Goal: Task Accomplishment & Management: Manage account settings

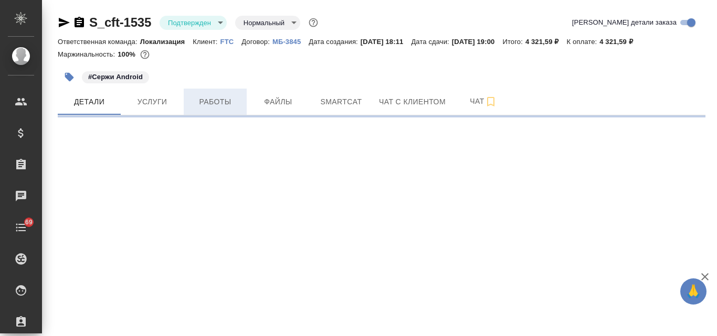
select select "RU"
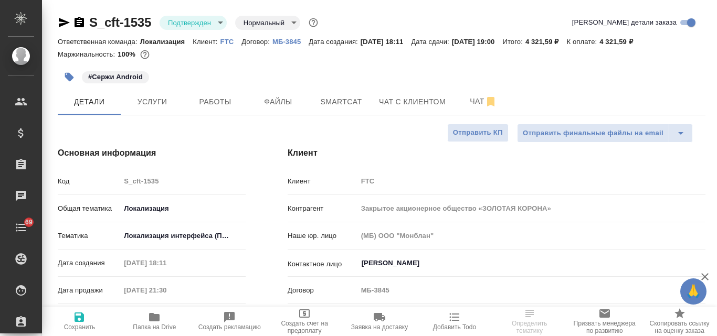
type textarea "x"
click at [153, 100] on span "Услуги" at bounding box center [152, 101] width 50 height 13
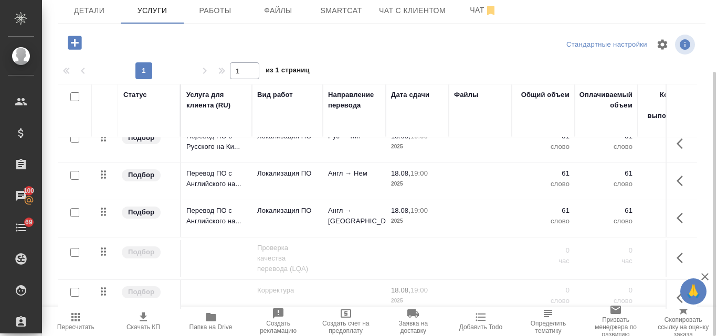
scroll to position [288, 0]
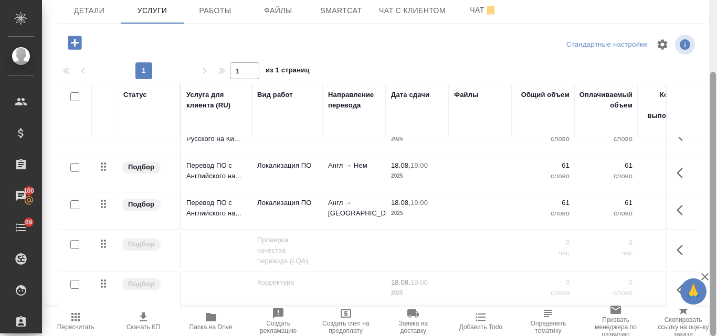
drag, startPoint x: 713, startPoint y: 165, endPoint x: 711, endPoint y: 219, distance: 53.6
click at [716, 218] on div at bounding box center [713, 168] width 8 height 336
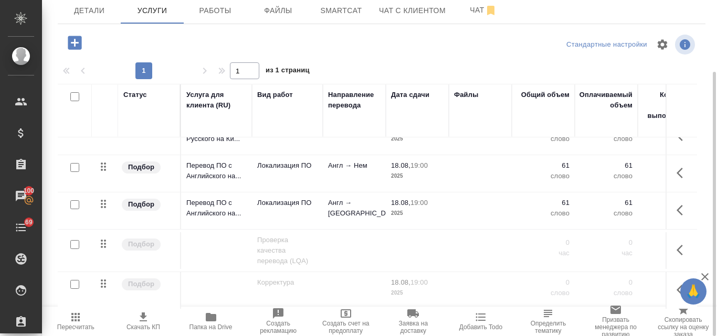
scroll to position [39, 0]
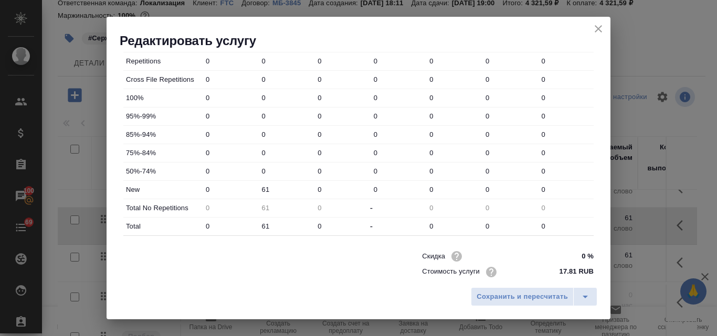
scroll to position [379, 0]
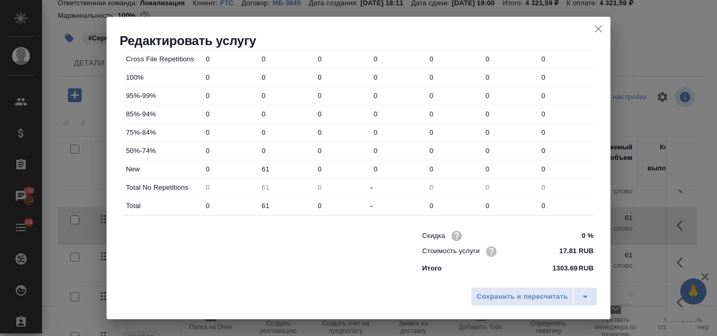
click at [594, 30] on icon "close" at bounding box center [598, 29] width 13 height 13
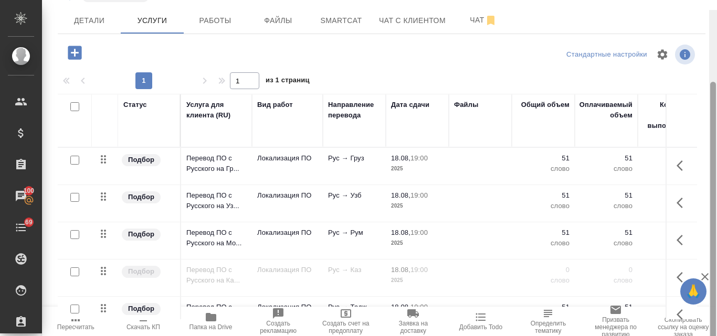
scroll to position [91, 0]
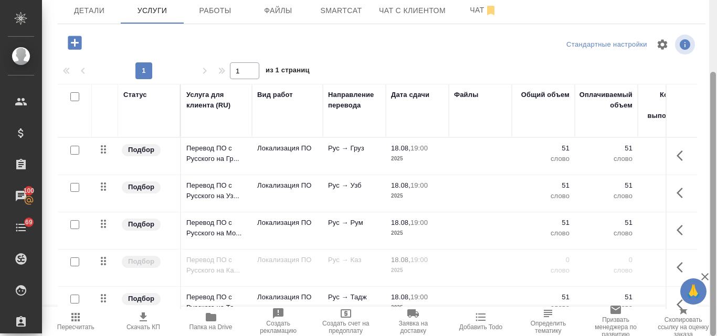
drag, startPoint x: 713, startPoint y: 120, endPoint x: 716, endPoint y: 202, distance: 82.4
click at [716, 202] on div at bounding box center [713, 168] width 8 height 336
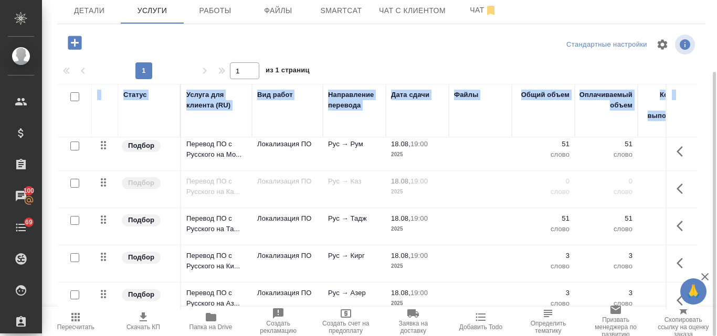
drag, startPoint x: 716, startPoint y: 102, endPoint x: 705, endPoint y: 209, distance: 107.6
click at [705, 209] on div "S_cft-1535 Подтвержден confirmed Нормальный normal Кратко детали заказа Ответст…" at bounding box center [379, 168] width 675 height 336
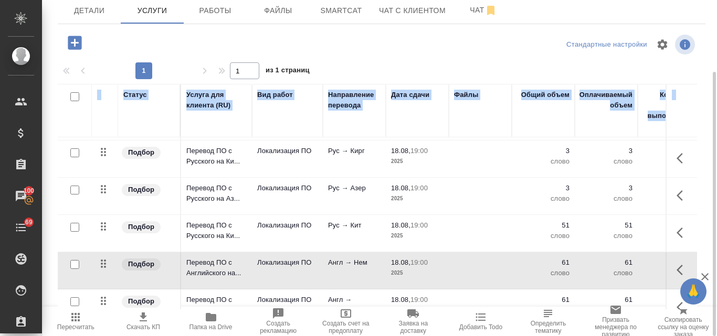
scroll to position [288, 0]
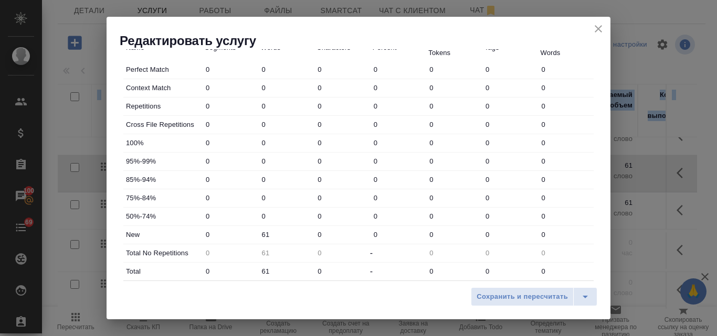
scroll to position [379, 0]
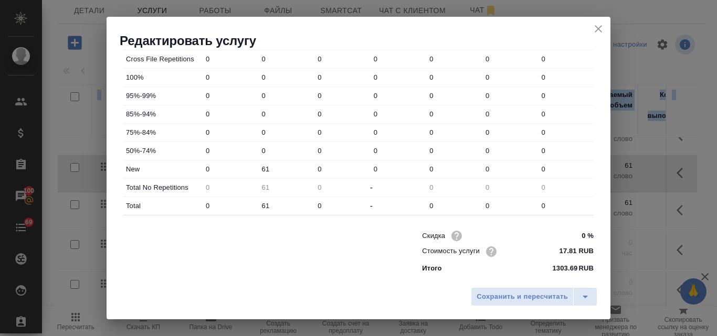
click at [600, 27] on icon "close" at bounding box center [597, 28] width 7 height 7
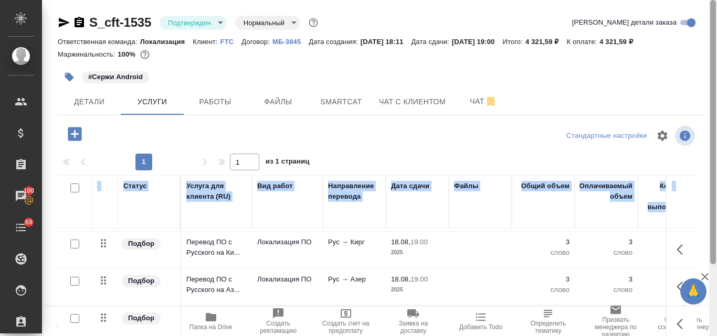
scroll to position [91, 0]
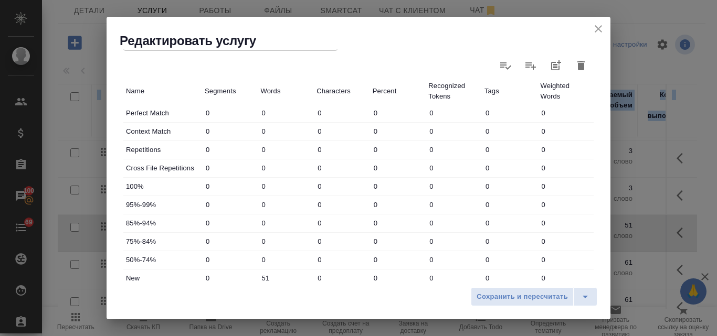
scroll to position [379, 0]
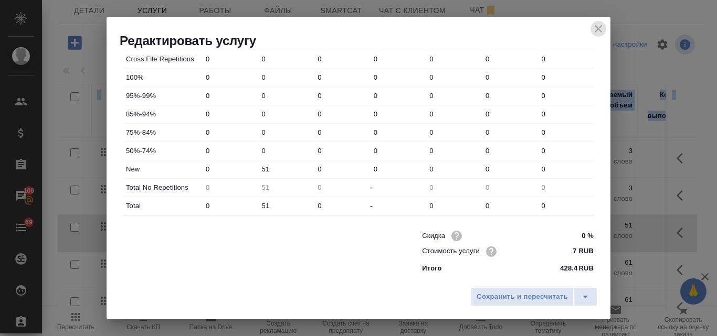
click at [598, 28] on icon "close" at bounding box center [598, 29] width 13 height 13
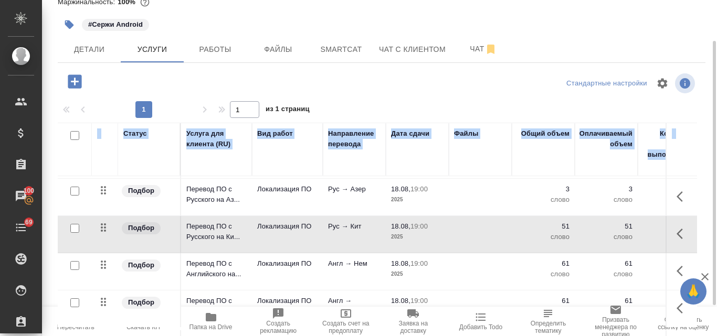
scroll to position [288, 0]
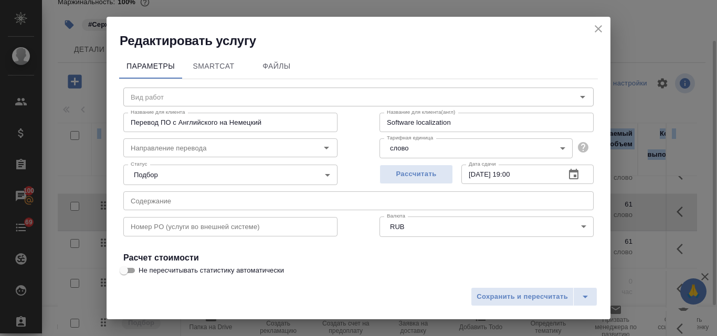
type input "Локализация ПО"
type input "англ-нем"
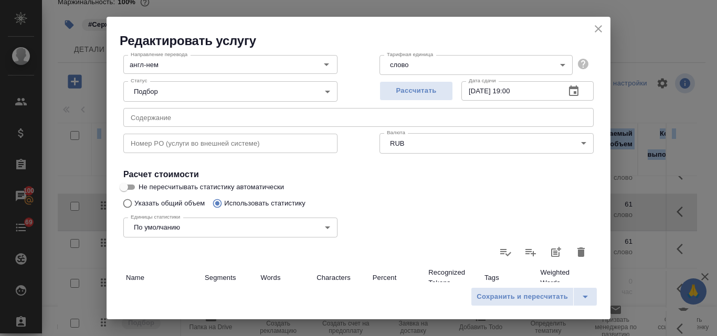
scroll to position [0, 0]
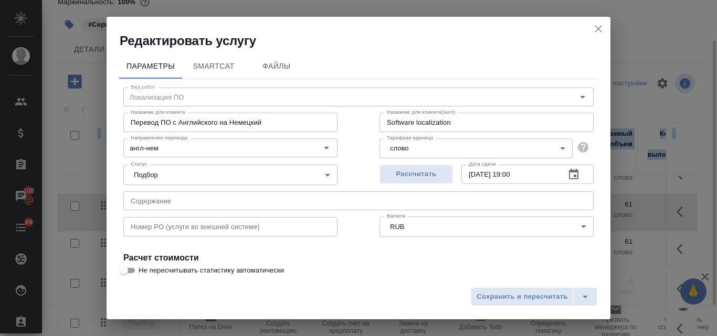
drag, startPoint x: 599, startPoint y: 29, endPoint x: 382, endPoint y: 260, distance: 316.5
click at [599, 31] on icon "close" at bounding box center [598, 29] width 13 height 13
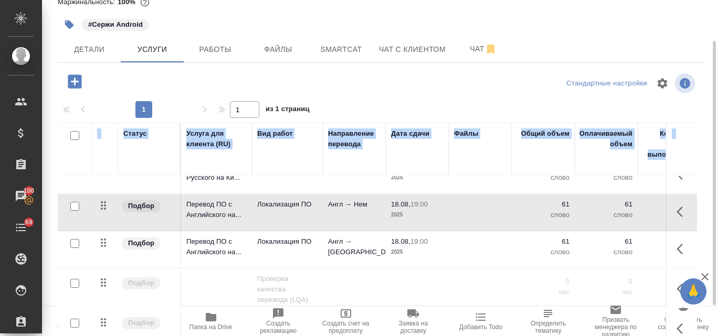
click at [420, 247] on p "2025" at bounding box center [417, 252] width 52 height 10
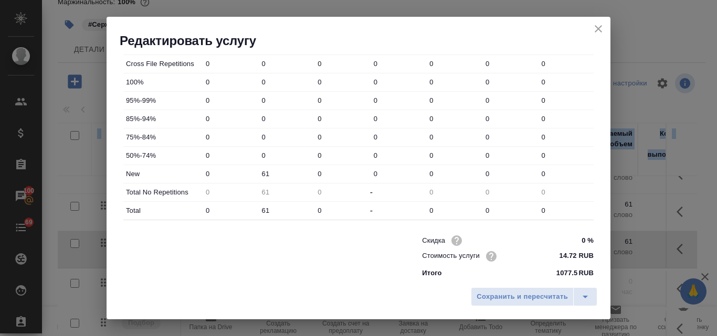
scroll to position [379, 0]
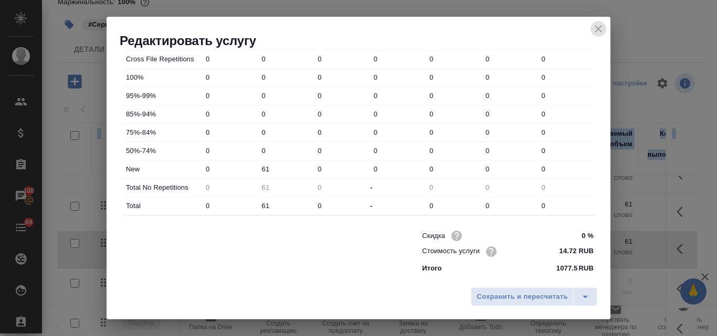
click at [594, 25] on icon "close" at bounding box center [598, 29] width 13 height 13
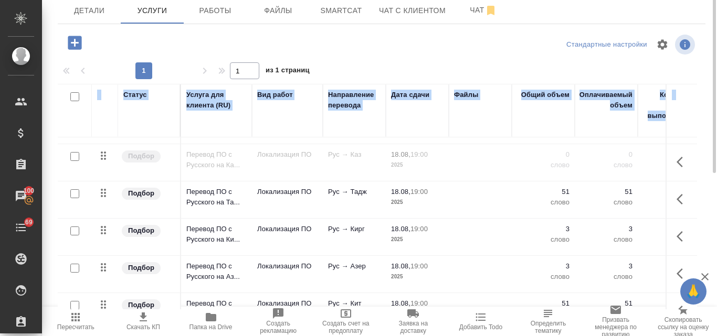
scroll to position [288, 0]
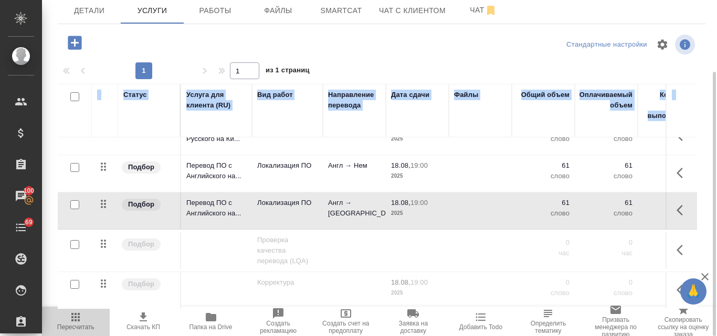
click at [76, 319] on icon "button" at bounding box center [75, 317] width 8 height 8
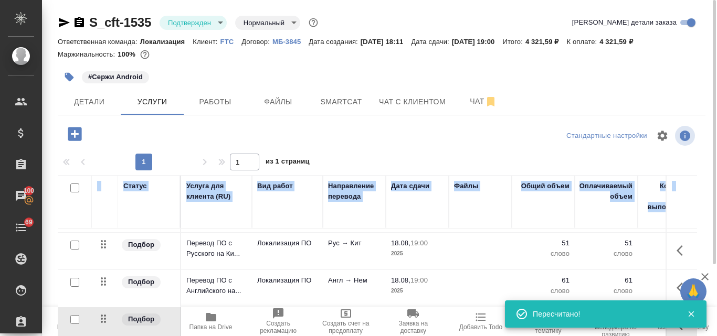
scroll to position [184, 0]
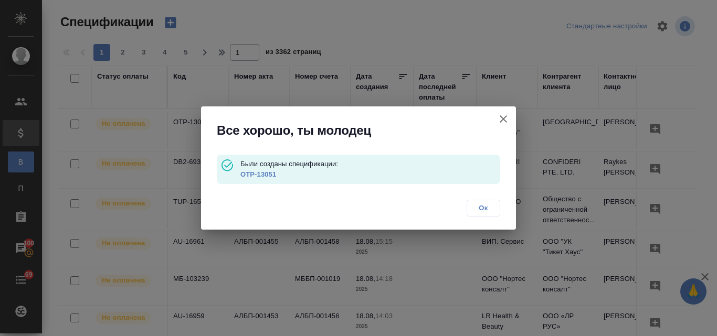
drag, startPoint x: 509, startPoint y: 124, endPoint x: 445, endPoint y: 210, distance: 107.2
click at [508, 124] on icon "button" at bounding box center [503, 119] width 13 height 13
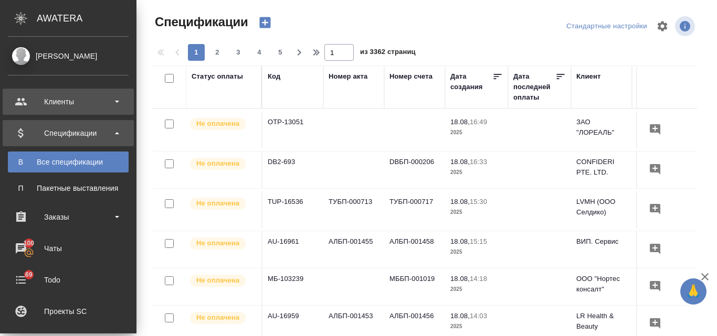
click at [70, 102] on div "Клиенты" at bounding box center [68, 102] width 121 height 16
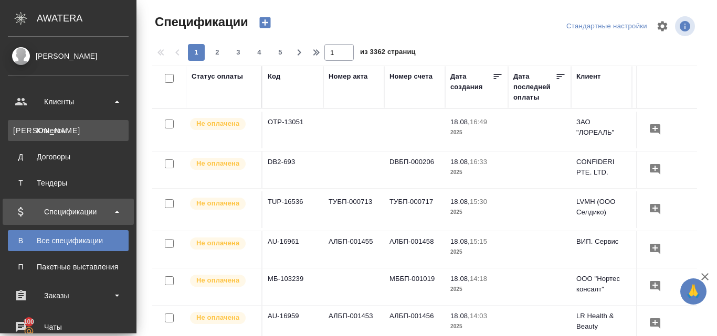
click at [82, 133] on div "Клиенты" at bounding box center [68, 130] width 110 height 10
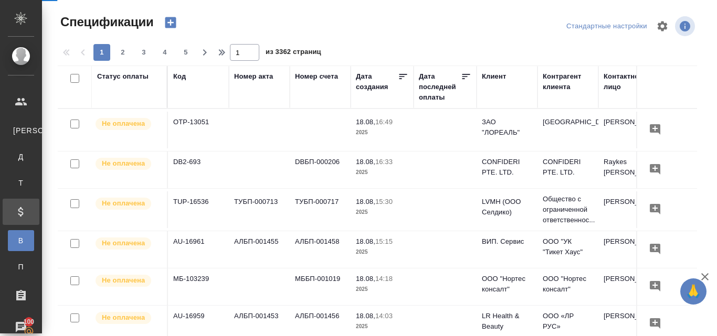
select select "RU"
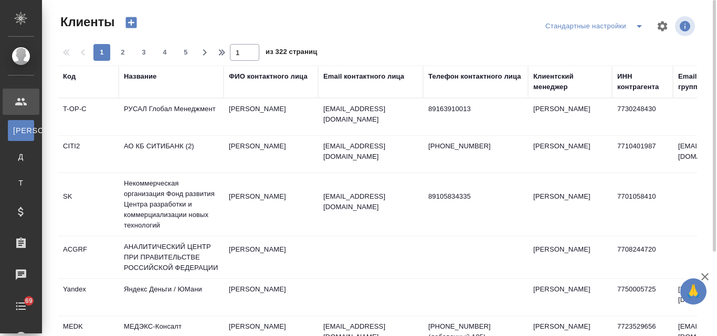
click at [146, 76] on div "Название" at bounding box center [140, 76] width 33 height 10
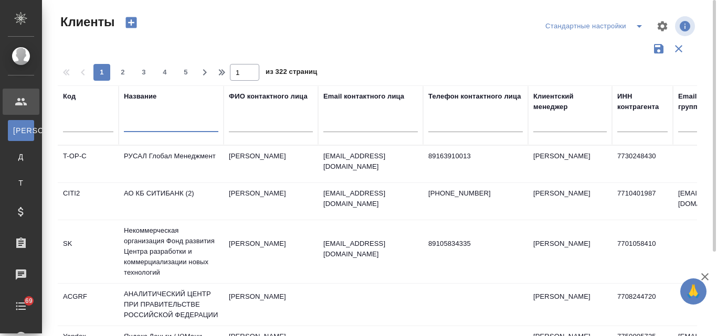
click at [142, 125] on input "text" at bounding box center [171, 125] width 94 height 13
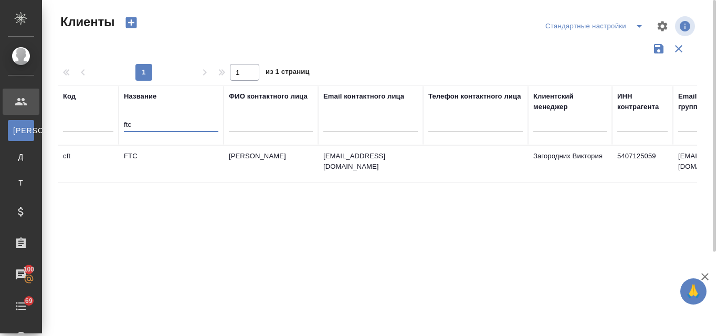
type input "ftc"
click at [141, 161] on td "FTC" at bounding box center [171, 164] width 105 height 37
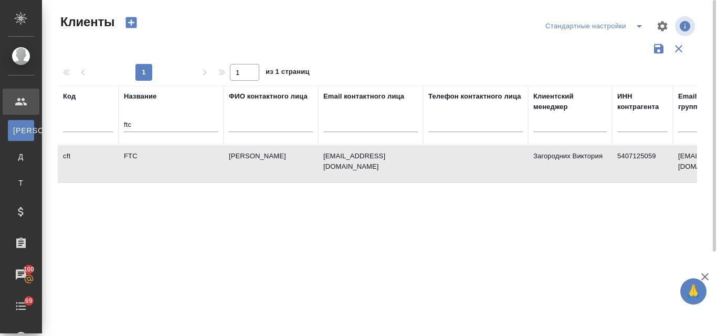
click at [141, 161] on td "FTC" at bounding box center [171, 164] width 105 height 37
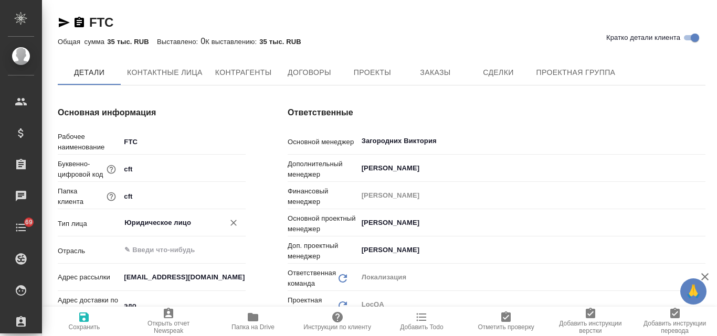
type textarea "x"
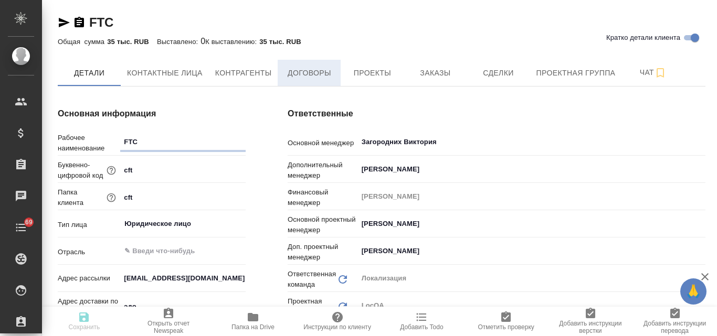
type textarea "x"
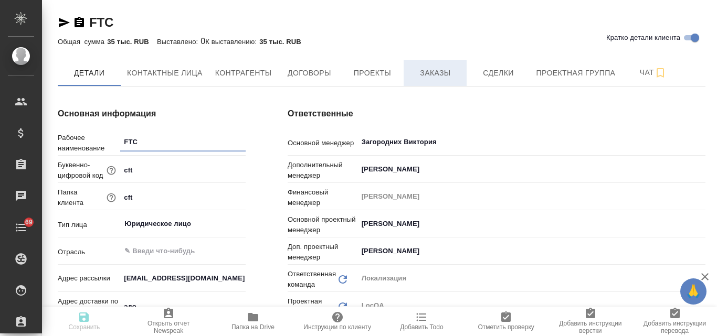
type textarea "x"
click at [443, 76] on span "Заказы" at bounding box center [435, 73] width 50 height 13
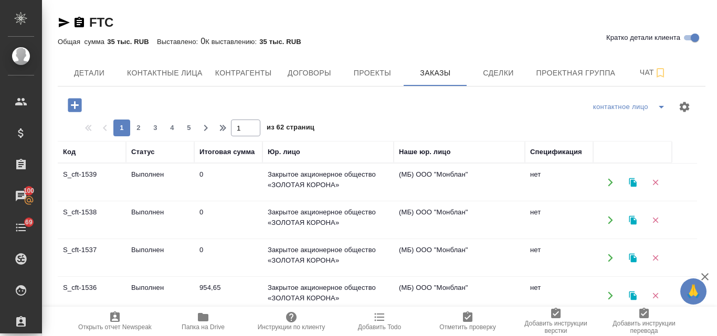
click at [152, 177] on td "Выполнен" at bounding box center [160, 182] width 68 height 37
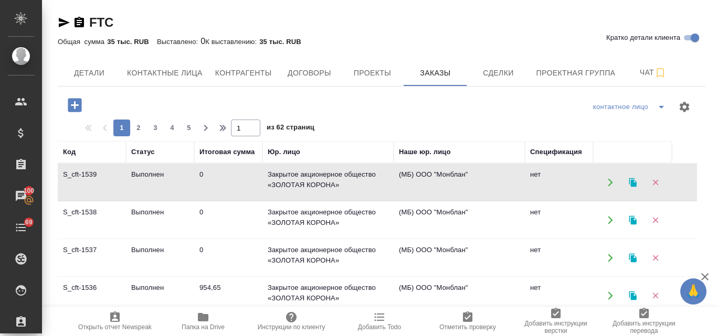
click at [152, 201] on td "Выполнен" at bounding box center [160, 182] width 68 height 37
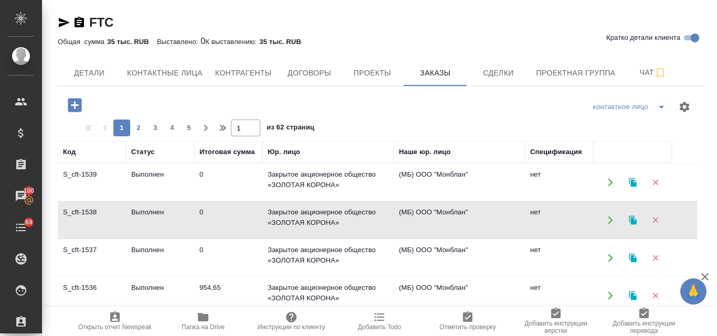
click at [152, 201] on td "Выполнен" at bounding box center [160, 182] width 68 height 37
click at [139, 201] on td "Выполнен" at bounding box center [160, 182] width 68 height 37
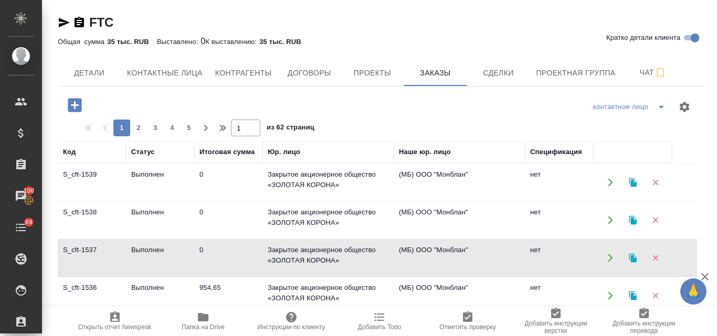
click at [139, 201] on td "Выполнен" at bounding box center [160, 182] width 68 height 37
click at [95, 176] on td "S_cft-1539" at bounding box center [92, 182] width 68 height 37
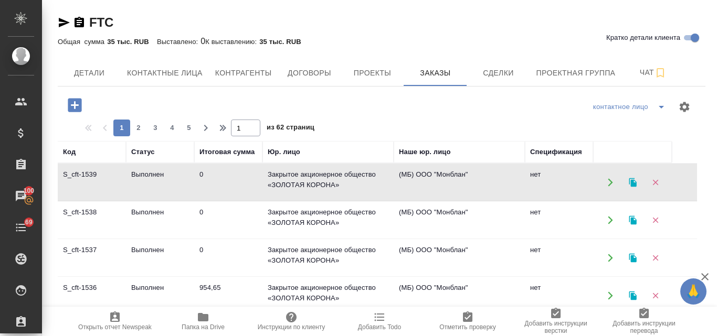
click at [95, 176] on td "S_cft-1539" at bounding box center [92, 182] width 68 height 37
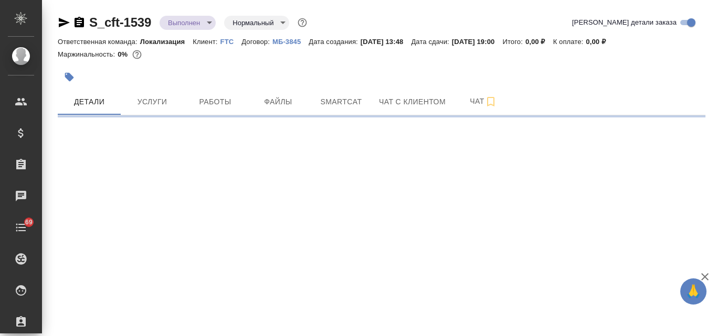
select select "RU"
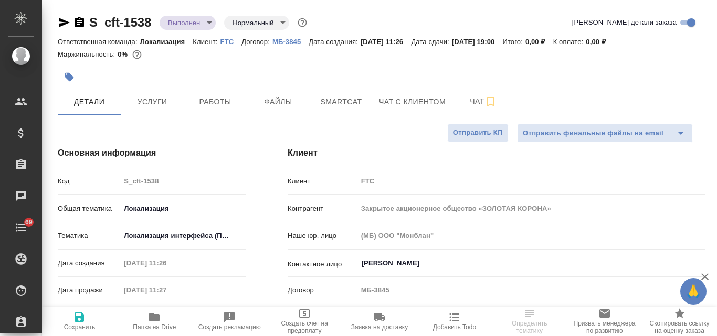
type textarea "x"
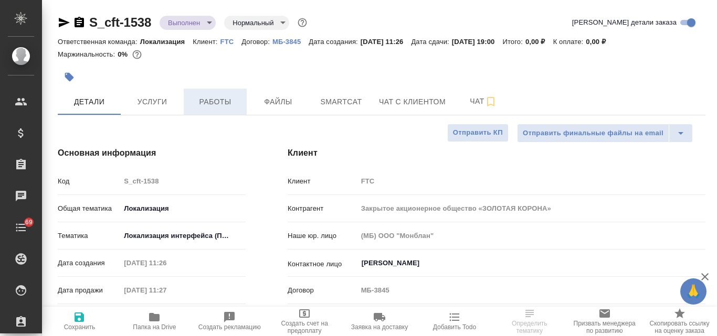
type textarea "x"
click at [153, 108] on span "Услуги" at bounding box center [152, 101] width 50 height 13
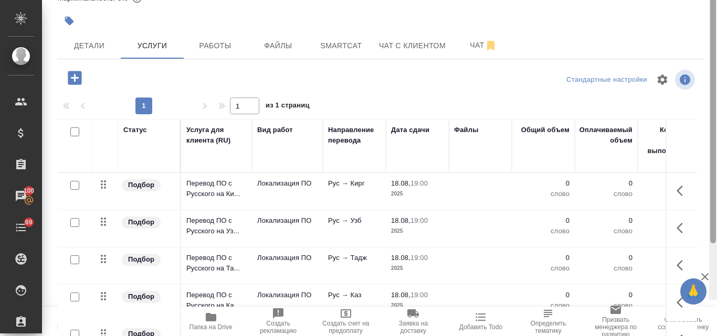
scroll to position [91, 0]
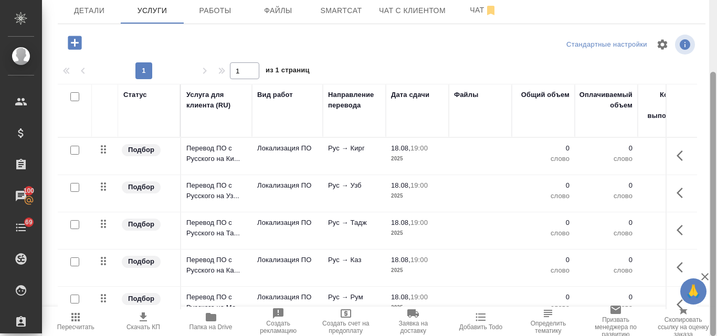
drag, startPoint x: 715, startPoint y: 107, endPoint x: 715, endPoint y: 223, distance: 116.4
click at [716, 221] on div at bounding box center [713, 168] width 8 height 336
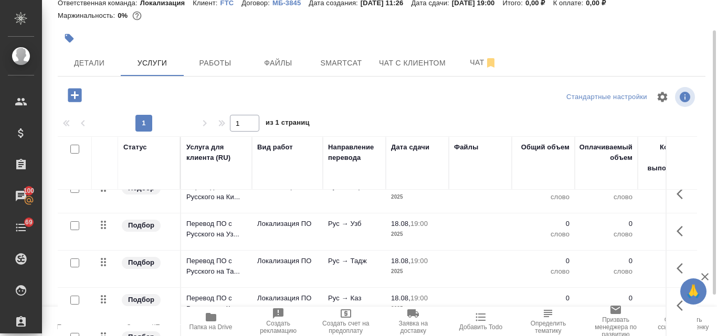
scroll to position [0, 0]
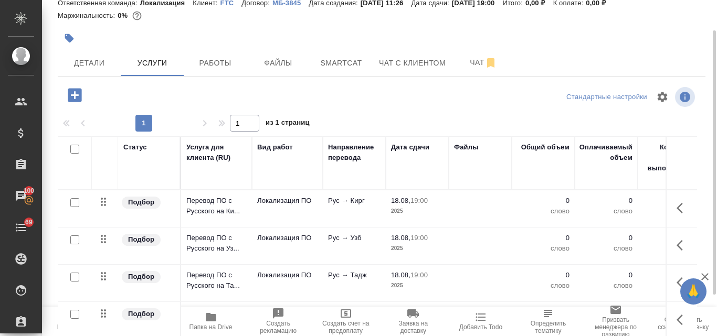
click at [73, 205] on input "checkbox" at bounding box center [74, 202] width 9 height 9
checkbox input "true"
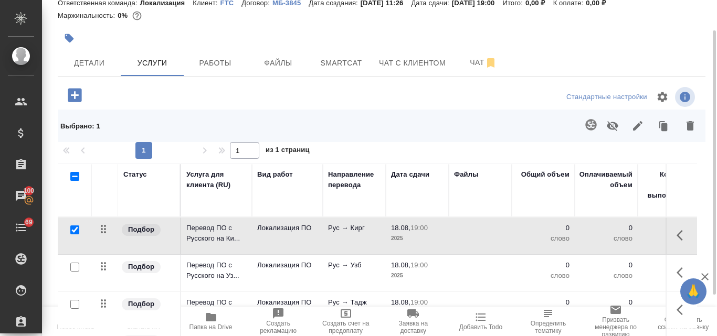
click at [77, 269] on input "checkbox" at bounding box center [74, 267] width 9 height 9
checkbox input "true"
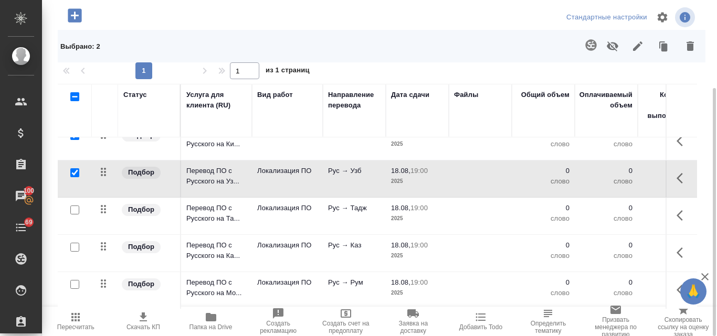
scroll to position [52, 0]
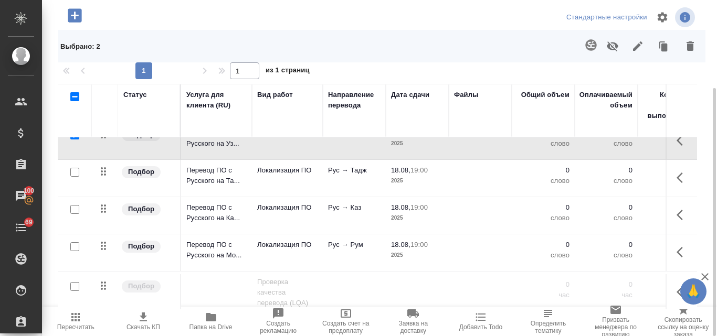
click at [75, 176] on input "checkbox" at bounding box center [74, 172] width 9 height 9
checkbox input "true"
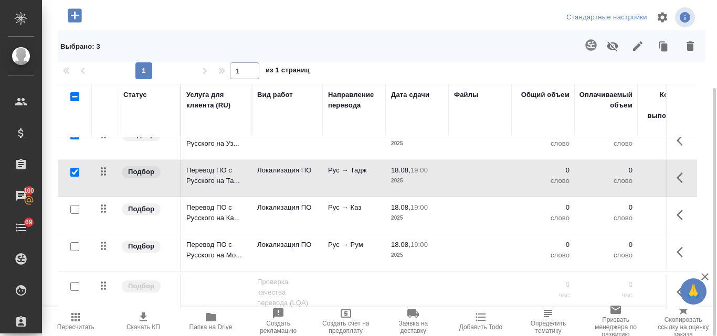
click at [71, 210] on input "checkbox" at bounding box center [74, 209] width 9 height 9
checkbox input "true"
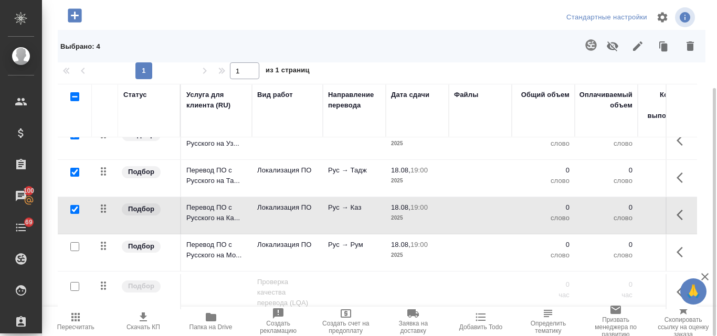
click at [78, 247] on input "checkbox" at bounding box center [74, 246] width 9 height 9
checkbox input "true"
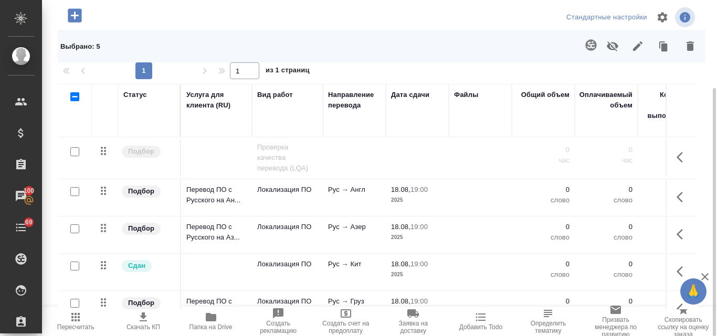
scroll to position [214, 0]
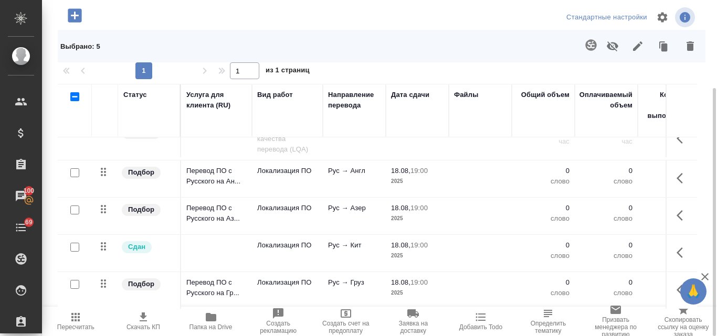
drag, startPoint x: 72, startPoint y: 164, endPoint x: 66, endPoint y: 202, distance: 38.8
click at [72, 168] on input "checkbox" at bounding box center [74, 172] width 9 height 9
checkbox input "true"
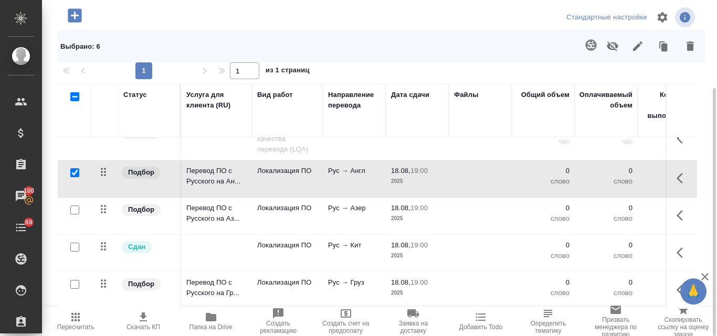
click at [74, 206] on input "checkbox" at bounding box center [74, 210] width 9 height 9
checkbox input "true"
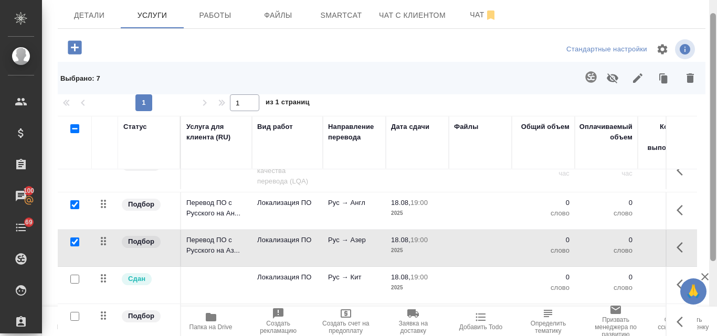
scroll to position [119, 0]
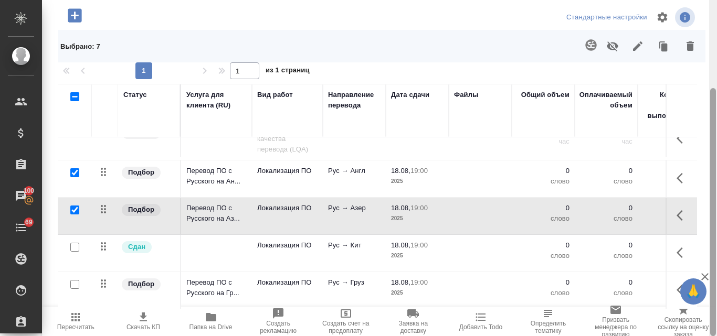
drag, startPoint x: 714, startPoint y: 120, endPoint x: 713, endPoint y: 194, distance: 73.4
click at [716, 193] on div at bounding box center [713, 168] width 8 height 336
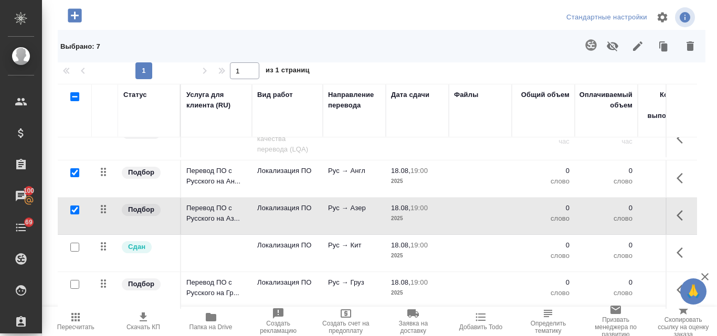
click at [73, 280] on input "checkbox" at bounding box center [74, 284] width 9 height 9
checkbox input "true"
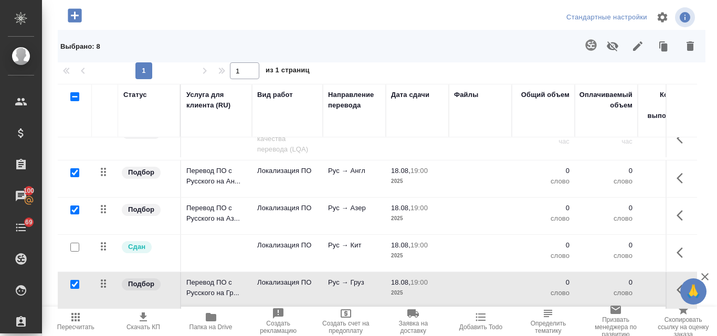
click at [686, 51] on icon "button" at bounding box center [689, 45] width 7 height 9
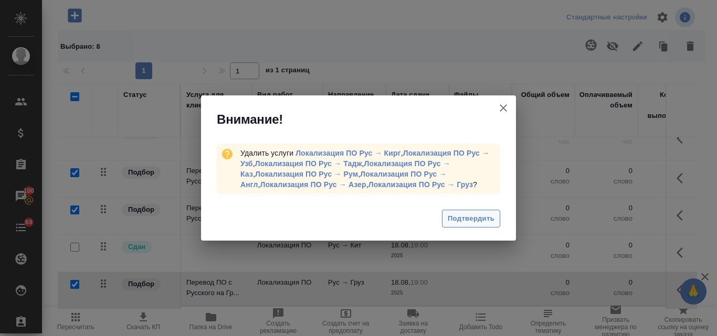
click at [472, 223] on span "Подтвердить" at bounding box center [470, 219] width 47 height 12
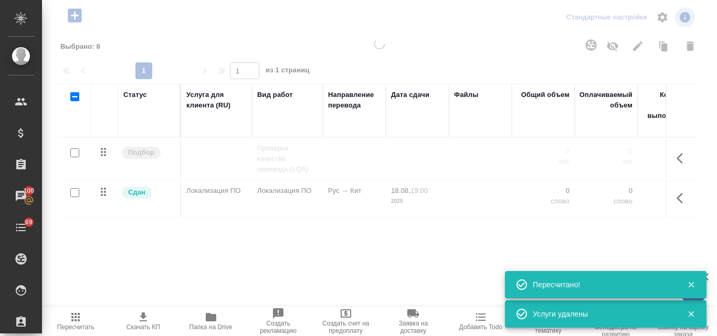
scroll to position [0, 0]
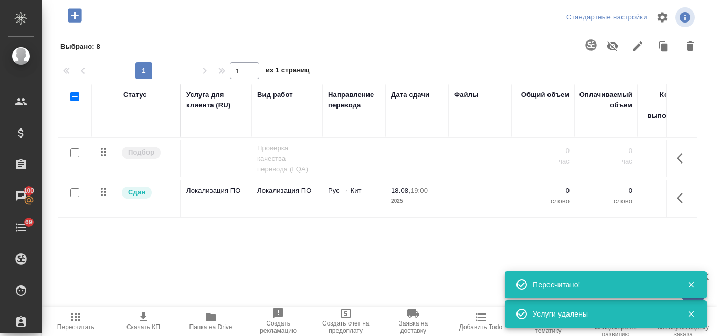
click at [406, 192] on p "18.08," at bounding box center [400, 191] width 19 height 8
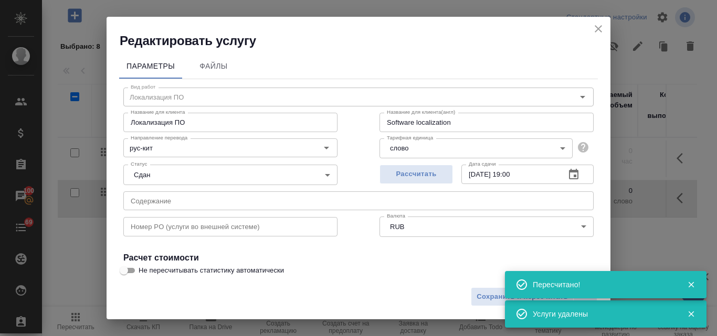
scroll to position [107, 0]
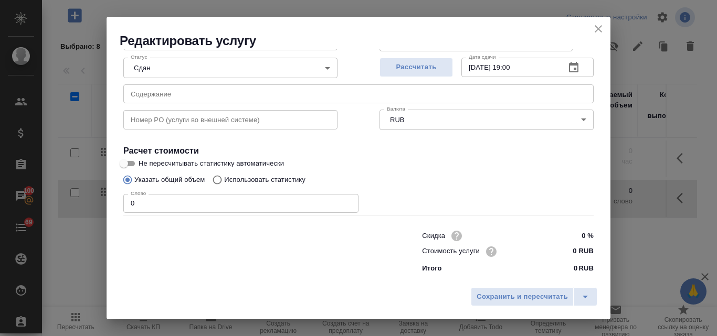
click at [566, 250] on input "0 RUB" at bounding box center [573, 251] width 39 height 15
type input "7 RUB"
click at [414, 69] on span "Рассчитать" at bounding box center [416, 67] width 62 height 12
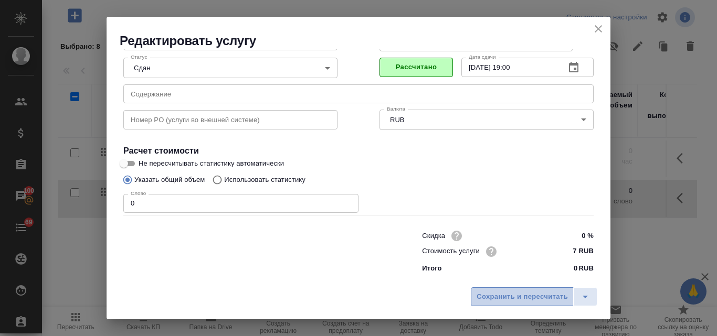
click at [522, 303] on button "Сохранить и пересчитать" at bounding box center [522, 296] width 103 height 19
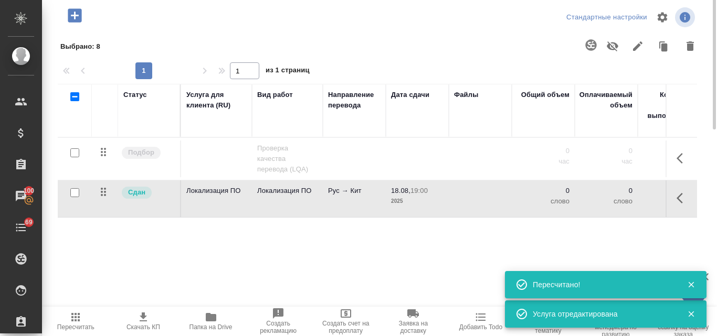
scroll to position [0, 0]
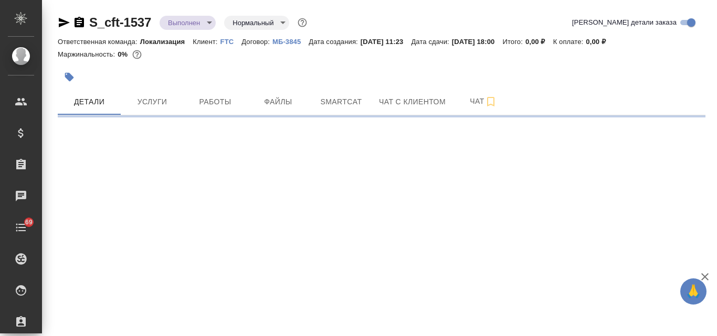
select select "RU"
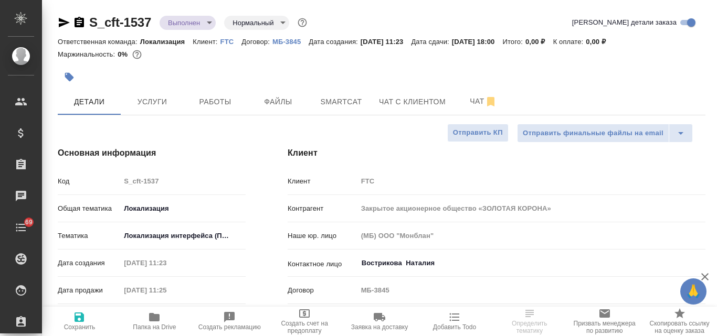
type textarea "x"
click at [151, 110] on button "Услуги" at bounding box center [152, 102] width 63 height 26
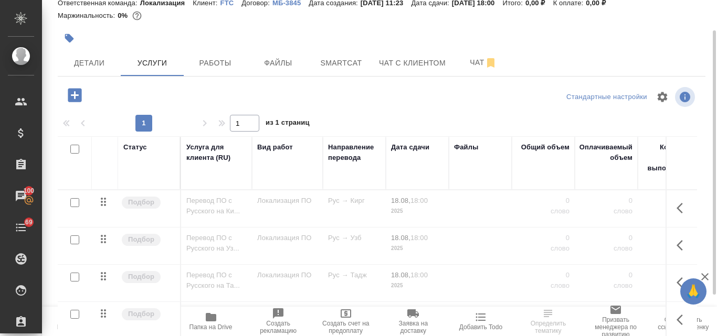
click at [76, 203] on input "checkbox" at bounding box center [74, 202] width 9 height 9
checkbox input "true"
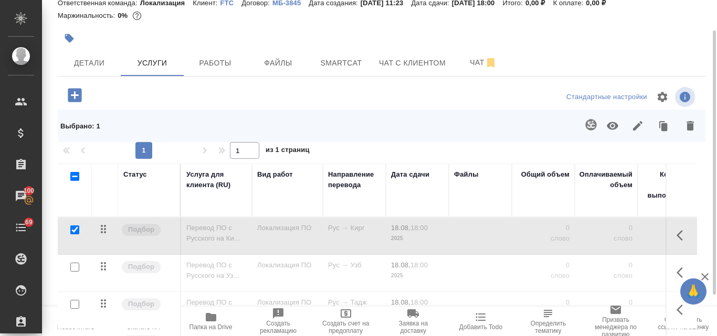
drag, startPoint x: 72, startPoint y: 264, endPoint x: 161, endPoint y: 247, distance: 90.3
click at [72, 264] on input "checkbox" at bounding box center [74, 267] width 9 height 9
checkbox input "true"
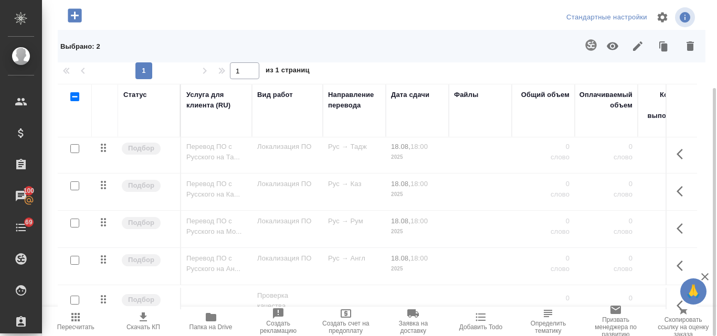
scroll to position [52, 0]
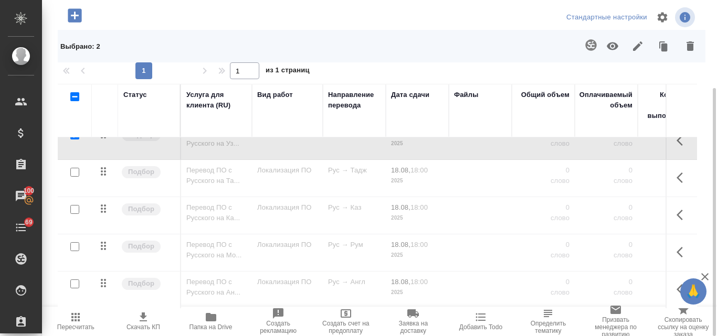
click at [73, 176] on input "checkbox" at bounding box center [74, 172] width 9 height 9
checkbox input "true"
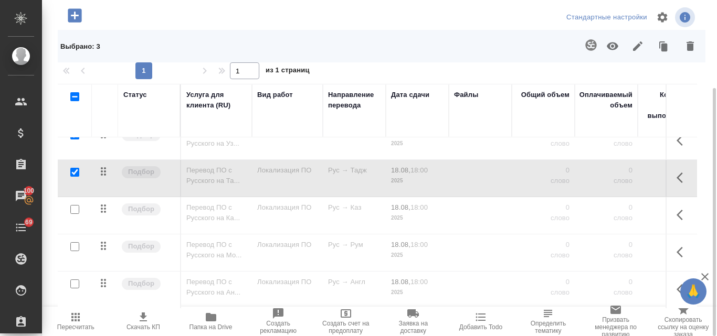
click at [75, 213] on input "checkbox" at bounding box center [74, 209] width 9 height 9
checkbox input "true"
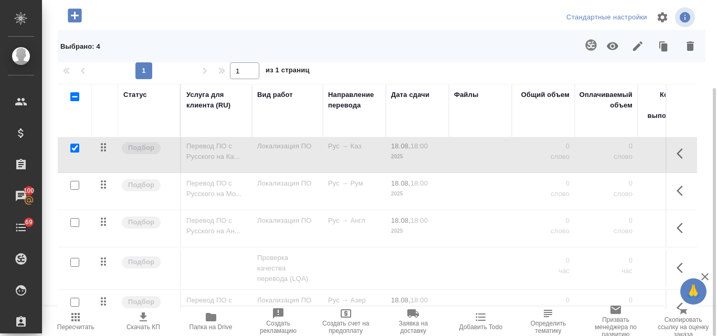
scroll to position [105, 0]
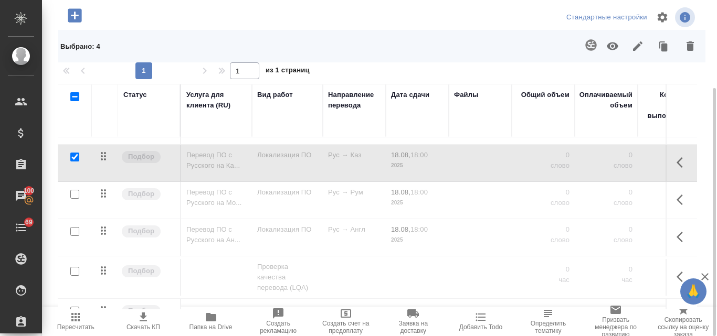
click at [72, 195] on input "checkbox" at bounding box center [74, 194] width 9 height 9
checkbox input "true"
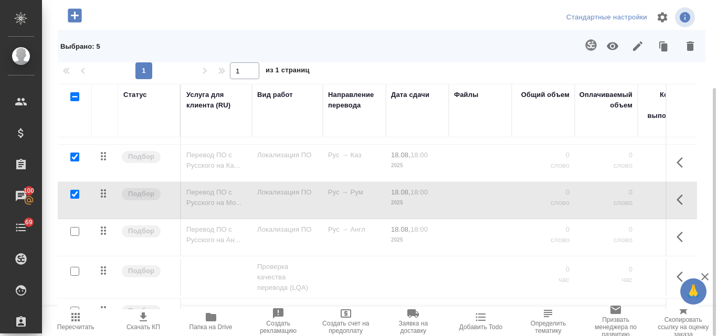
click at [74, 230] on input "checkbox" at bounding box center [74, 231] width 9 height 9
checkbox input "true"
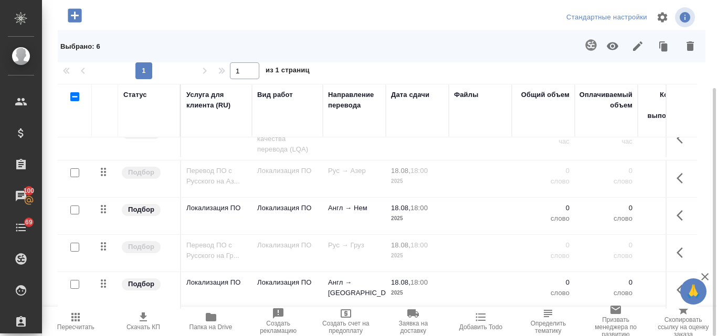
scroll to position [251, 0]
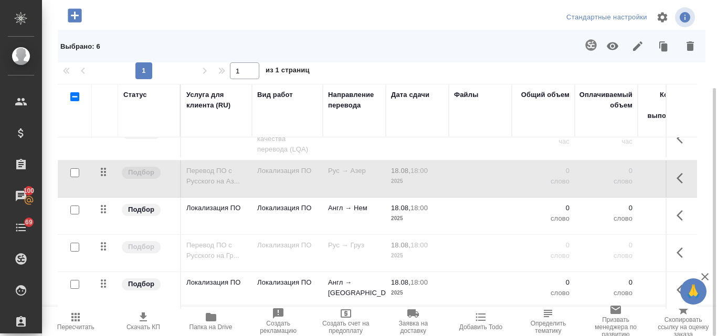
click at [78, 243] on input "checkbox" at bounding box center [74, 247] width 9 height 9
checkbox input "true"
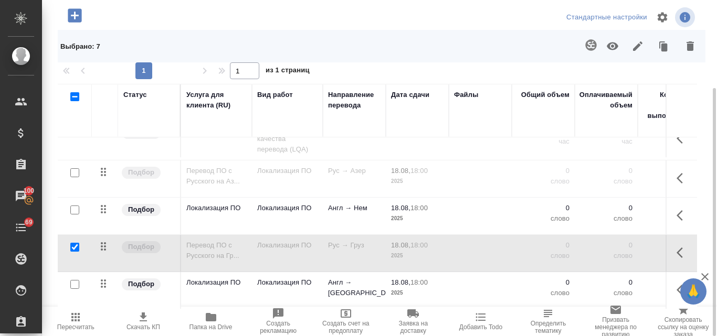
click at [692, 44] on icon "button" at bounding box center [689, 45] width 7 height 9
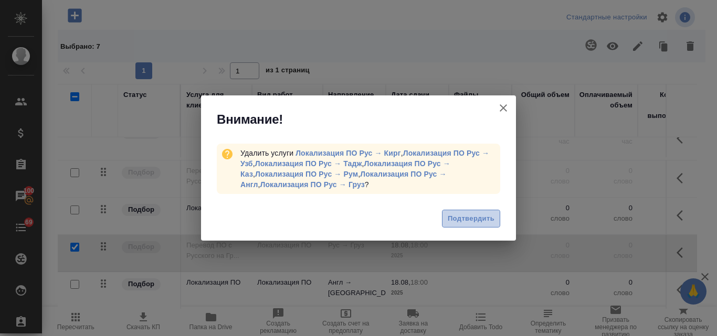
click at [478, 218] on span "Подтвердить" at bounding box center [470, 219] width 47 height 12
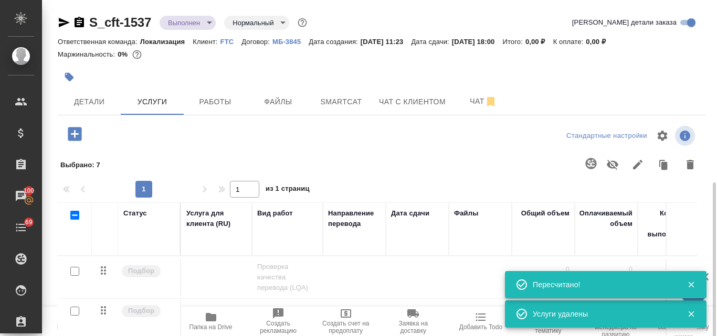
scroll to position [119, 0]
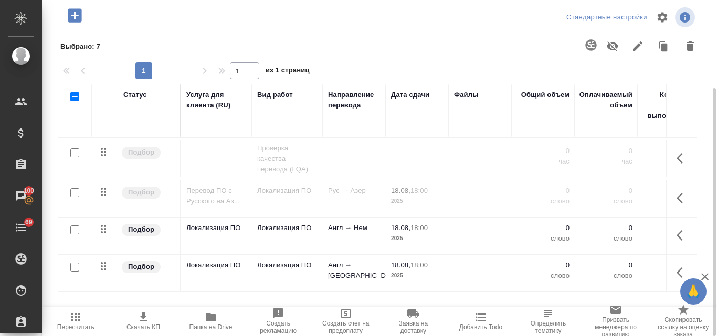
click at [75, 193] on input "checkbox" at bounding box center [74, 192] width 9 height 9
checkbox input "true"
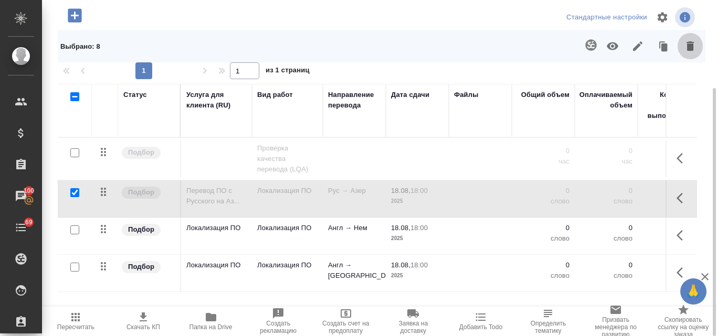
click at [687, 48] on icon "button" at bounding box center [689, 45] width 7 height 9
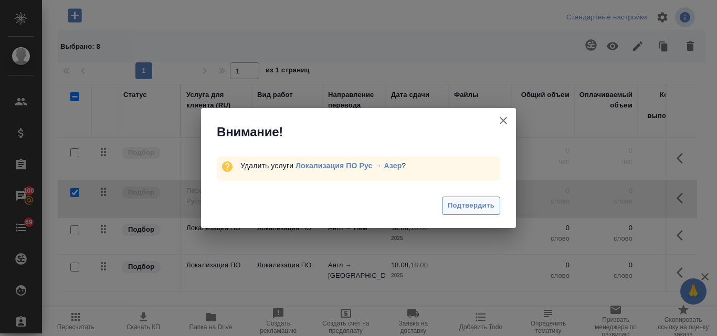
click at [452, 202] on span "Подтвердить" at bounding box center [470, 206] width 47 height 12
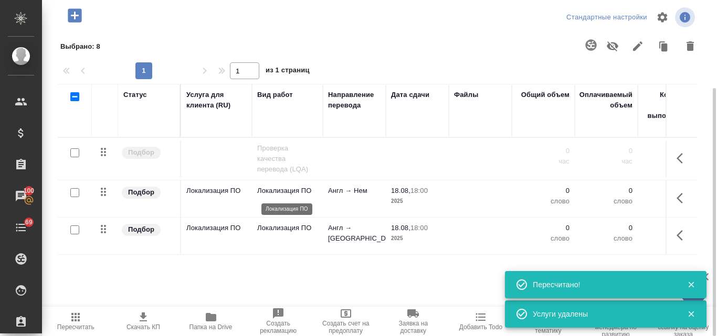
click at [296, 193] on p "Локализация ПО" at bounding box center [287, 191] width 60 height 10
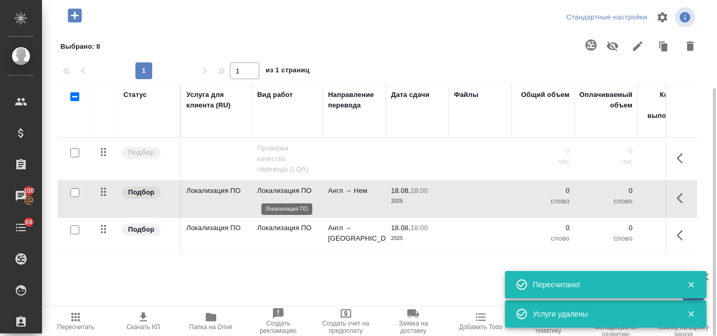
click at [296, 193] on p "Локализация ПО" at bounding box center [287, 191] width 60 height 10
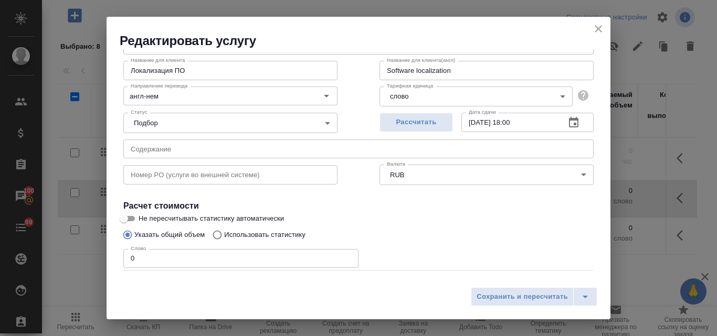
scroll to position [107, 0]
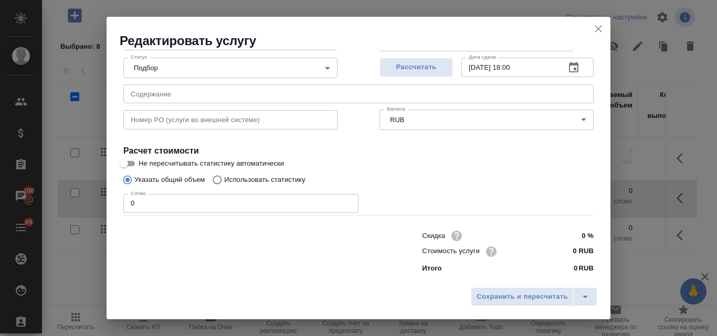
click at [569, 252] on input "0 RUB" at bounding box center [573, 251] width 39 height 15
type input "0 RUB"
type input "17.81 RUB"
click at [410, 69] on span "Рассчитать" at bounding box center [416, 67] width 62 height 12
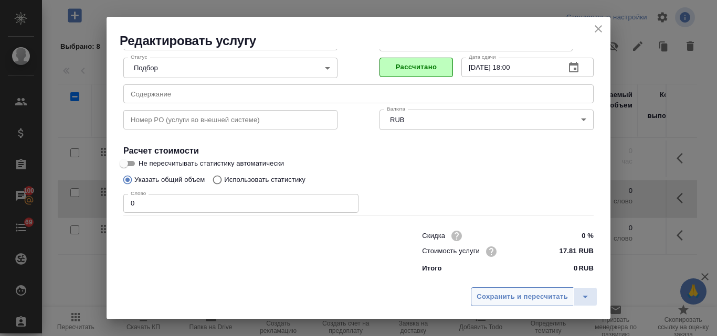
click at [510, 296] on span "Сохранить и пересчитать" at bounding box center [521, 297] width 91 height 12
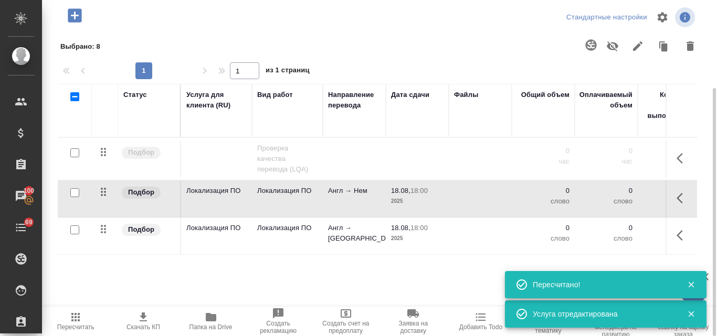
click at [352, 146] on p "Англ → Тур" at bounding box center [354, 146] width 52 height 0
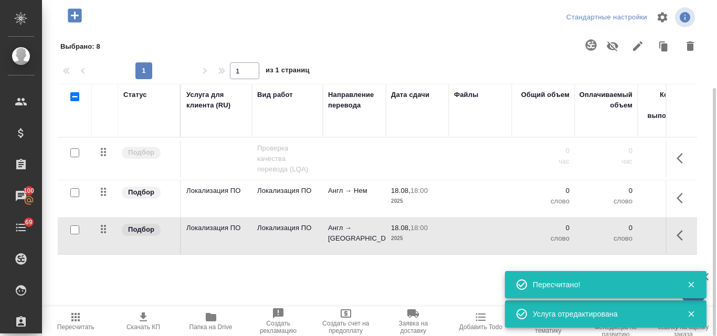
click at [352, 146] on p "Англ → Тур" at bounding box center [354, 146] width 52 height 0
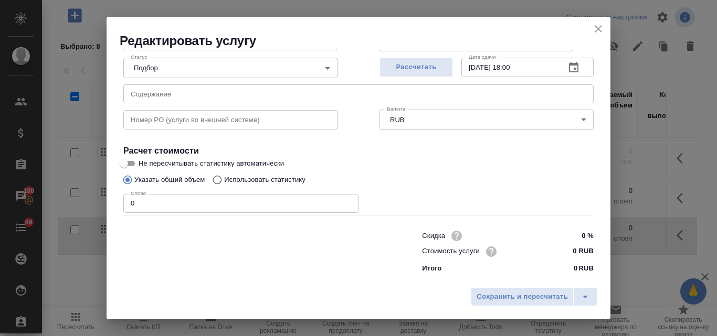
click at [566, 249] on input "0 RUB" at bounding box center [573, 251] width 39 height 15
type input "14.72 RUB"
click at [517, 294] on span "Сохранить и пересчитать" at bounding box center [521, 297] width 91 height 12
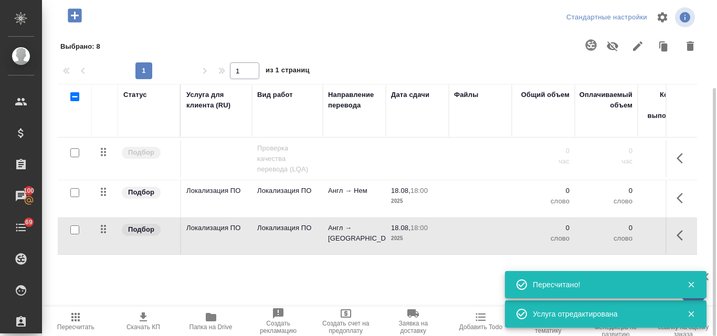
click at [326, 177] on td "Англ → Тур" at bounding box center [354, 159] width 63 height 37
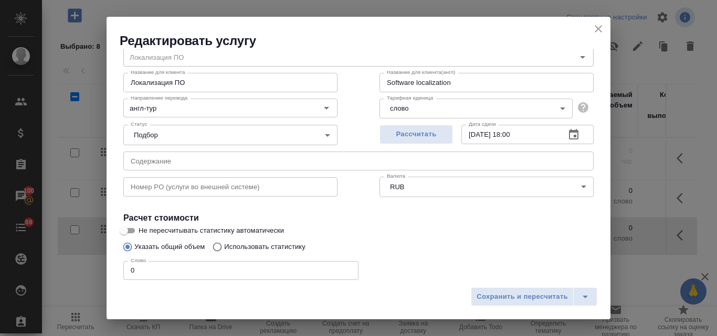
scroll to position [0, 0]
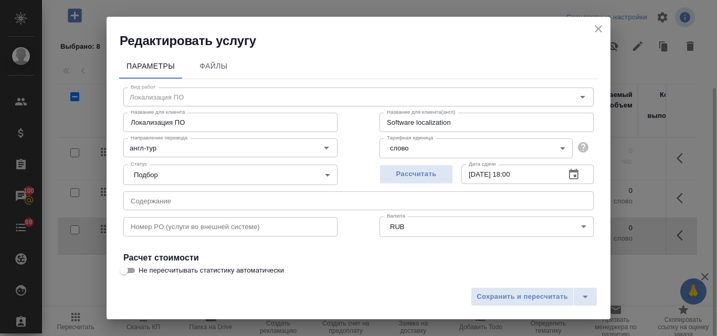
click at [598, 31] on icon "close" at bounding box center [598, 29] width 13 height 13
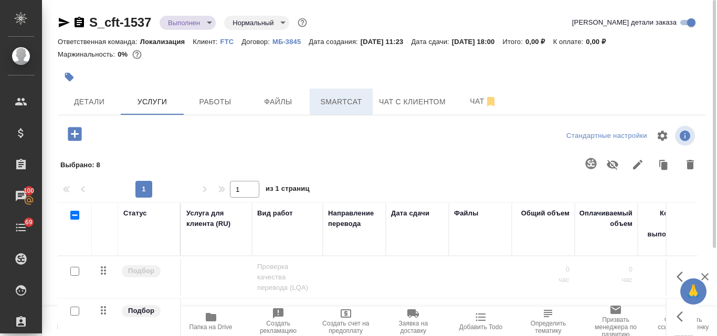
click at [349, 102] on span "Smartcat" at bounding box center [341, 101] width 50 height 13
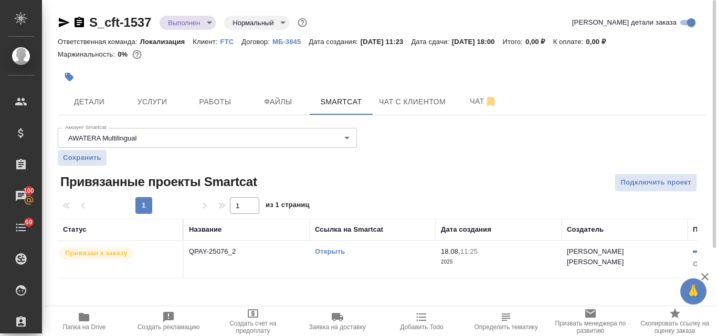
click at [332, 250] on link "Открыть" at bounding box center [330, 252] width 30 height 8
click at [329, 256] on div "Открыть" at bounding box center [372, 252] width 115 height 10
click at [329, 250] on link "Открыть" at bounding box center [330, 252] width 30 height 8
click at [167, 102] on span "Услуги" at bounding box center [152, 101] width 50 height 13
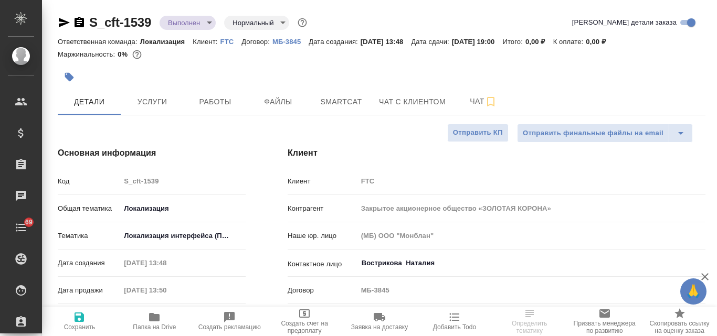
select select "RU"
click at [164, 99] on span "Услуги" at bounding box center [152, 101] width 50 height 13
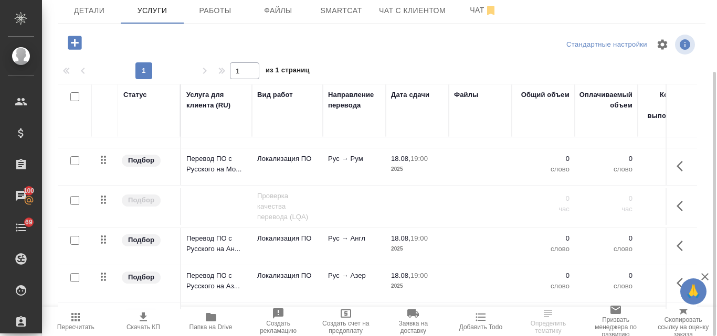
scroll to position [177, 0]
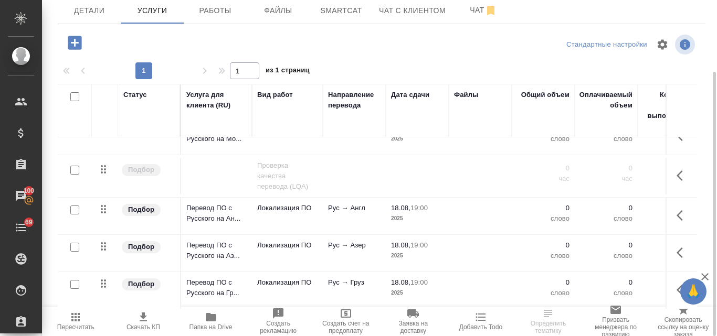
click at [74, 206] on input "checkbox" at bounding box center [74, 210] width 9 height 9
checkbox input "true"
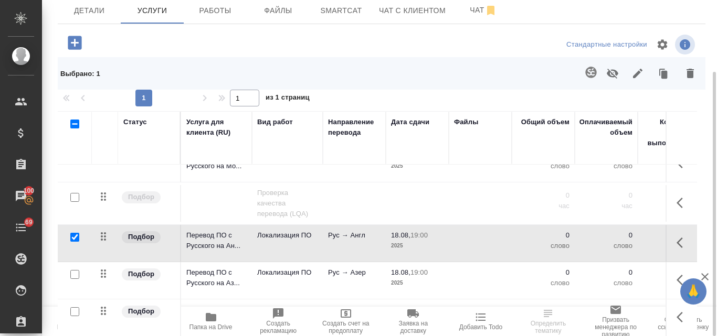
click at [613, 68] on icon "button" at bounding box center [612, 73] width 13 height 13
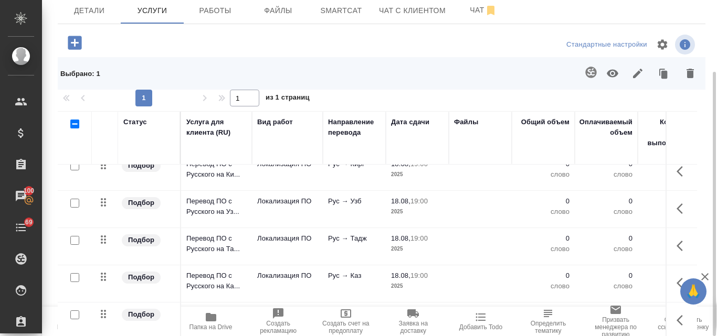
scroll to position [0, 0]
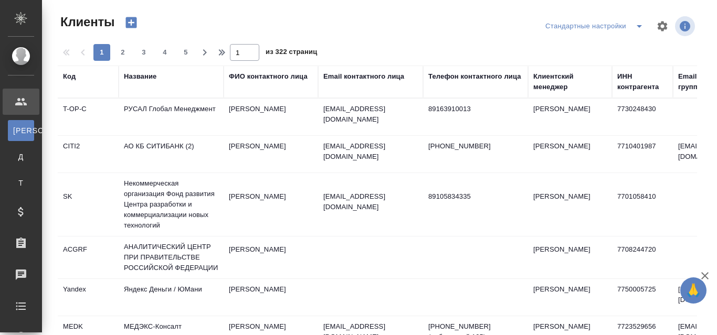
select select "RU"
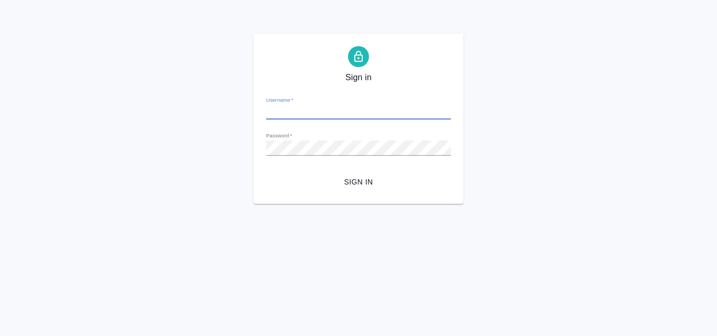
type input "a.valyaeva@awatera.com"
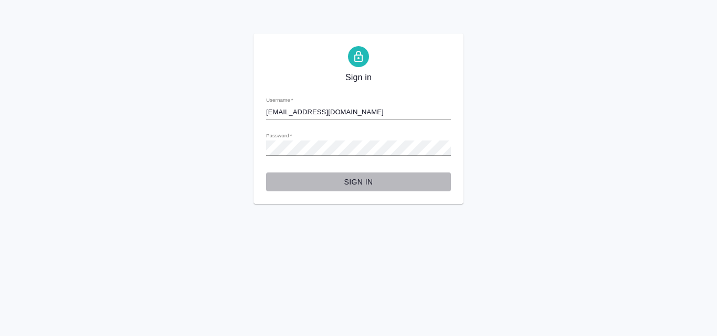
click at [352, 181] on span "Sign in" at bounding box center [358, 182] width 168 height 13
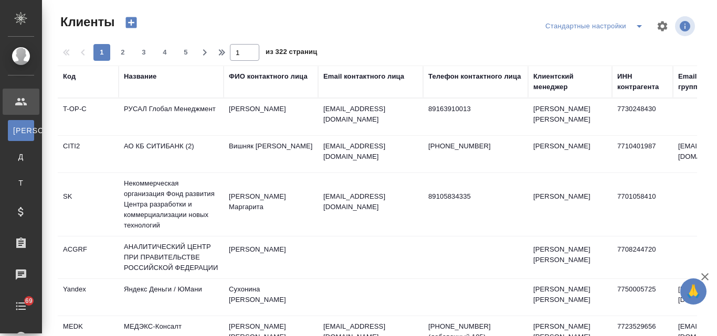
select select "RU"
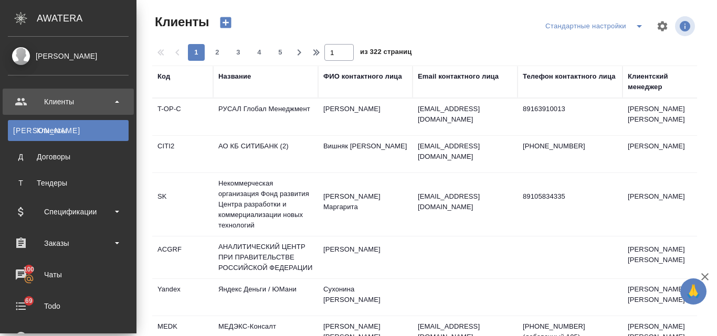
click at [51, 133] on div "Клиенты" at bounding box center [68, 130] width 110 height 10
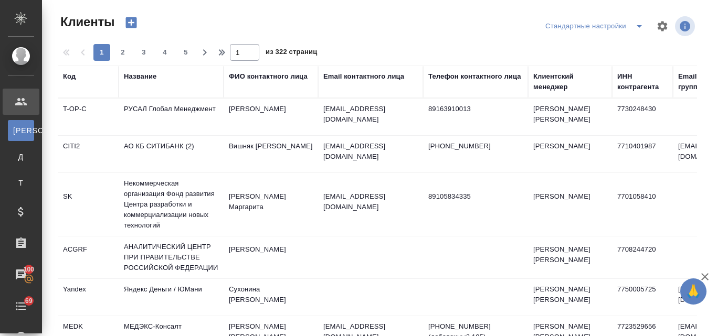
click at [152, 72] on div "Название" at bounding box center [140, 76] width 33 height 10
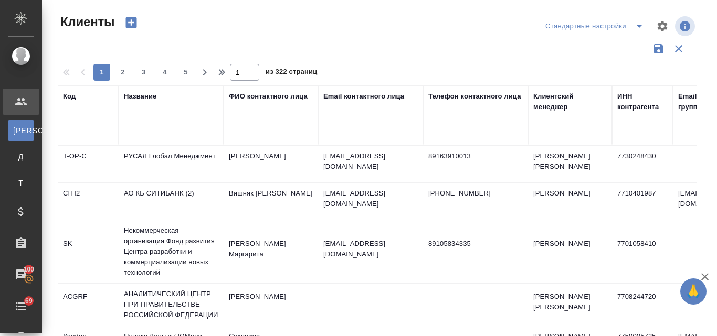
click at [156, 125] on input "text" at bounding box center [171, 125] width 94 height 13
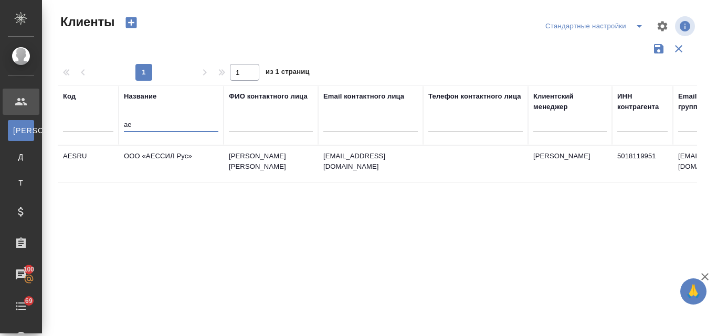
type input "[PERSON_NAME]"
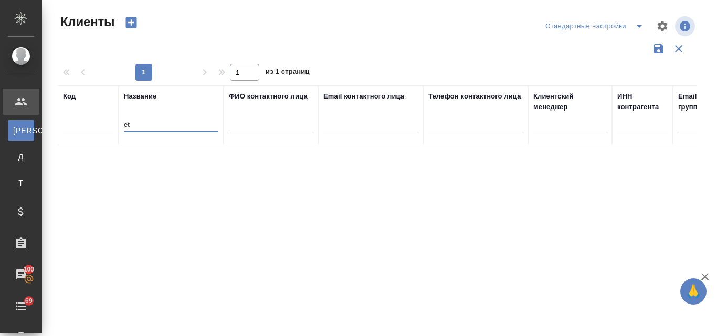
type input "e"
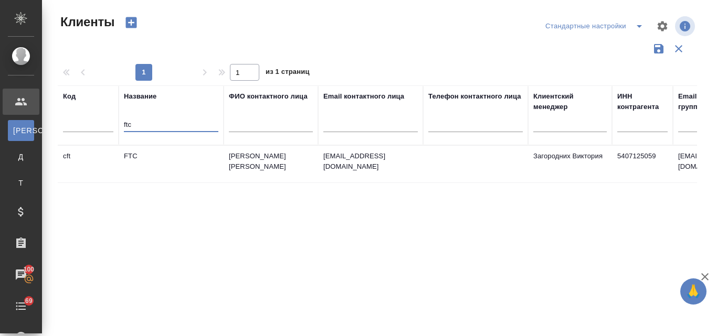
type input "ftc"
click at [142, 151] on td "FTC" at bounding box center [171, 164] width 105 height 37
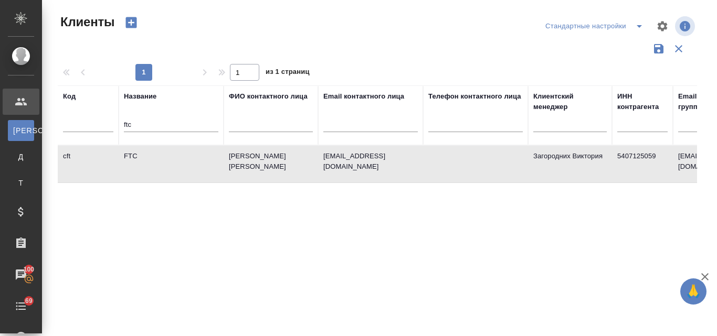
click at [142, 151] on td "FTC" at bounding box center [171, 164] width 105 height 37
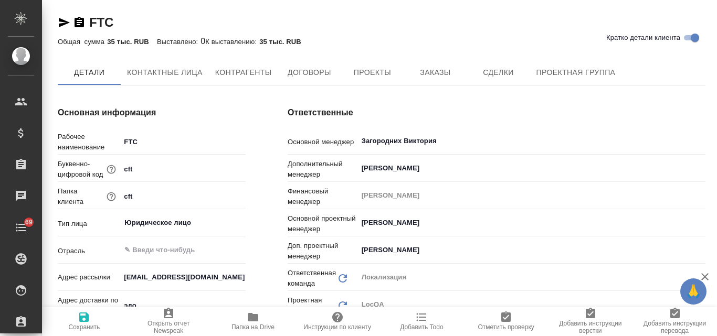
type textarea "x"
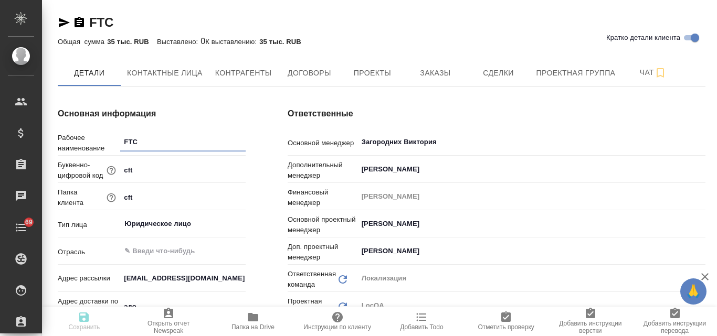
type textarea "x"
click at [427, 79] on span "Заказы" at bounding box center [435, 73] width 50 height 13
type textarea "x"
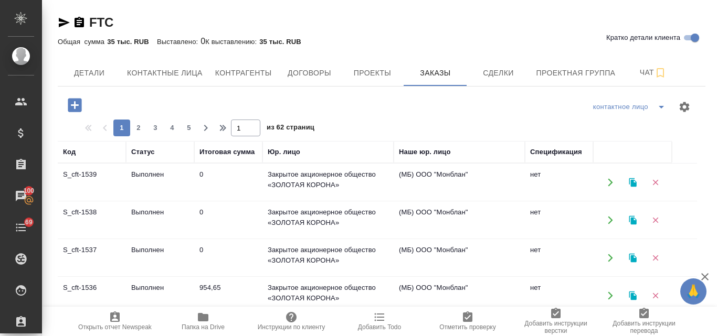
click at [159, 175] on td "Выполнен" at bounding box center [160, 182] width 68 height 37
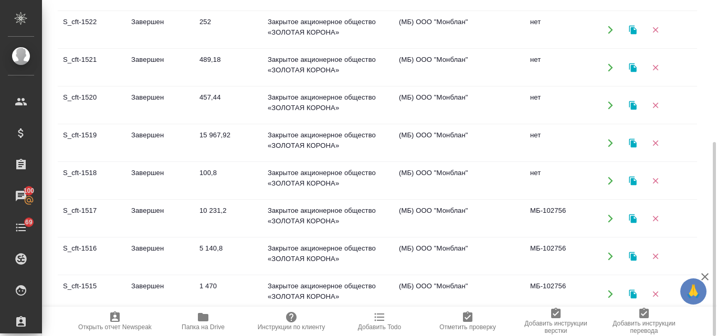
scroll to position [558, 0]
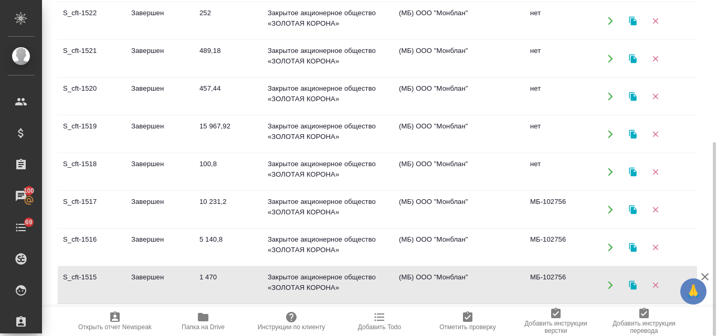
scroll to position [36, 0]
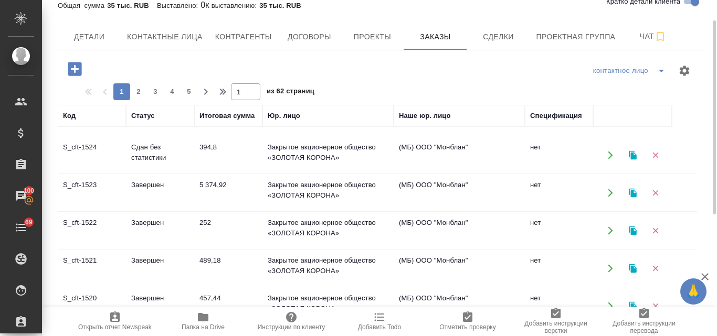
click at [121, 90] on div "1 2 3 4 5" at bounding box center [155, 91] width 84 height 17
click at [430, 29] on button "Заказы" at bounding box center [434, 37] width 63 height 26
click at [121, 93] on div "1 2 3 4 5" at bounding box center [155, 91] width 84 height 17
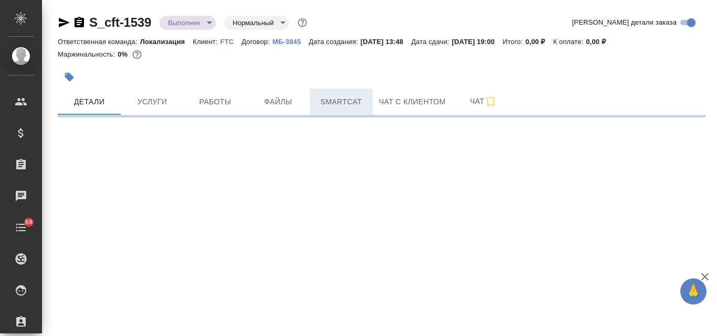
select select "RU"
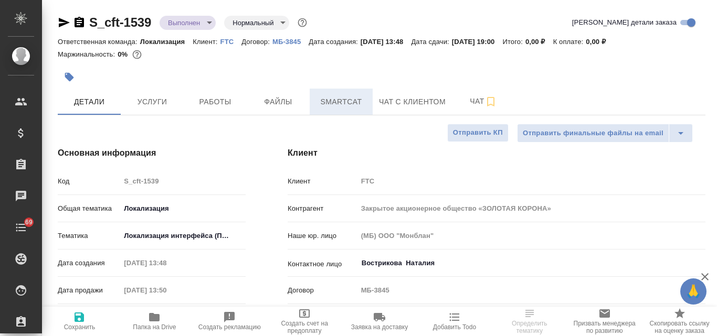
type textarea "x"
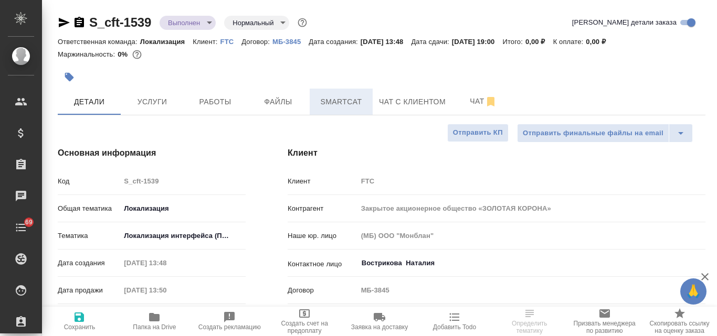
type textarea "x"
click at [330, 104] on span "Smartcat" at bounding box center [341, 101] width 50 height 13
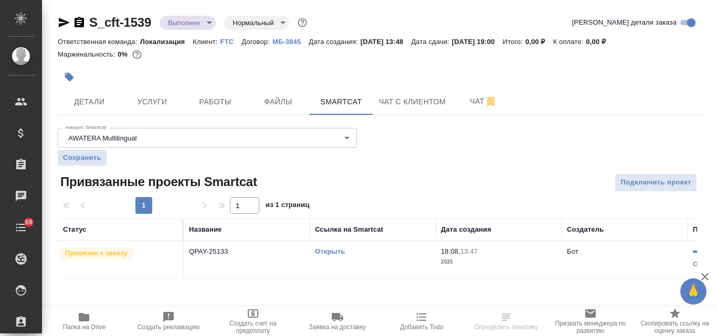
click at [331, 252] on link "Открыть" at bounding box center [330, 252] width 30 height 8
click at [161, 103] on span "Услуги" at bounding box center [152, 101] width 50 height 13
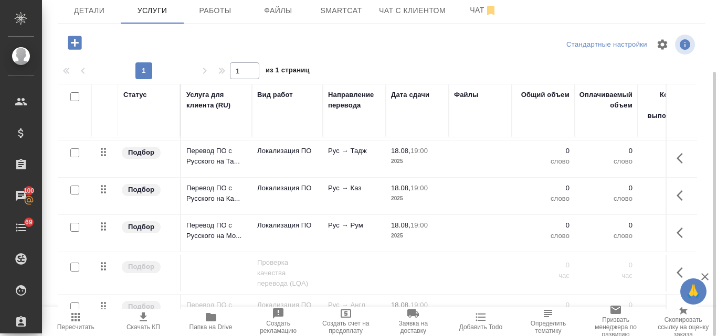
scroll to position [177, 0]
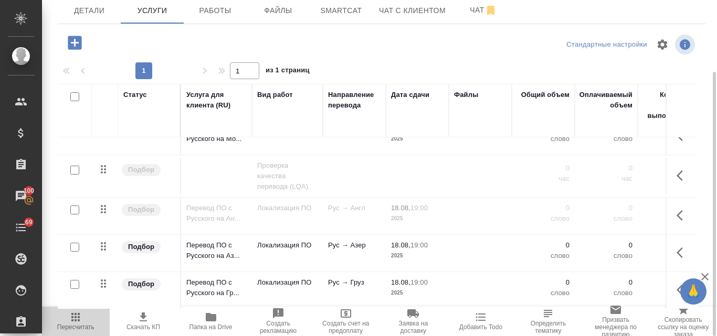
click at [82, 320] on icon "button" at bounding box center [75, 317] width 13 height 13
click at [81, 320] on icon "button" at bounding box center [75, 317] width 13 height 13
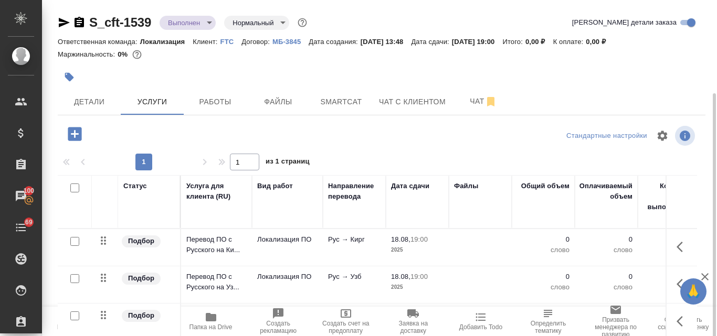
scroll to position [52, 0]
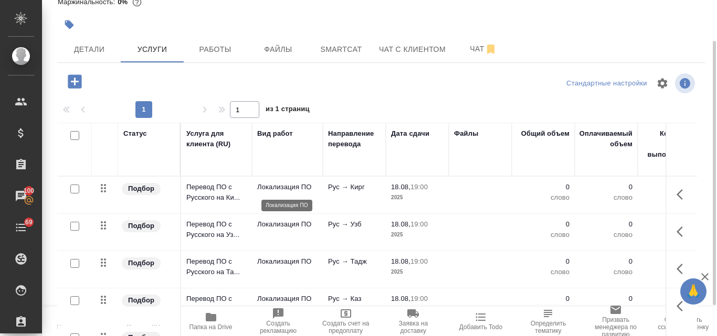
click at [260, 185] on p "Локализация ПО" at bounding box center [287, 187] width 60 height 10
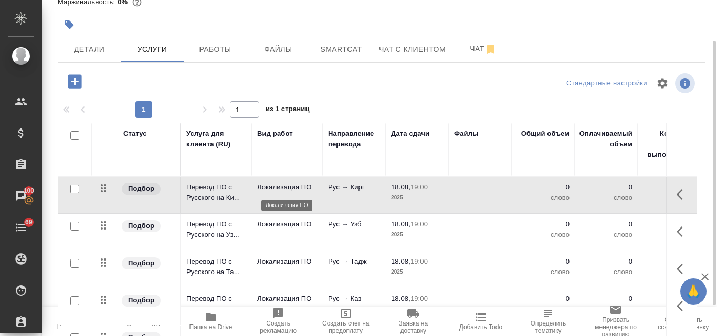
click at [260, 185] on p "Локализация ПО" at bounding box center [287, 187] width 60 height 10
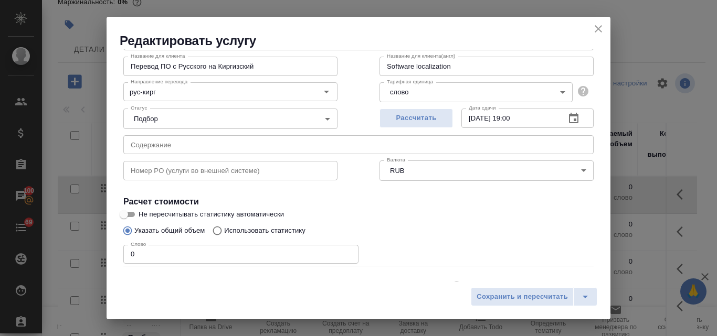
scroll to position [107, 0]
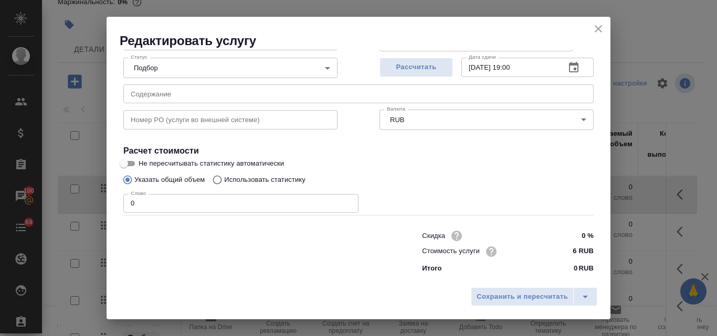
click at [217, 175] on input "Использовать статистику" at bounding box center [215, 180] width 17 height 20
radio input "true"
radio input "false"
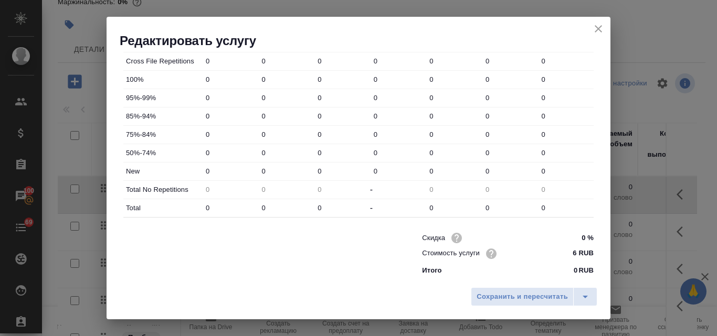
scroll to position [379, 0]
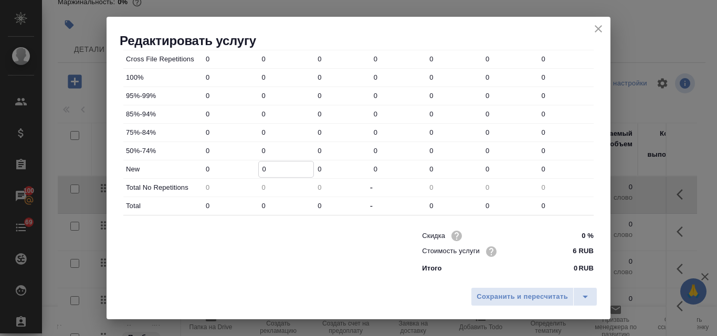
drag, startPoint x: 265, startPoint y: 165, endPoint x: 256, endPoint y: 168, distance: 9.0
click at [258, 168] on div "0" at bounding box center [286, 169] width 56 height 16
type input "4"
drag, startPoint x: 263, startPoint y: 202, endPoint x: 257, endPoint y: 202, distance: 6.3
click at [259, 202] on input "0" at bounding box center [286, 205] width 55 height 15
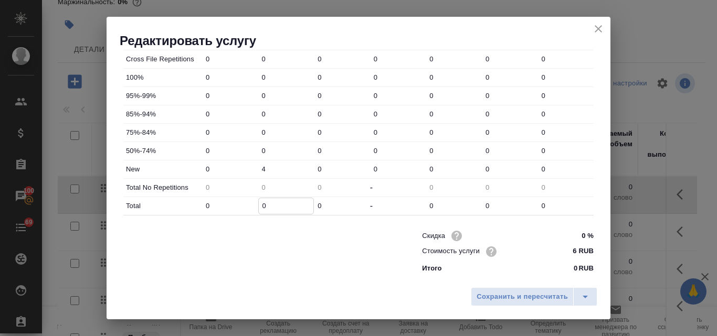
type input "4"
click at [490, 295] on span "Сохранить и пересчитать" at bounding box center [521, 297] width 91 height 12
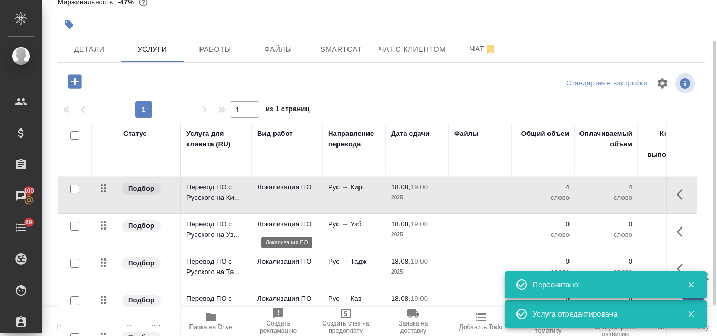
click at [296, 222] on p "Локализация ПО" at bounding box center [287, 224] width 60 height 10
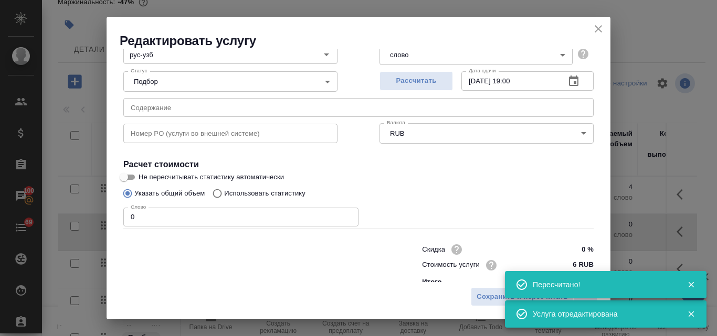
scroll to position [107, 0]
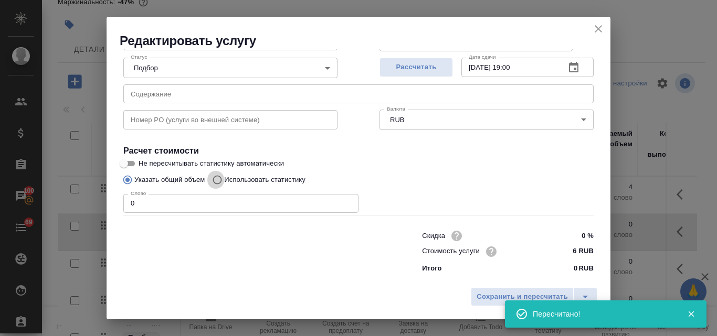
click at [219, 179] on input "Использовать статистику" at bounding box center [215, 180] width 17 height 20
radio input "true"
radio input "false"
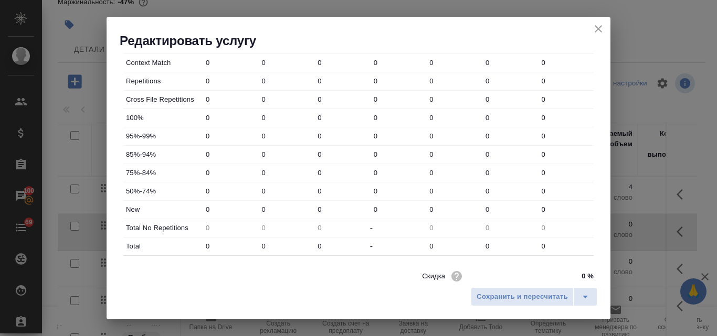
scroll to position [369, 0]
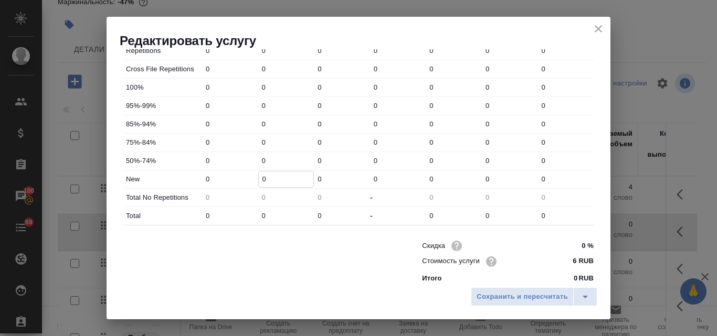
drag, startPoint x: 268, startPoint y: 180, endPoint x: 252, endPoint y: 180, distance: 15.2
click at [252, 180] on div "New 0 0 0 0 0 0 0" at bounding box center [358, 179] width 470 height 18
type input "4"
drag, startPoint x: 265, startPoint y: 216, endPoint x: 257, endPoint y: 215, distance: 8.5
click at [259, 215] on input "0" at bounding box center [286, 215] width 55 height 15
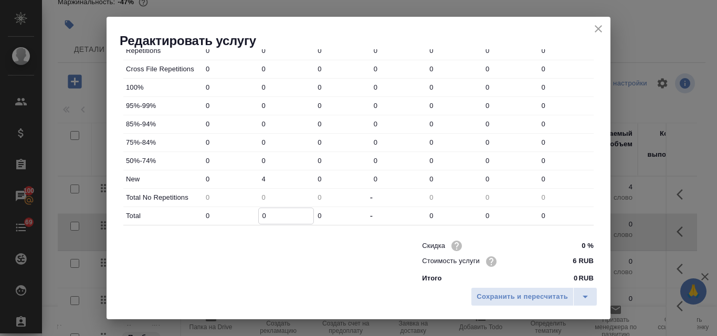
type input "4"
click at [474, 295] on button "Сохранить и пересчитать" at bounding box center [522, 296] width 103 height 19
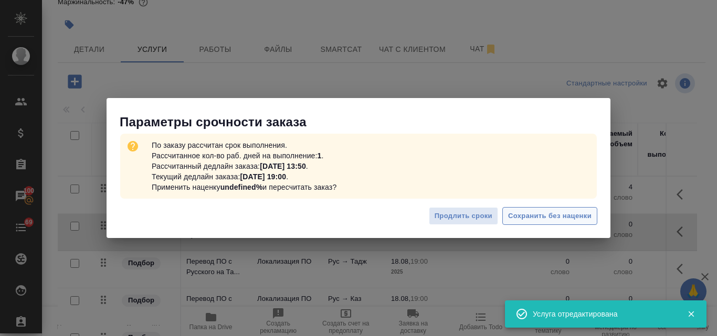
click at [508, 213] on span "Сохранить без наценки" at bounding box center [549, 216] width 83 height 12
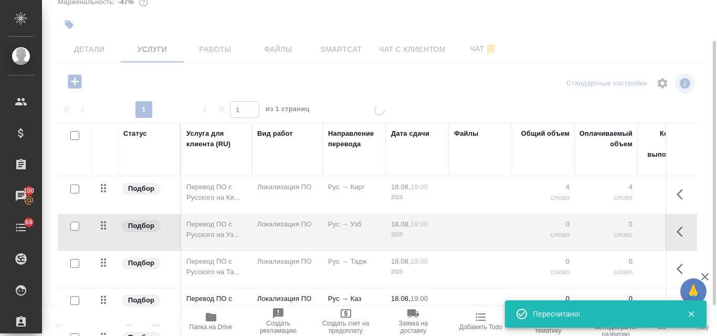
type input "urgent"
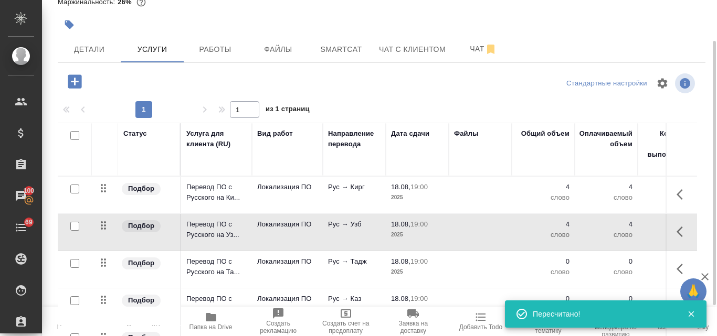
click at [358, 193] on p "Рус → Тадж" at bounding box center [354, 187] width 52 height 10
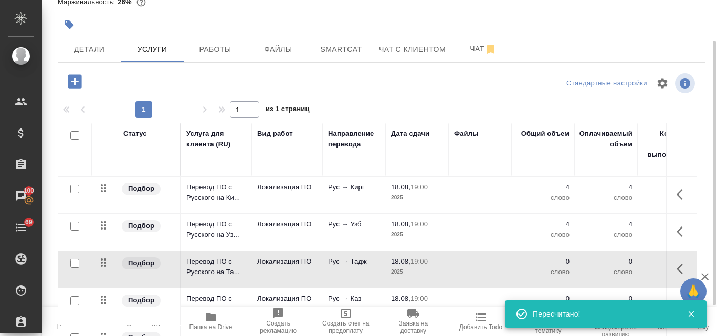
click at [358, 193] on p "Рус → Тадж" at bounding box center [354, 187] width 52 height 10
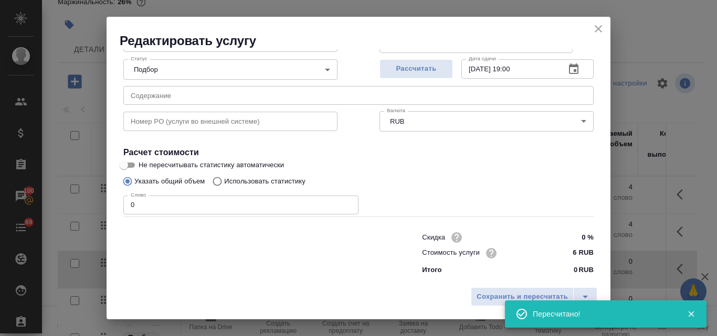
scroll to position [107, 0]
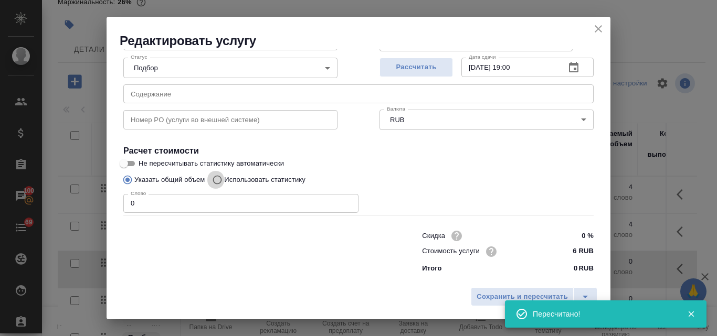
click at [219, 179] on input "Использовать статистику" at bounding box center [215, 180] width 17 height 20
radio input "true"
radio input "false"
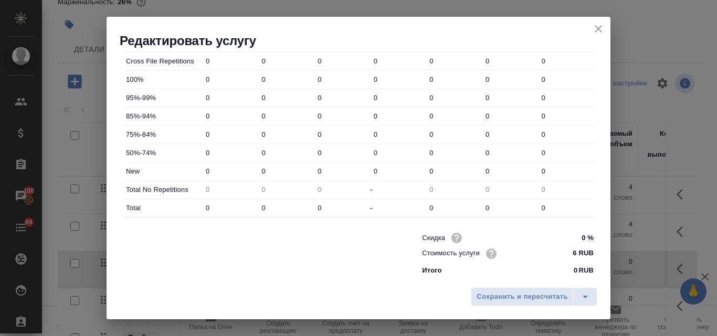
scroll to position [379, 0]
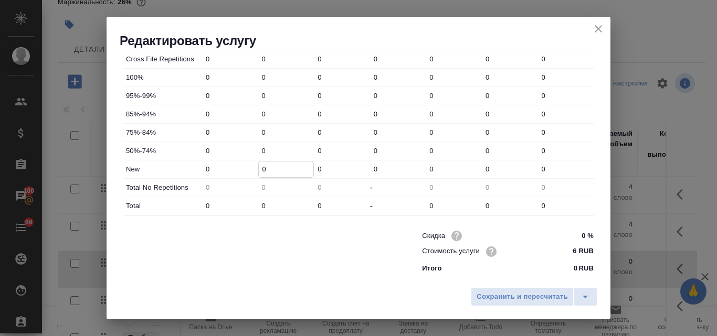
drag, startPoint x: 267, startPoint y: 169, endPoint x: 254, endPoint y: 166, distance: 13.4
click at [255, 166] on div "New 0 0 0 0 0 0 0" at bounding box center [358, 170] width 470 height 18
type input "4"
drag, startPoint x: 267, startPoint y: 203, endPoint x: 255, endPoint y: 201, distance: 11.7
click at [255, 201] on div "Total 0 0 0 - 0 0 0" at bounding box center [358, 206] width 470 height 18
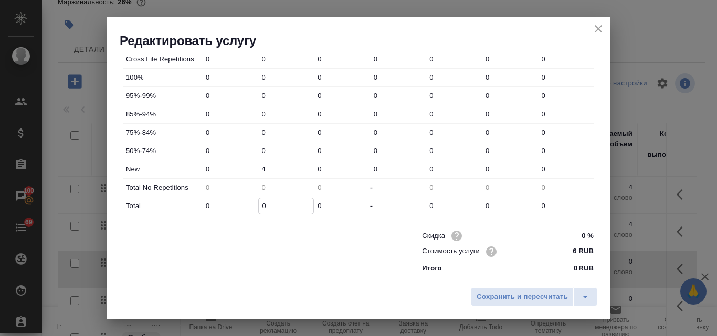
type input "4"
click at [531, 291] on span "Сохранить и пересчитать" at bounding box center [521, 297] width 91 height 12
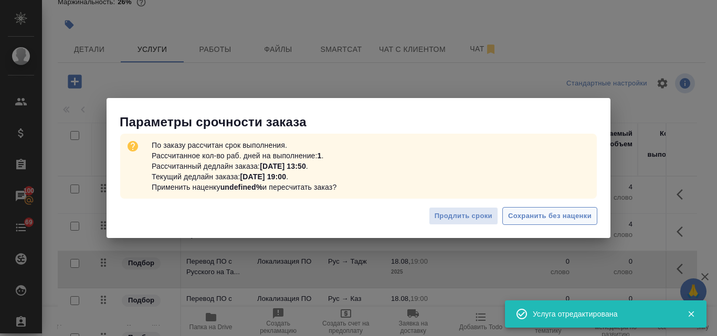
click at [541, 219] on span "Сохранить без наценки" at bounding box center [549, 216] width 83 height 12
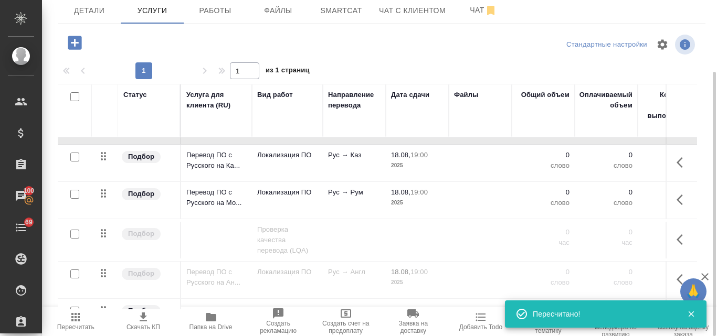
scroll to position [52, 0]
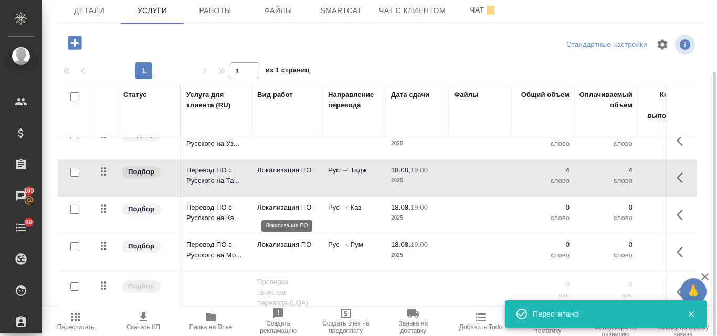
click at [312, 206] on p "Локализация ПО" at bounding box center [287, 207] width 60 height 10
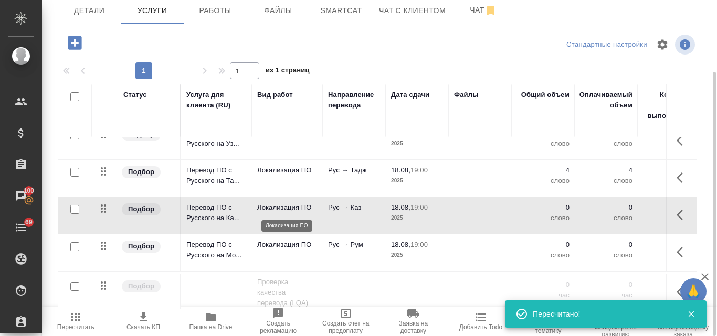
click at [312, 206] on p "Локализация ПО" at bounding box center [287, 207] width 60 height 10
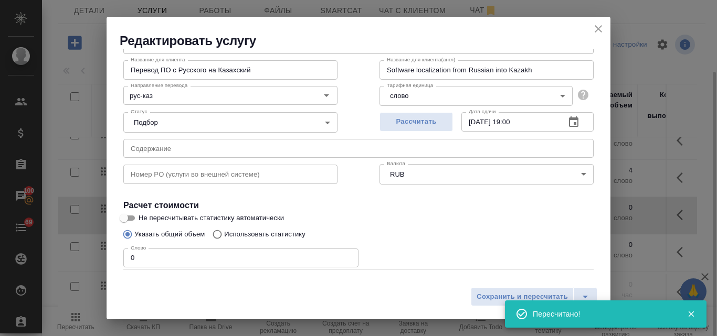
scroll to position [107, 0]
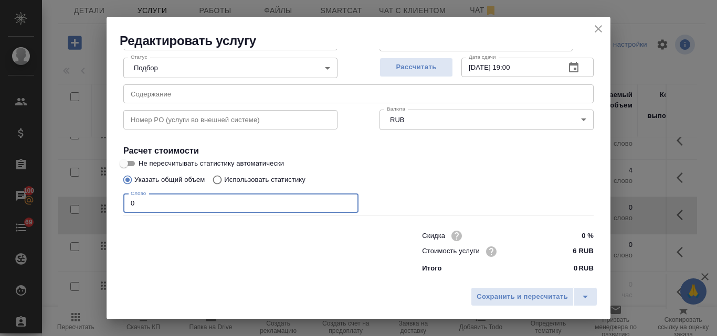
drag, startPoint x: 140, startPoint y: 202, endPoint x: 122, endPoint y: 202, distance: 17.8
click at [122, 202] on div "Вид работ Локализация ПО Вид работ Название для клиента Перевод ПО с Русского н…" at bounding box center [358, 125] width 478 height 306
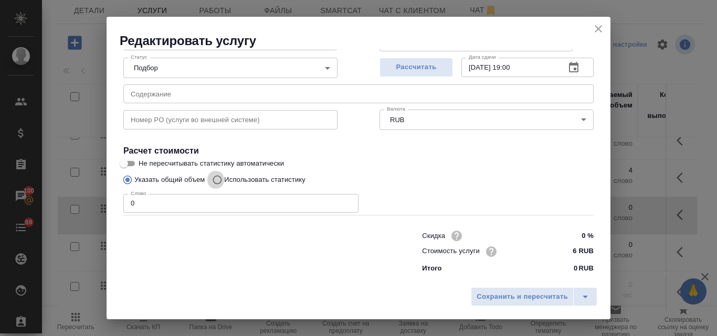
click at [215, 180] on input "Использовать статистику" at bounding box center [215, 180] width 17 height 20
radio input "true"
radio input "false"
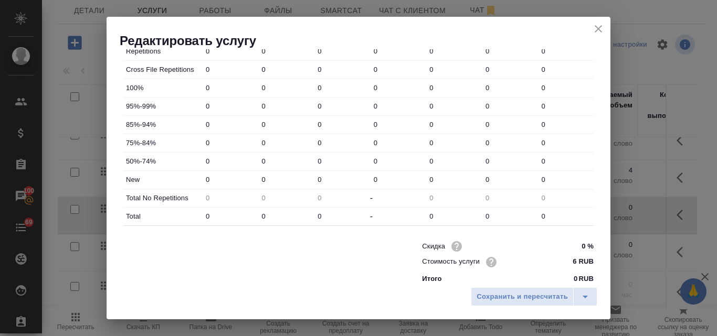
scroll to position [369, 0]
drag, startPoint x: 270, startPoint y: 175, endPoint x: 260, endPoint y: 177, distance: 10.2
click at [260, 177] on input "0" at bounding box center [286, 179] width 55 height 15
type input "4"
drag, startPoint x: 269, startPoint y: 210, endPoint x: 250, endPoint y: 211, distance: 18.9
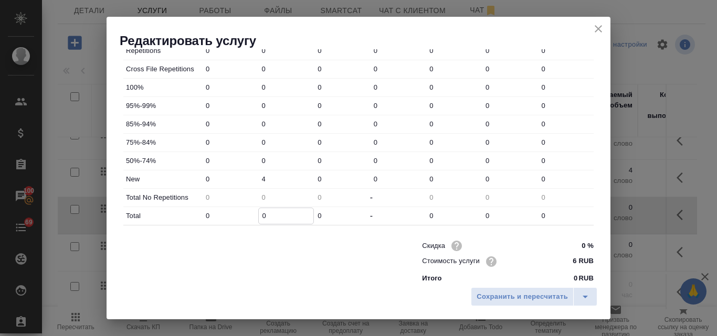
click at [259, 211] on input "0" at bounding box center [286, 215] width 55 height 15
type input "4"
click at [503, 291] on span "Сохранить и пересчитать" at bounding box center [521, 297] width 91 height 12
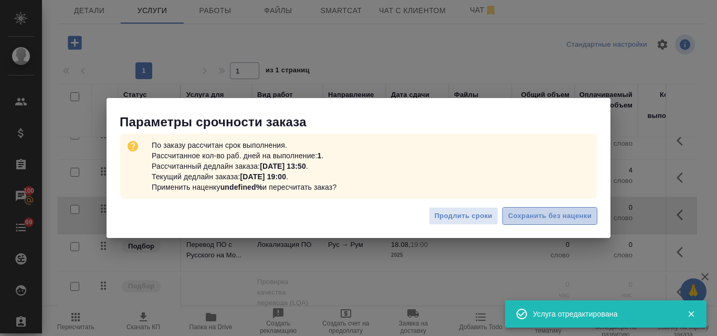
click at [557, 216] on span "Сохранить без наценки" at bounding box center [549, 216] width 83 height 12
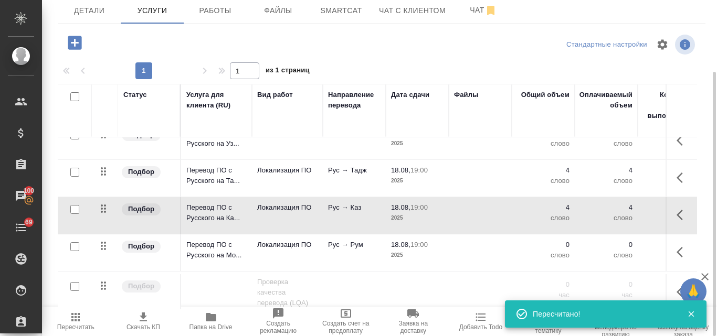
click at [302, 122] on td "Локализация ПО" at bounding box center [287, 103] width 71 height 37
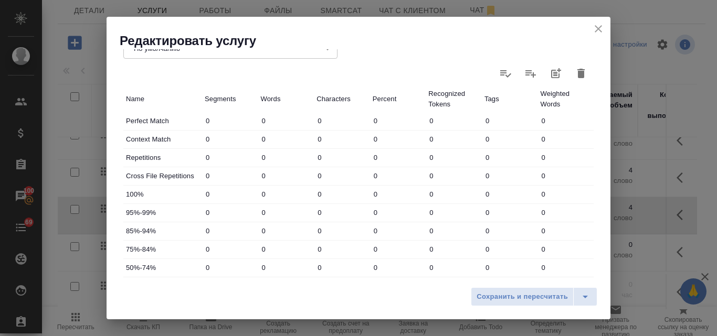
scroll to position [367, 0]
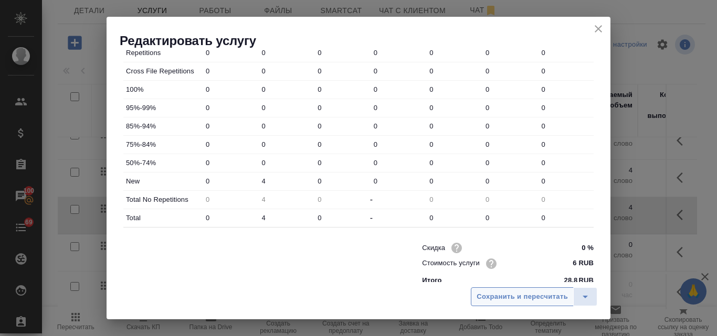
click at [523, 297] on span "Сохранить и пересчитать" at bounding box center [521, 297] width 91 height 12
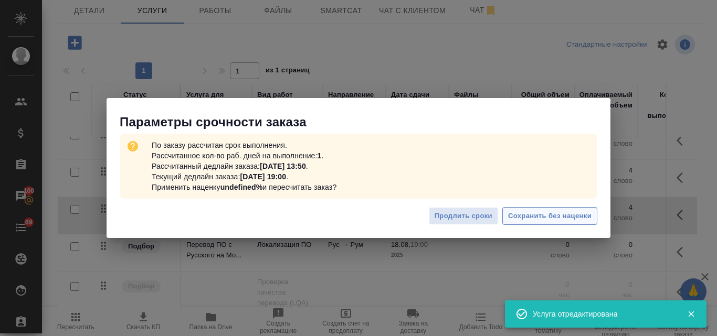
click at [561, 213] on span "Сохранить без наценки" at bounding box center [549, 216] width 83 height 12
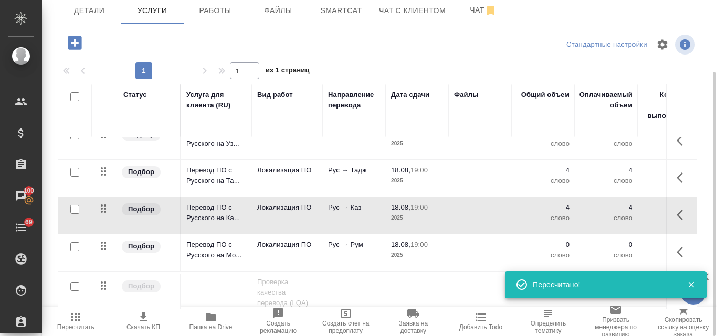
click at [359, 101] on p "Рус → Рум" at bounding box center [354, 96] width 52 height 10
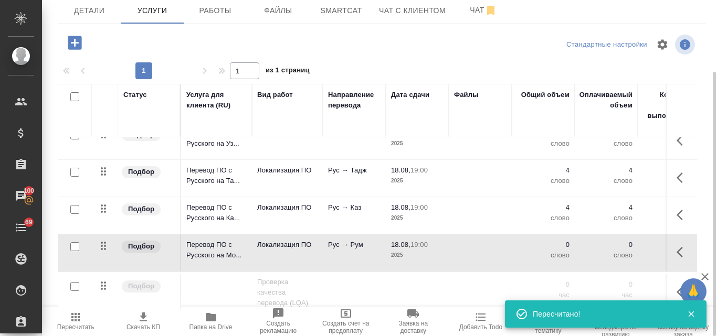
click at [359, 101] on p "Рус → Рум" at bounding box center [354, 96] width 52 height 10
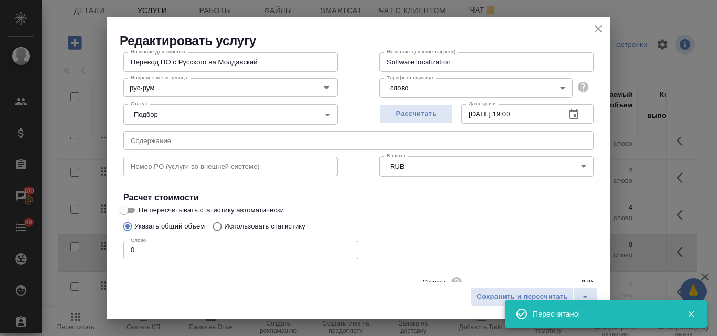
scroll to position [107, 0]
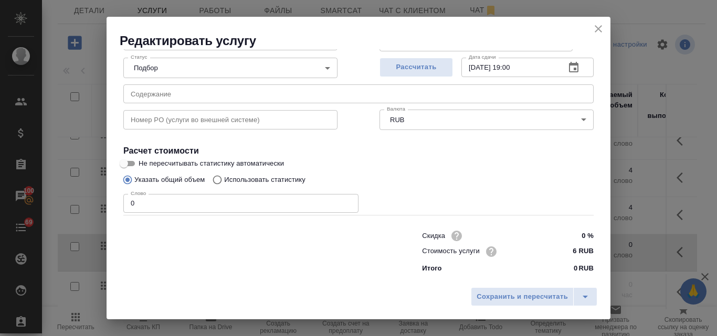
click at [219, 180] on input "Использовать статистику" at bounding box center [215, 180] width 17 height 20
radio input "true"
radio input "false"
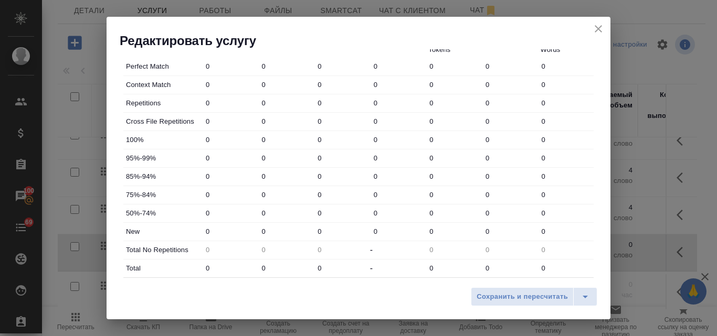
scroll to position [379, 0]
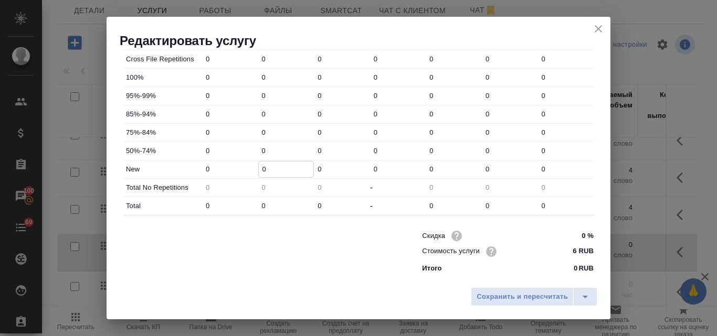
drag, startPoint x: 267, startPoint y: 167, endPoint x: 256, endPoint y: 166, distance: 10.6
click at [258, 166] on div "0" at bounding box center [286, 169] width 56 height 16
type input "4"
drag, startPoint x: 270, startPoint y: 208, endPoint x: 250, endPoint y: 202, distance: 20.8
click at [250, 202] on div "Total 0 0 0 - 0 0 0" at bounding box center [358, 206] width 470 height 18
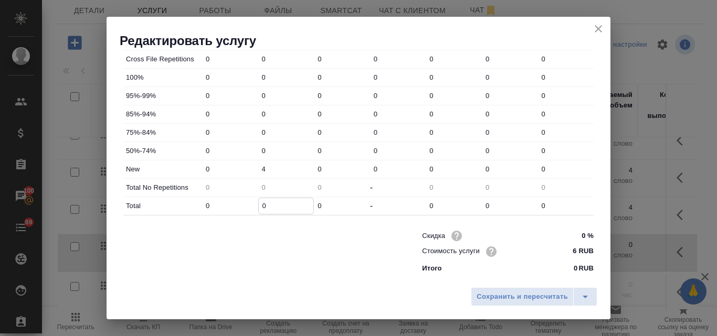
type input "4"
click at [524, 295] on span "Сохранить и пересчитать" at bounding box center [521, 297] width 91 height 12
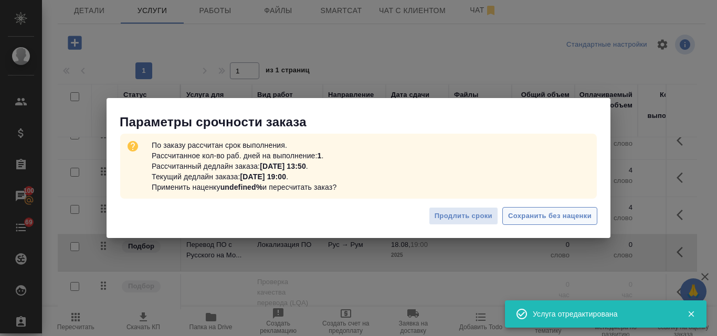
click at [557, 222] on button "Сохранить без наценки" at bounding box center [549, 216] width 95 height 18
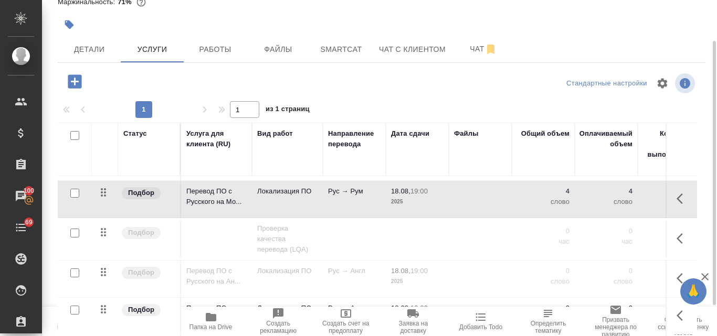
scroll to position [177, 0]
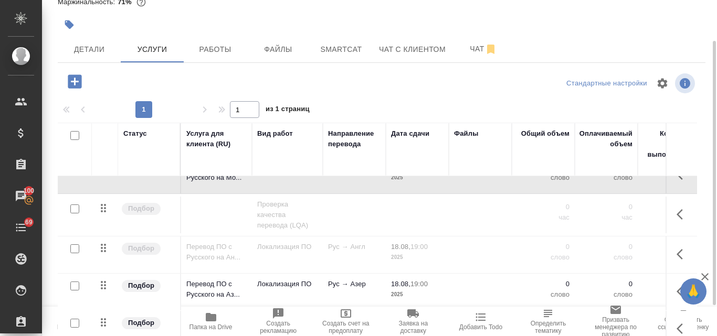
click at [403, 280] on p "18.08," at bounding box center [400, 284] width 19 height 8
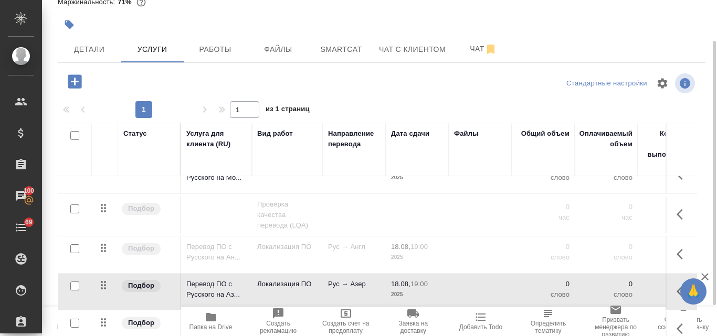
click at [403, 280] on p "18.08," at bounding box center [400, 284] width 19 height 8
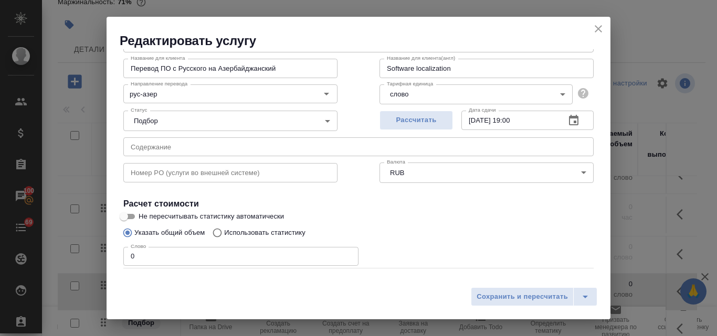
scroll to position [107, 0]
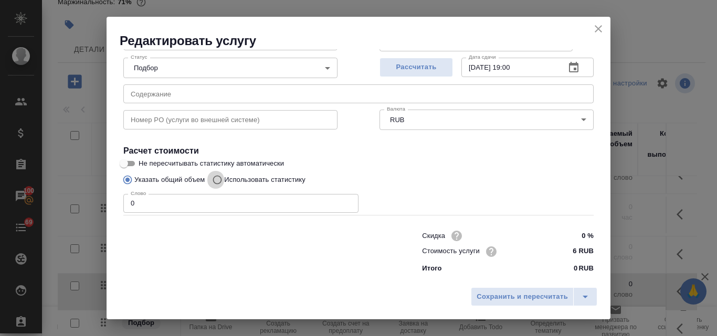
click at [215, 177] on input "Использовать статистику" at bounding box center [215, 180] width 17 height 20
radio input "true"
radio input "false"
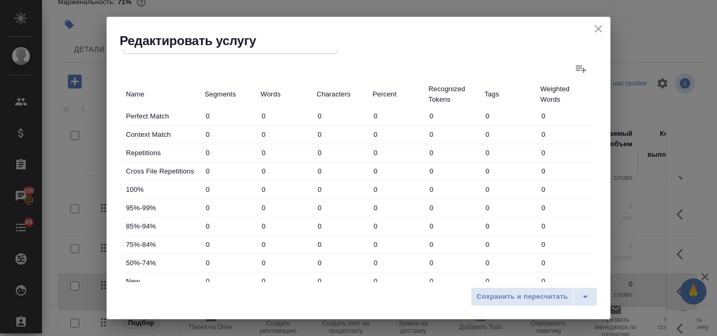
scroll to position [369, 0]
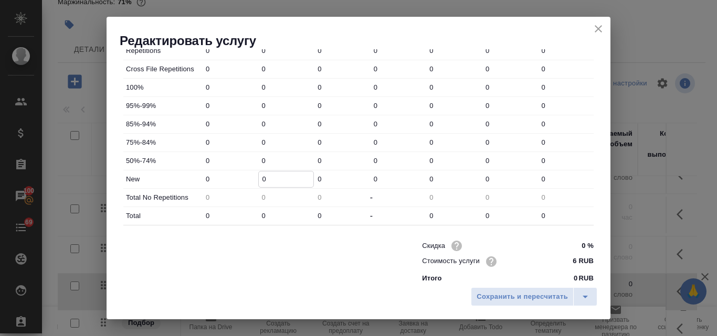
drag, startPoint x: 264, startPoint y: 176, endPoint x: 258, endPoint y: 176, distance: 6.3
click at [259, 176] on input "0" at bounding box center [286, 179] width 55 height 15
type input "4"
click at [505, 295] on span "Сохранить и пересчитать" at bounding box center [521, 297] width 91 height 12
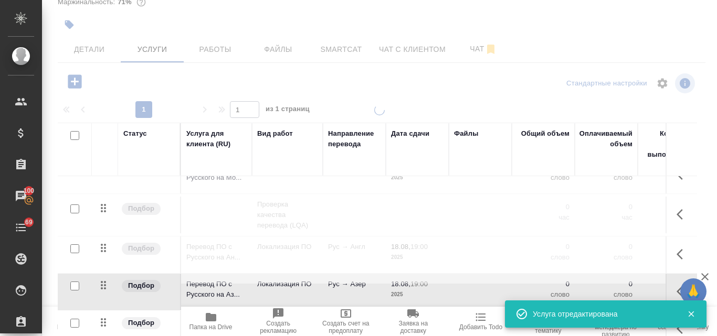
click at [263, 214] on body "🙏 .cls-1 fill:#fff; AWATERA Valyaeva Anna Клиенты Спецификации Заказы 100 Чаты …" at bounding box center [358, 168] width 717 height 336
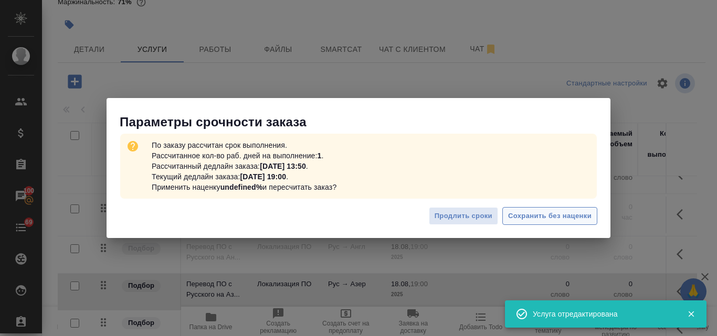
click at [543, 210] on span "Сохранить без наценки" at bounding box center [549, 216] width 83 height 12
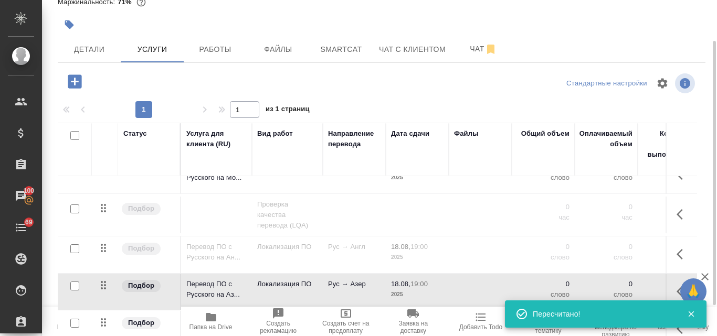
click at [356, 45] on td "Рус → Азер" at bounding box center [354, 26] width 63 height 37
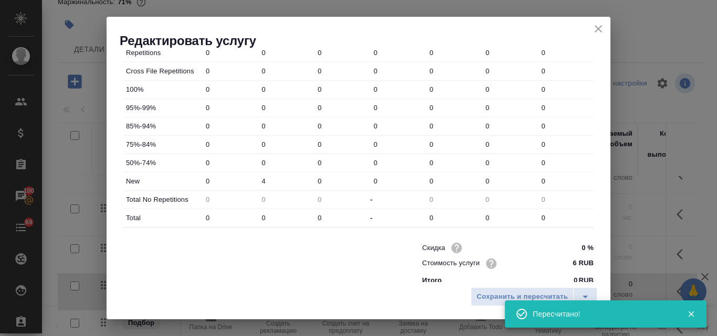
scroll to position [379, 0]
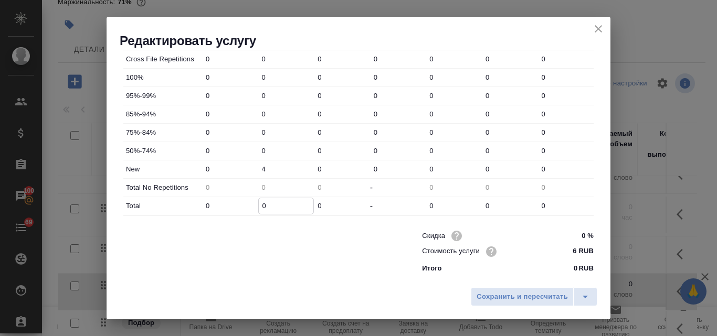
drag, startPoint x: 266, startPoint y: 207, endPoint x: 253, endPoint y: 204, distance: 12.9
click at [253, 204] on div "Total 0 0 0 - 0 0 0" at bounding box center [358, 206] width 470 height 18
type input "4"
click at [532, 298] on span "Сохранить и пересчитать" at bounding box center [521, 297] width 91 height 12
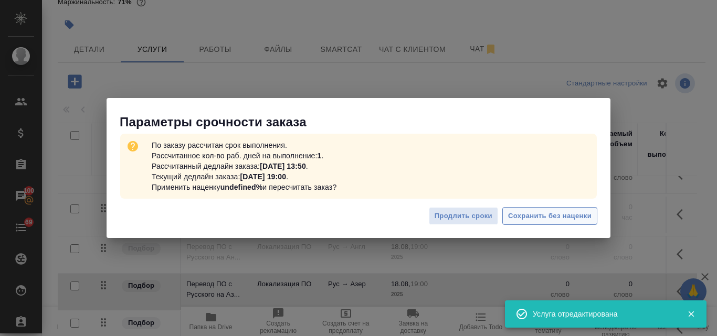
click at [539, 219] on span "Сохранить без наценки" at bounding box center [549, 216] width 83 height 12
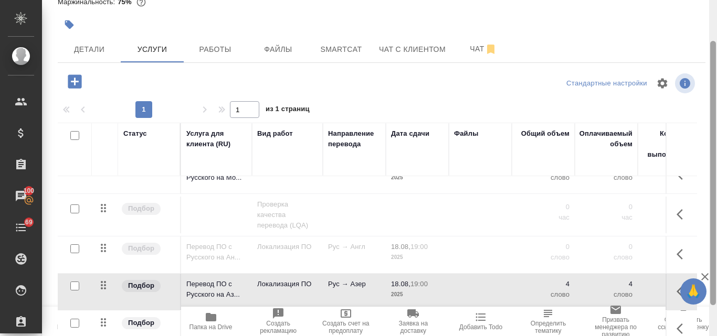
scroll to position [91, 0]
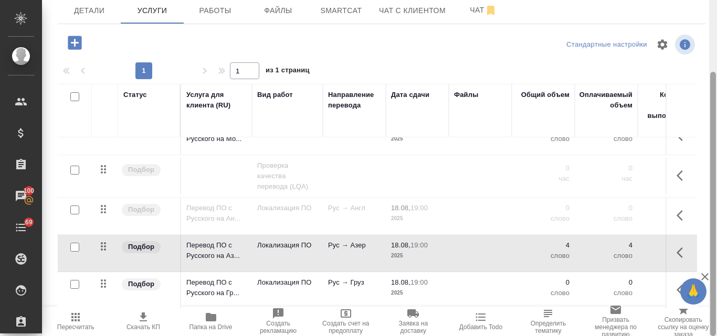
drag, startPoint x: 716, startPoint y: 190, endPoint x: 715, endPoint y: 211, distance: 21.5
click at [715, 211] on div at bounding box center [713, 168] width 8 height 336
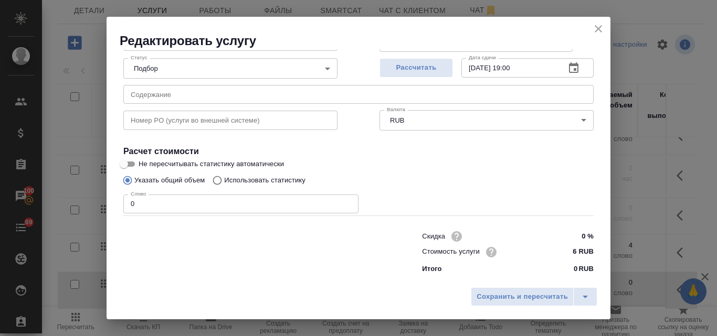
scroll to position [107, 0]
click at [219, 180] on input "Использовать статистику" at bounding box center [215, 180] width 17 height 20
radio input "true"
radio input "false"
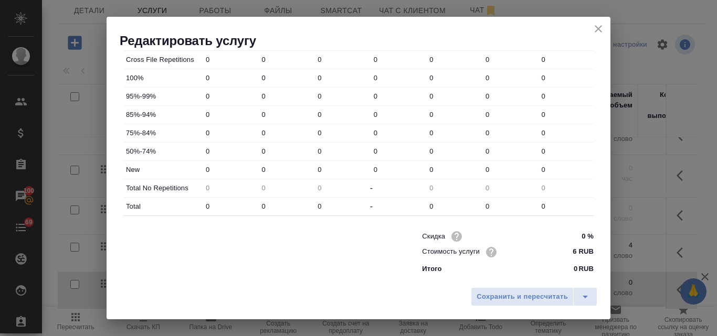
scroll to position [379, 0]
click at [259, 167] on input "0" at bounding box center [286, 169] width 55 height 15
drag, startPoint x: 270, startPoint y: 168, endPoint x: 256, endPoint y: 168, distance: 13.1
click at [258, 168] on div "0" at bounding box center [286, 169] width 56 height 16
type input "4"
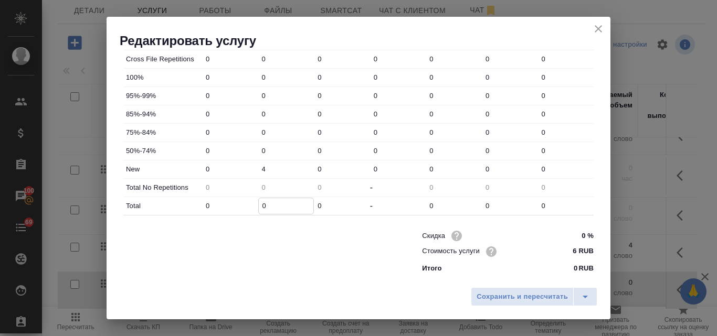
drag, startPoint x: 266, startPoint y: 205, endPoint x: 259, endPoint y: 206, distance: 7.4
click at [259, 206] on input "0" at bounding box center [286, 205] width 55 height 15
type input "4"
click at [504, 296] on span "Сохранить и пересчитать" at bounding box center [521, 297] width 91 height 12
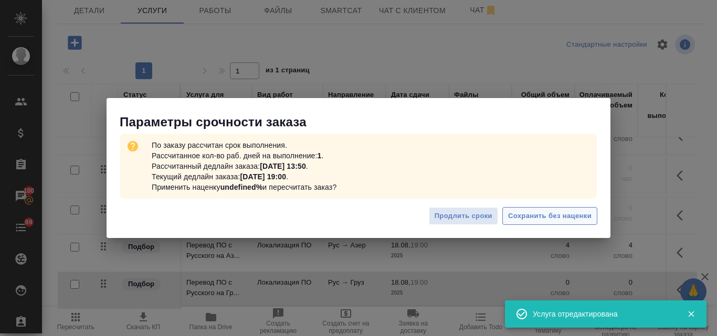
click at [530, 216] on span "Сохранить без наценки" at bounding box center [549, 216] width 83 height 12
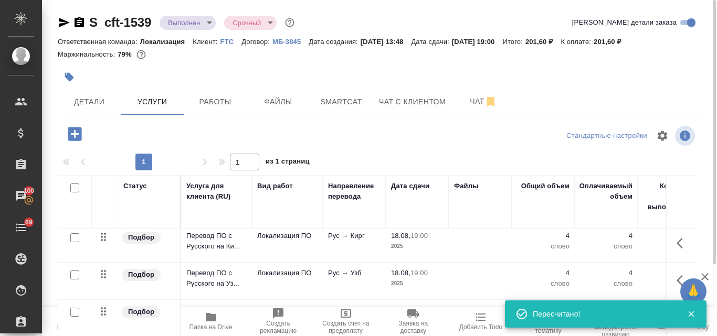
scroll to position [0, 0]
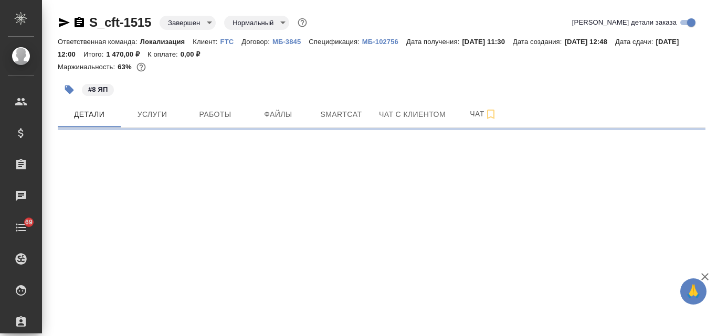
select select "RU"
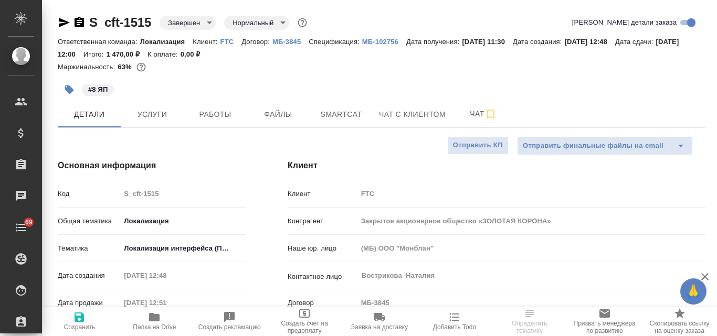
type textarea "x"
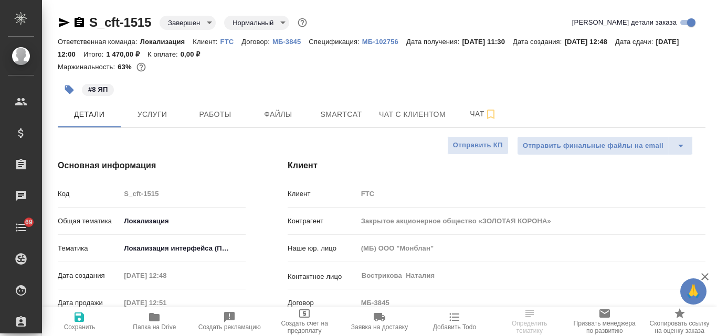
type textarea "x"
click at [151, 113] on span "Услуги" at bounding box center [152, 114] width 50 height 13
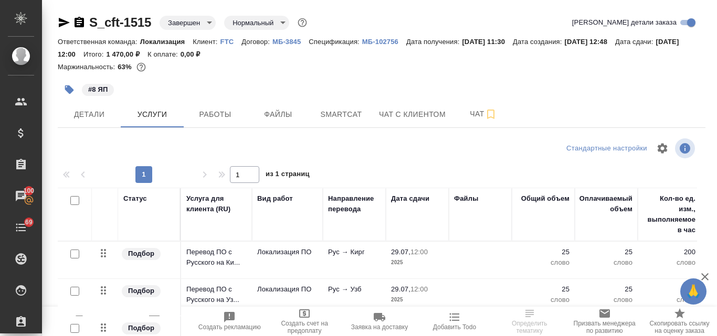
click at [291, 259] on td "Локализация ПО" at bounding box center [287, 260] width 71 height 37
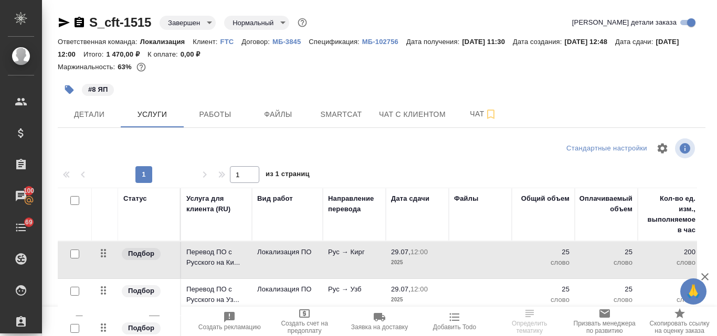
click at [291, 259] on td "Локализация ПО" at bounding box center [287, 260] width 71 height 37
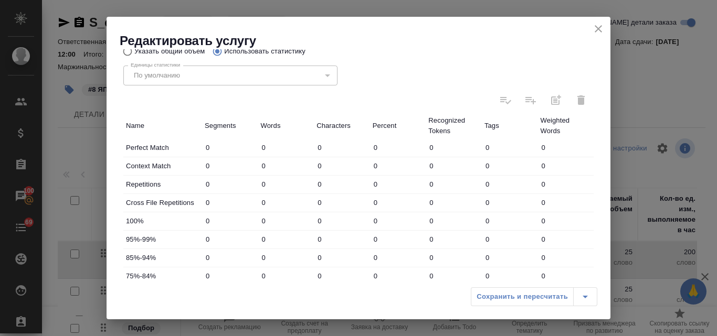
scroll to position [262, 0]
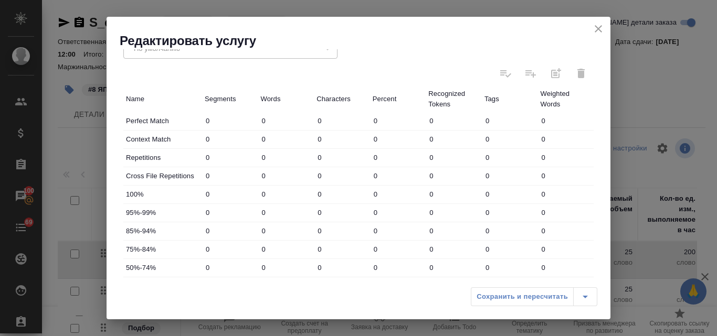
click at [594, 27] on icon "close" at bounding box center [598, 29] width 13 height 13
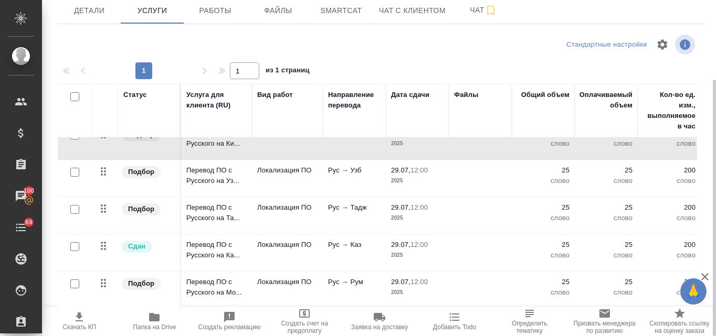
scroll to position [0, 0]
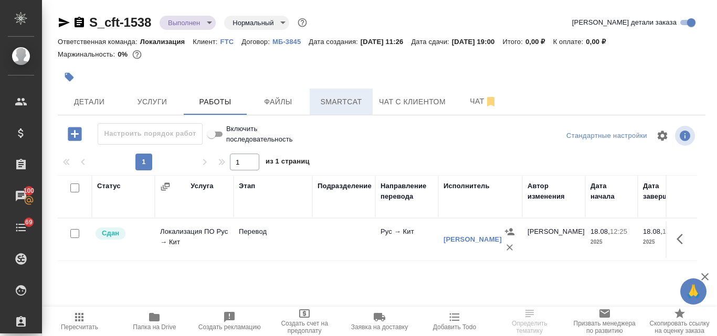
click at [324, 101] on span "Smartcat" at bounding box center [341, 101] width 50 height 13
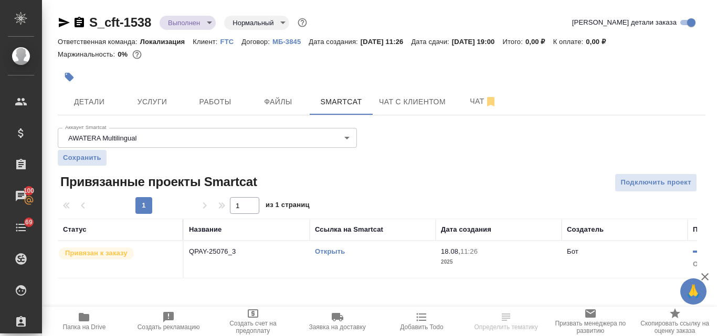
click at [329, 249] on link "Открыть" at bounding box center [330, 252] width 30 height 8
click at [149, 101] on span "Услуги" at bounding box center [152, 101] width 50 height 13
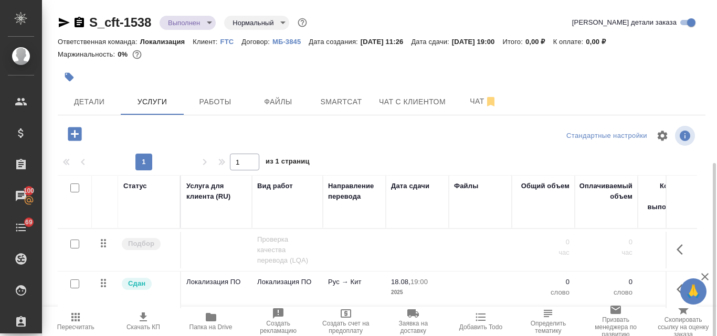
scroll to position [91, 0]
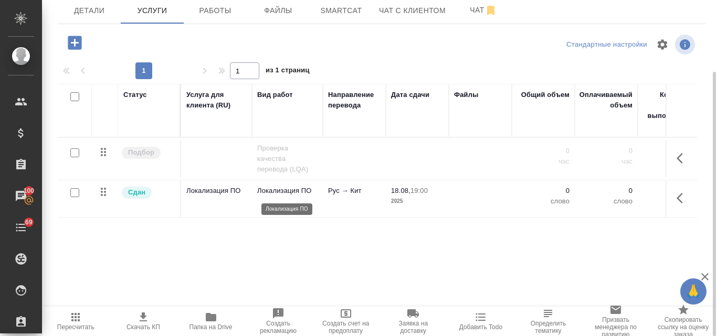
click at [271, 194] on p "Локализация ПО" at bounding box center [287, 191] width 60 height 10
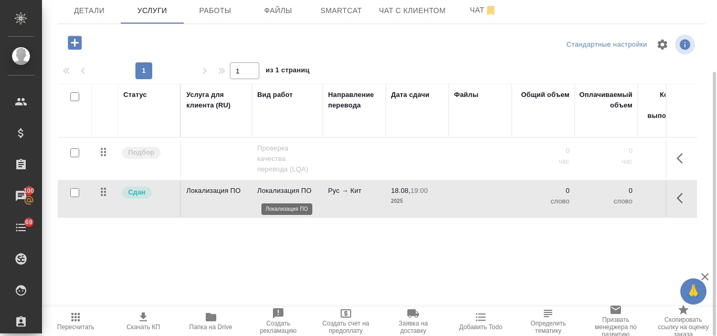
click at [271, 194] on p "Локализация ПО" at bounding box center [287, 191] width 60 height 10
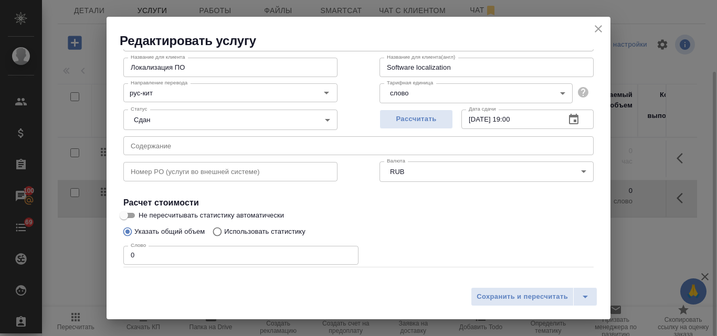
scroll to position [107, 0]
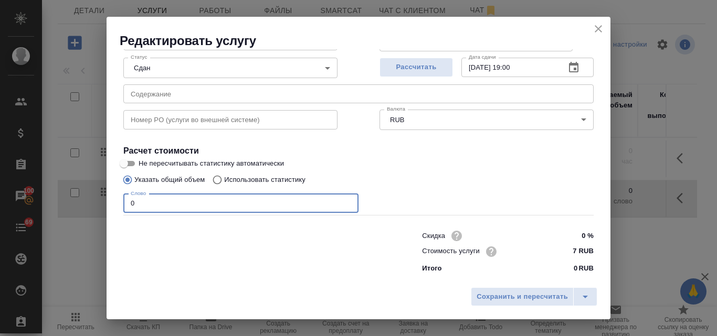
drag, startPoint x: 147, startPoint y: 202, endPoint x: 121, endPoint y: 205, distance: 26.4
click at [121, 205] on div "Вид работ Локализация ПО Вид работ Название для клиента Локализация ПО Название…" at bounding box center [358, 125] width 478 height 306
type input "2"
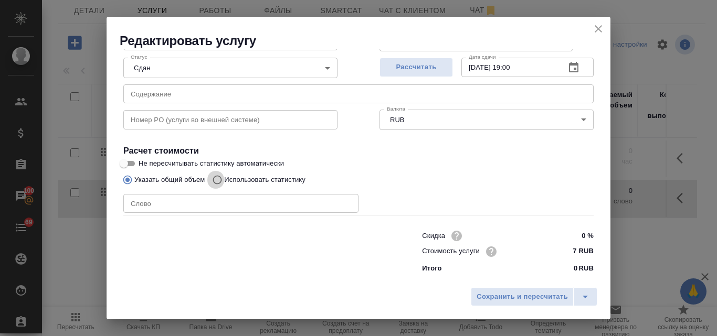
click at [217, 184] on input "Использовать статистику" at bounding box center [215, 180] width 17 height 20
radio input "true"
radio input "false"
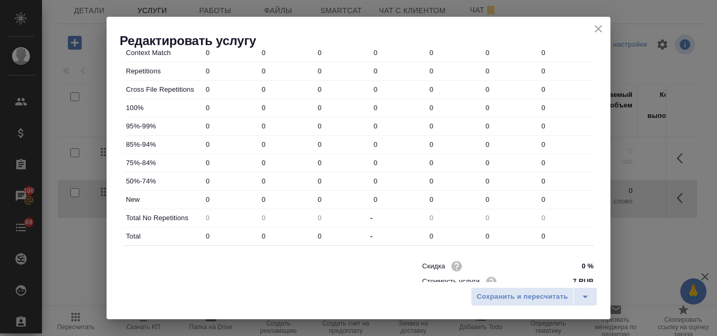
scroll to position [379, 0]
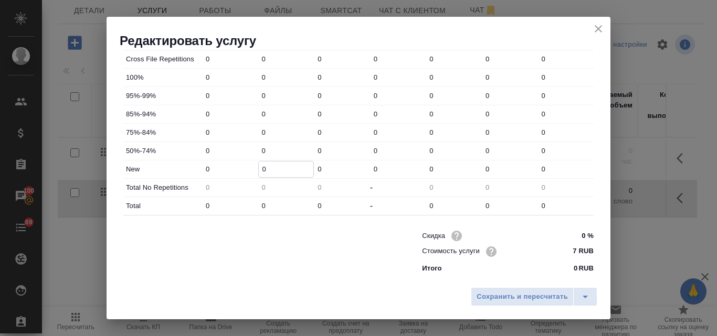
drag, startPoint x: 267, startPoint y: 169, endPoint x: 254, endPoint y: 165, distance: 13.1
click at [255, 165] on div "New 0 0 0 0 0 0 0" at bounding box center [358, 170] width 470 height 18
type input "23"
drag, startPoint x: 266, startPoint y: 201, endPoint x: 260, endPoint y: 202, distance: 6.4
click at [261, 202] on input "0" at bounding box center [286, 205] width 55 height 15
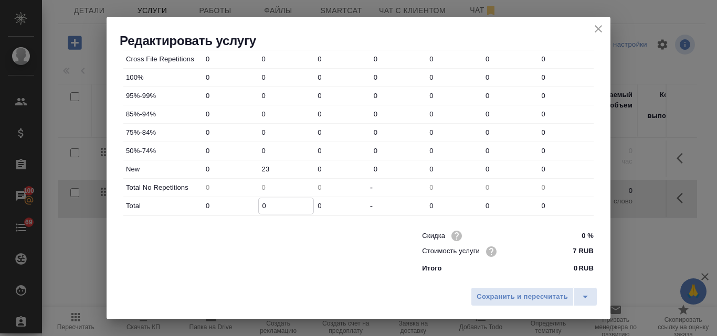
type input "2"
type input "23"
click at [521, 296] on span "Сохранить и пересчитать" at bounding box center [521, 297] width 91 height 12
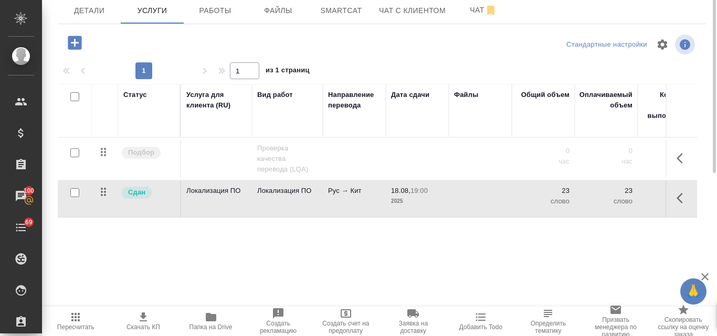
scroll to position [0, 0]
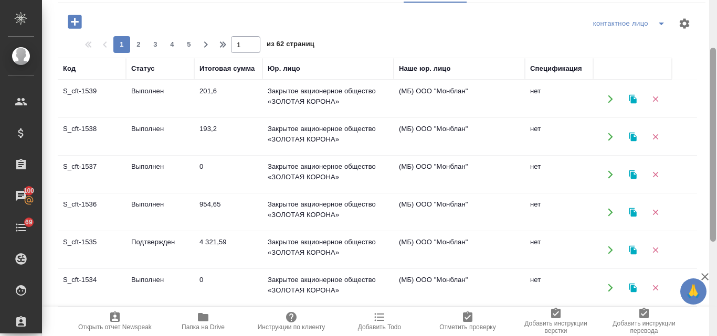
drag, startPoint x: 712, startPoint y: 195, endPoint x: 573, endPoint y: 133, distance: 152.2
click at [692, 111] on div "FTC Кратко детали клиента Общая сумма 36 тыс. RUB Выставлено: 0 К выставлению: …" at bounding box center [379, 168] width 675 height 336
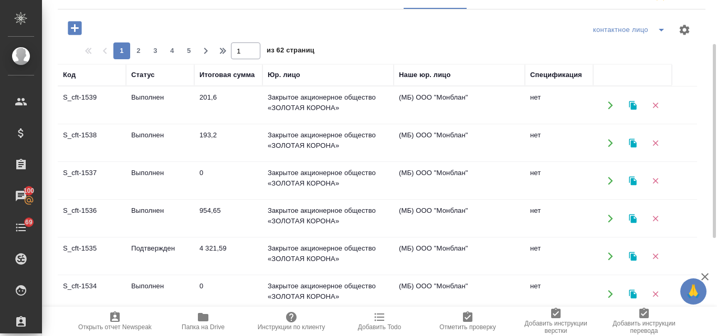
click at [206, 124] on td "0" at bounding box center [228, 105] width 68 height 37
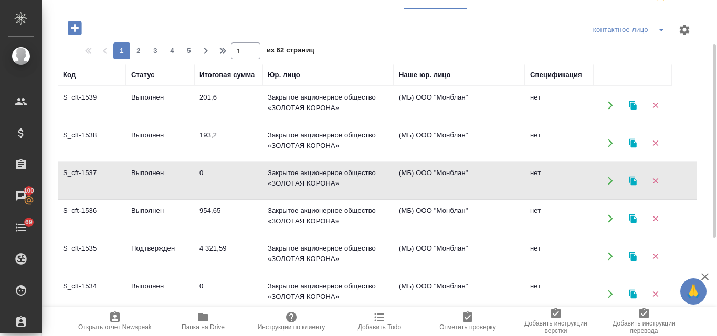
click at [206, 124] on td "0" at bounding box center [228, 105] width 68 height 37
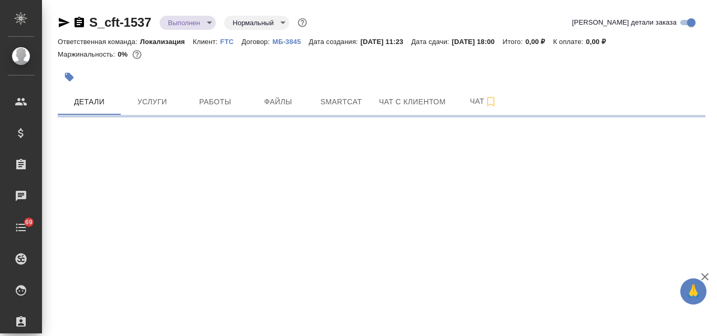
select select "RU"
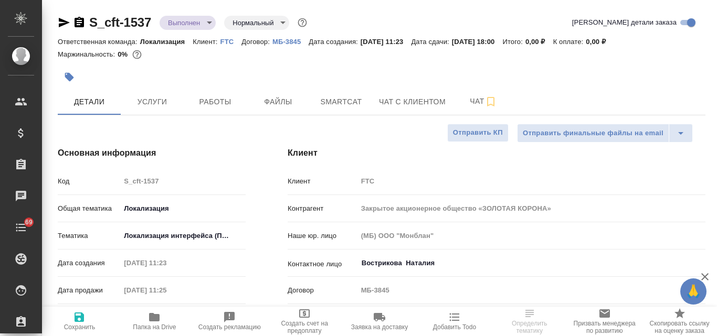
type textarea "x"
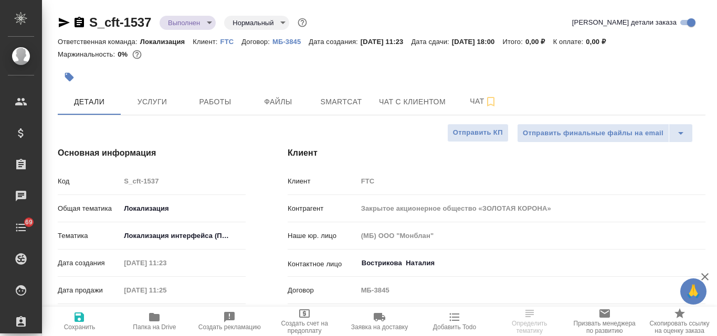
type textarea "x"
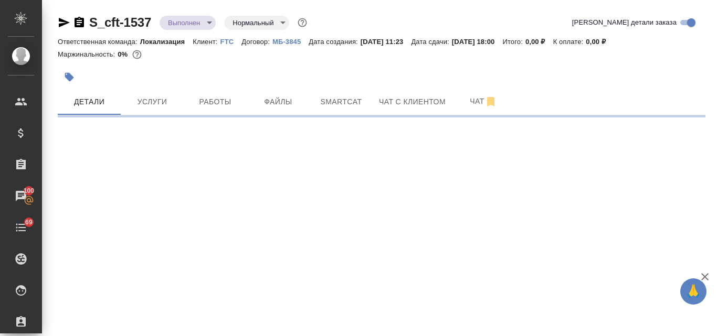
select select "RU"
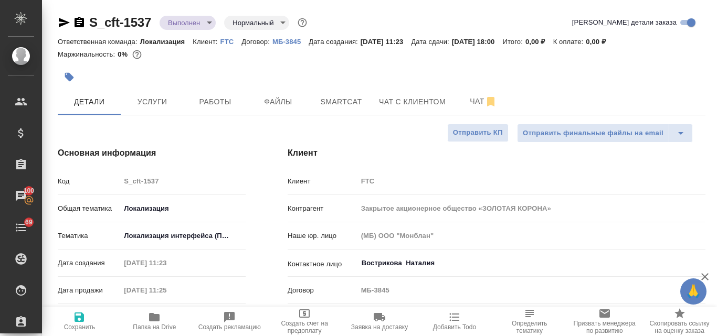
type textarea "x"
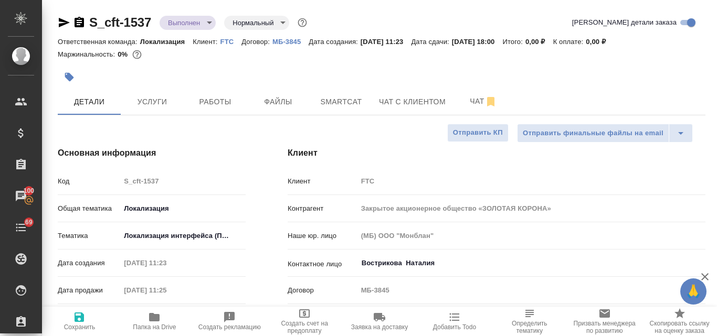
type textarea "x"
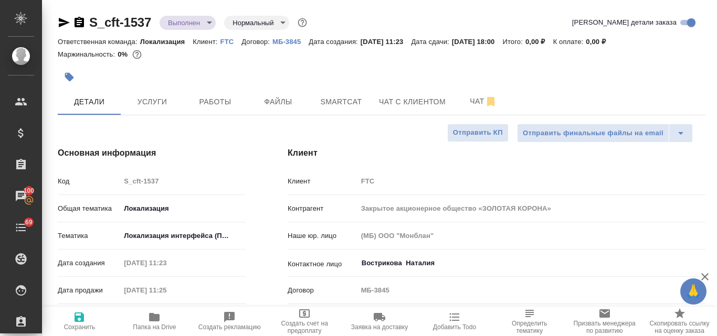
type textarea "x"
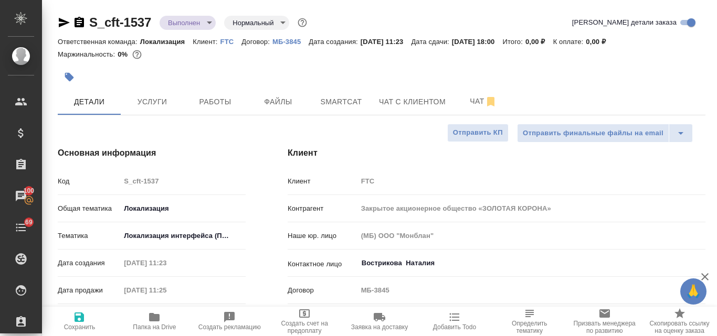
type textarea "x"
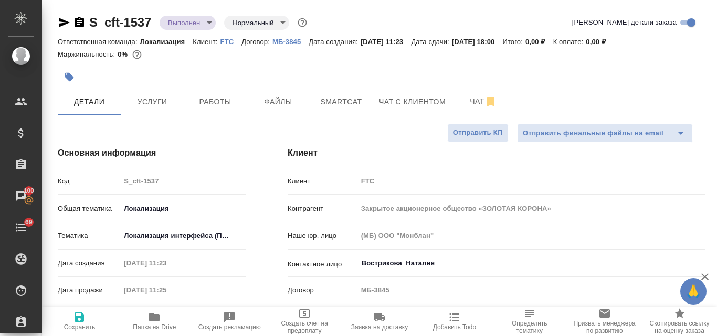
type textarea "x"
click at [153, 96] on span "Услуги" at bounding box center [152, 101] width 50 height 13
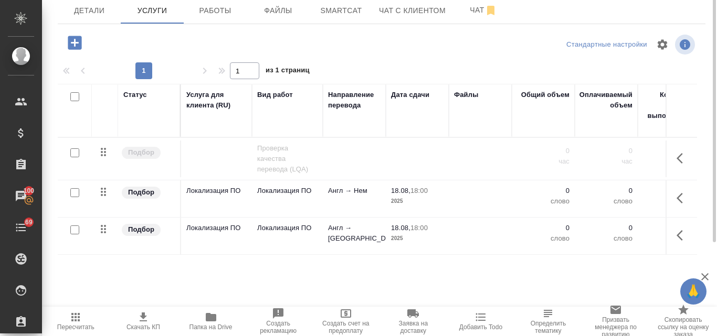
scroll to position [39, 0]
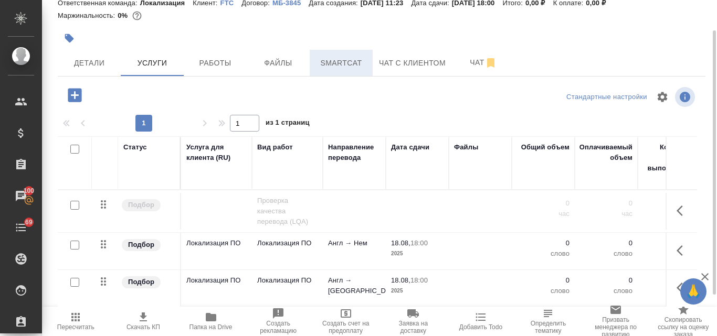
click at [339, 58] on span "Smartcat" at bounding box center [341, 63] width 50 height 13
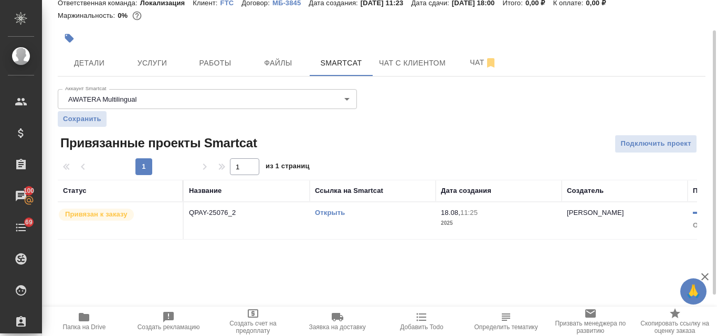
click at [322, 210] on link "Открыть" at bounding box center [330, 213] width 30 height 8
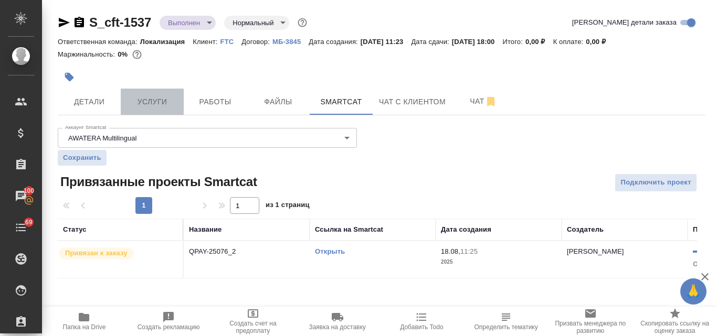
click at [143, 99] on span "Услуги" at bounding box center [152, 101] width 50 height 13
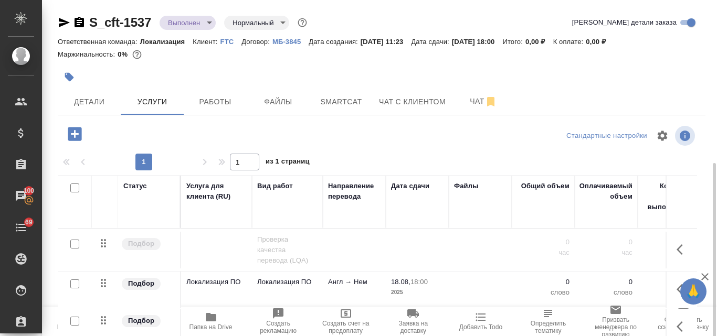
scroll to position [91, 0]
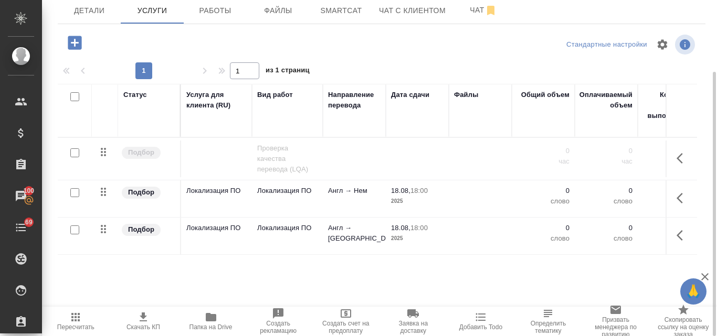
click at [216, 146] on p "Локализация ПО" at bounding box center [216, 146] width 60 height 0
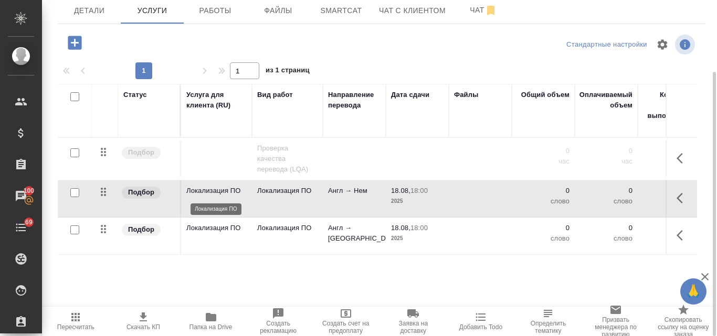
click at [216, 190] on p "Локализация ПО" at bounding box center [216, 191] width 60 height 10
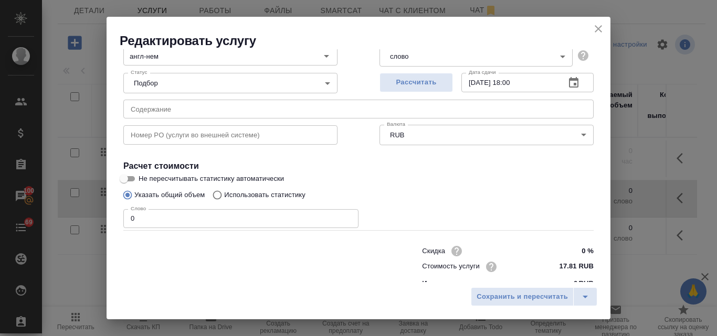
scroll to position [107, 0]
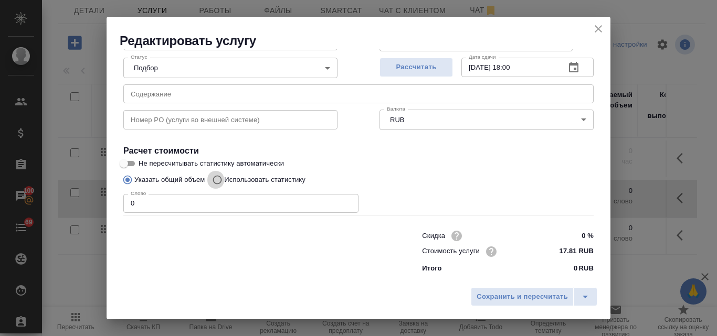
click at [219, 179] on input "Использовать статистику" at bounding box center [215, 180] width 17 height 20
radio input "true"
radio input "false"
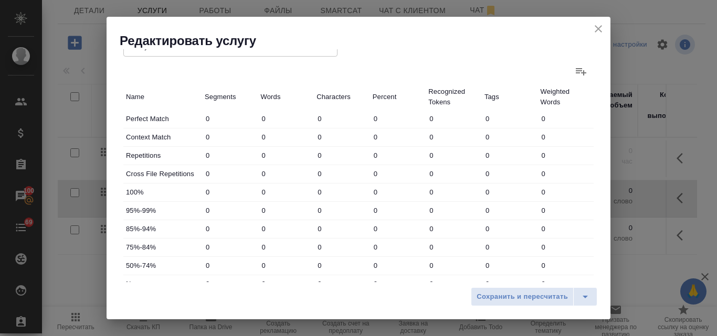
scroll to position [369, 0]
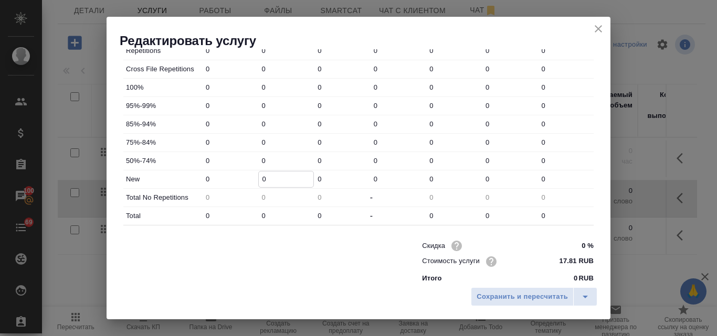
drag, startPoint x: 269, startPoint y: 177, endPoint x: 251, endPoint y: 177, distance: 17.8
click at [251, 177] on div "New 0 0 0 0 0 0 0" at bounding box center [358, 179] width 470 height 18
type input "30"
drag, startPoint x: 265, startPoint y: 216, endPoint x: 255, endPoint y: 214, distance: 10.6
click at [255, 214] on div "Total 0 0 0 - 0 0 0" at bounding box center [358, 216] width 470 height 18
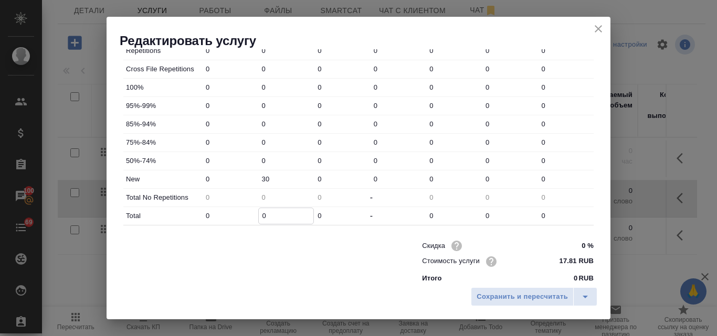
type input "3"
type input "30"
click at [529, 297] on span "Сохранить и пересчитать" at bounding box center [521, 297] width 91 height 12
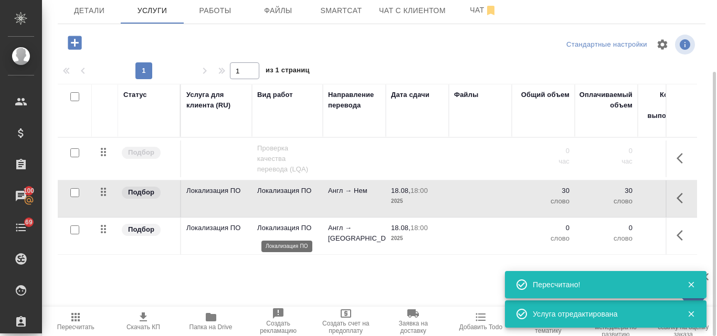
click at [281, 230] on p "Локализация ПО" at bounding box center [287, 228] width 60 height 10
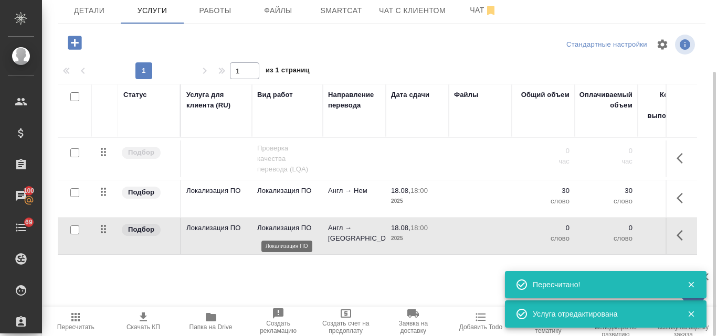
click at [281, 230] on p "Локализация ПО" at bounding box center [287, 228] width 60 height 10
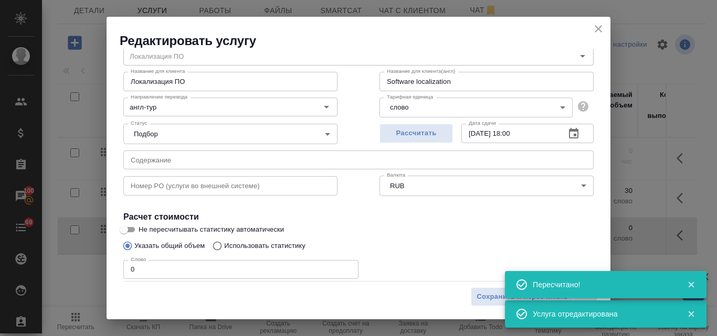
scroll to position [107, 0]
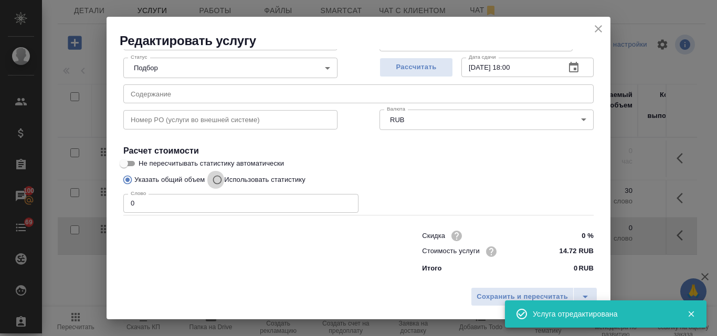
click at [219, 180] on input "Использовать статистику" at bounding box center [215, 180] width 17 height 20
radio input "true"
radio input "false"
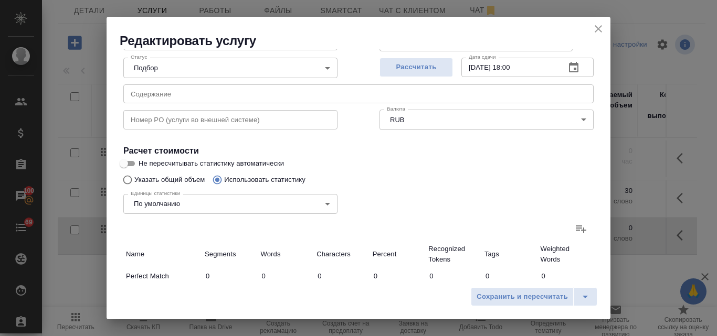
scroll to position [317, 0]
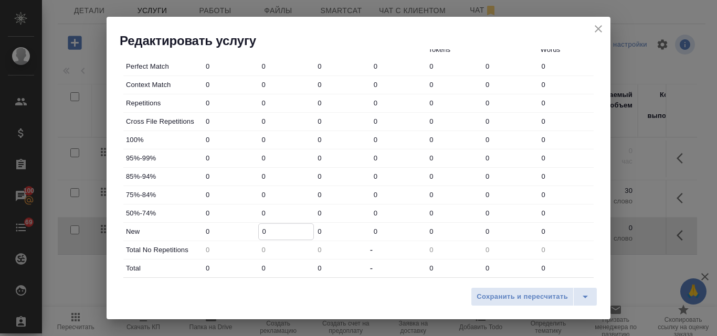
drag, startPoint x: 268, startPoint y: 230, endPoint x: 256, endPoint y: 230, distance: 11.6
click at [256, 230] on div "New 0 0 0 0 0 0 0" at bounding box center [358, 232] width 470 height 18
type input "30"
drag, startPoint x: 263, startPoint y: 267, endPoint x: 248, endPoint y: 265, distance: 15.9
click at [248, 265] on div "Total 0 0 0 - 0 0 0" at bounding box center [358, 269] width 470 height 18
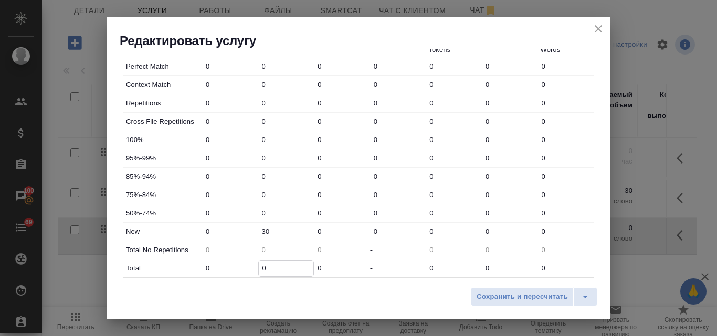
type input "3"
type input "30"
click at [495, 295] on span "Сохранить и пересчитать" at bounding box center [521, 297] width 91 height 12
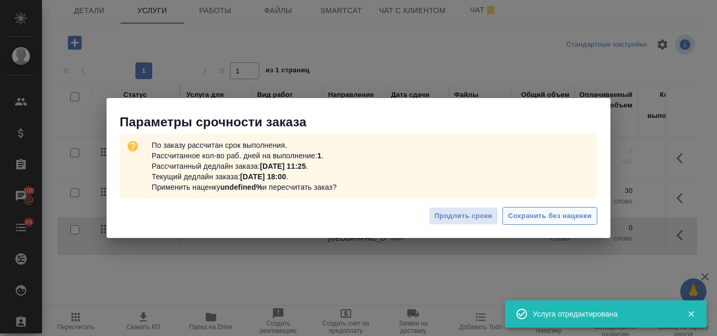
click at [560, 220] on span "Сохранить без наценки" at bounding box center [549, 216] width 83 height 12
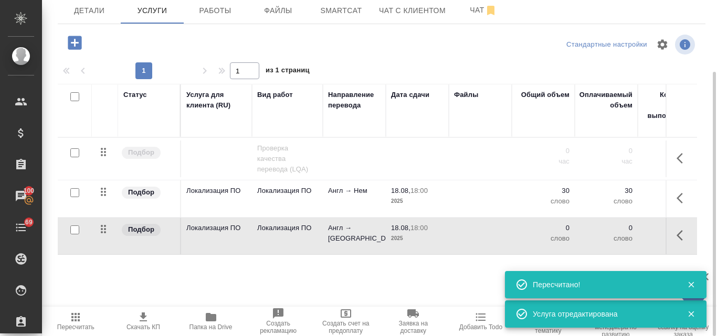
type input "urgent"
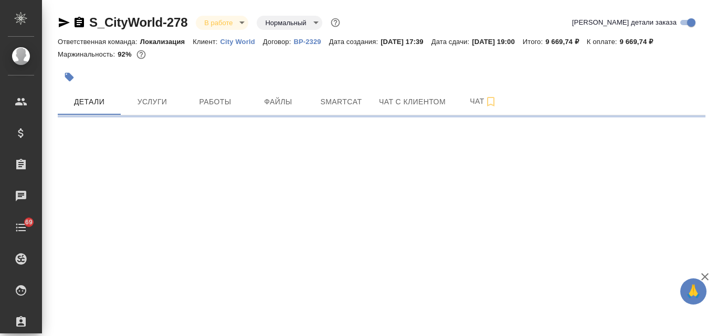
select select "RU"
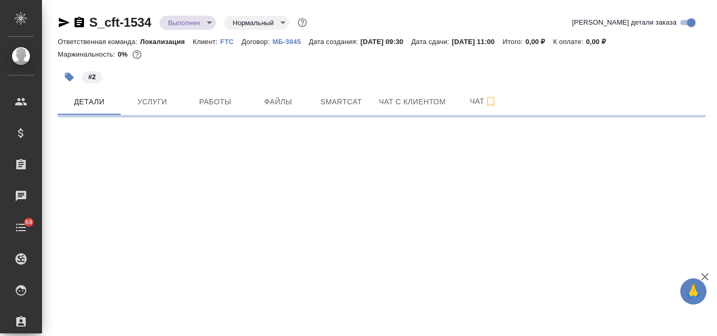
select select "RU"
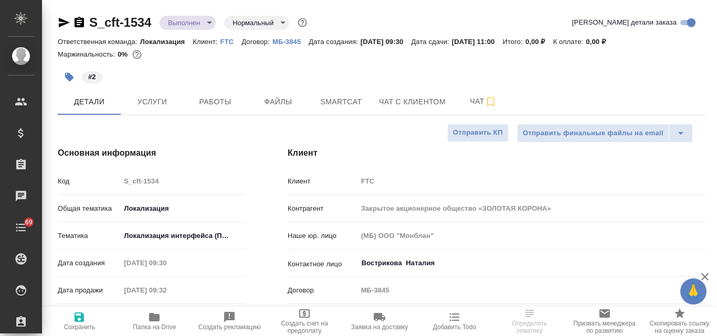
type textarea "x"
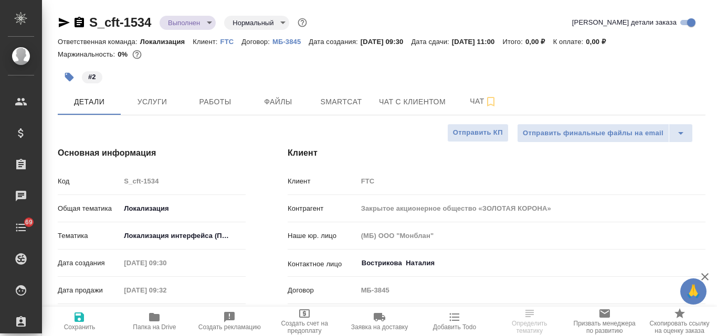
type textarea "x"
click at [169, 105] on span "Услуги" at bounding box center [152, 101] width 50 height 13
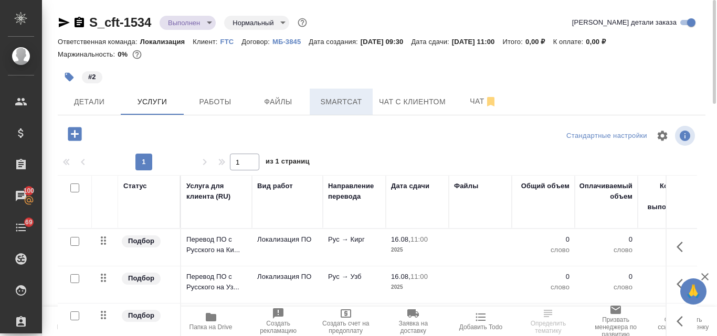
click at [357, 101] on span "Smartcat" at bounding box center [341, 101] width 50 height 13
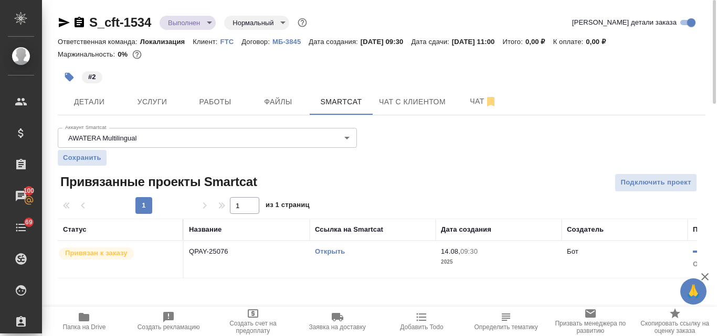
click at [330, 252] on link "Открыть" at bounding box center [330, 252] width 30 height 8
click at [143, 102] on span "Услуги" at bounding box center [152, 101] width 50 height 13
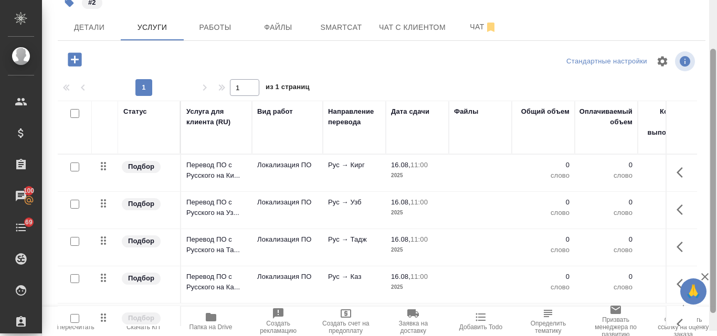
scroll to position [91, 0]
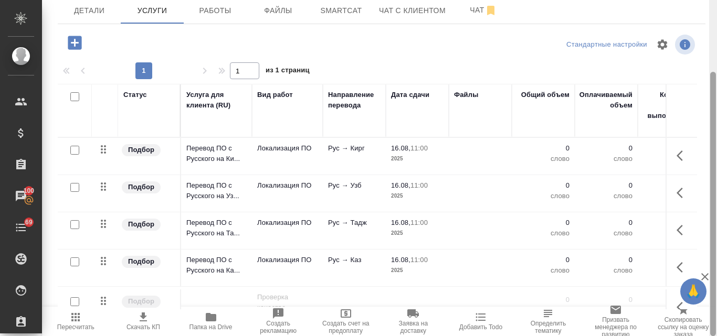
drag, startPoint x: 714, startPoint y: 84, endPoint x: 713, endPoint y: 123, distance: 38.3
click at [713, 123] on div at bounding box center [713, 204] width 6 height 264
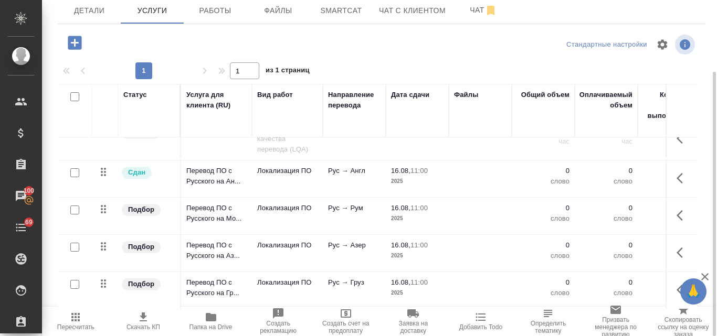
scroll to position [177, 0]
click at [282, 166] on p "Локализация ПО" at bounding box center [287, 171] width 60 height 10
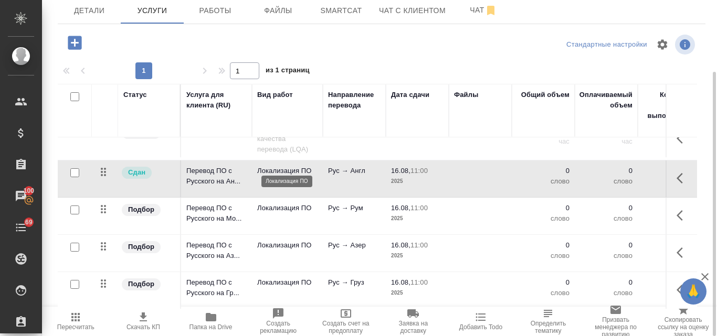
click at [282, 166] on p "Локализация ПО" at bounding box center [287, 171] width 60 height 10
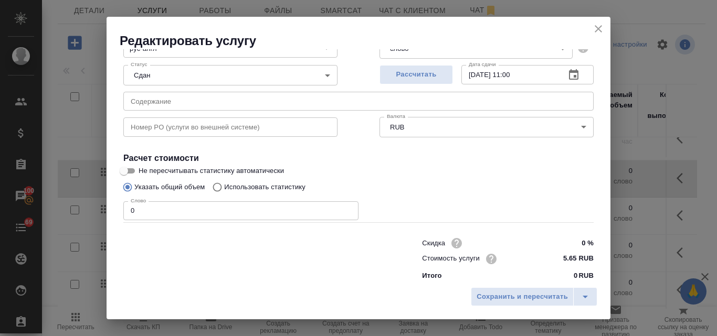
scroll to position [107, 0]
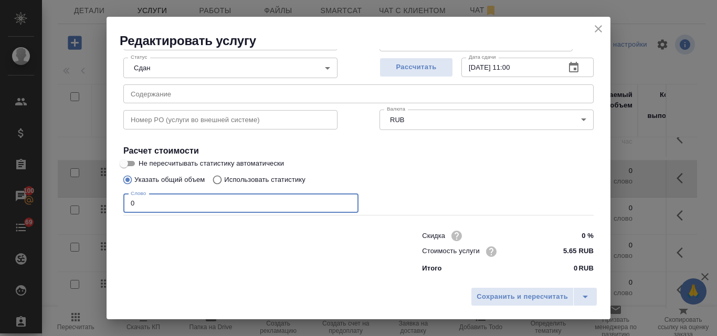
drag, startPoint x: 140, startPoint y: 204, endPoint x: 124, endPoint y: 204, distance: 15.2
click at [124, 204] on input "0" at bounding box center [240, 203] width 235 height 19
click at [218, 180] on input "Использовать статистику" at bounding box center [215, 180] width 17 height 20
radio input "true"
radio input "false"
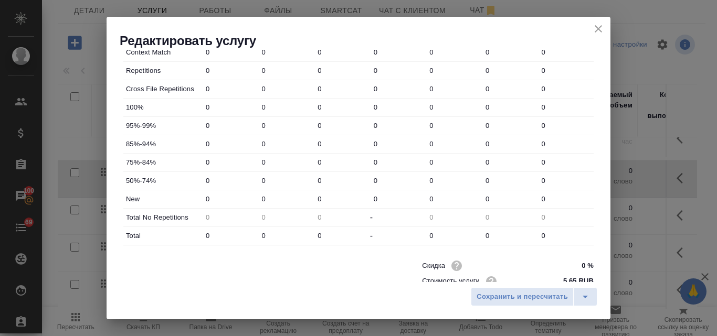
scroll to position [379, 0]
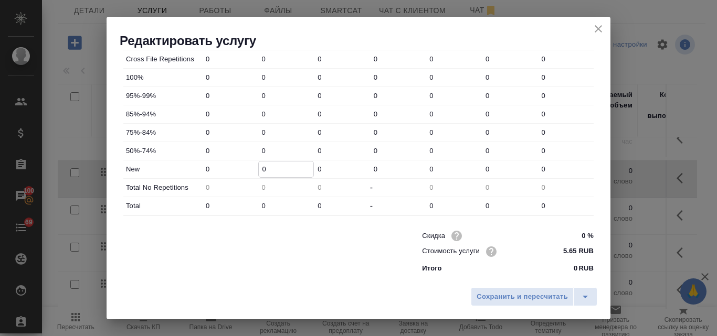
drag, startPoint x: 265, startPoint y: 168, endPoint x: 259, endPoint y: 168, distance: 5.8
click at [259, 168] on input "0" at bounding box center [286, 169] width 55 height 15
type input "23"
drag, startPoint x: 264, startPoint y: 204, endPoint x: 256, endPoint y: 201, distance: 7.6
click at [258, 201] on div "0" at bounding box center [286, 206] width 56 height 16
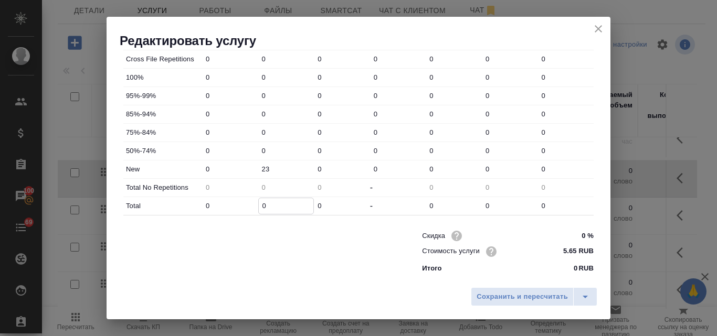
type input "2"
type input "23"
click at [506, 296] on span "Сохранить и пересчитать" at bounding box center [521, 297] width 91 height 12
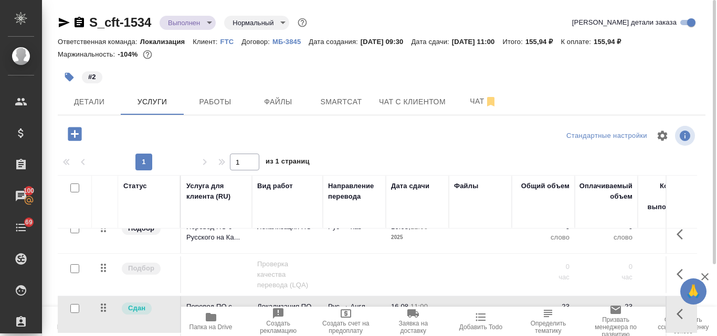
scroll to position [19, 0]
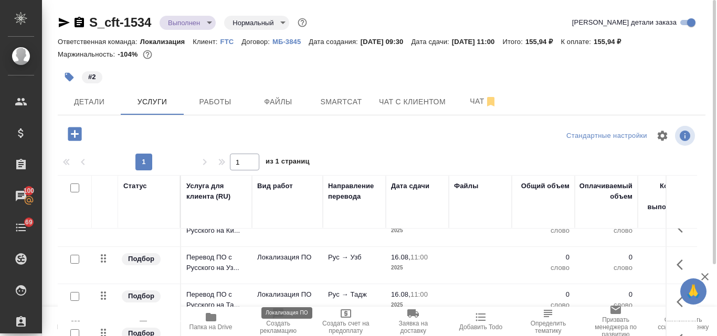
click at [290, 293] on p "Локализация ПО" at bounding box center [287, 295] width 60 height 10
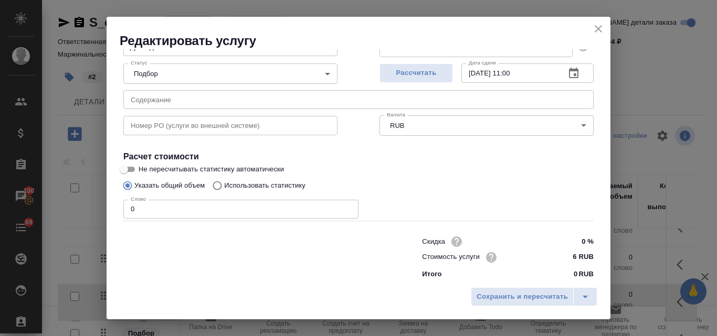
scroll to position [107, 0]
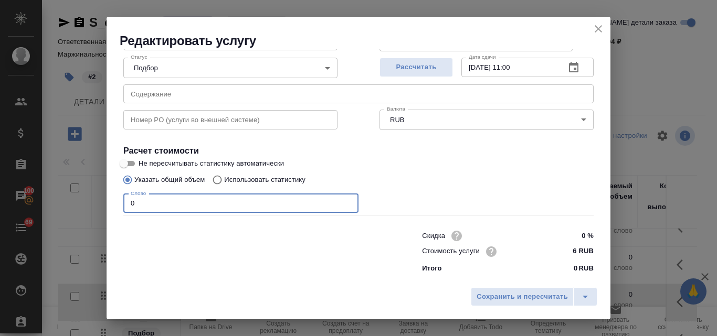
click at [133, 205] on input "0" at bounding box center [240, 203] width 235 height 19
click at [220, 181] on input "Использовать статистику" at bounding box center [215, 180] width 17 height 20
radio input "true"
radio input "false"
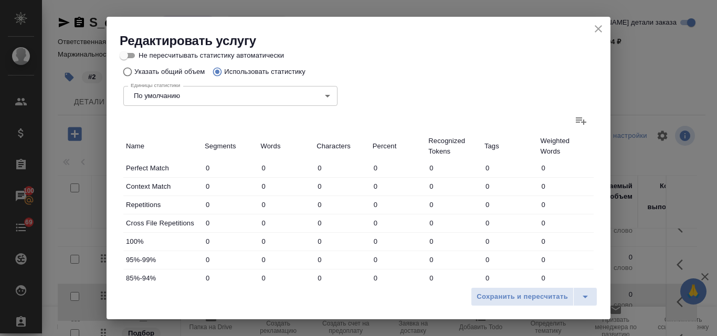
scroll to position [317, 0]
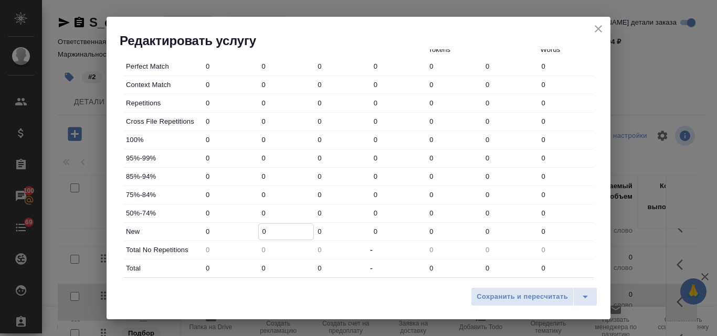
drag, startPoint x: 263, startPoint y: 232, endPoint x: 256, endPoint y: 230, distance: 7.5
click at [256, 230] on div "New 0 0 0 0 0 0 0" at bounding box center [358, 232] width 470 height 18
type input "23"
drag, startPoint x: 266, startPoint y: 266, endPoint x: 258, endPoint y: 265, distance: 8.4
click at [259, 265] on input "0" at bounding box center [286, 268] width 55 height 15
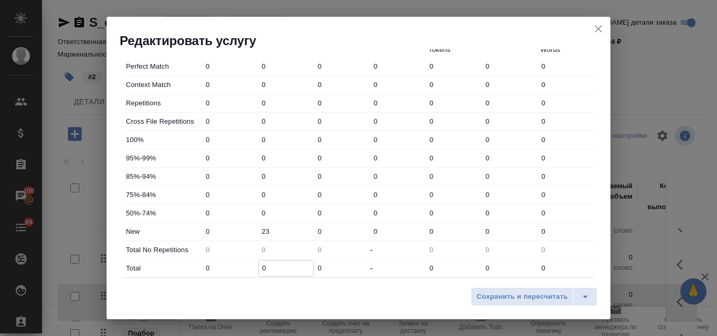
type input "2"
type input "23"
click at [511, 296] on span "Сохранить и пересчитать" at bounding box center [521, 297] width 91 height 12
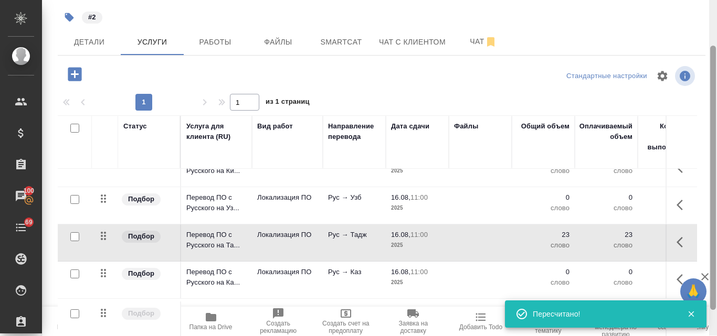
scroll to position [64, 0]
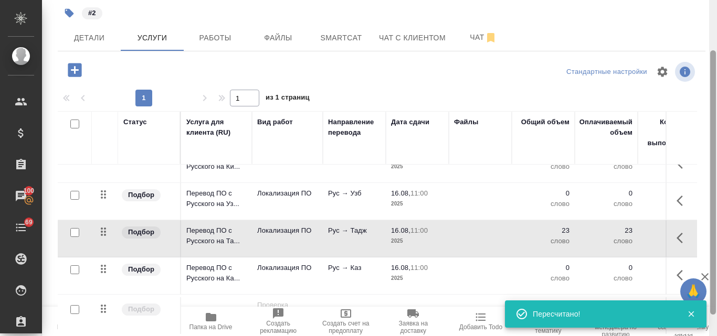
drag, startPoint x: 712, startPoint y: 132, endPoint x: 706, endPoint y: 178, distance: 46.5
click at [706, 178] on div "S_cft-1534 Выполнен completed Нормальный normal Кратко детали заказа Ответствен…" at bounding box center [379, 168] width 675 height 336
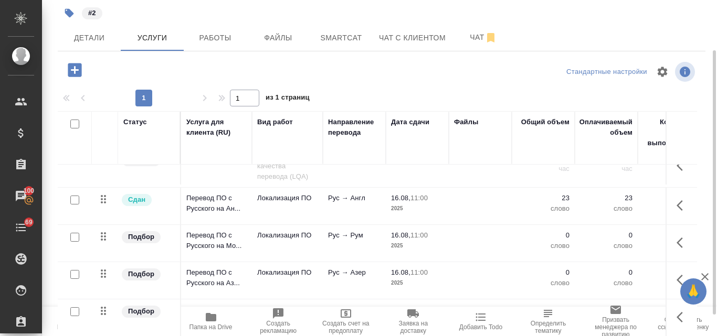
scroll to position [177, 0]
click at [217, 268] on p "Перевод ПО с Русского на Аз..." at bounding box center [216, 278] width 60 height 21
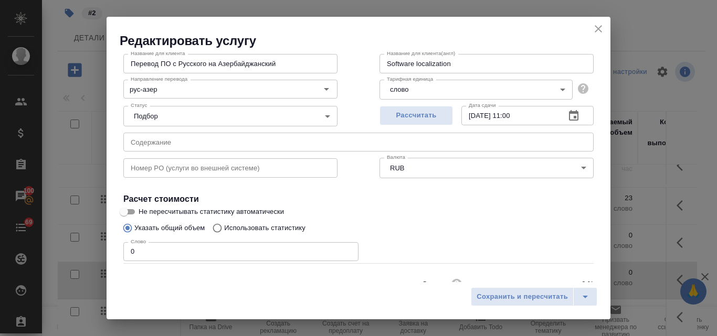
scroll to position [105, 0]
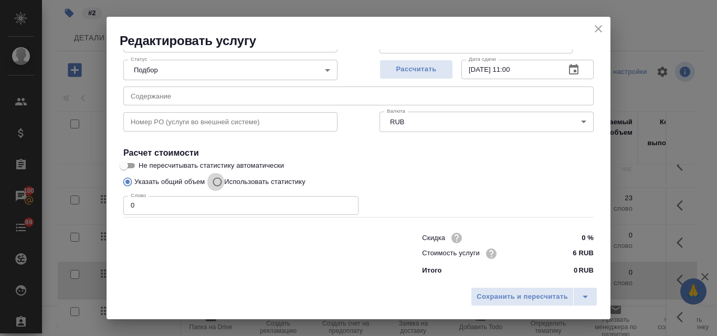
click at [217, 181] on input "Использовать статистику" at bounding box center [215, 182] width 17 height 20
radio input "true"
radio input "false"
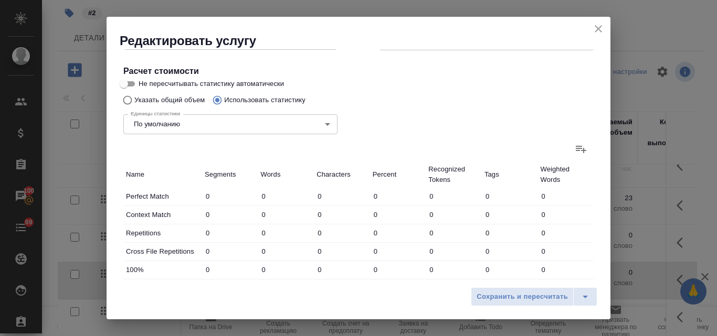
scroll to position [315, 0]
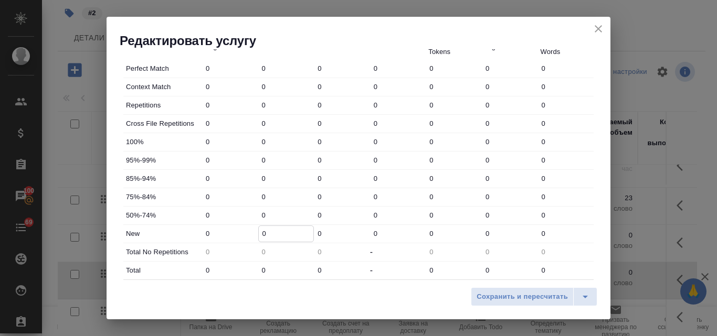
drag, startPoint x: 263, startPoint y: 233, endPoint x: 258, endPoint y: 232, distance: 5.8
click at [259, 232] on input "0" at bounding box center [286, 233] width 55 height 15
type input "23"
drag, startPoint x: 263, startPoint y: 272, endPoint x: 258, endPoint y: 271, distance: 5.3
click at [259, 271] on input "0" at bounding box center [286, 270] width 55 height 15
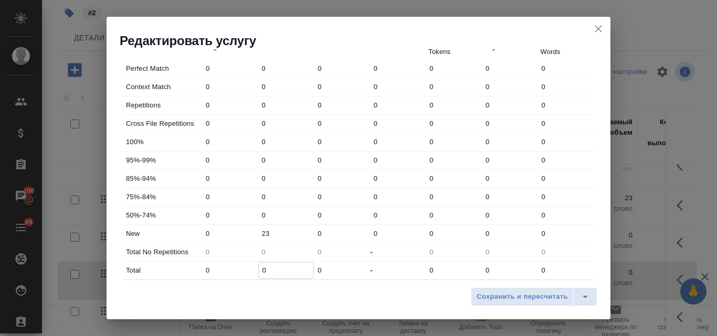
drag, startPoint x: 272, startPoint y: 271, endPoint x: 259, endPoint y: 271, distance: 12.6
click at [259, 271] on input "0" at bounding box center [286, 270] width 55 height 15
type input "3"
type input "0"
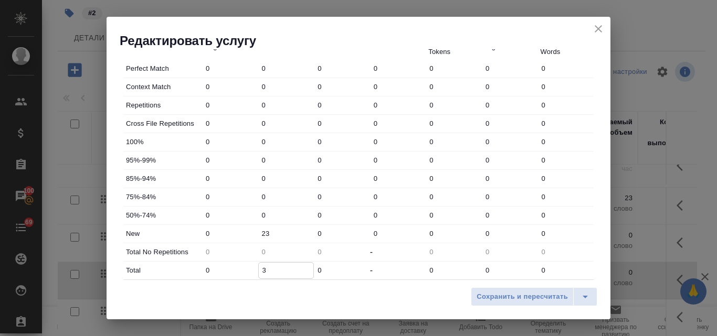
type input "0"
drag, startPoint x: 264, startPoint y: 270, endPoint x: 258, endPoint y: 270, distance: 6.8
click at [259, 270] on input "0" at bounding box center [286, 270] width 55 height 15
type input "2"
type input "23"
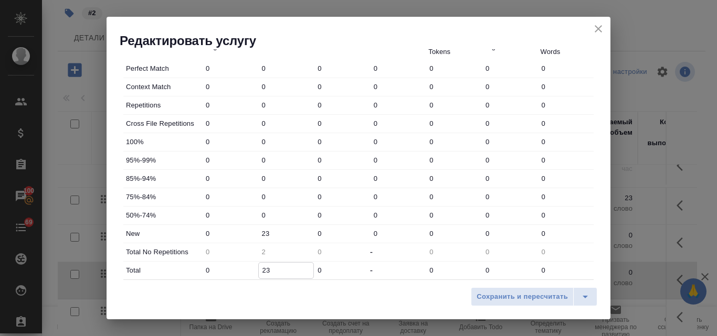
type input "23"
click at [523, 297] on span "Сохранить и пересчитать" at bounding box center [521, 297] width 91 height 12
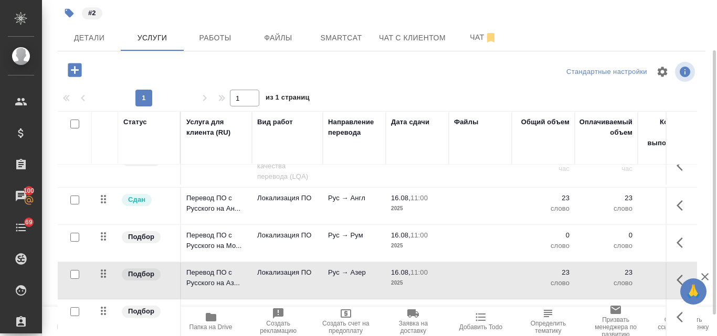
click at [339, 12] on p "Рус → Груз" at bounding box center [354, 7] width 52 height 10
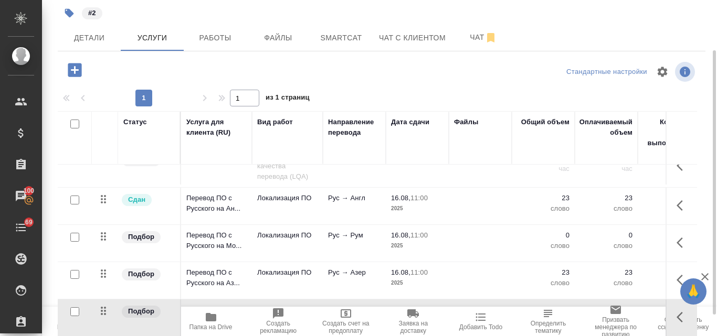
click at [339, 12] on p "Рус → Груз" at bounding box center [354, 7] width 52 height 10
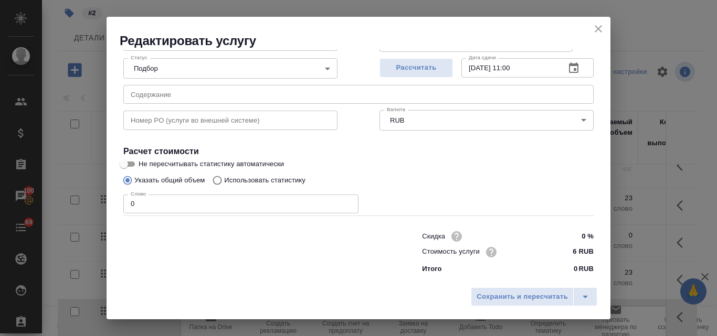
scroll to position [107, 0]
click at [222, 177] on input "Использовать статистику" at bounding box center [215, 180] width 17 height 20
radio input "true"
radio input "false"
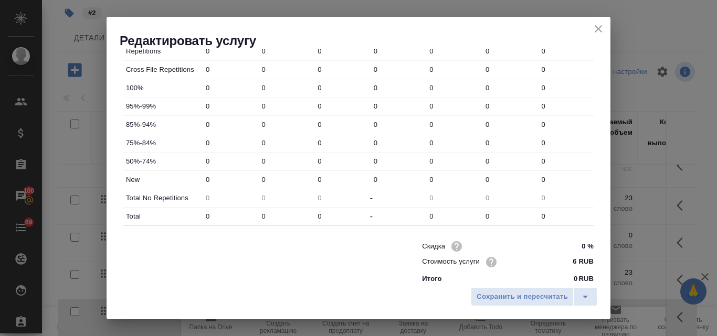
scroll to position [369, 0]
drag, startPoint x: 272, startPoint y: 179, endPoint x: 256, endPoint y: 180, distance: 15.2
click at [258, 180] on div "0" at bounding box center [286, 179] width 56 height 16
type input "23"
drag, startPoint x: 263, startPoint y: 214, endPoint x: 256, endPoint y: 212, distance: 7.1
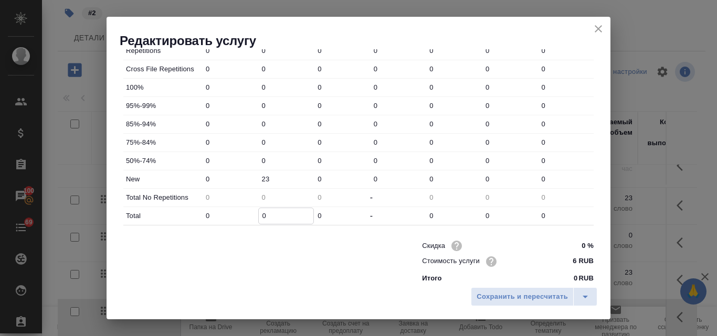
click at [256, 212] on div "Total 0 0 0 - 0 0 0" at bounding box center [358, 216] width 470 height 18
drag, startPoint x: 266, startPoint y: 213, endPoint x: 260, endPoint y: 214, distance: 6.3
click at [260, 214] on input "0" at bounding box center [286, 215] width 55 height 15
type input "2"
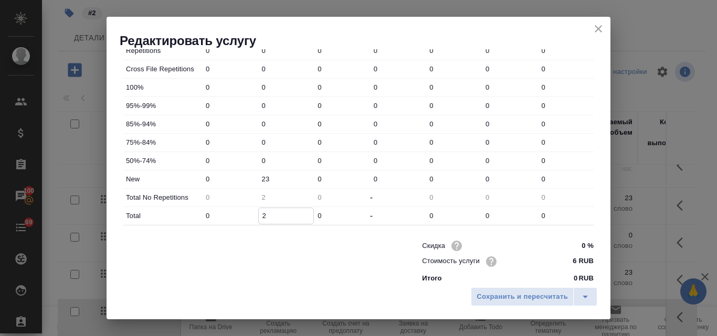
type input "23"
click at [538, 296] on span "Сохранить и пересчитать" at bounding box center [521, 297] width 91 height 12
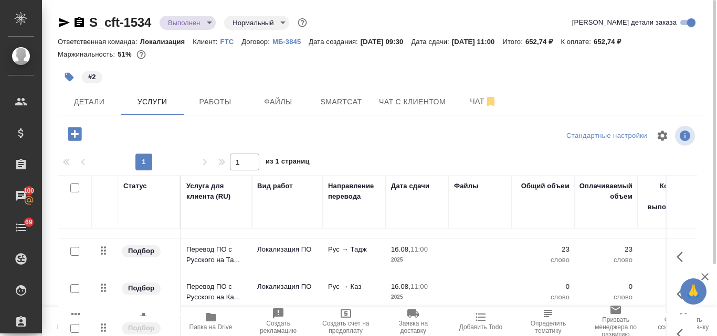
scroll to position [0, 0]
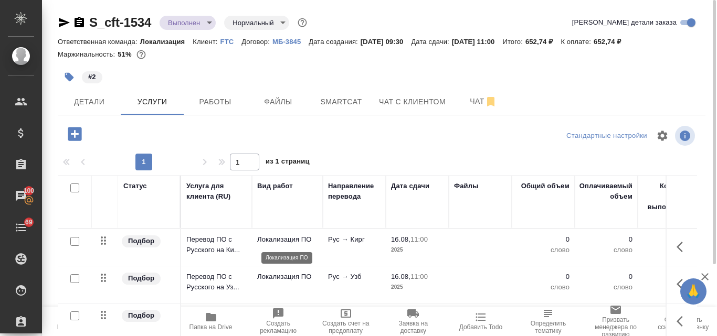
click at [300, 242] on p "Локализация ПО" at bounding box center [287, 239] width 60 height 10
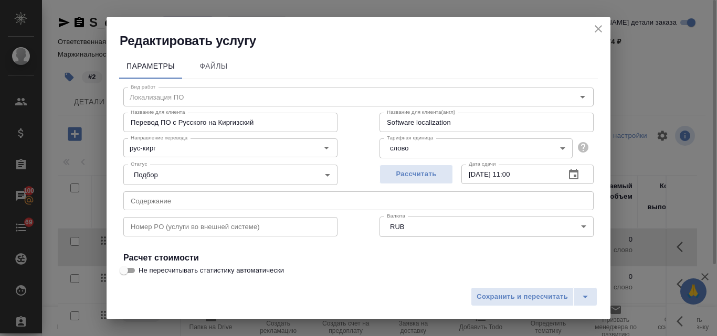
scroll to position [107, 0]
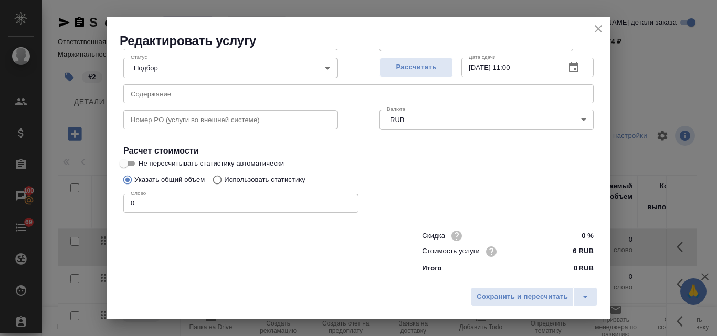
click at [218, 182] on input "Использовать статистику" at bounding box center [215, 180] width 17 height 20
radio input "true"
radio input "false"
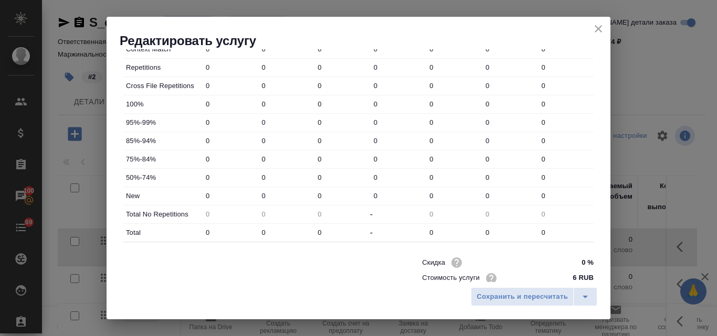
scroll to position [369, 0]
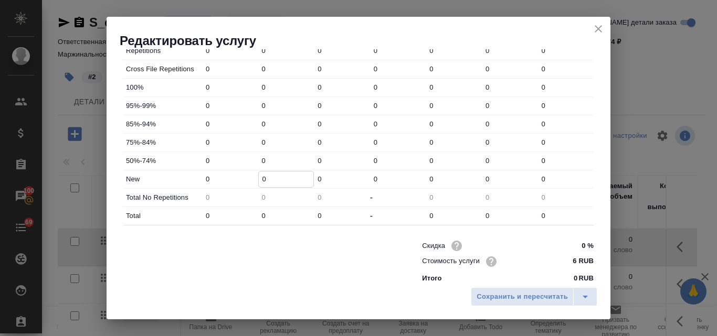
drag, startPoint x: 266, startPoint y: 179, endPoint x: 256, endPoint y: 177, distance: 10.2
click at [258, 177] on div "0" at bounding box center [286, 179] width 56 height 16
type input "23"
drag, startPoint x: 264, startPoint y: 215, endPoint x: 259, endPoint y: 215, distance: 5.8
click at [259, 215] on input "0" at bounding box center [286, 215] width 55 height 15
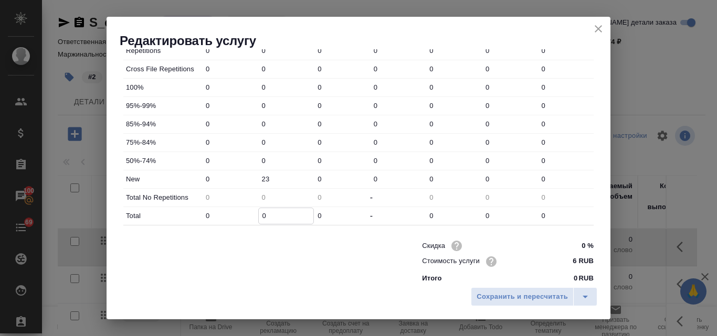
type input "2"
type input "23"
click at [509, 293] on span "Сохранить и пересчитать" at bounding box center [521, 297] width 91 height 12
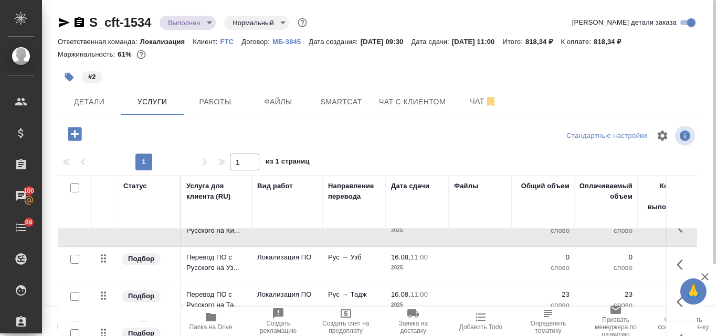
scroll to position [0, 0]
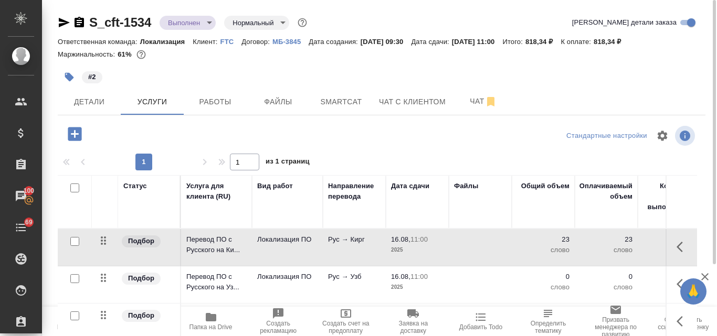
click at [412, 281] on span "16.08, 11:00" at bounding box center [417, 277] width 52 height 10
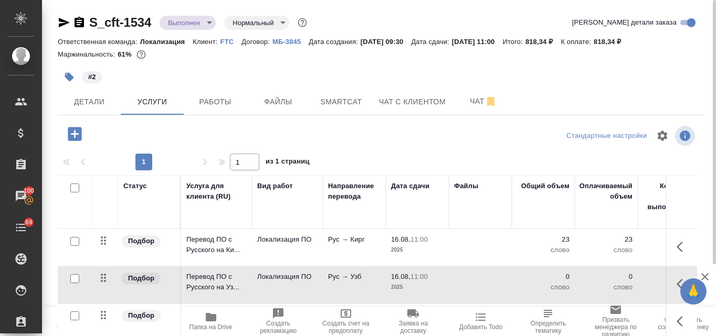
click at [412, 281] on span "16.08, 11:00" at bounding box center [417, 277] width 52 height 10
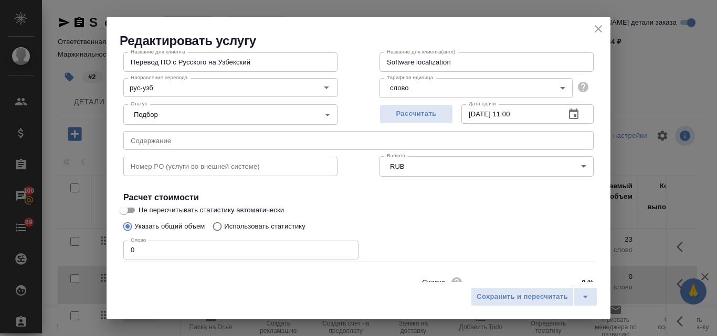
scroll to position [105, 0]
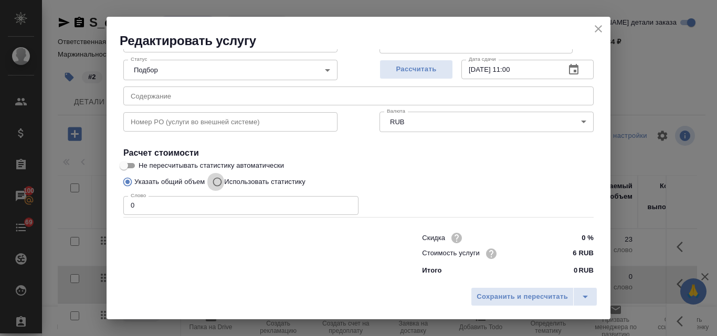
click at [217, 184] on input "Использовать статистику" at bounding box center [215, 182] width 17 height 20
radio input "true"
radio input "false"
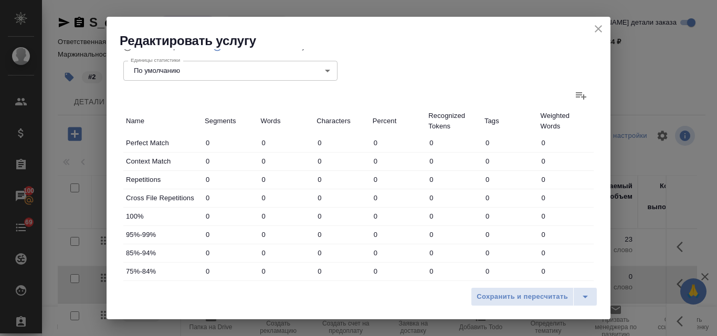
scroll to position [315, 0]
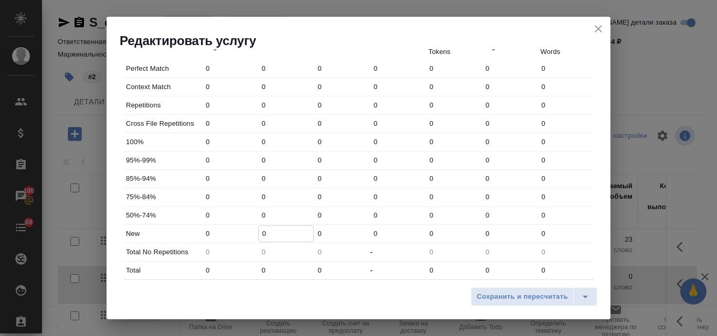
drag, startPoint x: 269, startPoint y: 231, endPoint x: 258, endPoint y: 231, distance: 11.0
click at [259, 231] on input "0" at bounding box center [286, 233] width 55 height 15
type input "23"
click at [261, 270] on input "0" at bounding box center [286, 270] width 55 height 15
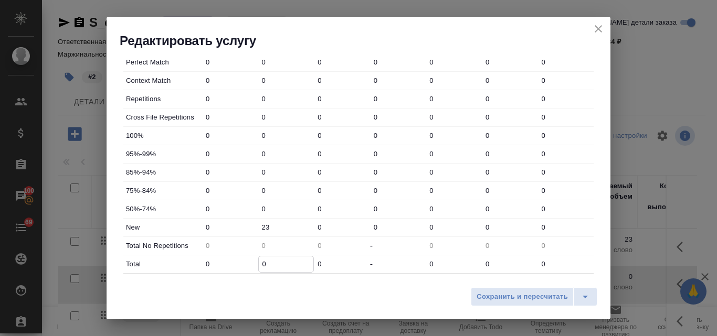
click at [259, 271] on input "0" at bounding box center [286, 263] width 55 height 15
type input "2"
type input "23"
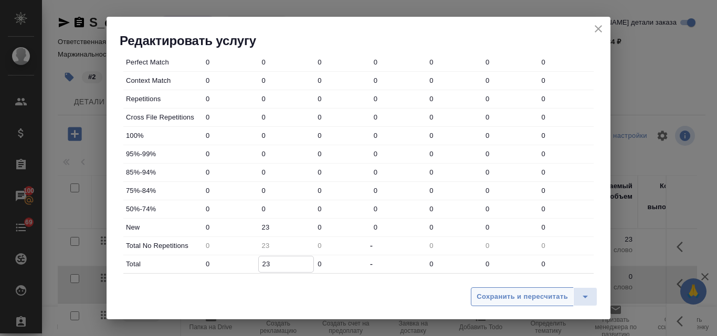
click at [495, 298] on span "Сохранить и пересчитать" at bounding box center [521, 297] width 91 height 12
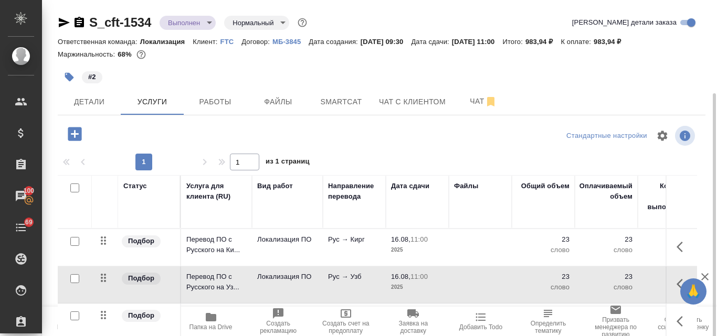
scroll to position [52, 0]
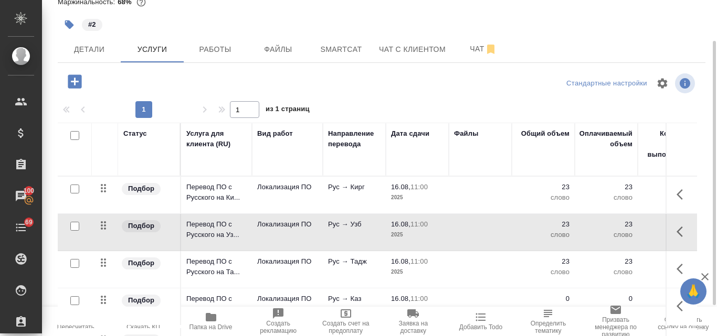
click at [368, 213] on td "Рус → Каз" at bounding box center [354, 195] width 63 height 37
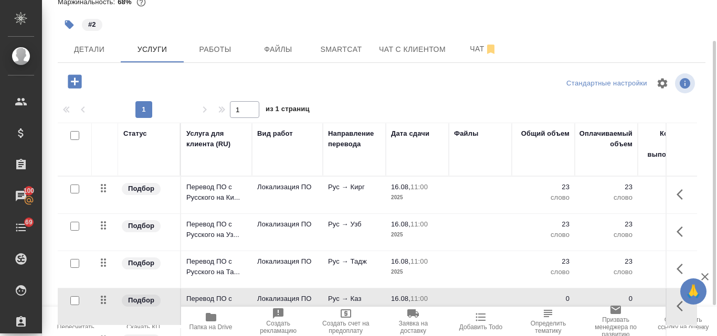
click at [368, 213] on td "Рус → Каз" at bounding box center [354, 195] width 63 height 37
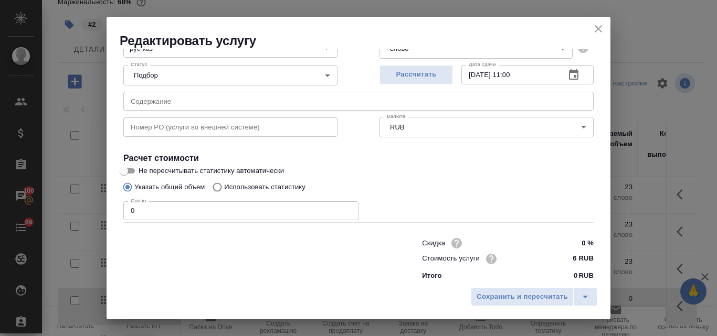
scroll to position [107, 0]
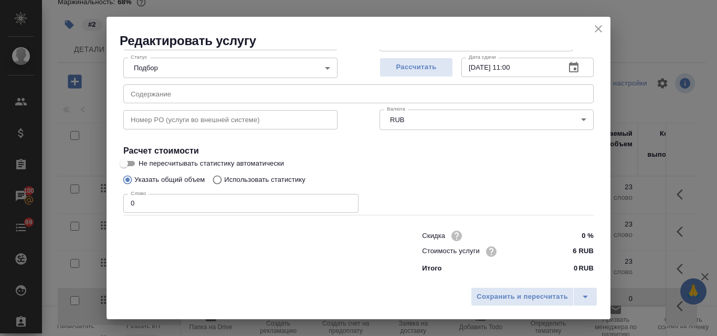
click at [216, 184] on input "Использовать статистику" at bounding box center [215, 180] width 17 height 20
radio input "true"
radio input "false"
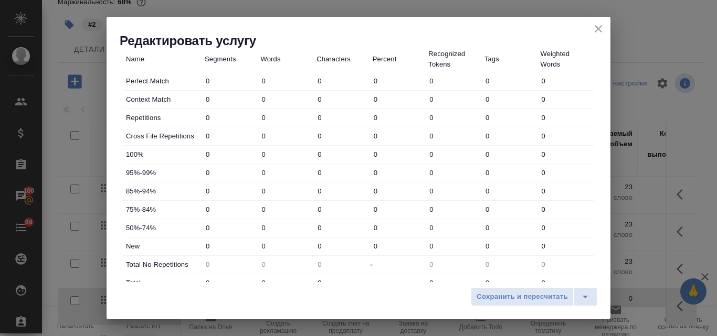
scroll to position [317, 0]
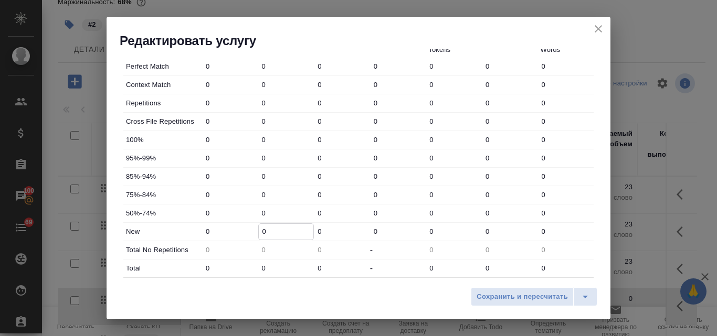
drag, startPoint x: 268, startPoint y: 232, endPoint x: 261, endPoint y: 232, distance: 7.3
click at [261, 232] on input "0" at bounding box center [286, 231] width 55 height 15
type input "23"
drag, startPoint x: 264, startPoint y: 264, endPoint x: 255, endPoint y: 264, distance: 8.4
click at [255, 264] on div "Total 0 0 0 - 0 0 0" at bounding box center [358, 269] width 470 height 18
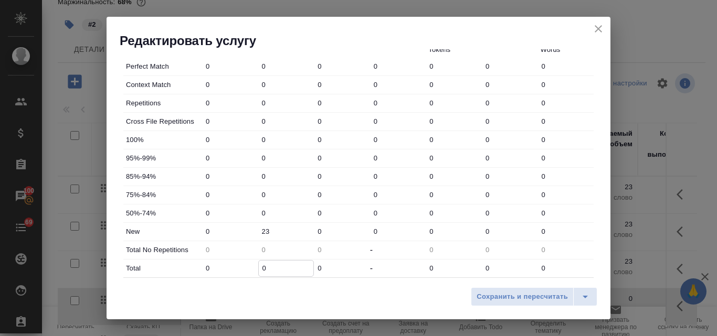
type input "2"
type input "23"
click at [506, 292] on span "Сохранить и пересчитать" at bounding box center [521, 297] width 91 height 12
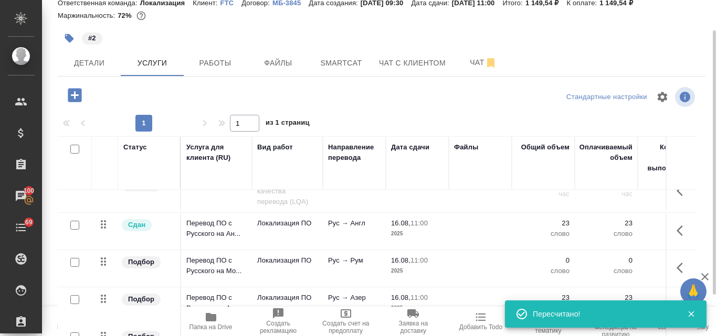
scroll to position [91, 0]
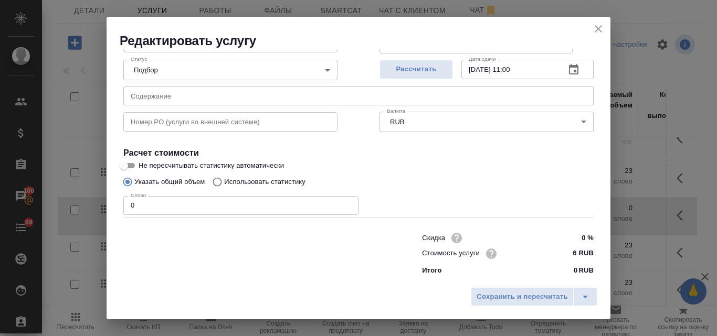
scroll to position [107, 0]
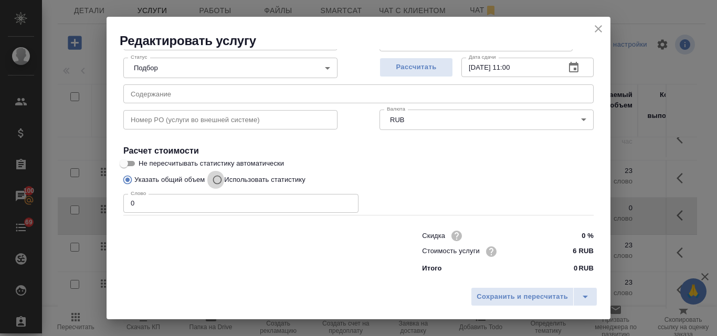
click at [220, 178] on input "Использовать статистику" at bounding box center [215, 180] width 17 height 20
radio input "true"
radio input "false"
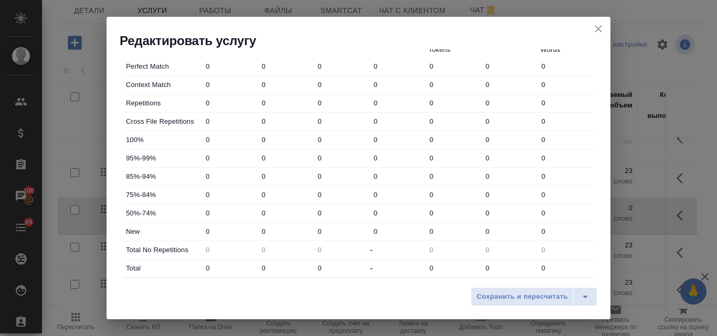
scroll to position [369, 0]
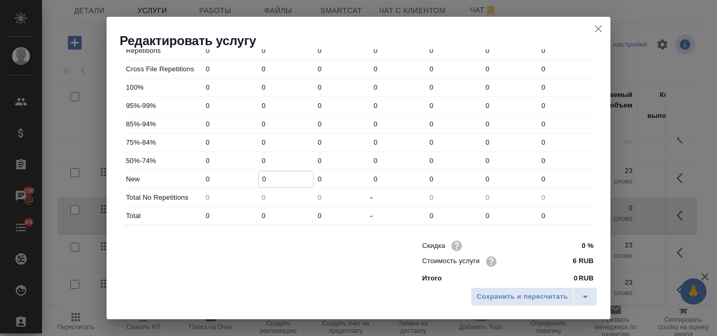
drag, startPoint x: 267, startPoint y: 179, endPoint x: 260, endPoint y: 176, distance: 7.5
click at [260, 176] on input "0" at bounding box center [286, 179] width 55 height 15
type input "23"
drag, startPoint x: 268, startPoint y: 212, endPoint x: 253, endPoint y: 211, distance: 14.2
click at [253, 211] on div "Total 0 0 0 - 0 0 0" at bounding box center [358, 216] width 470 height 18
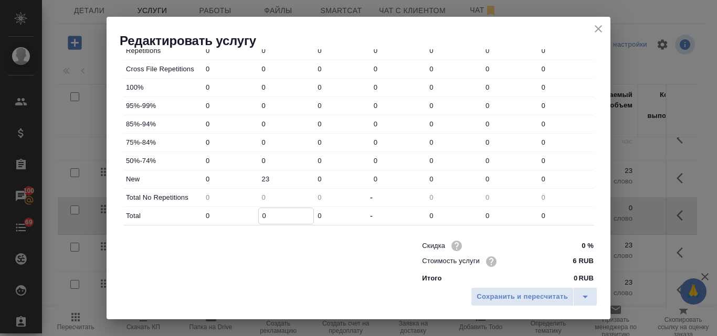
type input "2"
type input "23"
click at [498, 295] on span "Сохранить и пересчитать" at bounding box center [521, 297] width 91 height 12
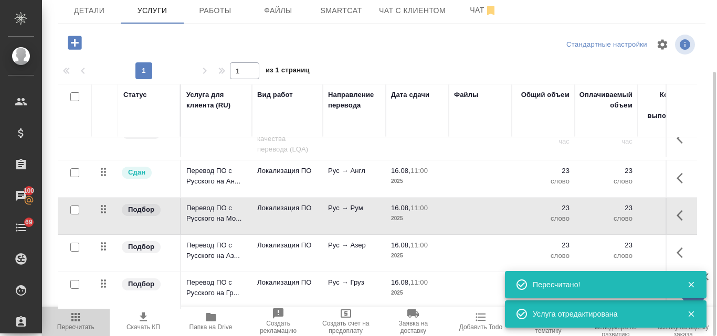
click at [81, 318] on icon "button" at bounding box center [75, 317] width 13 height 13
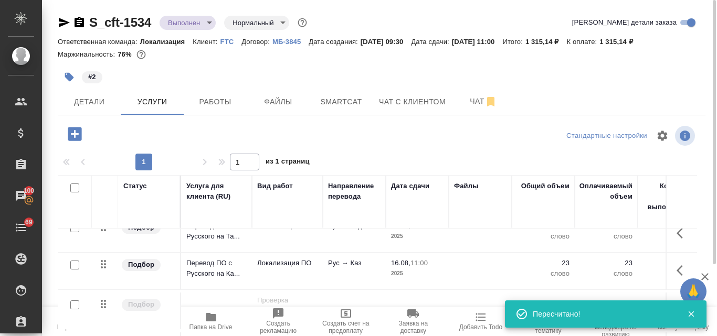
scroll to position [72, 0]
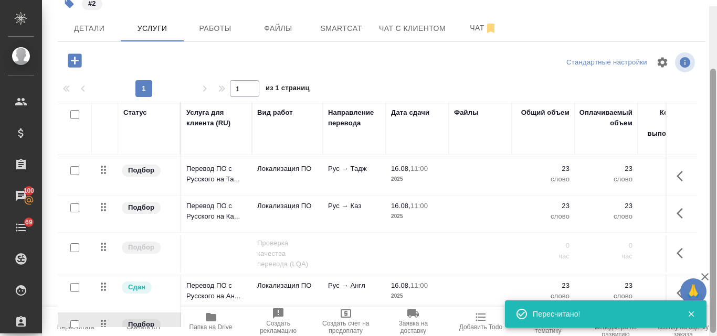
drag, startPoint x: 714, startPoint y: 112, endPoint x: 693, endPoint y: 180, distance: 70.7
click at [711, 176] on div at bounding box center [713, 201] width 6 height 264
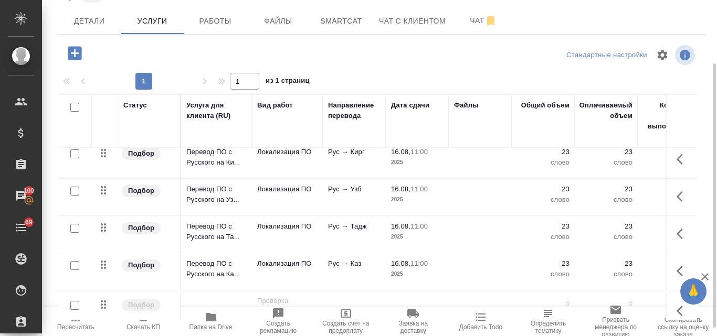
scroll to position [0, 0]
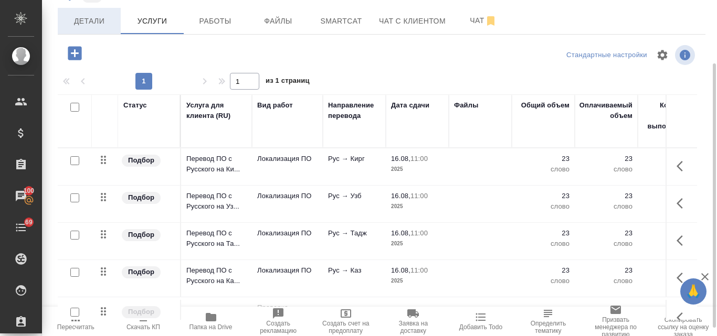
click at [102, 15] on span "Детали" at bounding box center [89, 21] width 50 height 13
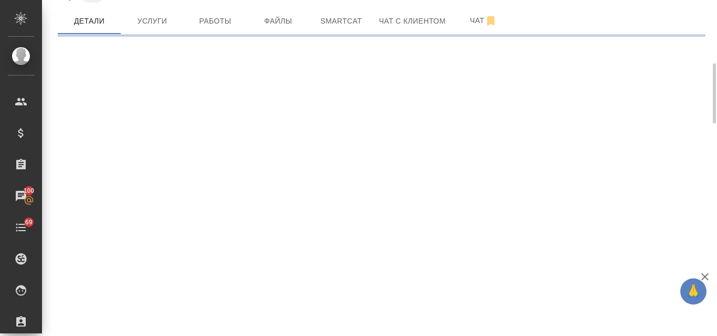
select select "RU"
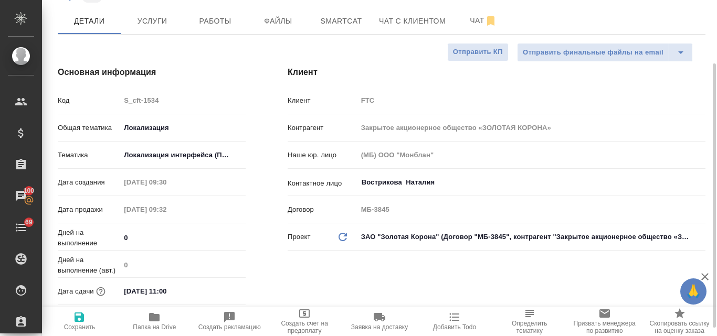
type textarea "x"
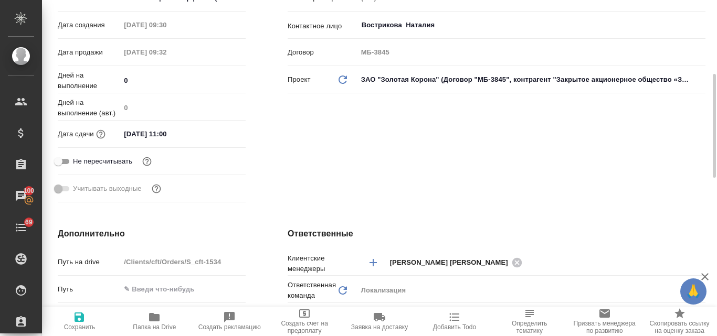
scroll to position [28, 0]
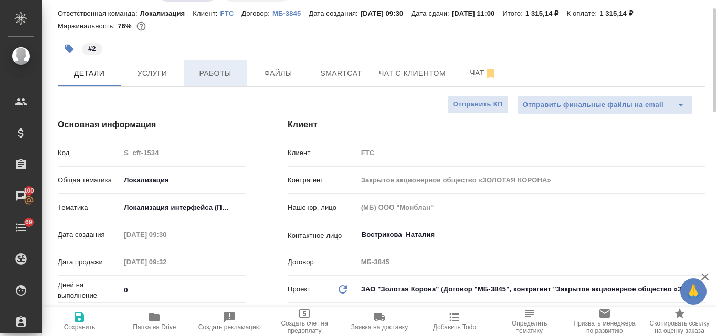
click at [205, 80] on span "Работы" at bounding box center [215, 73] width 50 height 13
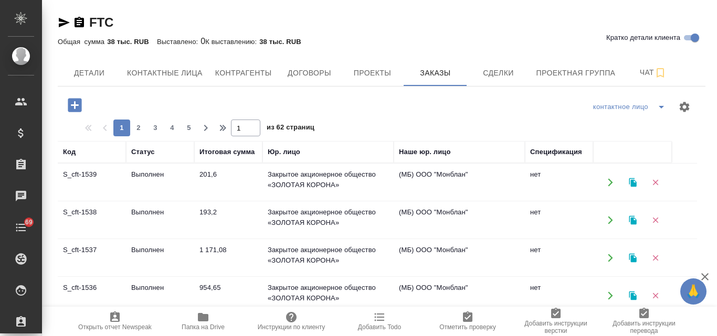
scroll to position [157, 0]
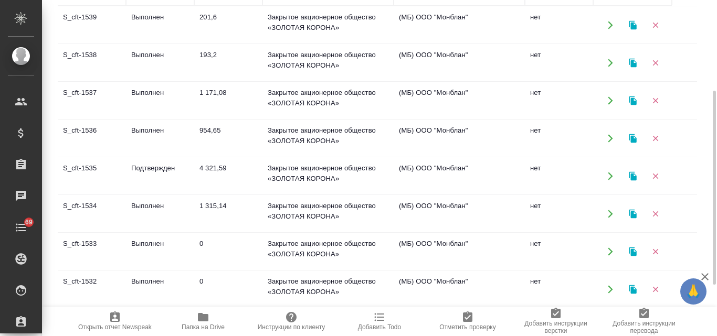
click at [171, 44] on td "Выполнен" at bounding box center [160, 25] width 68 height 37
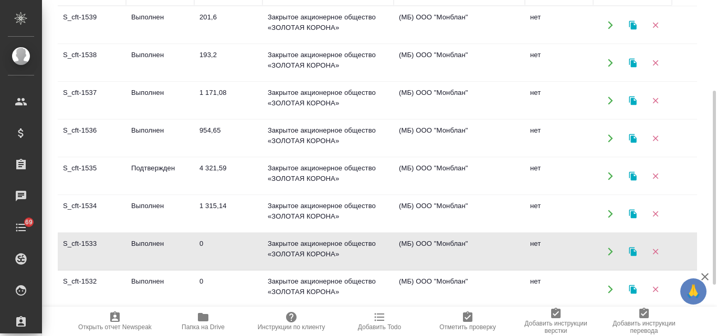
click at [171, 44] on td "Выполнен" at bounding box center [160, 25] width 68 height 37
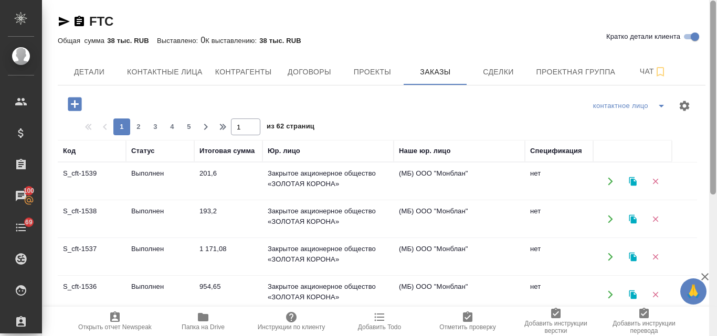
scroll to position [0, 0]
drag, startPoint x: 710, startPoint y: 175, endPoint x: 708, endPoint y: 62, distance: 112.3
click at [708, 62] on div "FTC Кратко детали клиента Общая сумма 38 тыс. RUB Выставлено: 0 К выставлению: …" at bounding box center [379, 168] width 675 height 336
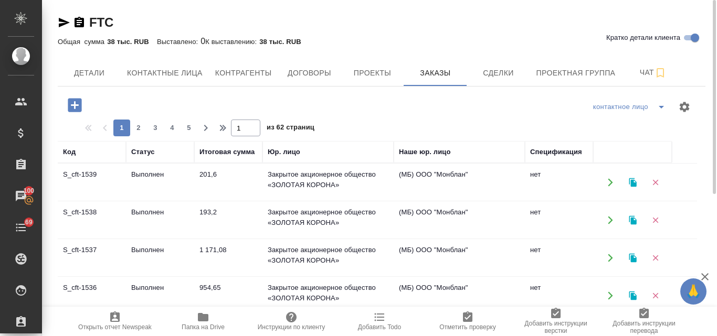
click at [148, 201] on td "Выполнен" at bounding box center [160, 182] width 68 height 37
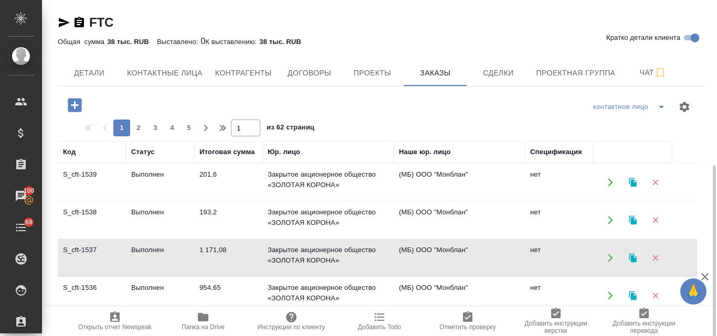
scroll to position [157, 0]
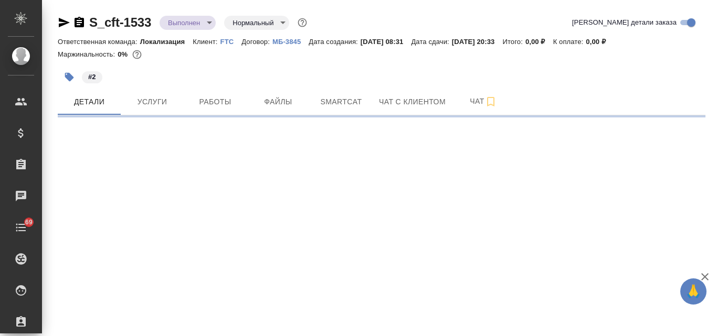
select select "RU"
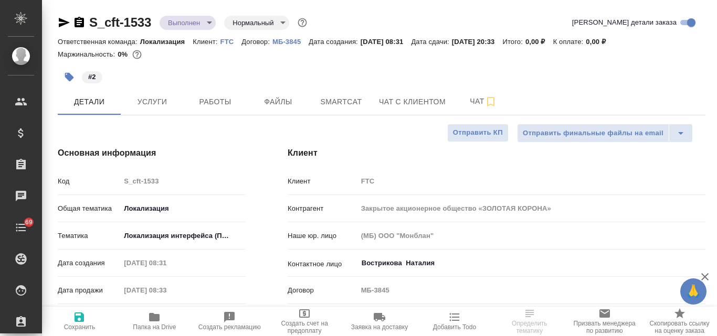
type textarea "x"
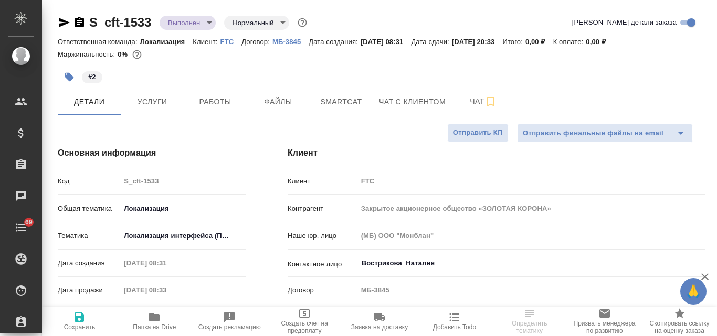
type textarea "x"
click at [334, 97] on span "Smartcat" at bounding box center [341, 101] width 50 height 13
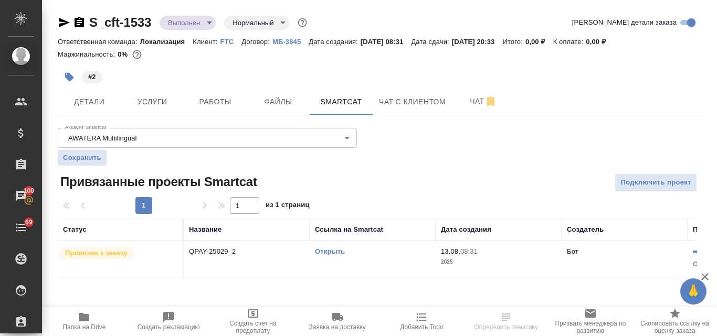
click at [325, 252] on link "Открыть" at bounding box center [330, 252] width 30 height 8
click at [157, 98] on span "Услуги" at bounding box center [152, 101] width 50 height 13
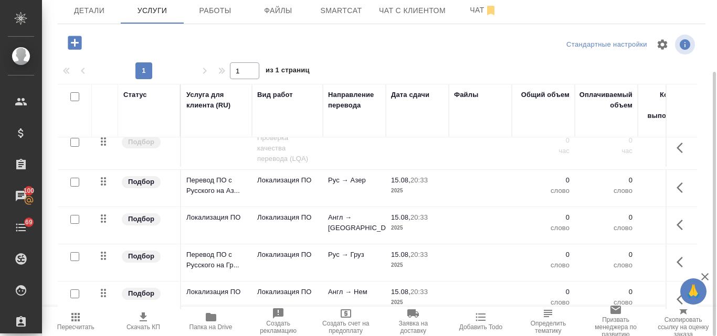
scroll to position [251, 0]
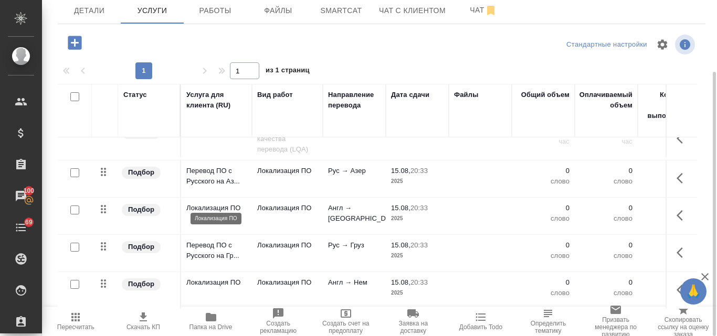
click at [199, 203] on p "Локализация ПО" at bounding box center [216, 208] width 60 height 10
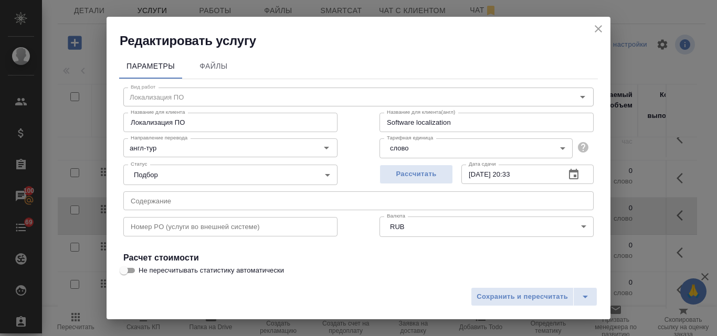
scroll to position [107, 0]
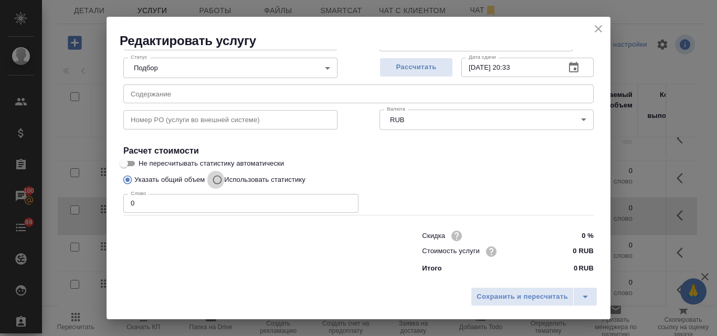
click at [218, 181] on input "Использовать статистику" at bounding box center [215, 180] width 17 height 20
radio input "true"
radio input "false"
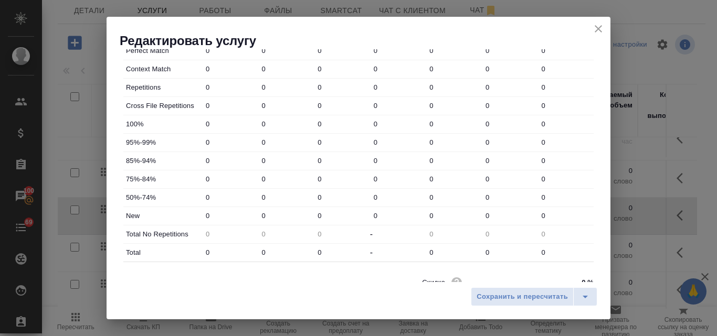
scroll to position [379, 0]
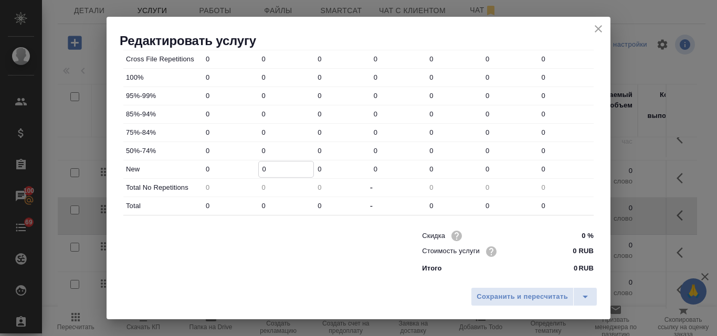
drag, startPoint x: 272, startPoint y: 170, endPoint x: 253, endPoint y: 166, distance: 19.2
click at [253, 166] on div "New 0 0 0 0 0 0 0" at bounding box center [358, 170] width 470 height 18
type input "82"
drag, startPoint x: 268, startPoint y: 204, endPoint x: 258, endPoint y: 205, distance: 10.1
click at [259, 205] on input "0" at bounding box center [286, 205] width 55 height 15
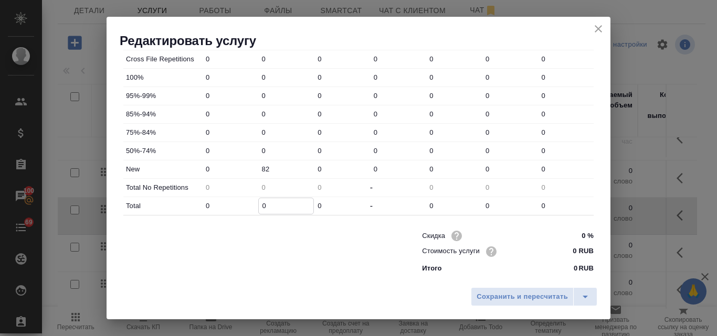
type input "8"
type input "82"
click at [505, 296] on span "Сохранить и пересчитать" at bounding box center [521, 297] width 91 height 12
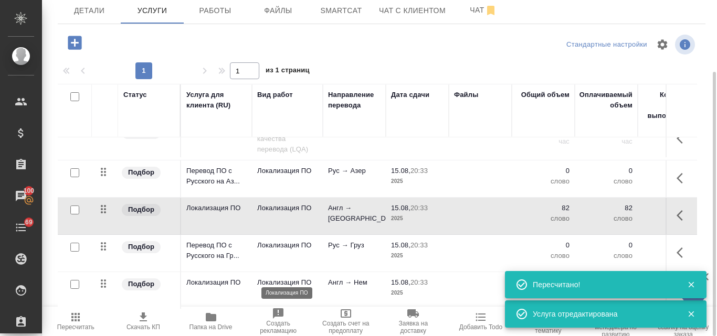
click at [271, 277] on p "Локализация ПО" at bounding box center [287, 282] width 60 height 10
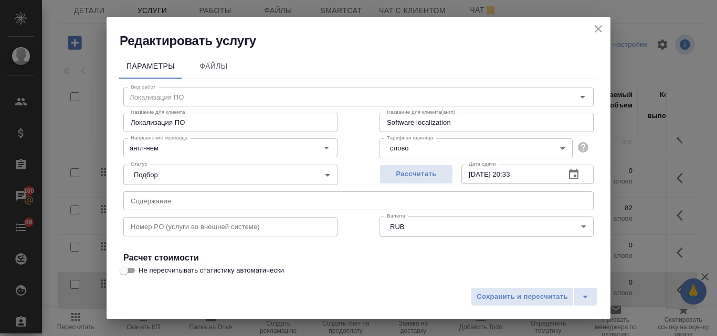
scroll to position [105, 0]
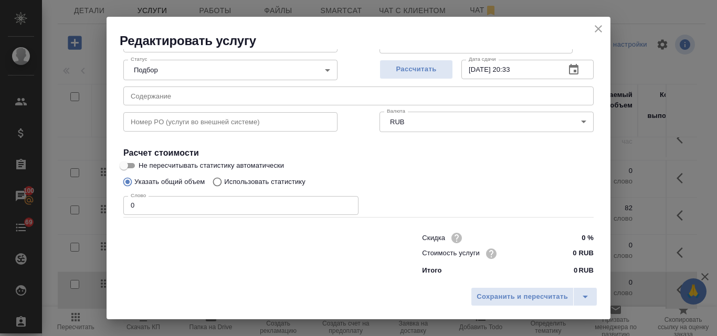
click at [218, 181] on input "Использовать статистику" at bounding box center [215, 182] width 17 height 20
radio input "true"
radio input "false"
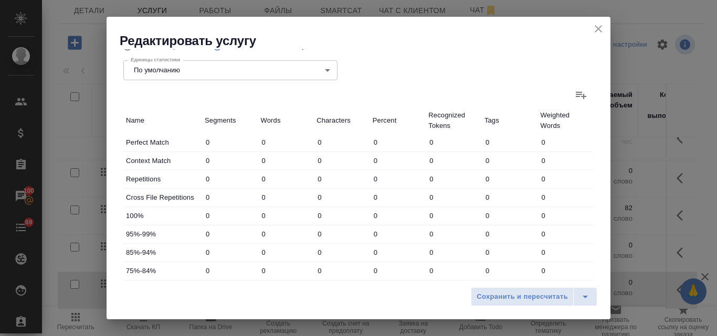
scroll to position [315, 0]
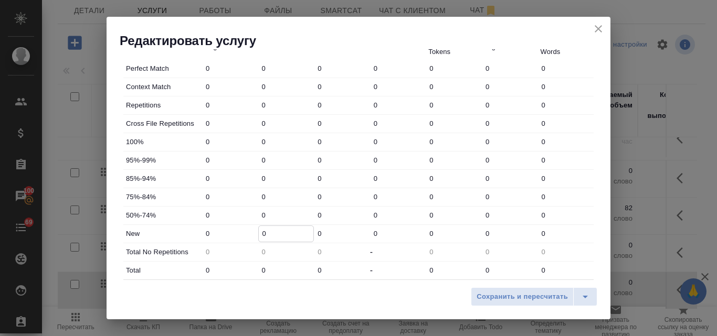
drag, startPoint x: 267, startPoint y: 232, endPoint x: 259, endPoint y: 232, distance: 7.9
click at [259, 232] on input "0" at bounding box center [286, 233] width 55 height 15
type input "82"
drag, startPoint x: 268, startPoint y: 271, endPoint x: 258, endPoint y: 270, distance: 10.0
click at [259, 270] on input "0" at bounding box center [286, 270] width 55 height 15
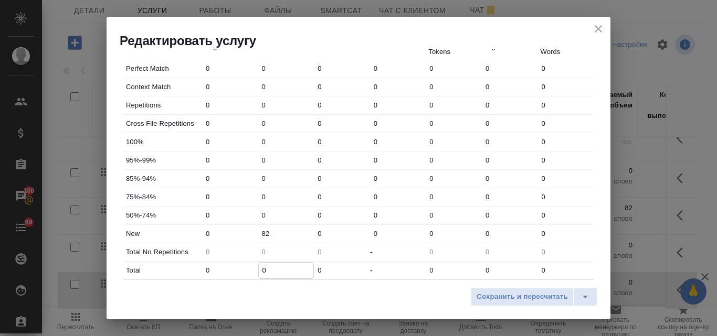
type input "8"
type input "82"
click at [509, 294] on span "Сохранить и пересчитать" at bounding box center [521, 297] width 91 height 12
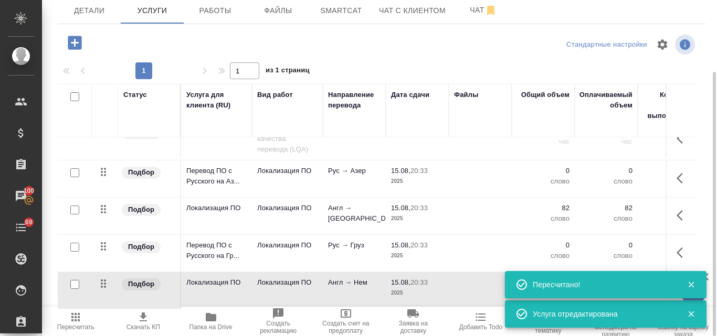
click at [74, 243] on input "checkbox" at bounding box center [74, 247] width 9 height 9
checkbox input "true"
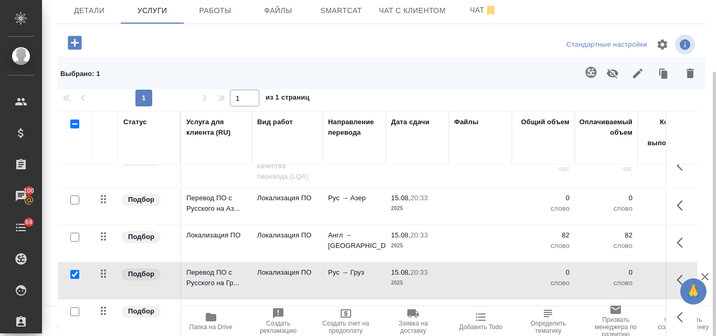
drag, startPoint x: 74, startPoint y: 190, endPoint x: 79, endPoint y: 195, distance: 6.3
click at [76, 196] on input "checkbox" at bounding box center [74, 200] width 9 height 9
checkbox input "true"
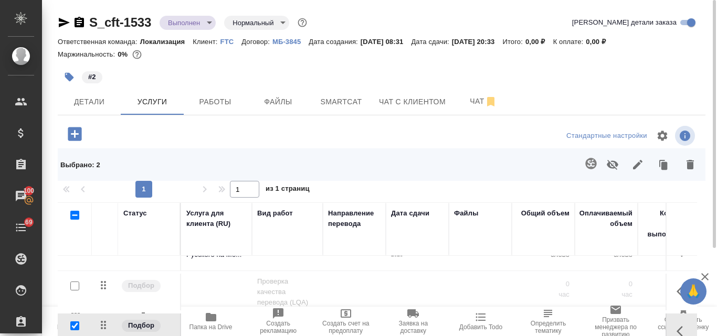
scroll to position [199, 0]
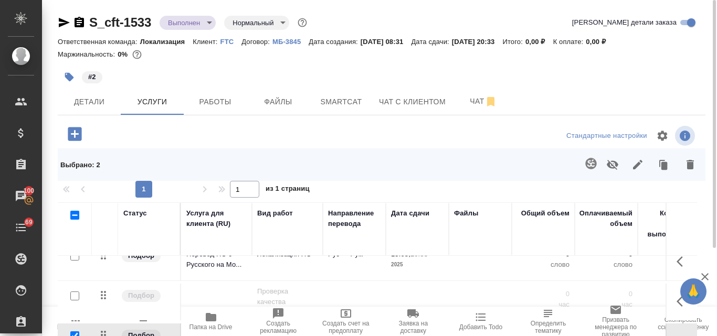
click at [74, 218] on input "checkbox" at bounding box center [74, 215] width 9 height 9
checkbox input "true"
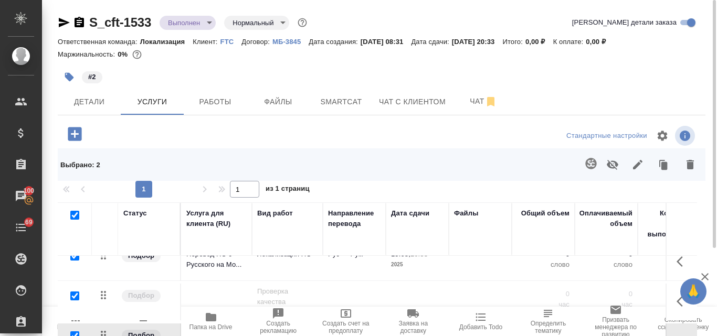
checkbox input "true"
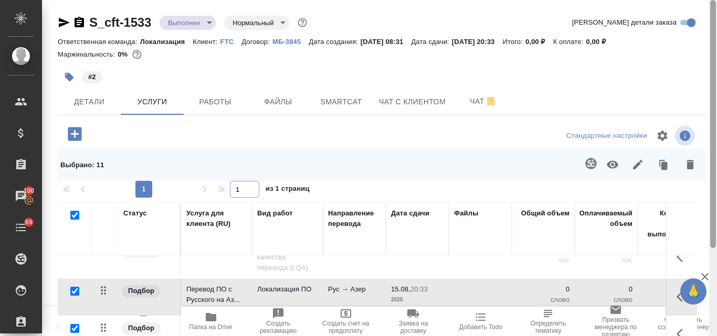
scroll to position [119, 0]
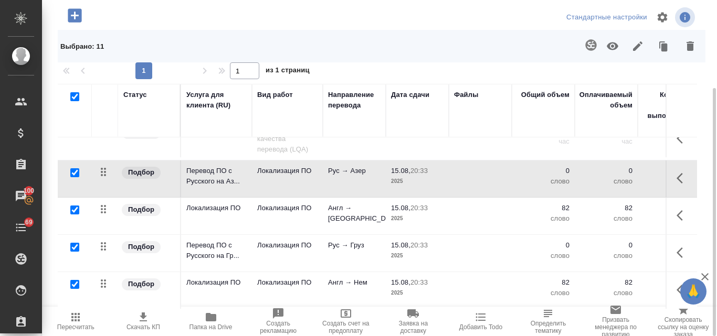
drag, startPoint x: 716, startPoint y: 85, endPoint x: 679, endPoint y: 264, distance: 182.6
click at [715, 245] on div at bounding box center [713, 168] width 8 height 336
click at [78, 280] on input "checkbox" at bounding box center [74, 284] width 9 height 9
checkbox input "false"
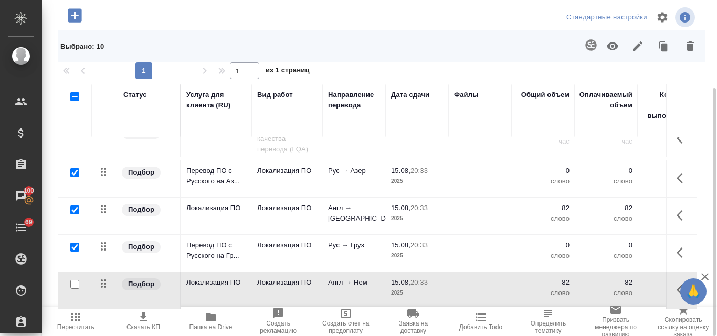
click at [78, 206] on input "checkbox" at bounding box center [74, 210] width 9 height 9
checkbox input "false"
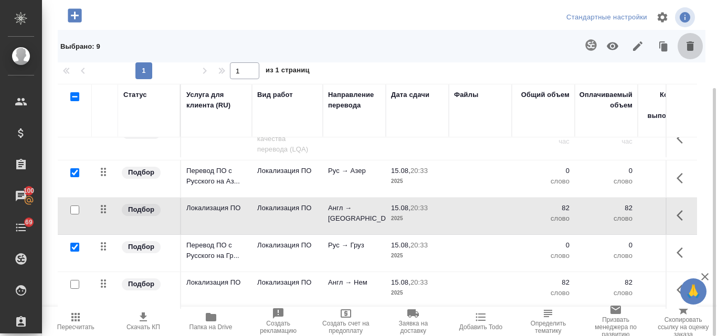
click at [694, 44] on icon "button" at bounding box center [689, 46] width 13 height 13
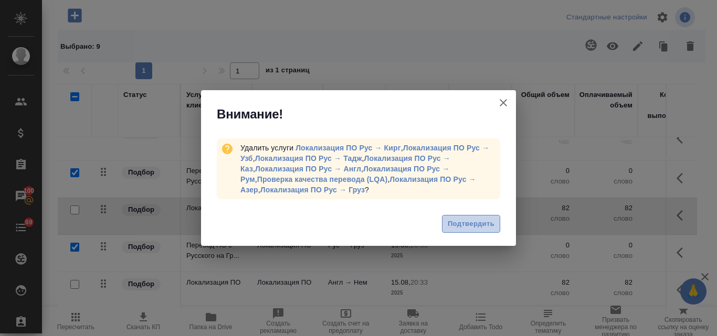
click at [472, 223] on span "Подтвердить" at bounding box center [470, 224] width 47 height 12
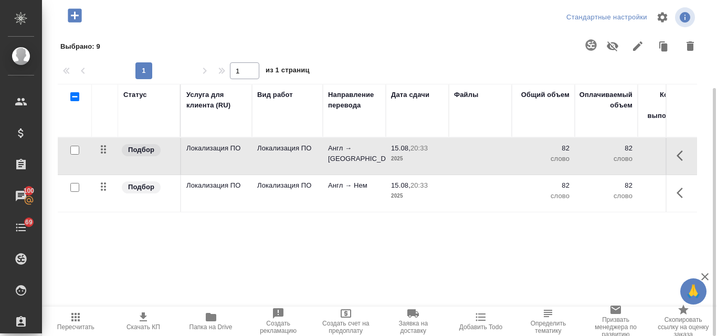
click at [73, 324] on span "Пересчитать" at bounding box center [75, 327] width 37 height 7
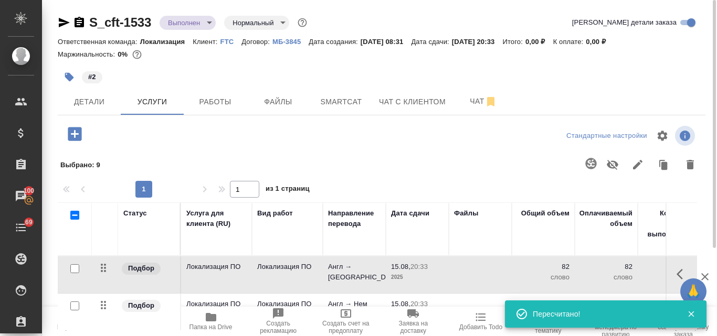
scroll to position [105, 0]
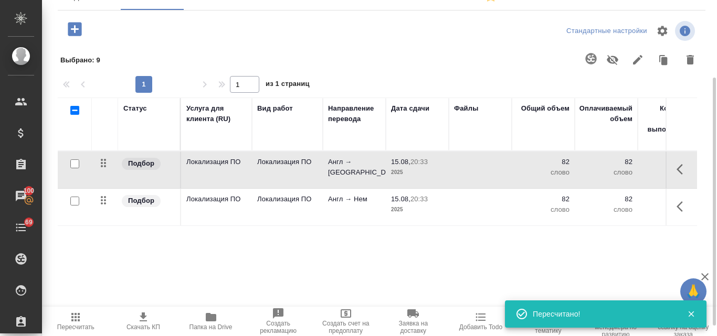
click at [335, 167] on td "Англ → Тур" at bounding box center [354, 170] width 63 height 37
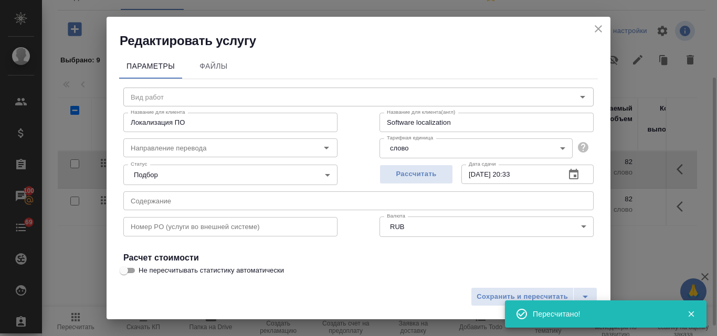
type input "Локализация ПО"
type input "англ-тур"
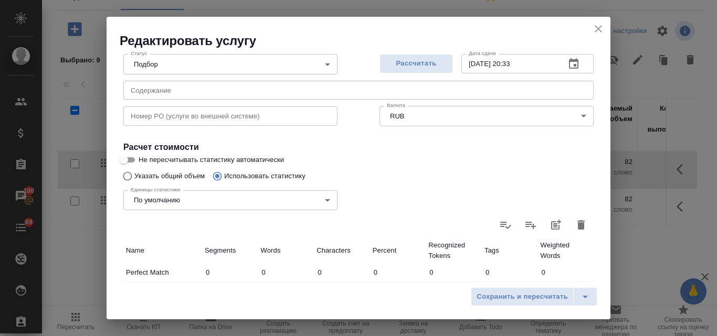
scroll to position [0, 0]
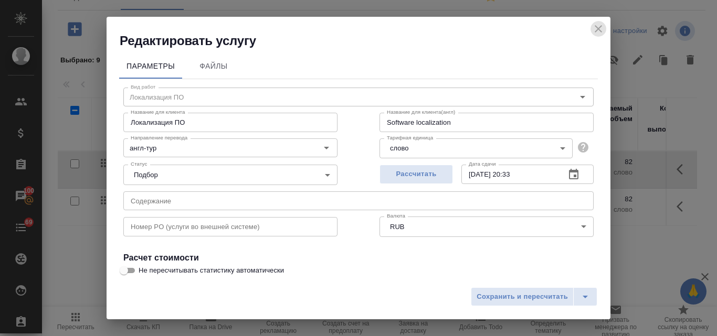
click at [600, 28] on icon "close" at bounding box center [598, 29] width 13 height 13
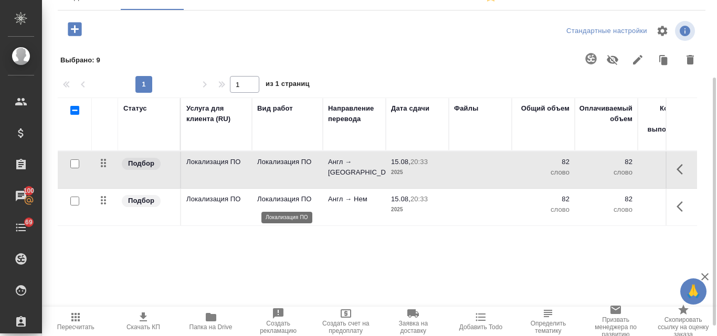
click at [287, 196] on p "Локализация ПО" at bounding box center [287, 199] width 60 height 10
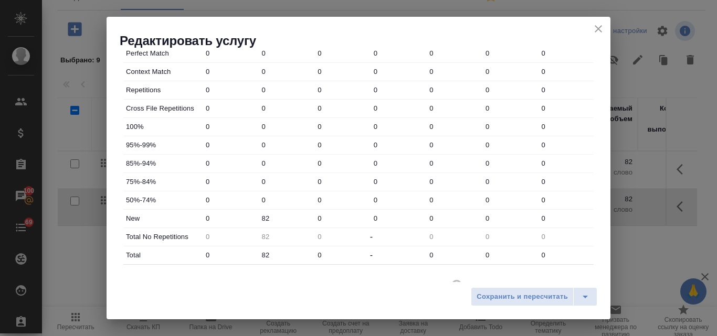
scroll to position [379, 0]
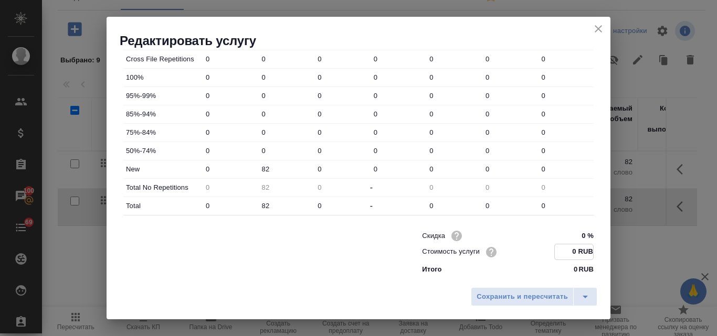
drag, startPoint x: 568, startPoint y: 250, endPoint x: 558, endPoint y: 245, distance: 10.3
click at [559, 246] on input "0 RUB" at bounding box center [573, 251] width 38 height 15
type input "17.81 RUB"
click at [529, 296] on span "Сохранить и пересчитать" at bounding box center [521, 297] width 91 height 12
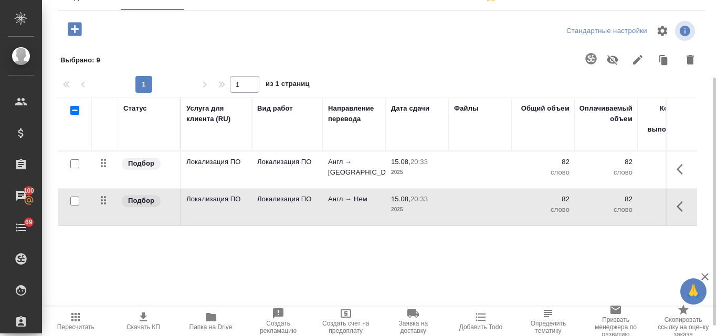
click at [329, 168] on td "Англ → Тур" at bounding box center [354, 170] width 63 height 37
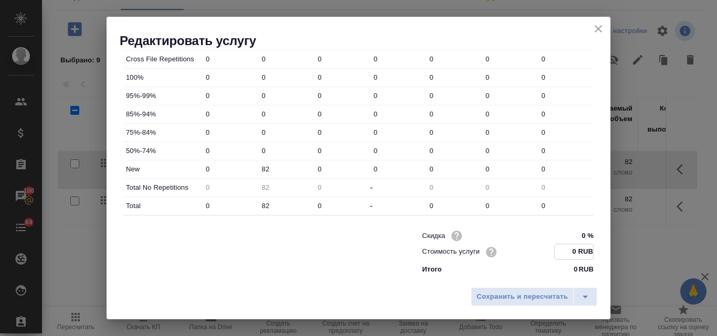
drag, startPoint x: 568, startPoint y: 251, endPoint x: 557, endPoint y: 250, distance: 11.1
click at [557, 250] on input "0 RUB" at bounding box center [573, 251] width 38 height 15
type input "14.72 RUB"
click at [521, 300] on span "Сохранить и пересчитать" at bounding box center [521, 297] width 91 height 12
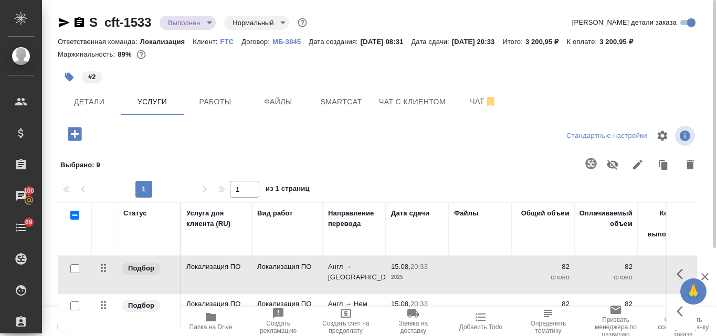
scroll to position [119, 0]
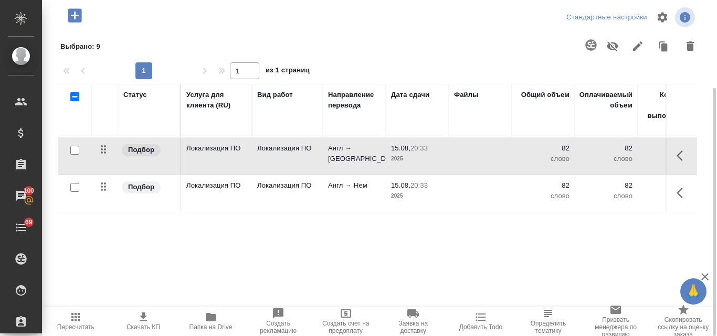
click at [80, 318] on icon "button" at bounding box center [75, 317] width 8 height 8
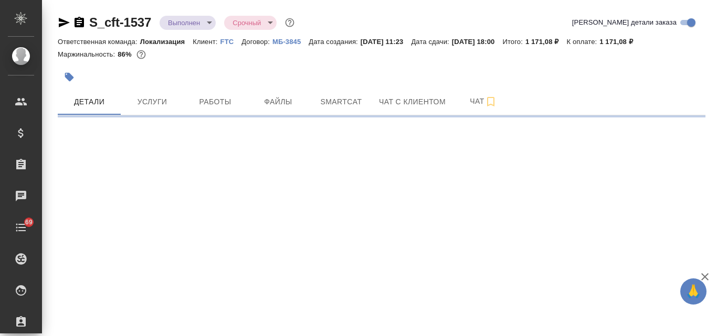
select select "RU"
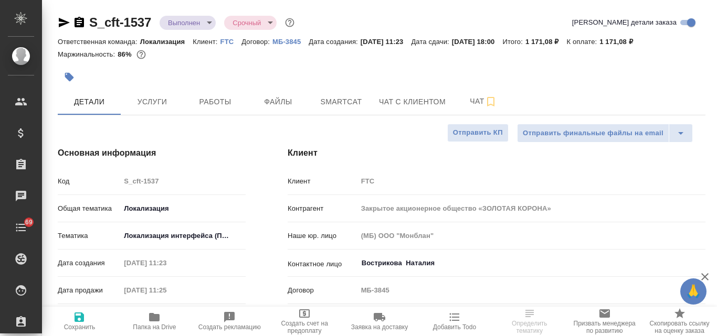
type textarea "x"
click at [151, 103] on span "Услуги" at bounding box center [152, 101] width 50 height 13
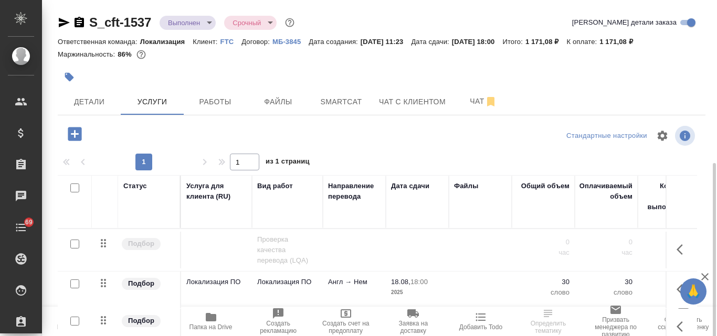
scroll to position [91, 0]
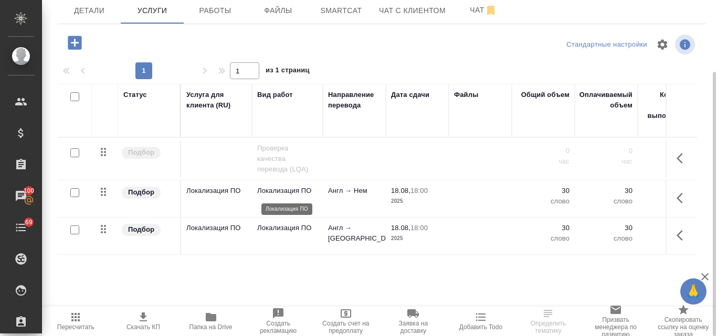
click at [290, 187] on p "Локализация ПО" at bounding box center [287, 191] width 60 height 10
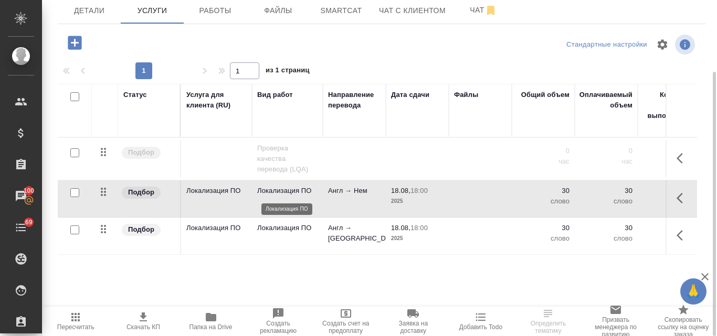
click at [290, 187] on p "Локализация ПО" at bounding box center [287, 191] width 60 height 10
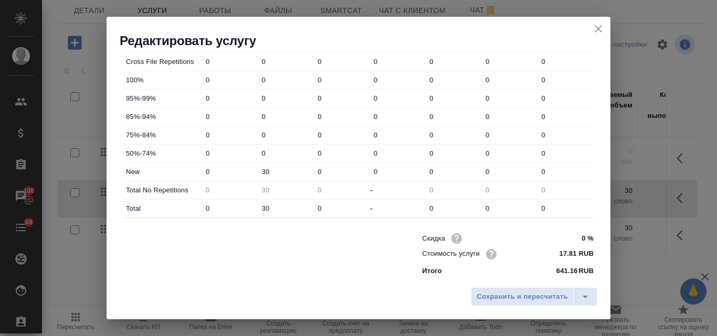
scroll to position [379, 0]
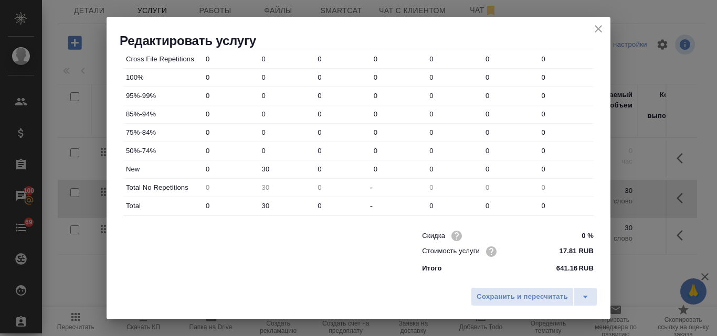
click at [598, 29] on icon "close" at bounding box center [597, 28] width 7 height 7
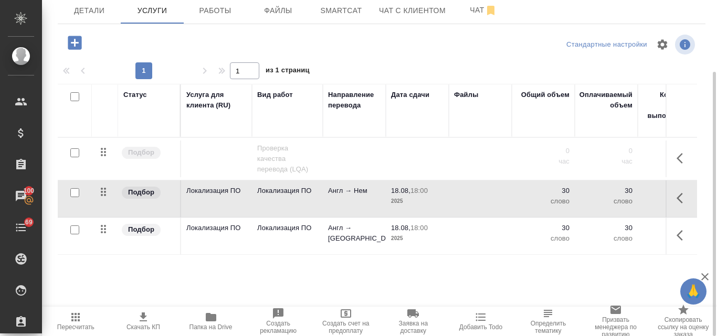
click at [341, 146] on p "Англ → [GEOGRAPHIC_DATA]" at bounding box center [354, 146] width 52 height 0
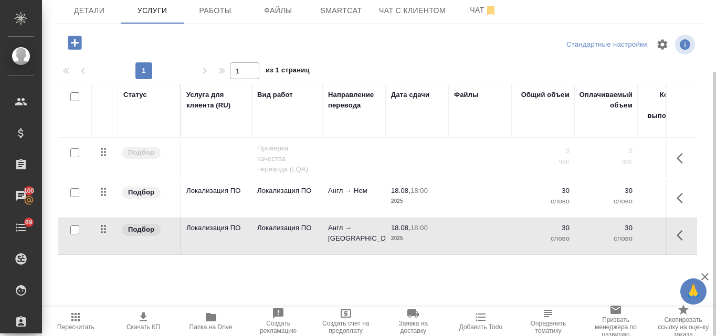
click at [341, 146] on p "Англ → [GEOGRAPHIC_DATA]" at bounding box center [354, 146] width 52 height 0
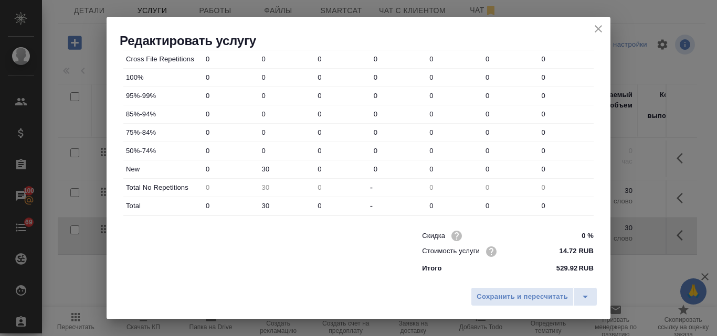
click at [600, 26] on icon "close" at bounding box center [598, 29] width 13 height 13
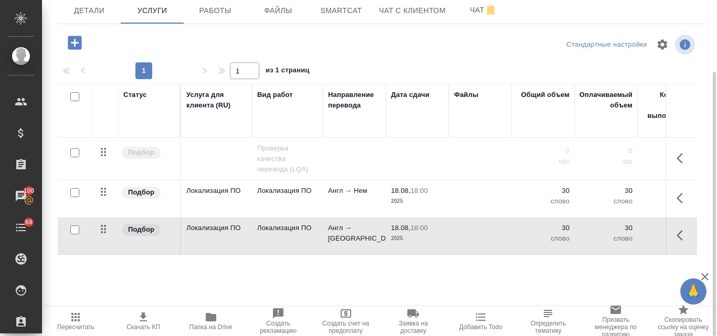
click at [343, 146] on p "Англ → [GEOGRAPHIC_DATA]" at bounding box center [354, 146] width 52 height 0
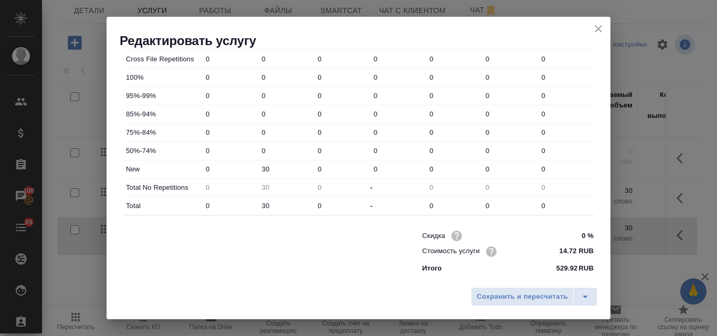
scroll to position [117, 0]
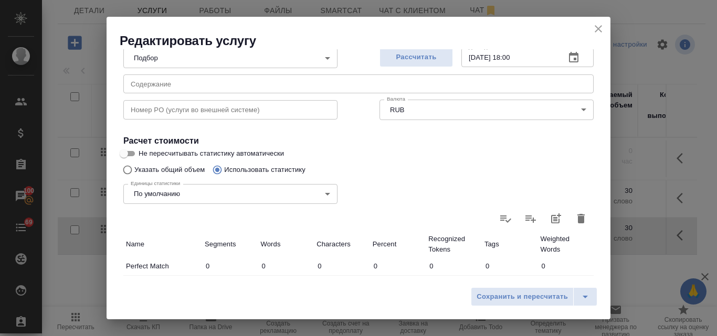
click at [597, 31] on icon "close" at bounding box center [598, 29] width 13 height 13
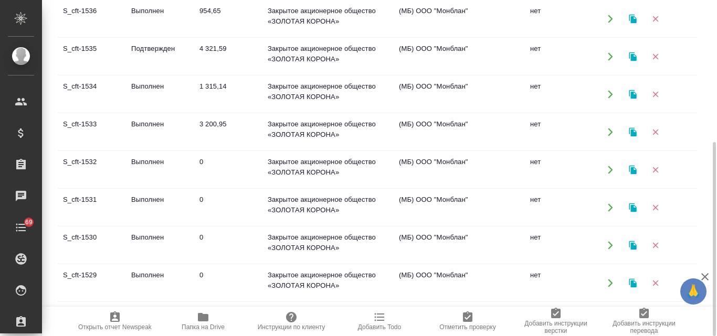
scroll to position [52, 0]
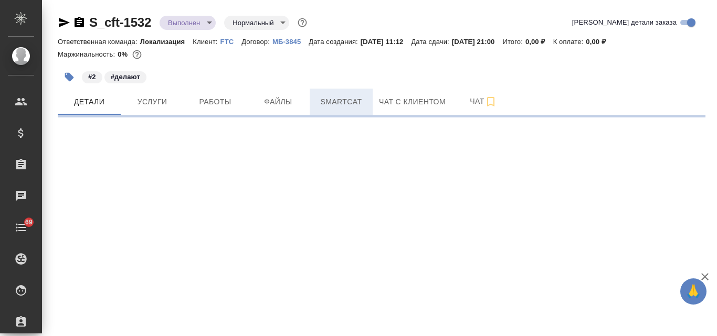
select select "RU"
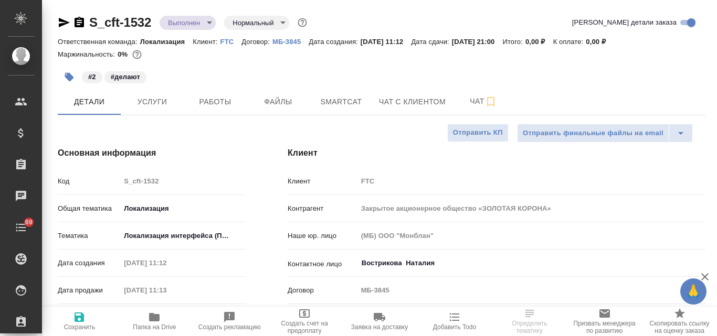
type textarea "x"
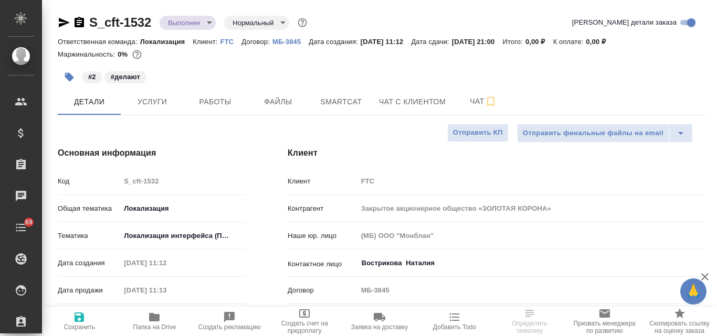
type textarea "x"
click at [350, 104] on span "Smartcat" at bounding box center [341, 101] width 50 height 13
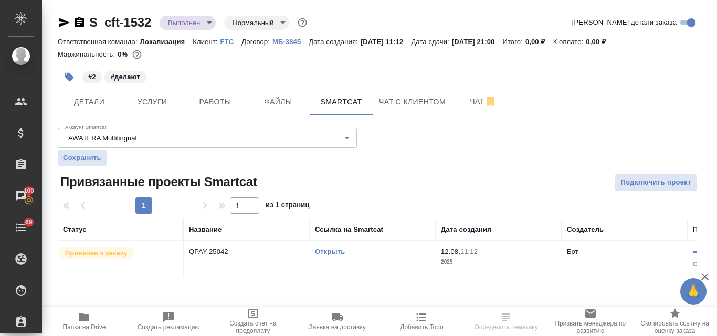
click at [328, 248] on link "Открыть" at bounding box center [330, 252] width 30 height 8
click at [152, 103] on span "Услуги" at bounding box center [152, 101] width 50 height 13
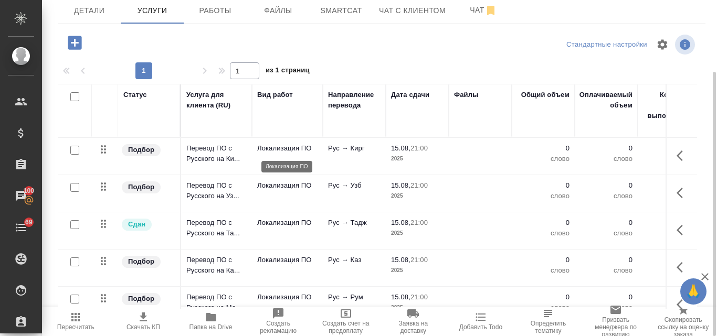
click at [290, 145] on p "Локализация ПО" at bounding box center [287, 148] width 60 height 10
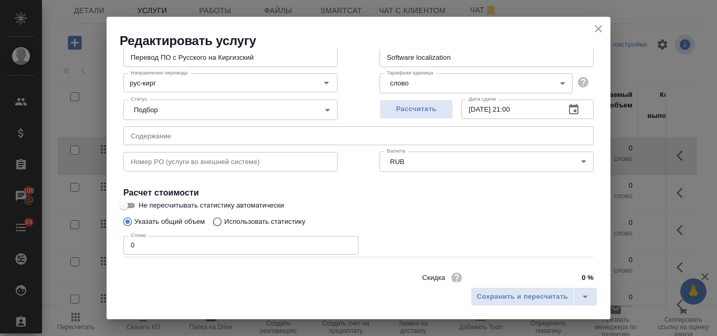
scroll to position [107, 0]
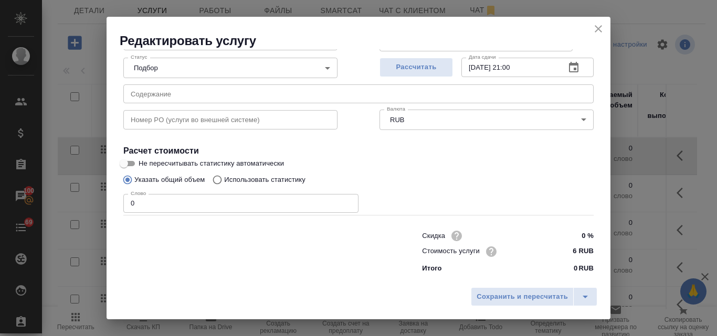
click at [217, 179] on input "Использовать статистику" at bounding box center [215, 180] width 17 height 20
radio input "true"
radio input "false"
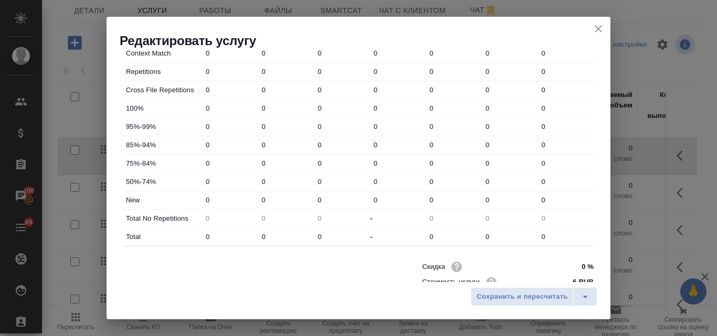
scroll to position [379, 0]
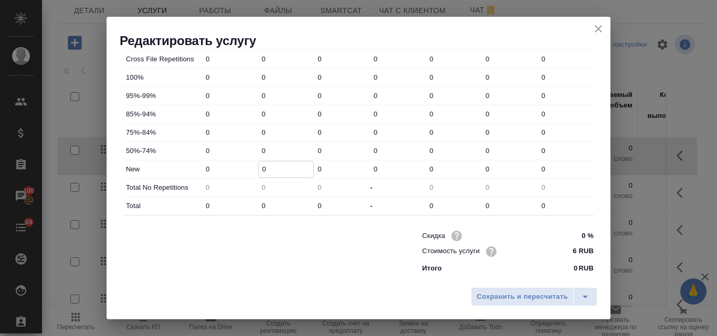
drag, startPoint x: 267, startPoint y: 170, endPoint x: 254, endPoint y: 166, distance: 13.1
click at [256, 167] on div "New 0 0 0 0 0 0 0" at bounding box center [358, 170] width 470 height 18
type input "94"
click at [260, 203] on input "0" at bounding box center [286, 205] width 55 height 15
drag, startPoint x: 267, startPoint y: 205, endPoint x: 256, endPoint y: 205, distance: 10.5
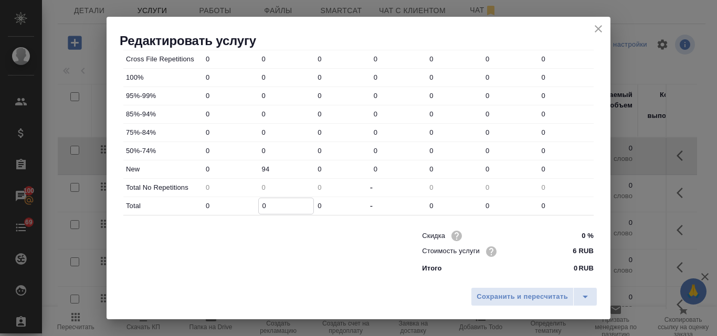
click at [258, 205] on div "0" at bounding box center [286, 206] width 56 height 16
type input "9"
type input "94"
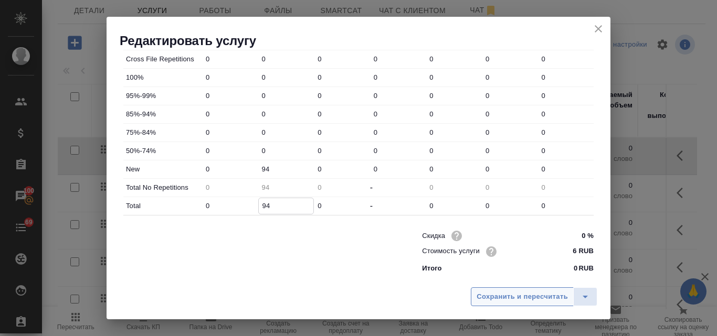
click at [512, 297] on span "Сохранить и пересчитать" at bounding box center [521, 297] width 91 height 12
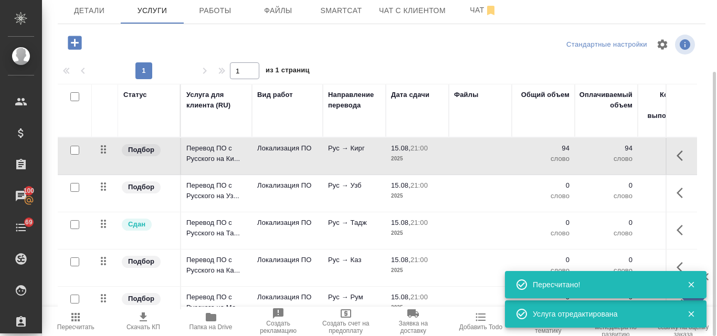
click at [346, 154] on p "Рус → Узб" at bounding box center [354, 148] width 52 height 10
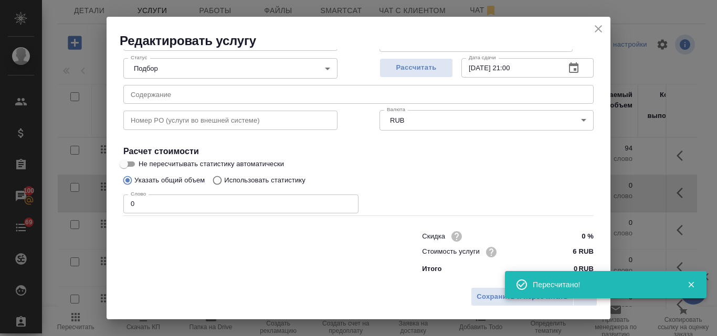
scroll to position [107, 0]
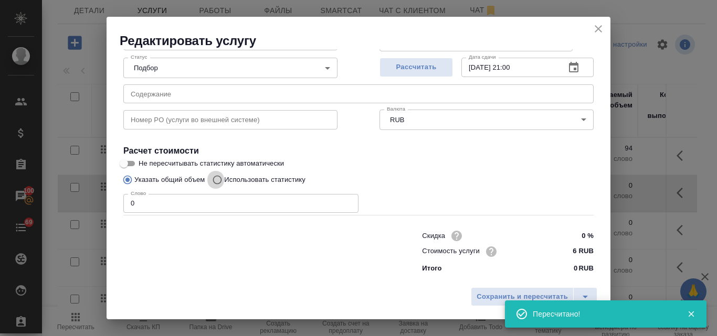
click at [222, 178] on input "Использовать статистику" at bounding box center [215, 180] width 17 height 20
radio input "true"
radio input "false"
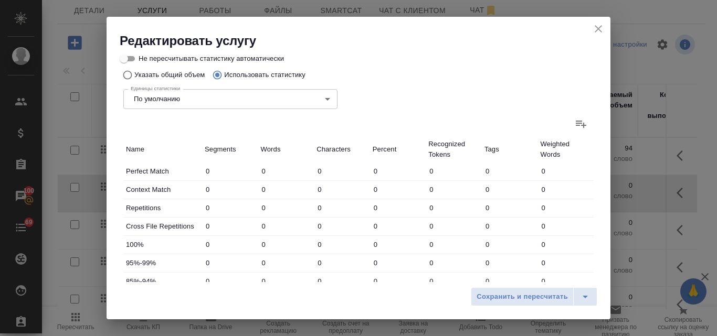
scroll to position [317, 0]
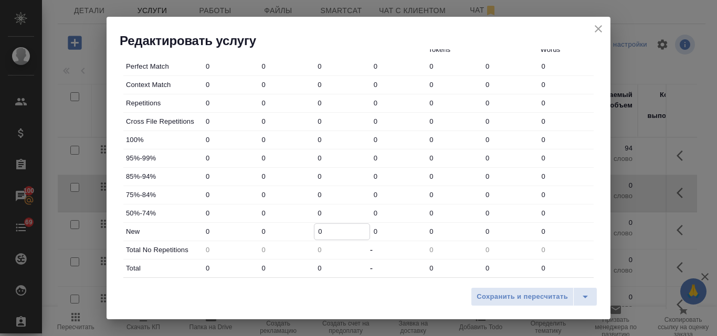
drag, startPoint x: 322, startPoint y: 234, endPoint x: 315, endPoint y: 233, distance: 6.9
click at [315, 233] on input "0" at bounding box center [341, 231] width 55 height 15
drag, startPoint x: 266, startPoint y: 232, endPoint x: 259, endPoint y: 232, distance: 6.8
click at [259, 232] on input "0" at bounding box center [286, 231] width 55 height 15
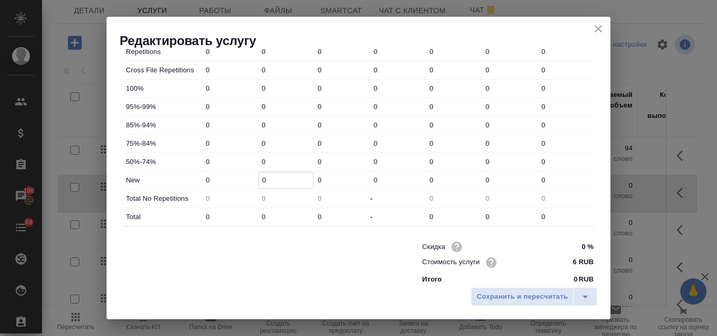
scroll to position [379, 0]
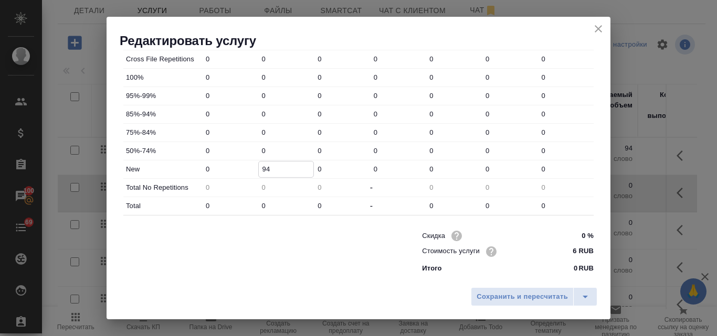
type input "94"
drag, startPoint x: 266, startPoint y: 206, endPoint x: 258, endPoint y: 206, distance: 8.4
click at [259, 206] on input "0" at bounding box center [286, 205] width 55 height 15
type input "9"
type input "94"
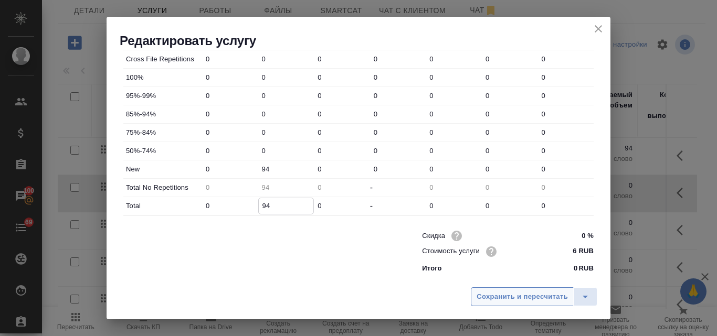
type input "94"
click at [520, 292] on span "Сохранить и пересчитать" at bounding box center [521, 297] width 91 height 12
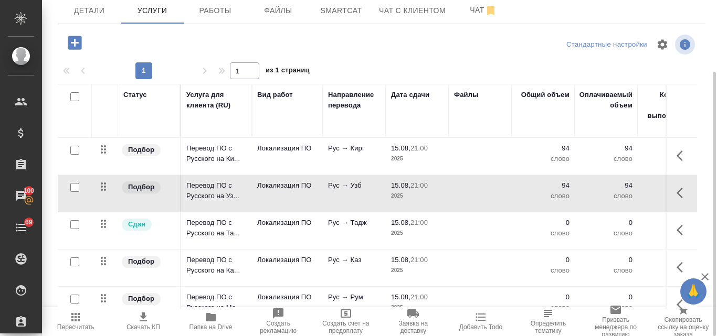
click at [270, 175] on td "Локализация ПО" at bounding box center [287, 156] width 71 height 37
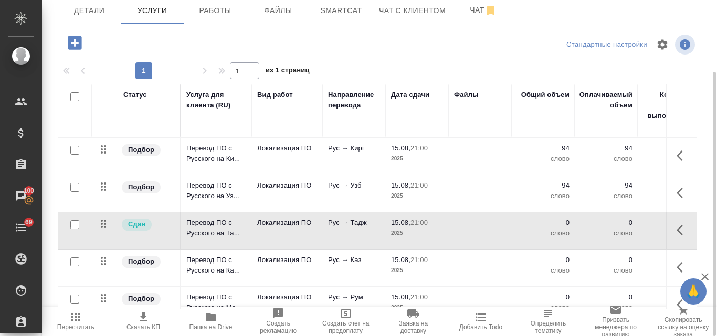
click at [270, 175] on td "Локализация ПО" at bounding box center [287, 156] width 71 height 37
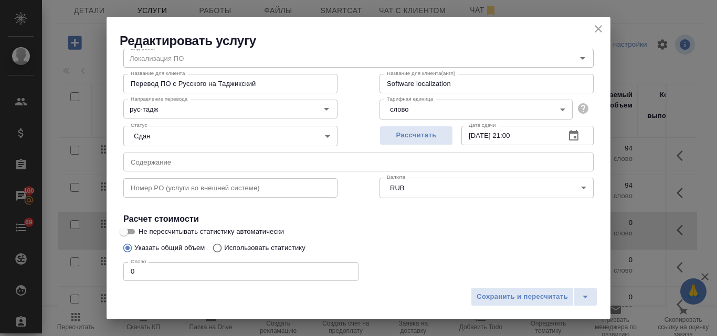
scroll to position [107, 0]
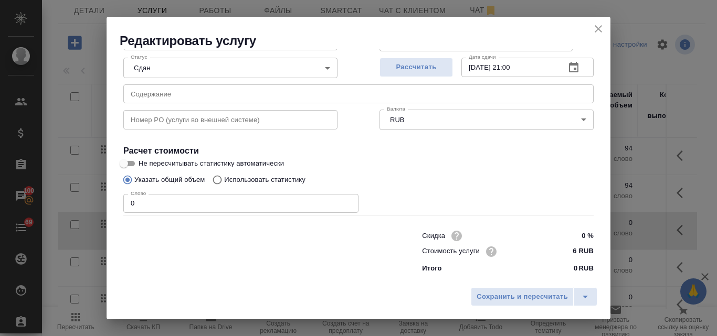
click at [219, 184] on input "Использовать статистику" at bounding box center [215, 180] width 17 height 20
radio input "true"
radio input "false"
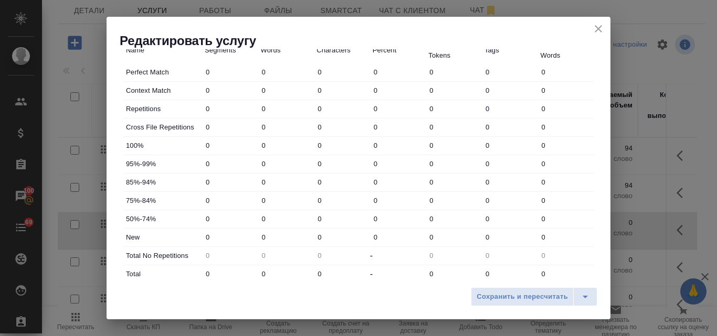
scroll to position [379, 0]
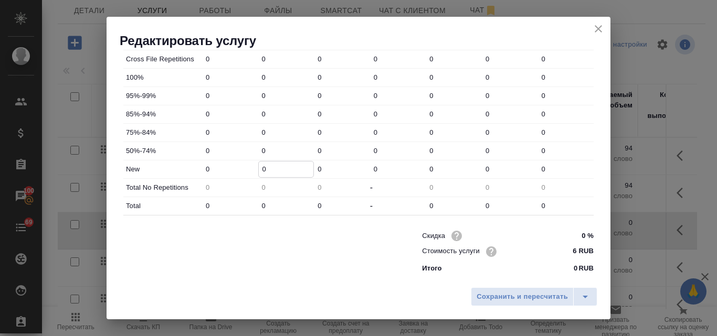
click at [260, 168] on input "0" at bounding box center [286, 169] width 55 height 15
drag, startPoint x: 265, startPoint y: 170, endPoint x: 256, endPoint y: 170, distance: 8.4
click at [258, 170] on div "4" at bounding box center [286, 169] width 56 height 16
type input "94"
drag, startPoint x: 265, startPoint y: 207, endPoint x: 260, endPoint y: 206, distance: 5.3
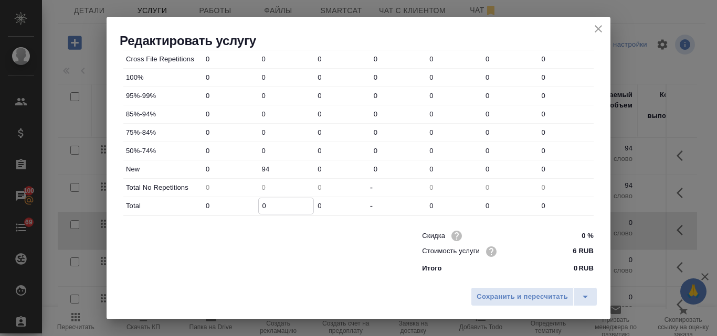
click at [260, 206] on input "0" at bounding box center [286, 205] width 55 height 15
type input "9"
type input "94"
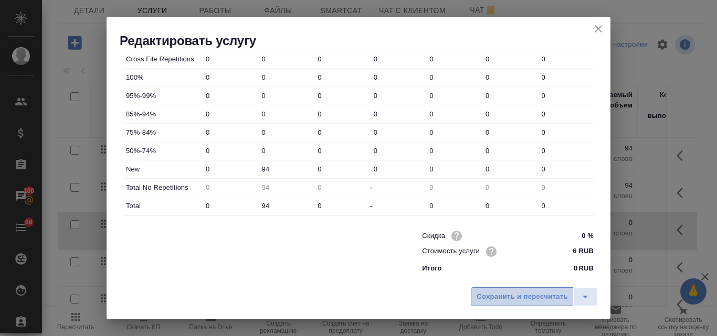
click at [526, 296] on span "Сохранить и пересчитать" at bounding box center [521, 297] width 91 height 12
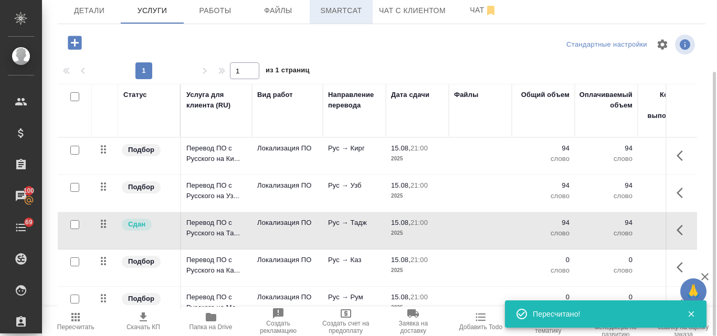
click at [330, 20] on button "Smartcat" at bounding box center [340, 10] width 63 height 26
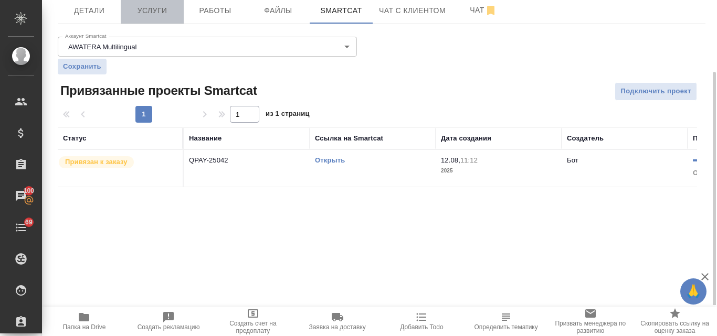
click at [151, 11] on span "Услуги" at bounding box center [152, 10] width 50 height 13
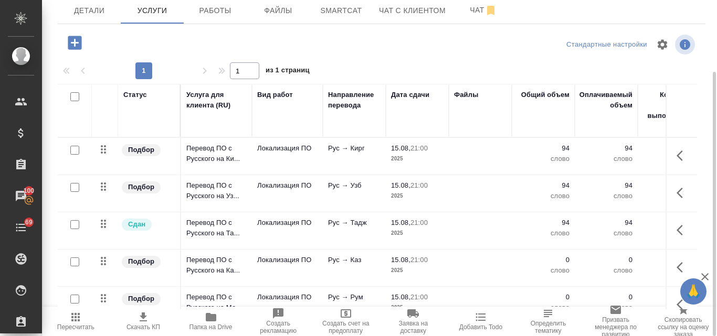
scroll to position [52, 0]
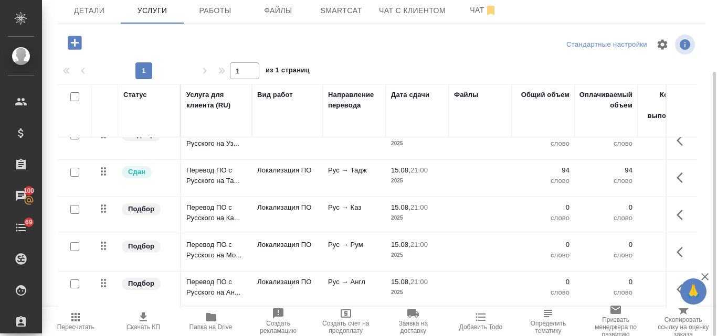
click at [354, 101] on p "Рус → Каз" at bounding box center [354, 96] width 52 height 10
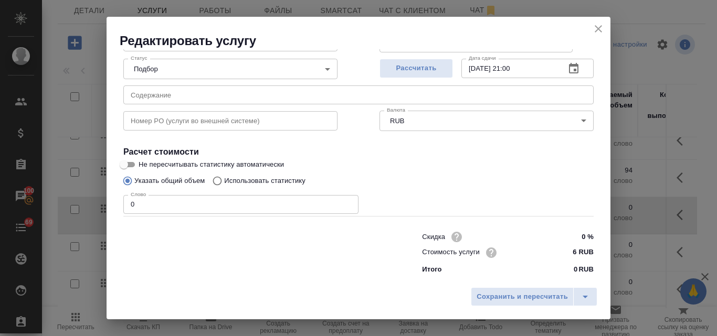
scroll to position [107, 0]
click at [221, 178] on input "Использовать статистику" at bounding box center [215, 180] width 17 height 20
radio input "true"
radio input "false"
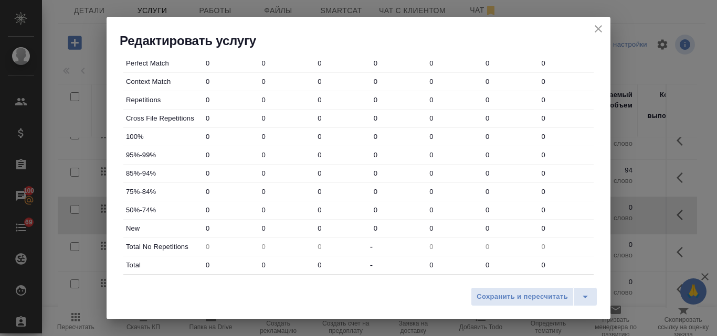
scroll to position [369, 0]
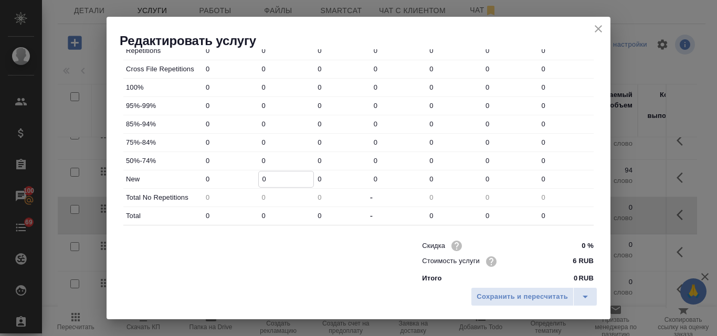
drag, startPoint x: 267, startPoint y: 180, endPoint x: 258, endPoint y: 177, distance: 9.8
click at [259, 177] on input "0" at bounding box center [286, 179] width 55 height 15
type input "94"
click at [259, 215] on input "0" at bounding box center [286, 215] width 55 height 15
type input "9"
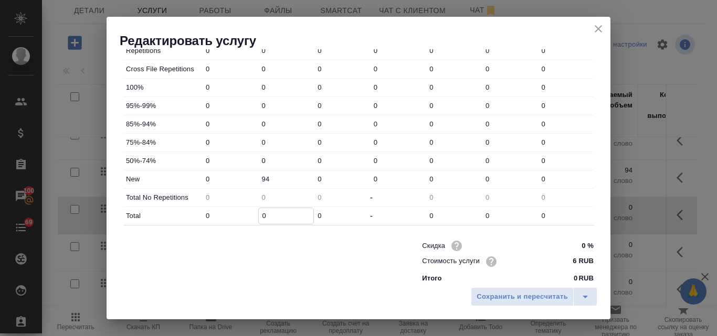
type input "9"
type input "94"
click at [510, 296] on span "Сохранить и пересчитать" at bounding box center [521, 297] width 91 height 12
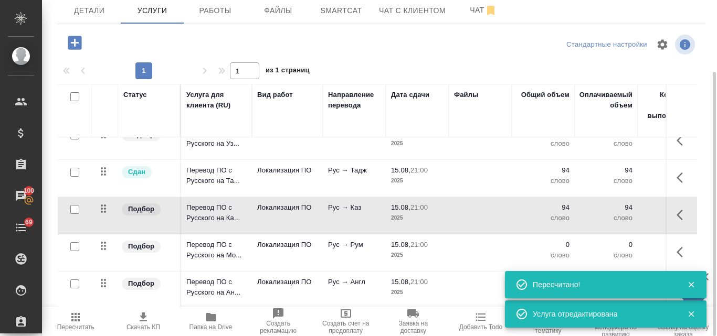
click at [341, 101] on p "Рус → Рум" at bounding box center [354, 96] width 52 height 10
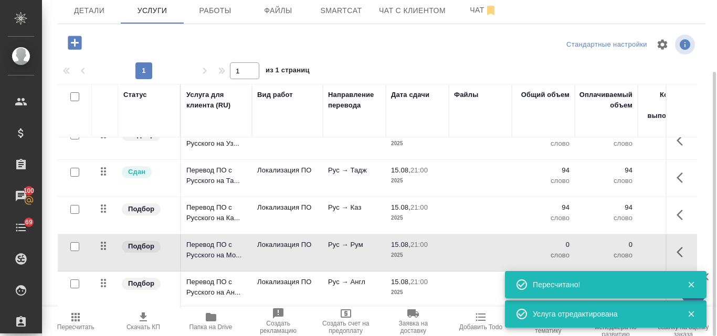
click at [341, 101] on p "Рус → Рум" at bounding box center [354, 96] width 52 height 10
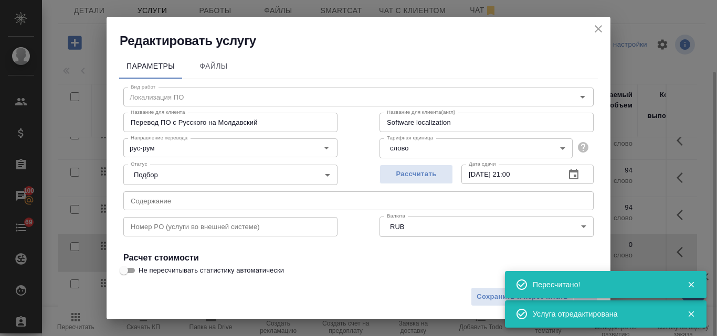
scroll to position [107, 0]
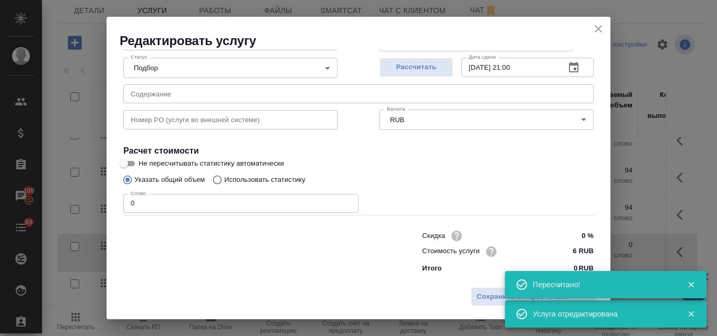
click at [216, 184] on input "Использовать статистику" at bounding box center [215, 180] width 17 height 20
radio input "true"
radio input "false"
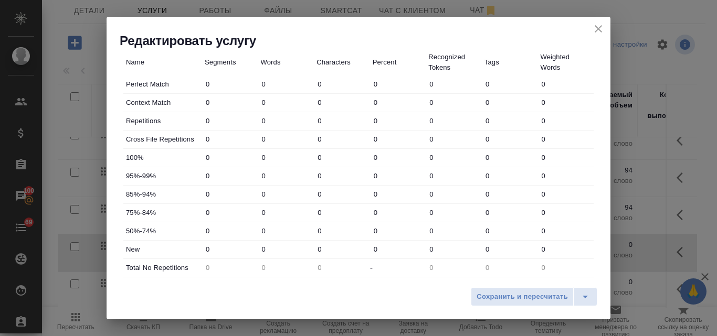
scroll to position [317, 0]
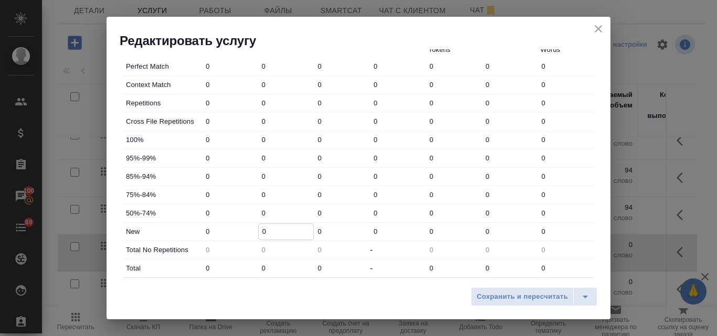
drag, startPoint x: 268, startPoint y: 228, endPoint x: 259, endPoint y: 229, distance: 8.9
click at [259, 229] on input "0" at bounding box center [286, 231] width 55 height 15
type input "94"
drag, startPoint x: 268, startPoint y: 269, endPoint x: 255, endPoint y: 270, distance: 13.2
click at [255, 270] on div "Total 0 0 0 - 0 0 0" at bounding box center [358, 269] width 470 height 18
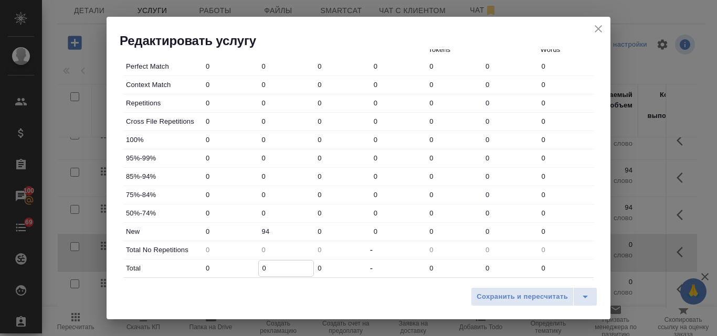
type input "9"
type input "94"
click at [498, 297] on span "Сохранить и пересчитать" at bounding box center [521, 297] width 91 height 12
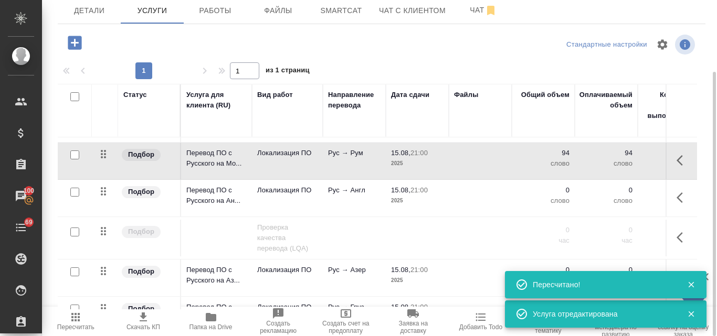
scroll to position [177, 0]
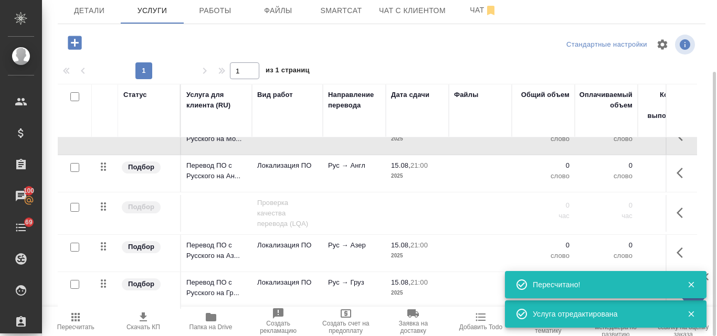
click at [405, 171] on p "2025" at bounding box center [417, 176] width 52 height 10
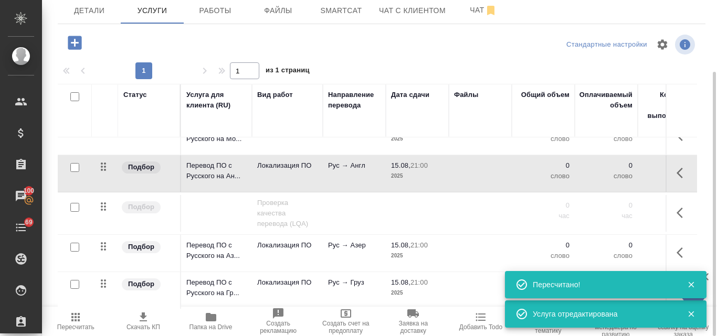
click at [405, 171] on p "2025" at bounding box center [417, 176] width 52 height 10
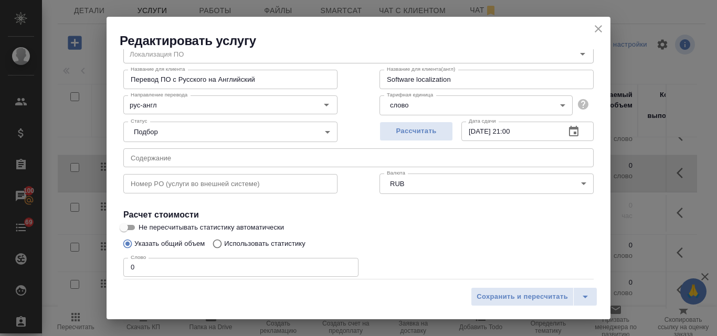
scroll to position [0, 0]
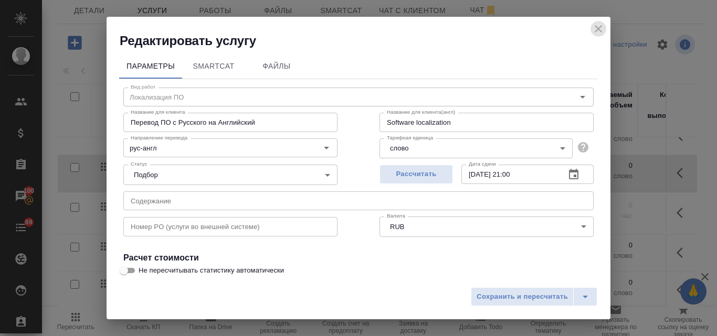
click at [600, 28] on icon "close" at bounding box center [597, 28] width 7 height 7
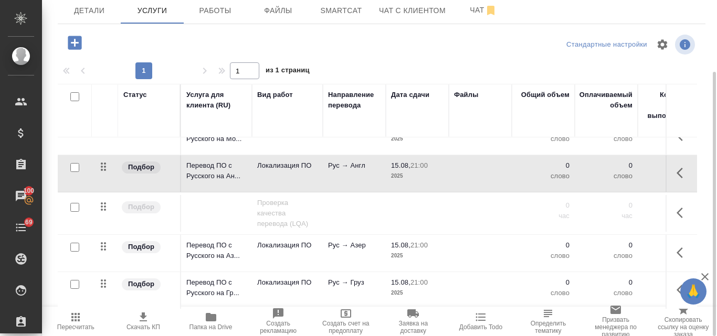
click at [72, 163] on input "checkbox" at bounding box center [74, 167] width 9 height 9
checkbox input "true"
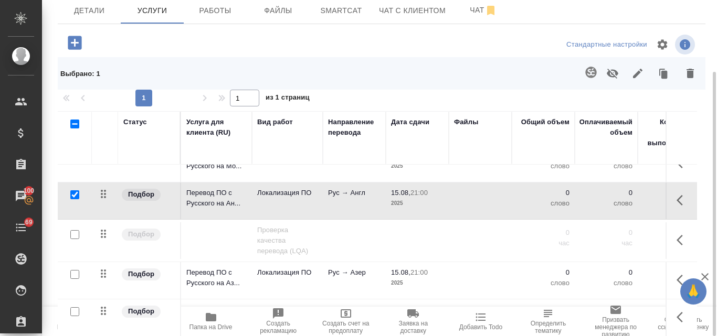
click at [610, 76] on icon "button" at bounding box center [612, 74] width 12 height 10
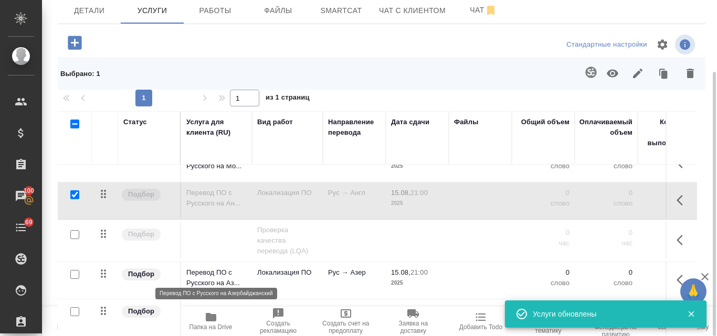
click at [238, 272] on p "Перевод ПО с Русского на Аз..." at bounding box center [216, 278] width 60 height 21
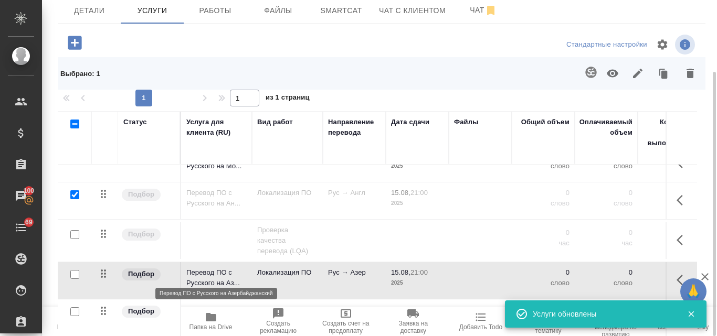
click at [238, 272] on p "Перевод ПО с Русского на Аз..." at bounding box center [216, 278] width 60 height 21
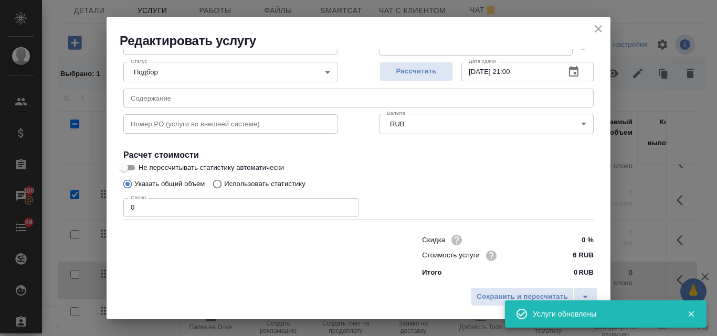
scroll to position [107, 0]
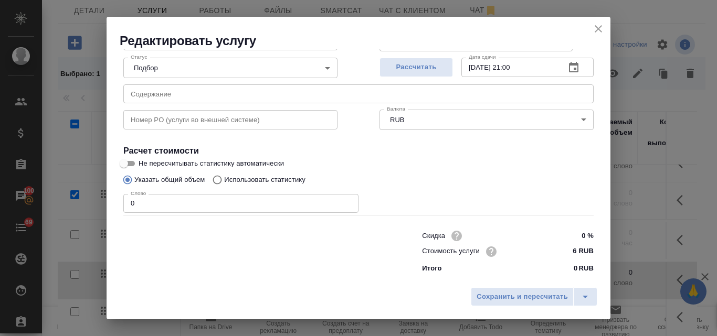
click at [217, 181] on input "Использовать статистику" at bounding box center [215, 180] width 17 height 20
radio input "true"
radio input "false"
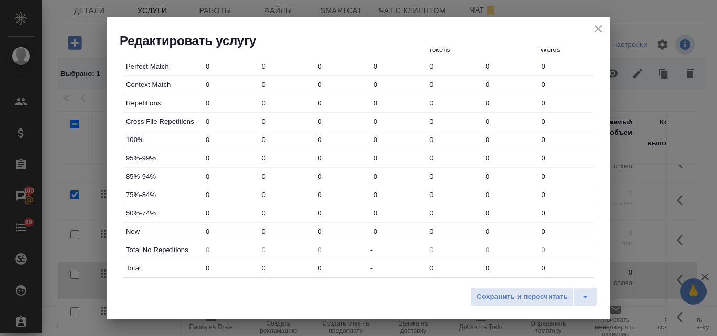
scroll to position [379, 0]
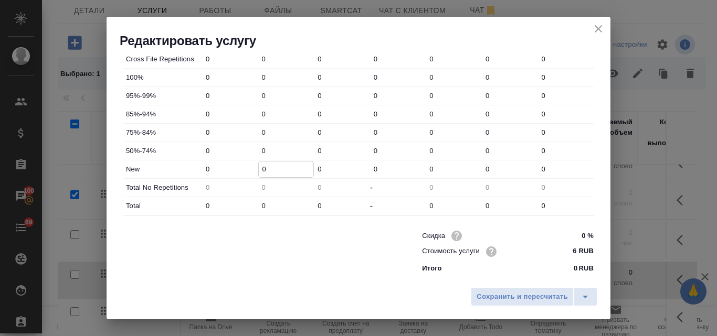
drag, startPoint x: 266, startPoint y: 170, endPoint x: 260, endPoint y: 169, distance: 7.0
click at [261, 169] on input "0" at bounding box center [286, 169] width 55 height 15
type input "94"
drag, startPoint x: 267, startPoint y: 208, endPoint x: 252, endPoint y: 207, distance: 14.7
click at [253, 207] on div "Total 0 0 0 - 0 0 0" at bounding box center [358, 206] width 470 height 18
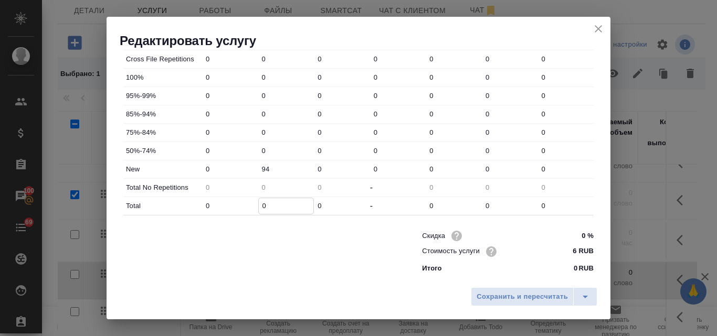
type input "9"
type input "94"
click at [536, 298] on span "Сохранить и пересчитать" at bounding box center [521, 297] width 91 height 12
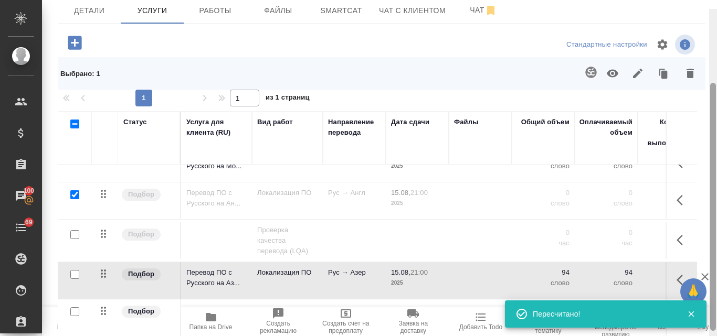
scroll to position [119, 0]
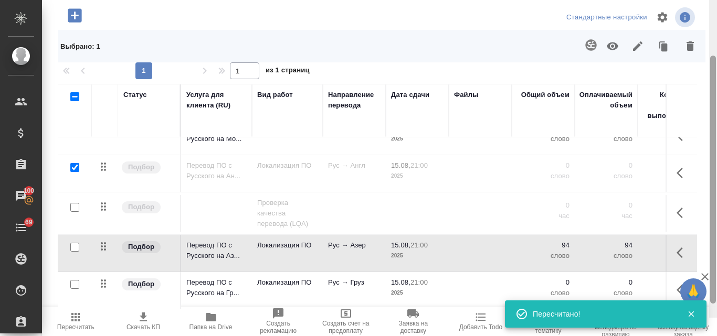
drag, startPoint x: 713, startPoint y: 181, endPoint x: 712, endPoint y: 210, distance: 28.9
click at [712, 210] on div at bounding box center [713, 180] width 6 height 248
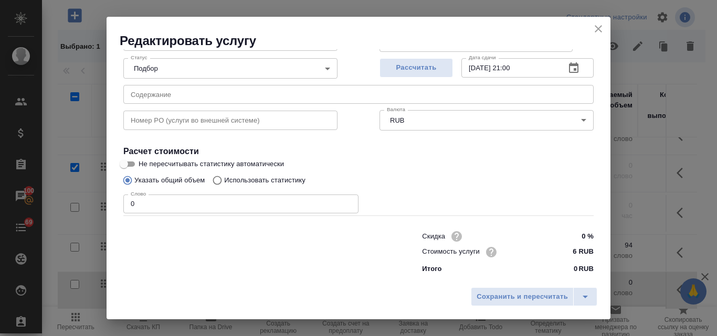
scroll to position [107, 0]
click at [220, 182] on input "Использовать статистику" at bounding box center [215, 180] width 17 height 20
radio input "true"
radio input "false"
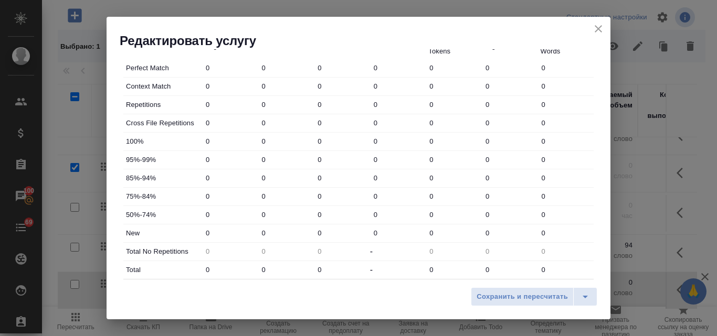
scroll to position [369, 0]
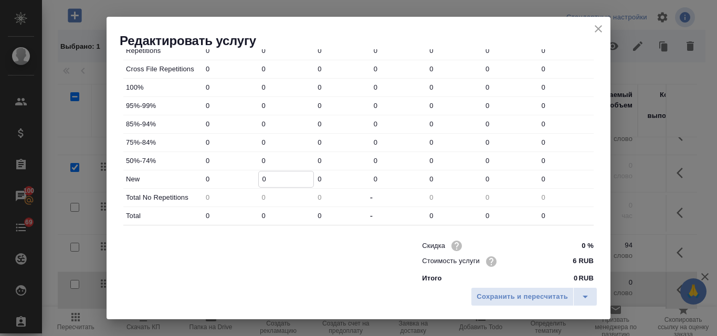
drag, startPoint x: 267, startPoint y: 178, endPoint x: 257, endPoint y: 176, distance: 10.3
click at [259, 176] on input "0" at bounding box center [286, 179] width 55 height 15
type input "94"
drag, startPoint x: 265, startPoint y: 213, endPoint x: 258, endPoint y: 213, distance: 7.4
click at [259, 213] on input "0" at bounding box center [286, 215] width 55 height 15
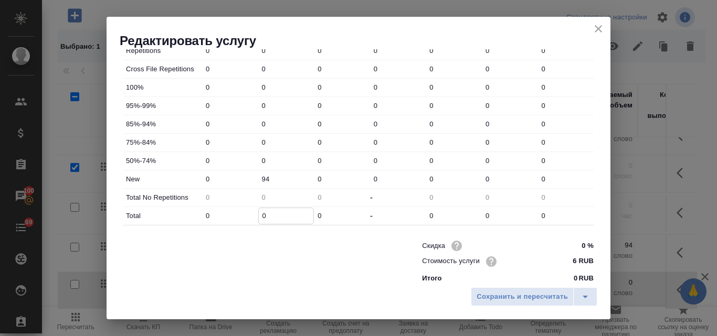
type input "9"
type input "94"
click at [518, 298] on span "Сохранить и пересчитать" at bounding box center [521, 297] width 91 height 12
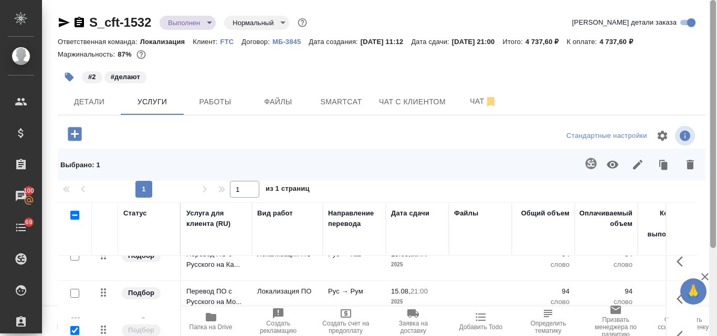
scroll to position [119, 0]
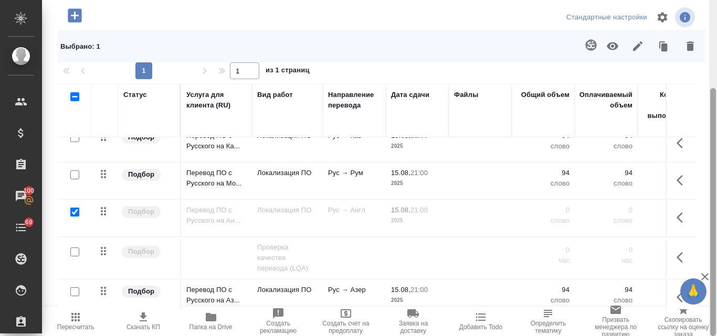
drag, startPoint x: 714, startPoint y: 162, endPoint x: 715, endPoint y: 242, distance: 79.7
click at [716, 242] on div at bounding box center [713, 168] width 8 height 336
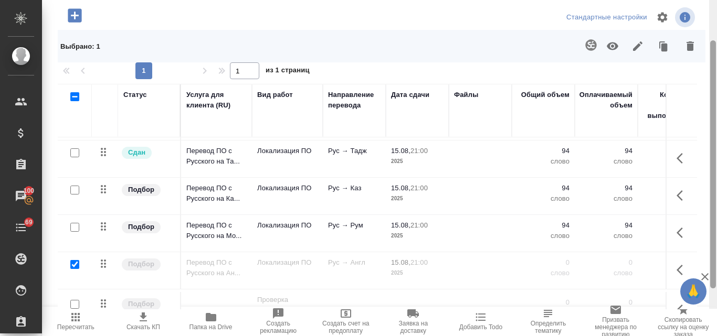
drag, startPoint x: 715, startPoint y: 74, endPoint x: 711, endPoint y: 201, distance: 126.5
click at [711, 200] on div at bounding box center [713, 164] width 6 height 248
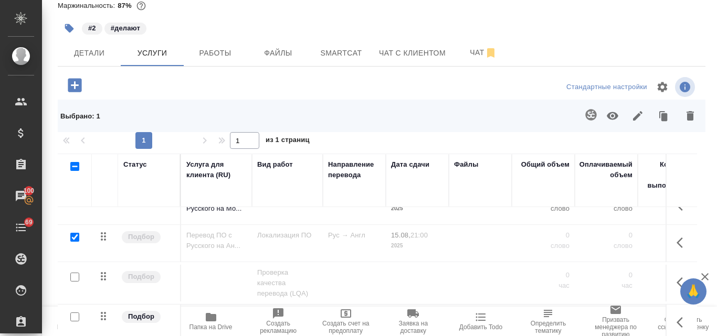
scroll to position [105, 0]
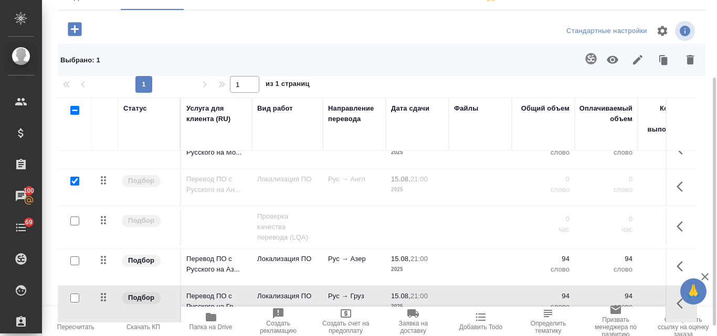
click at [75, 322] on icon "button" at bounding box center [75, 317] width 13 height 13
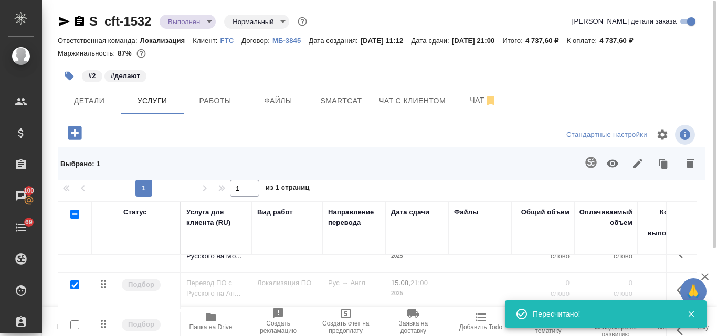
scroll to position [0, 0]
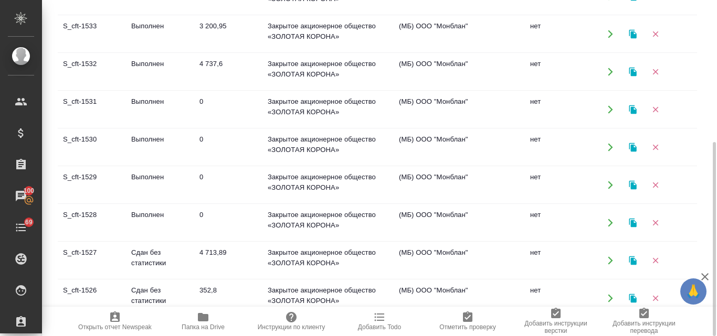
scroll to position [105, 0]
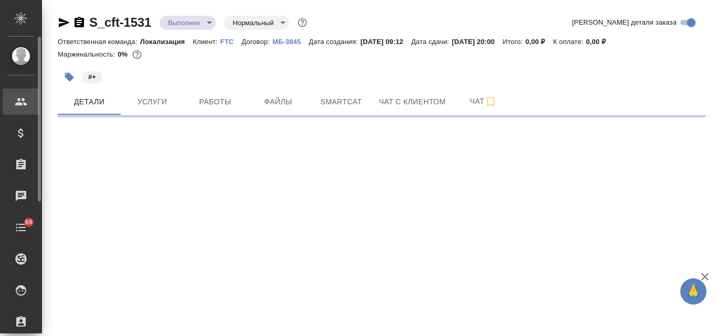
select select "RU"
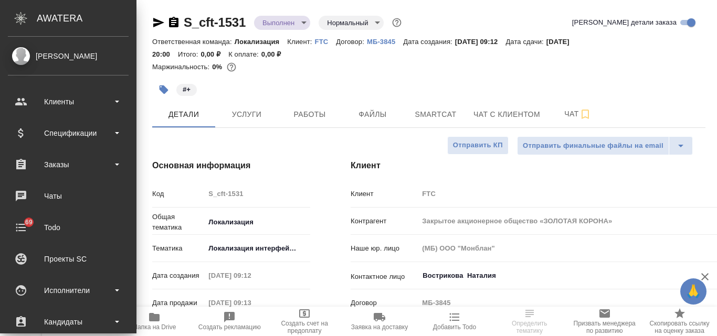
type textarea "x"
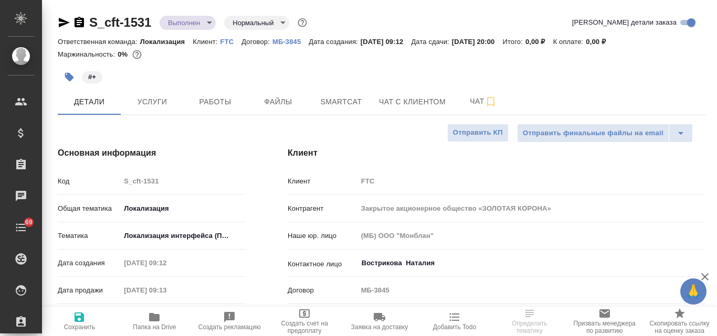
type textarea "x"
type input "[PERSON_NAME]"
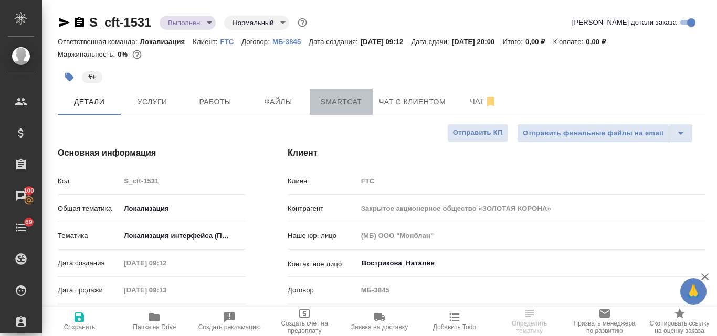
click at [345, 94] on button "Smartcat" at bounding box center [340, 102] width 63 height 26
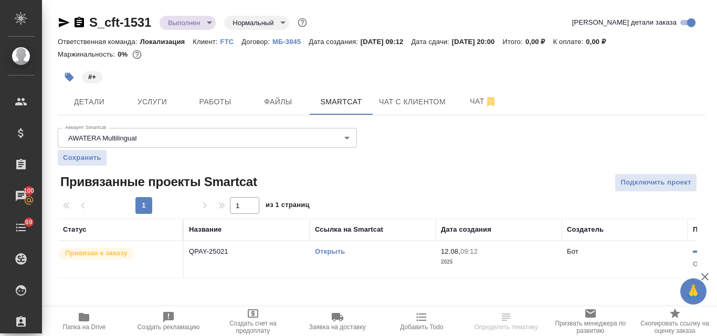
click at [334, 251] on link "Открыть" at bounding box center [330, 252] width 30 height 8
click at [148, 101] on span "Услуги" at bounding box center [152, 101] width 50 height 13
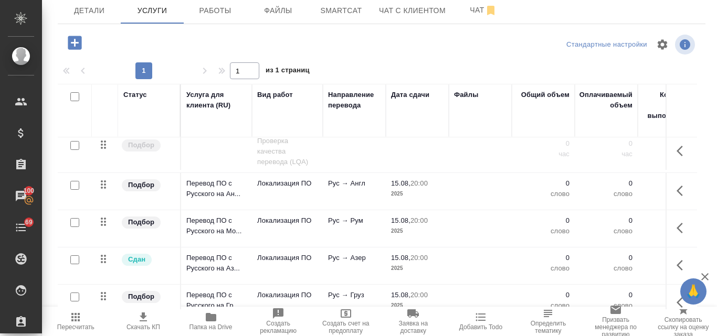
scroll to position [177, 0]
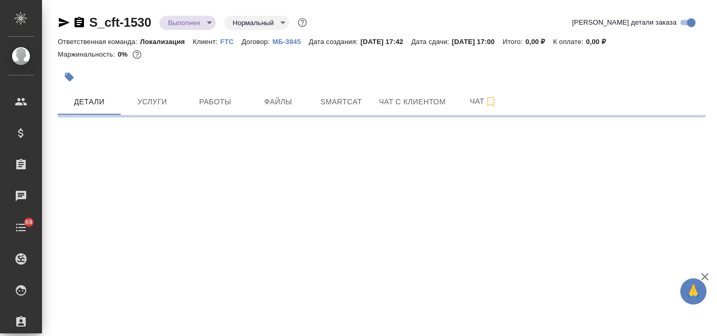
select select "RU"
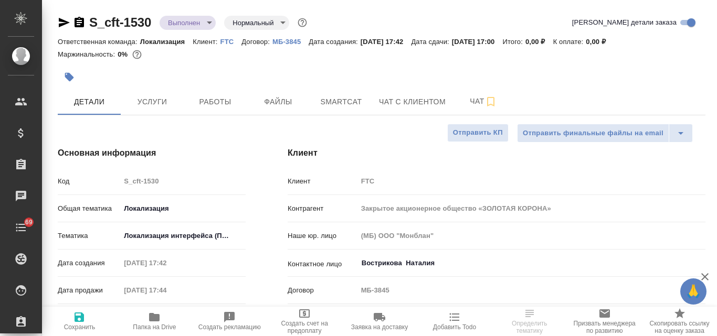
type textarea "x"
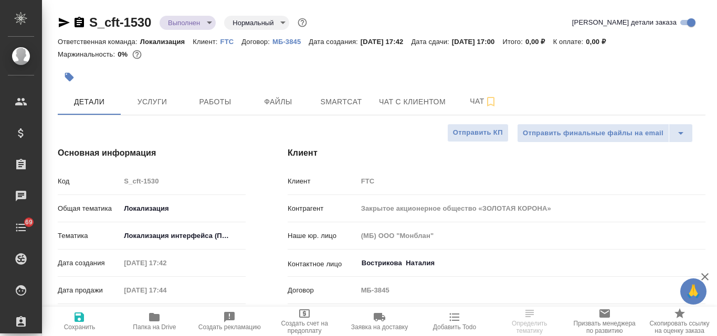
type textarea "x"
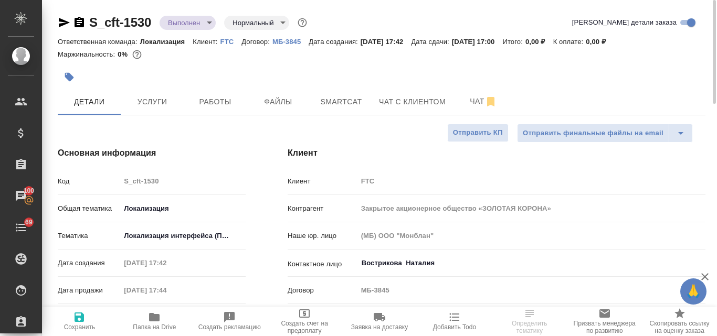
type textarea "x"
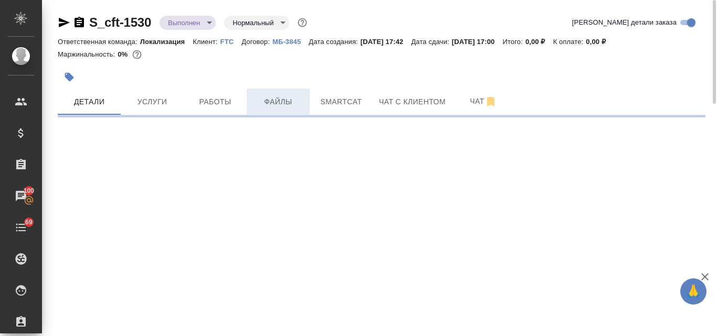
select select "RU"
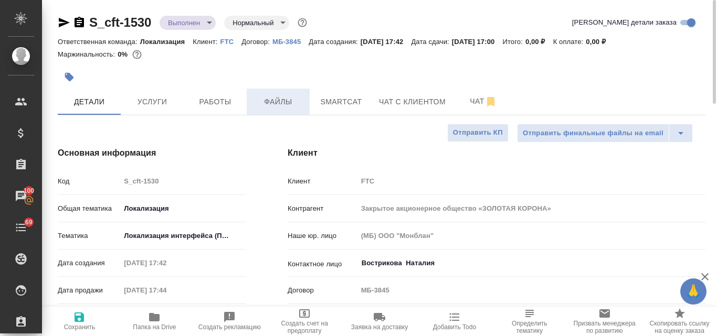
type textarea "x"
click at [329, 99] on span "Smartcat" at bounding box center [341, 101] width 50 height 13
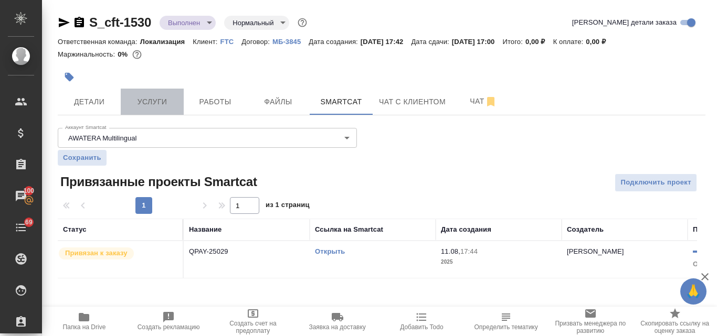
click at [154, 98] on span "Услуги" at bounding box center [152, 101] width 50 height 13
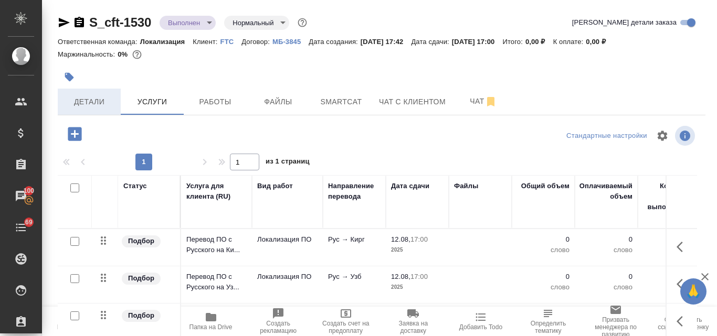
click at [110, 101] on span "Детали" at bounding box center [89, 101] width 50 height 13
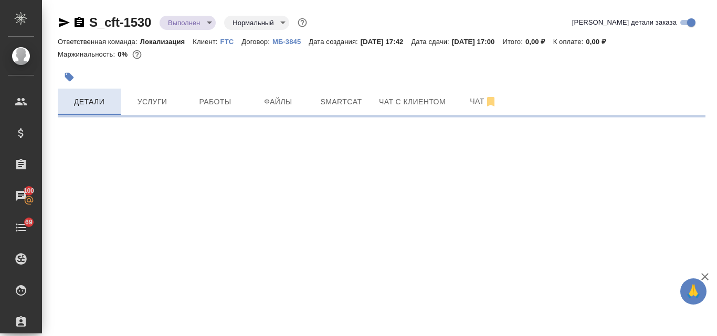
select select "RU"
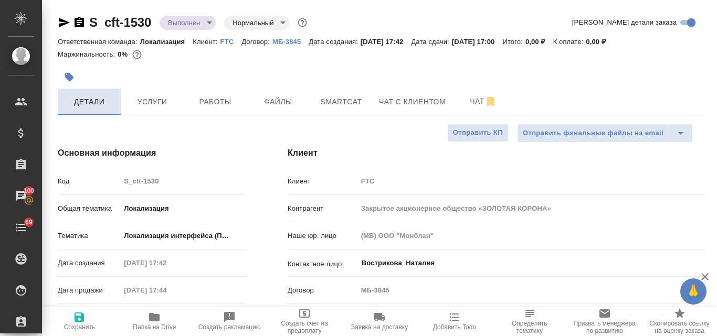
type textarea "x"
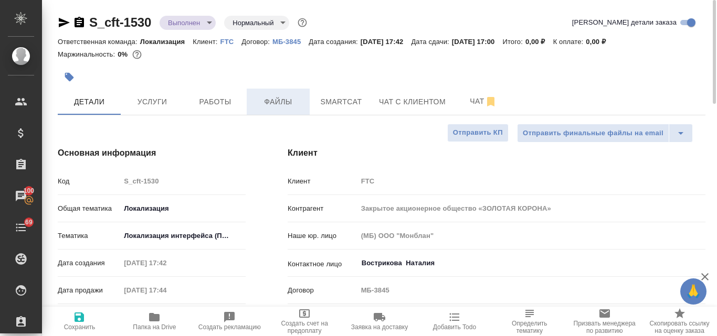
click at [288, 103] on span "Файлы" at bounding box center [278, 101] width 50 height 13
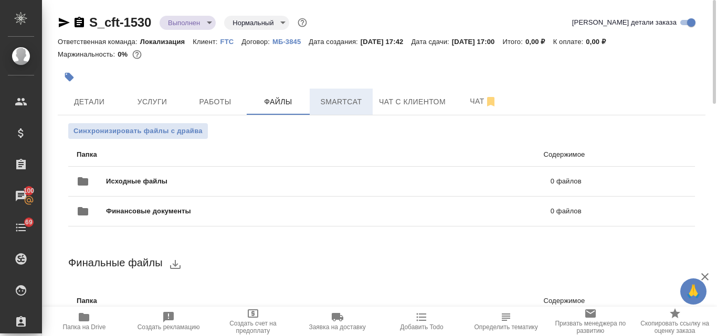
click at [333, 111] on button "Smartcat" at bounding box center [340, 102] width 63 height 26
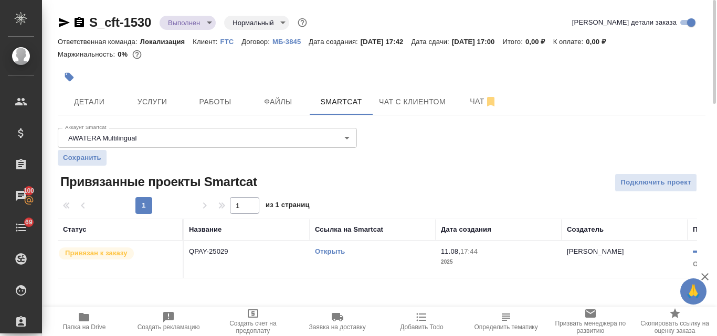
click at [327, 251] on link "Открыть" at bounding box center [330, 252] width 30 height 8
click at [143, 95] on span "Услуги" at bounding box center [152, 101] width 50 height 13
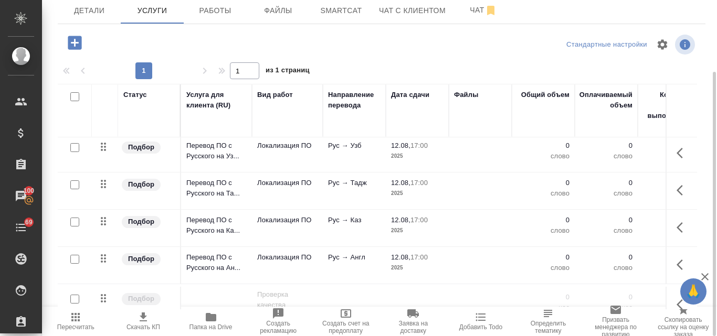
scroll to position [105, 0]
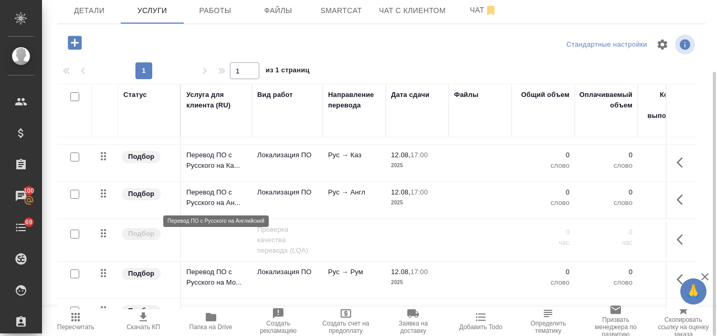
click at [209, 189] on p "Перевод ПО с Русского на Ан..." at bounding box center [216, 197] width 60 height 21
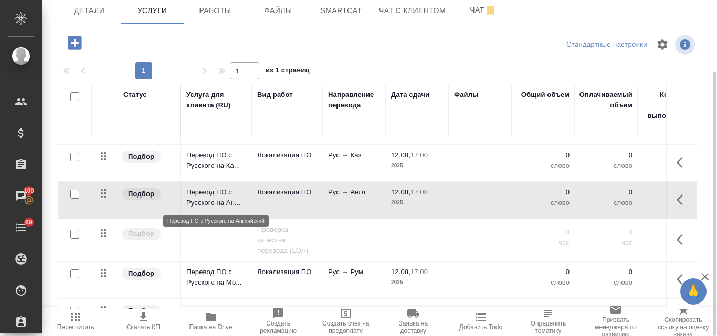
click at [209, 189] on p "Перевод ПО с Русского на Ан..." at bounding box center [216, 197] width 60 height 21
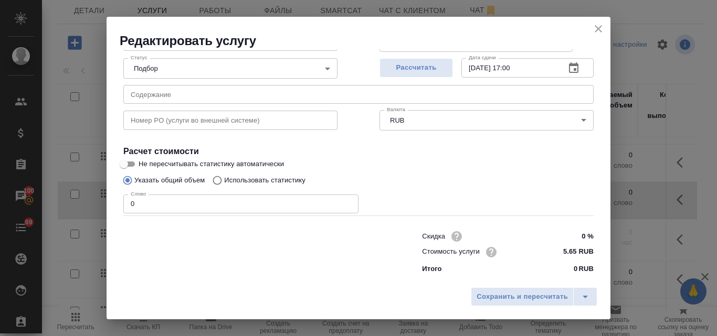
scroll to position [107, 0]
click at [219, 180] on input "Использовать статистику" at bounding box center [215, 180] width 17 height 20
radio input "true"
radio input "false"
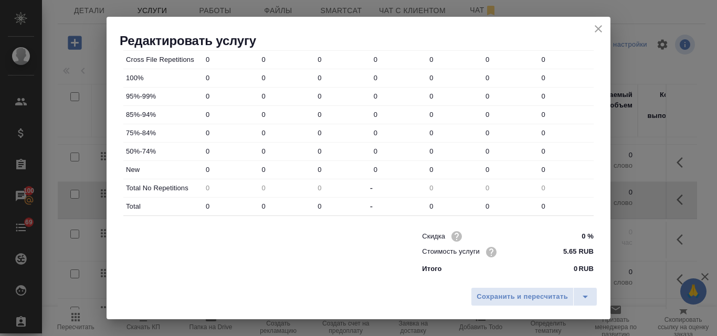
scroll to position [379, 0]
drag, startPoint x: 270, startPoint y: 167, endPoint x: 252, endPoint y: 165, distance: 17.9
click at [252, 165] on div "New 0 0 0 0 0 0 0" at bounding box center [358, 170] width 470 height 18
type input "63"
drag, startPoint x: 271, startPoint y: 207, endPoint x: 258, endPoint y: 202, distance: 14.1
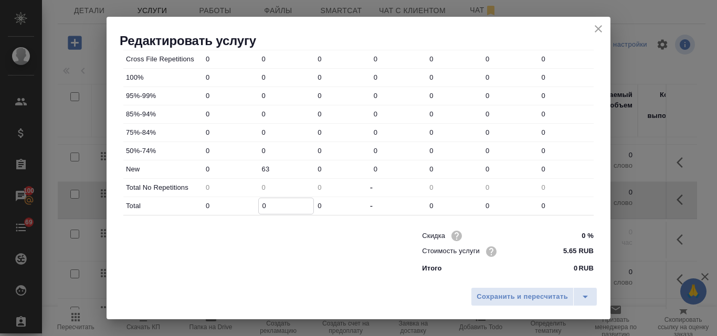
click at [259, 202] on input "0" at bounding box center [286, 205] width 55 height 15
type input "6"
type input "63"
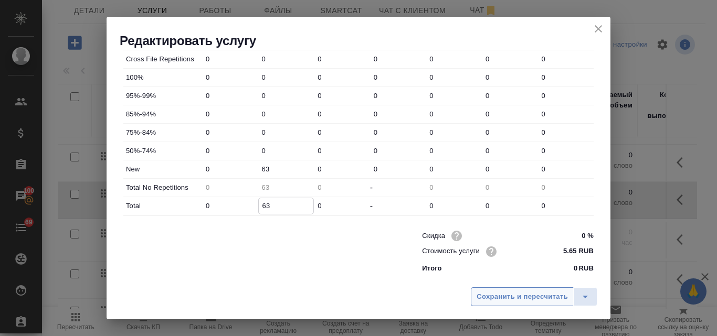
click at [551, 295] on span "Сохранить и пересчитать" at bounding box center [521, 297] width 91 height 12
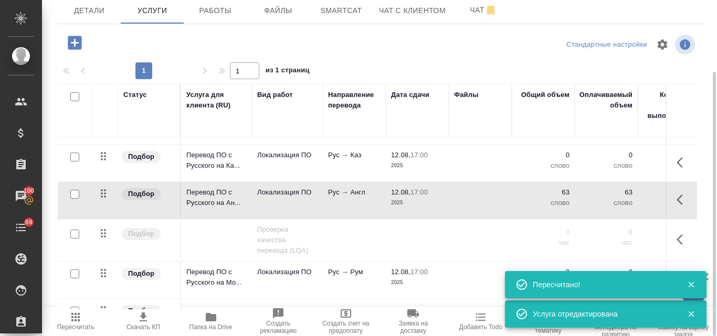
scroll to position [210, 0]
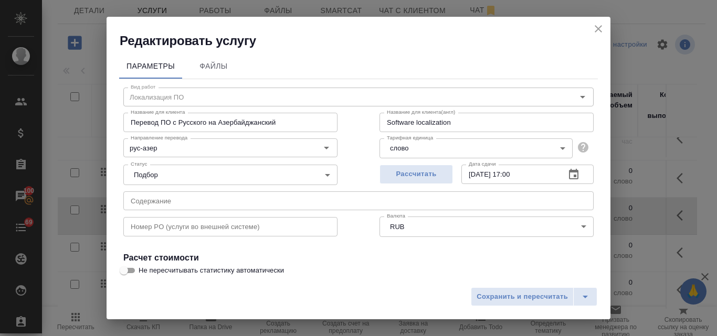
scroll to position [107, 0]
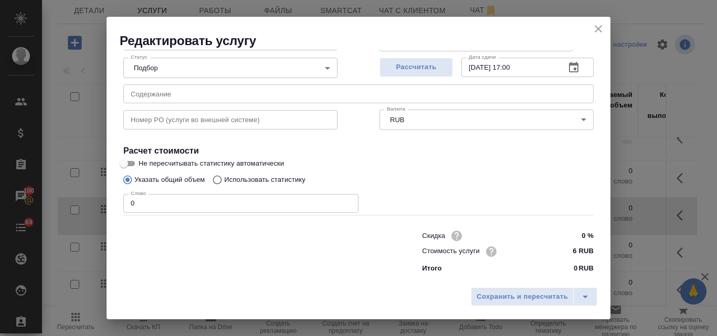
click at [219, 180] on input "Использовать статистику" at bounding box center [215, 180] width 17 height 20
radio input "true"
radio input "false"
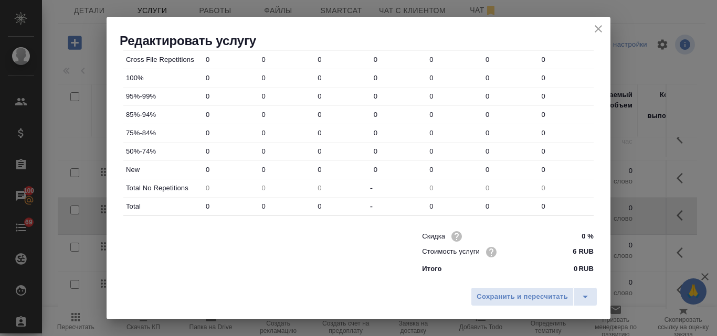
scroll to position [379, 0]
drag, startPoint x: 265, startPoint y: 169, endPoint x: 250, endPoint y: 167, distance: 15.4
click at [250, 167] on div "New 0 0 0 0 0 0 0" at bounding box center [358, 170] width 470 height 18
type input "63"
drag, startPoint x: 266, startPoint y: 202, endPoint x: 249, endPoint y: 200, distance: 18.0
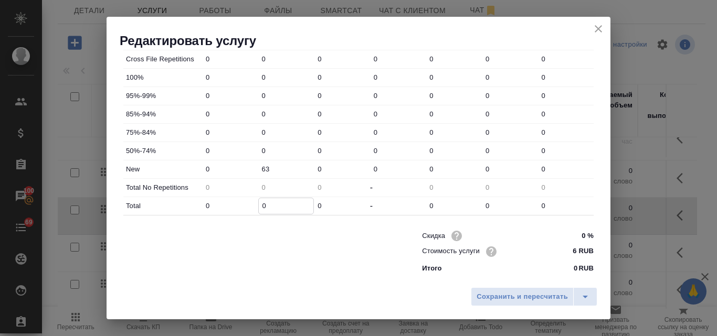
click at [259, 201] on input "0" at bounding box center [286, 205] width 55 height 15
type input "6"
type input "63"
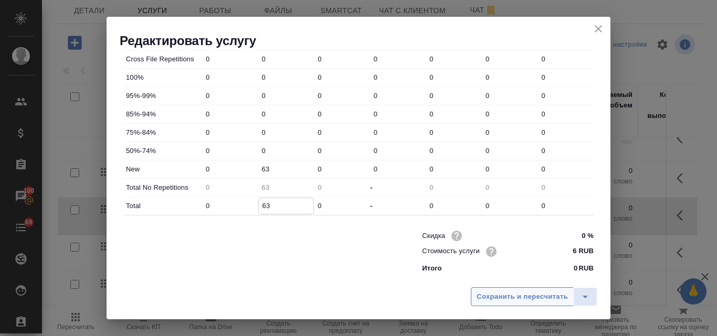
click at [514, 296] on span "Сохранить и пересчитать" at bounding box center [521, 297] width 91 height 12
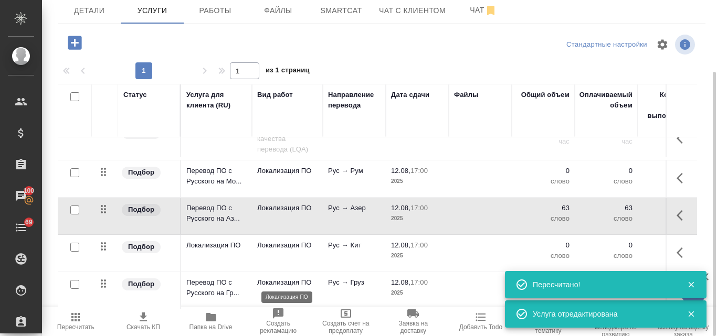
click at [303, 277] on p "Локализация ПО" at bounding box center [287, 282] width 60 height 10
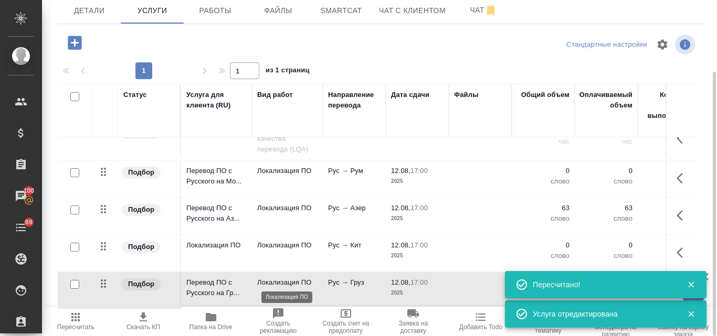
click at [303, 277] on p "Локализация ПО" at bounding box center [287, 282] width 60 height 10
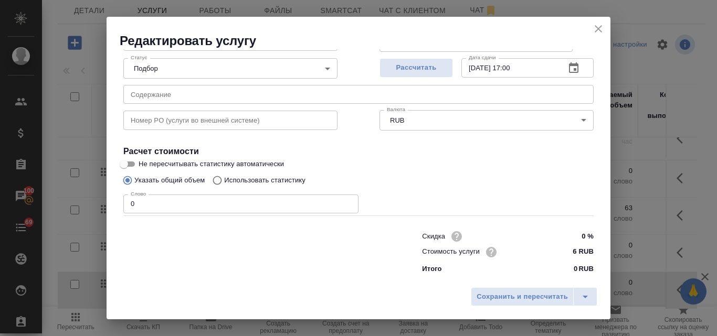
scroll to position [107, 0]
click at [219, 179] on input "Использовать статистику" at bounding box center [215, 180] width 17 height 20
radio input "true"
radio input "false"
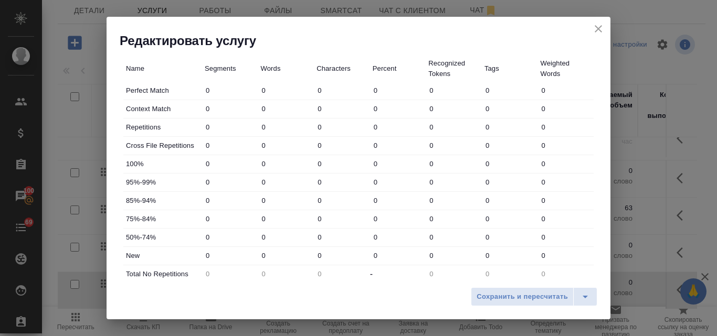
scroll to position [317, 0]
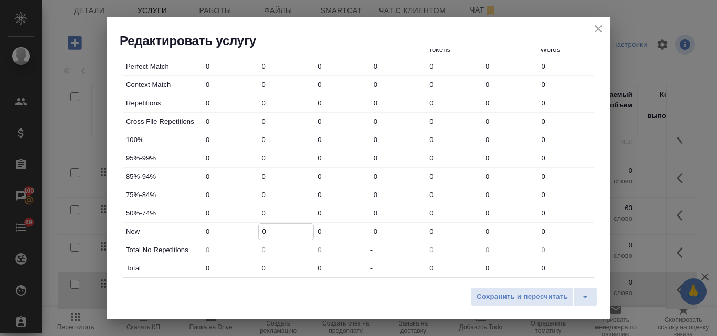
drag, startPoint x: 266, startPoint y: 230, endPoint x: 257, endPoint y: 230, distance: 8.9
click at [259, 230] on input "0" at bounding box center [286, 231] width 55 height 15
type input "63"
drag, startPoint x: 262, startPoint y: 266, endPoint x: 256, endPoint y: 266, distance: 6.3
click at [256, 266] on div "Total 0 0 0 - 0 0 0" at bounding box center [358, 269] width 470 height 18
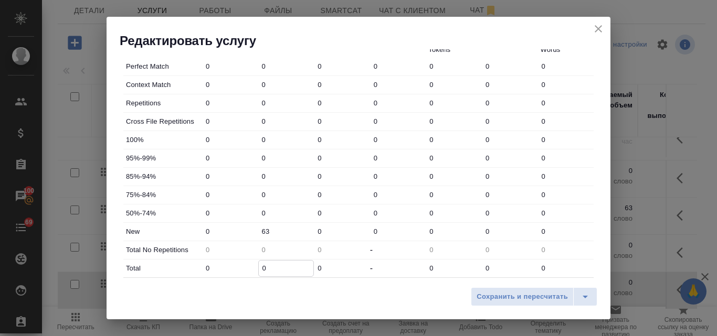
type input "6"
type input "63"
click at [499, 296] on span "Сохранить и пересчитать" at bounding box center [521, 297] width 91 height 12
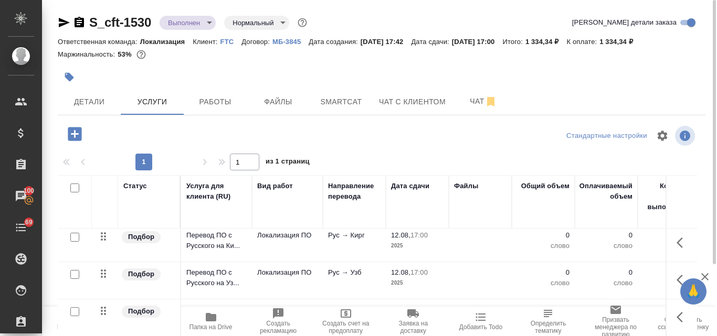
scroll to position [0, 0]
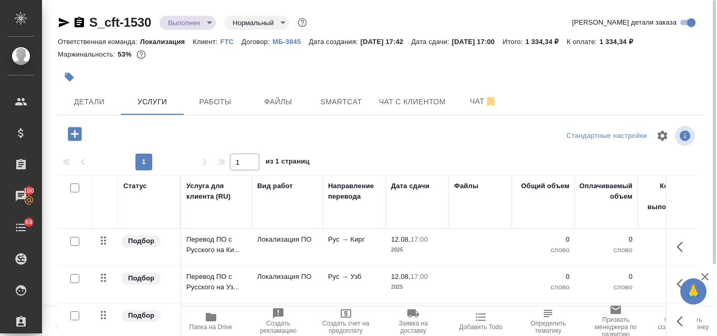
click at [330, 245] on p "Рус → Узб" at bounding box center [354, 239] width 52 height 10
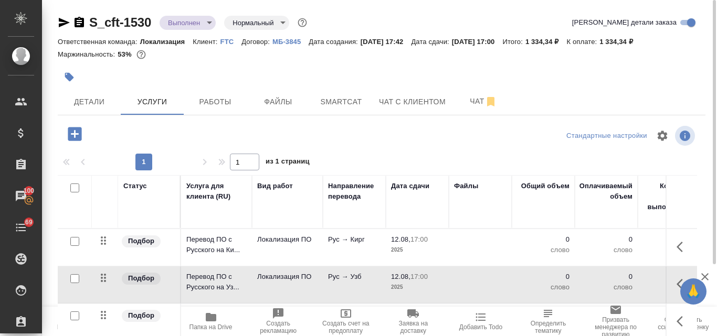
click at [330, 245] on p "Рус → Узб" at bounding box center [354, 239] width 52 height 10
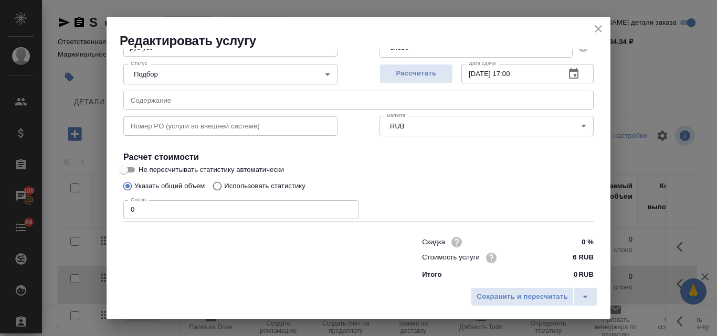
scroll to position [105, 0]
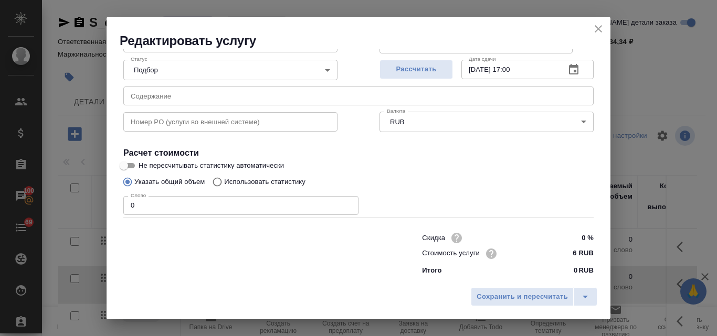
click at [217, 179] on input "Использовать статистику" at bounding box center [215, 182] width 17 height 20
radio input "true"
radio input "false"
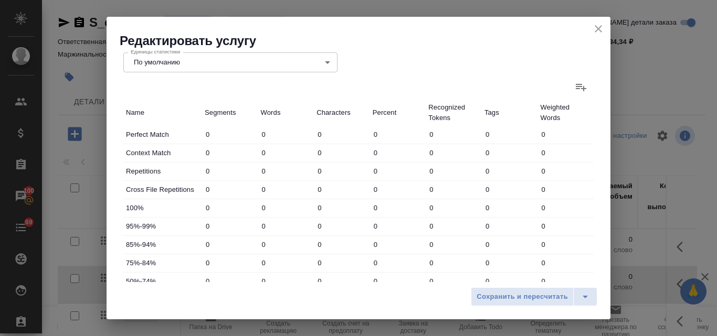
scroll to position [315, 0]
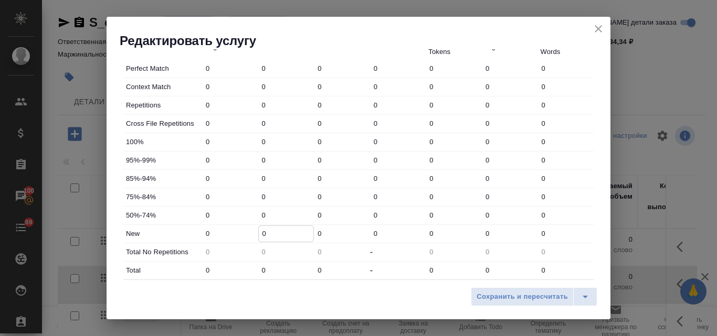
drag, startPoint x: 262, startPoint y: 232, endPoint x: 254, endPoint y: 229, distance: 8.3
click at [254, 229] on div "New 0 0 0 0 0 0 0" at bounding box center [358, 234] width 470 height 18
type input "63"
drag, startPoint x: 265, startPoint y: 267, endPoint x: 256, endPoint y: 269, distance: 9.2
click at [258, 269] on div "0" at bounding box center [286, 270] width 56 height 16
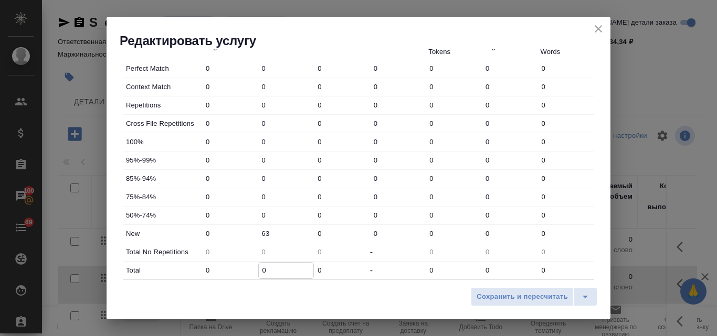
type input "6"
type input "63"
click at [519, 298] on span "Сохранить и пересчитать" at bounding box center [521, 297] width 91 height 12
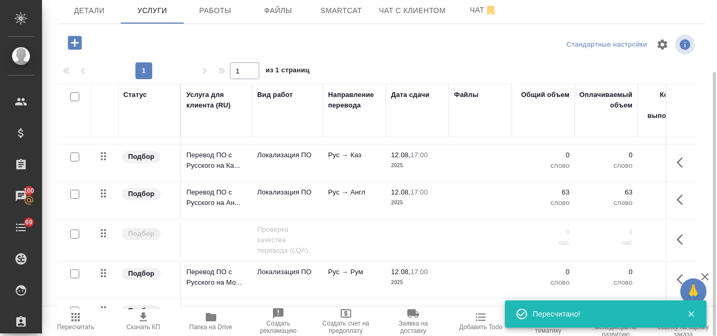
scroll to position [52, 0]
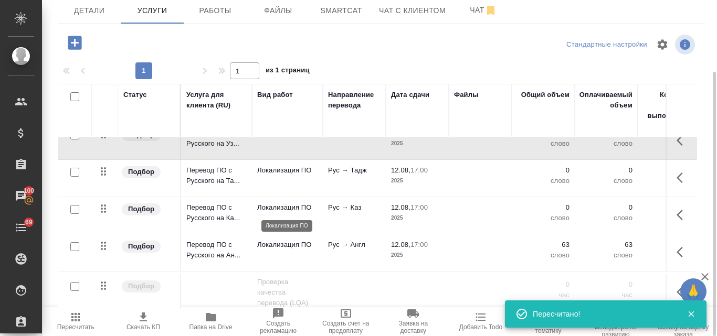
click at [296, 208] on p "Локализация ПО" at bounding box center [287, 207] width 60 height 10
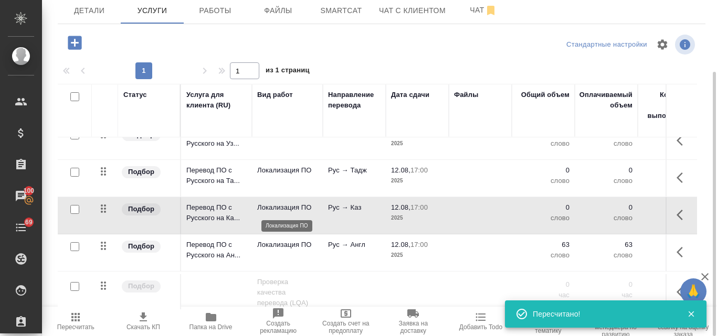
click at [296, 208] on p "Локализация ПО" at bounding box center [287, 207] width 60 height 10
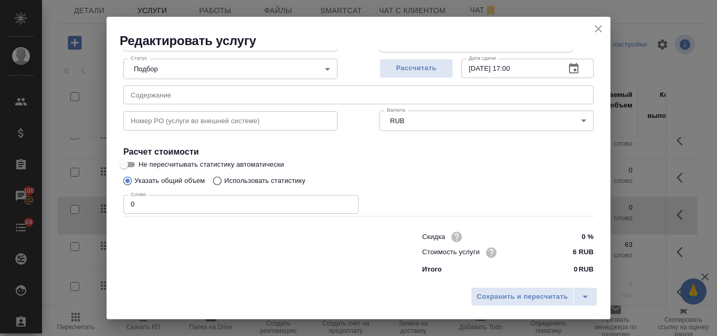
scroll to position [107, 0]
click at [218, 174] on input "Использовать статистику" at bounding box center [215, 180] width 17 height 20
radio input "true"
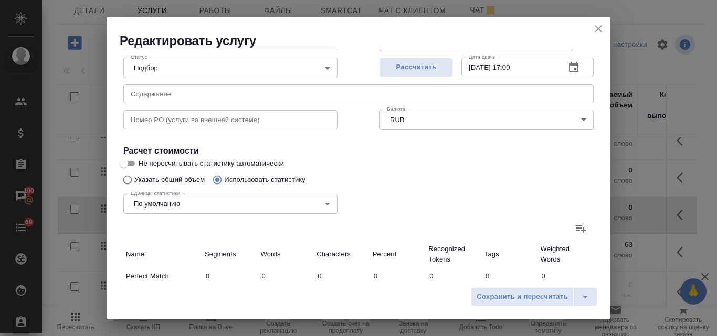
radio input "false"
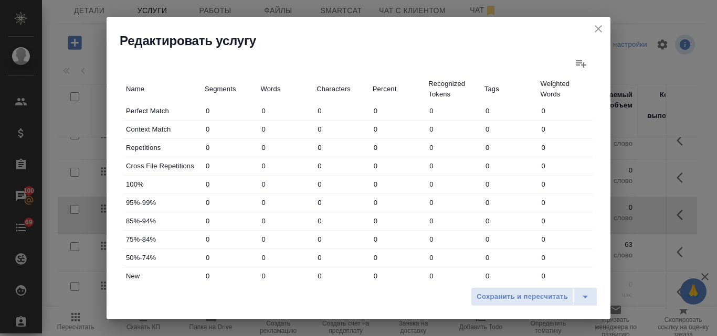
scroll to position [317, 0]
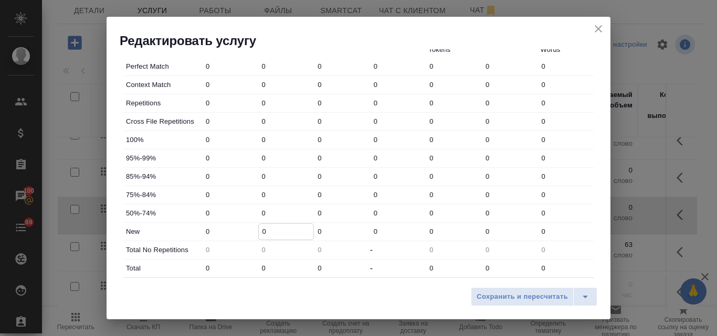
drag, startPoint x: 265, startPoint y: 226, endPoint x: 256, endPoint y: 226, distance: 8.9
click at [258, 226] on div "0" at bounding box center [286, 231] width 56 height 16
type input "63"
drag, startPoint x: 265, startPoint y: 266, endPoint x: 252, endPoint y: 266, distance: 12.6
click at [252, 266] on div "Total 0 0 0 - 0 0 0" at bounding box center [358, 269] width 470 height 18
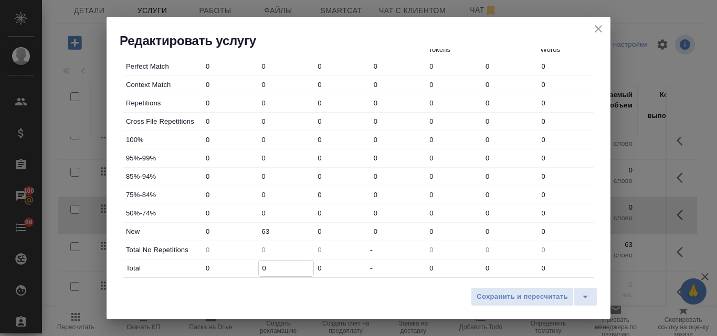
type input "6"
type input "63"
click at [518, 294] on span "Сохранить и пересчитать" at bounding box center [521, 297] width 91 height 12
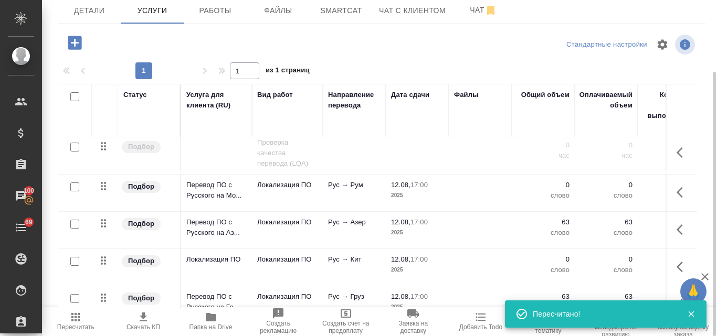
scroll to position [210, 0]
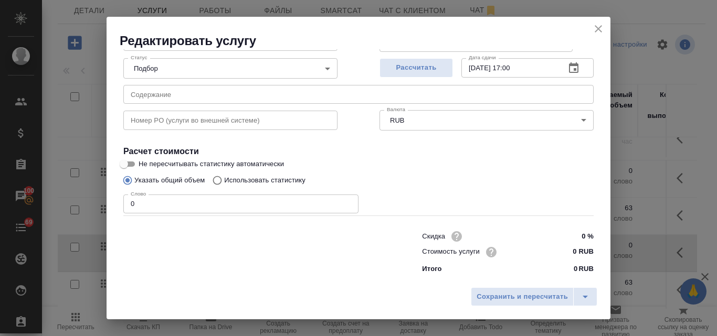
scroll to position [107, 0]
click at [221, 180] on input "Использовать статистику" at bounding box center [215, 180] width 17 height 20
radio input "true"
radio input "false"
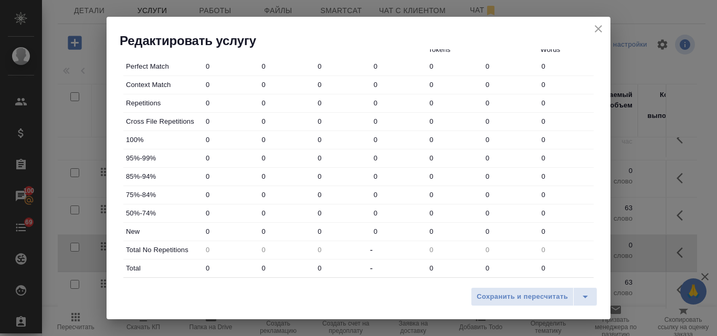
scroll to position [369, 0]
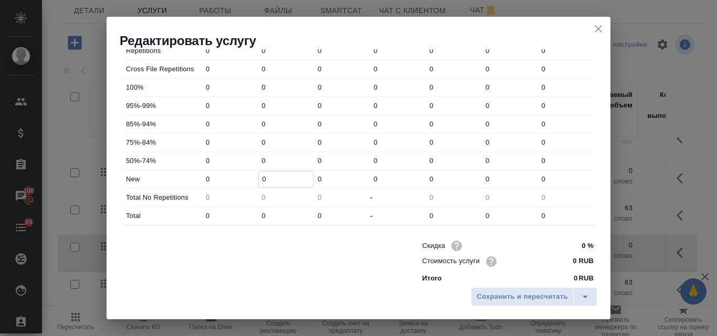
drag, startPoint x: 271, startPoint y: 178, endPoint x: 253, endPoint y: 175, distance: 18.1
click at [253, 175] on div "New 0 0 0 0 0 0 0" at bounding box center [358, 179] width 470 height 18
type input "63"
drag, startPoint x: 268, startPoint y: 214, endPoint x: 250, endPoint y: 211, distance: 17.5
click at [250, 211] on div "Total 0 0 0 - 0 0 0" at bounding box center [358, 216] width 470 height 18
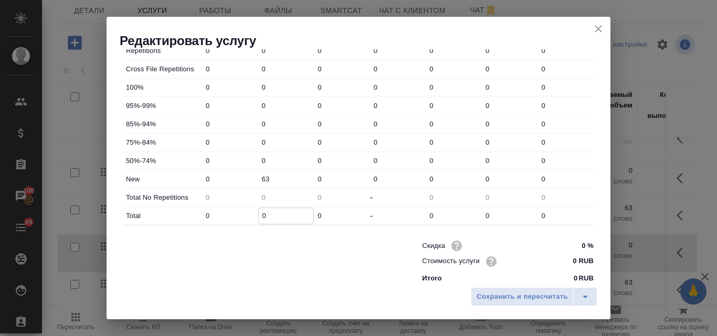
type input "6"
type input "63"
click at [494, 293] on span "Сохранить и пересчитать" at bounding box center [521, 297] width 91 height 12
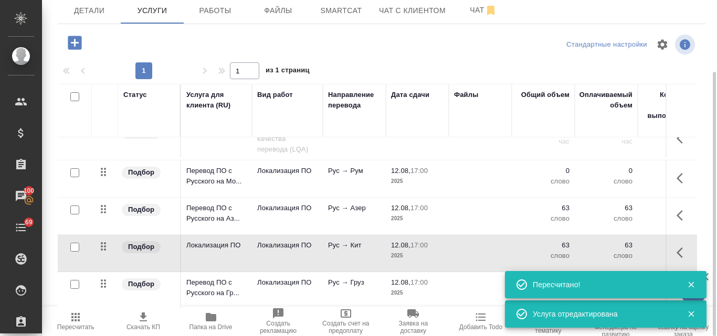
scroll to position [214, 0]
click at [692, 287] on icon "button" at bounding box center [691, 285] width 6 height 6
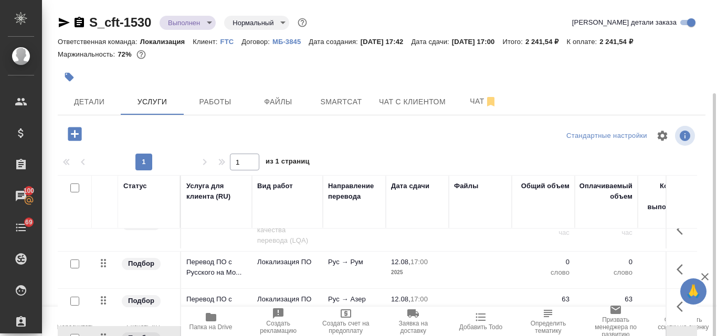
scroll to position [52, 0]
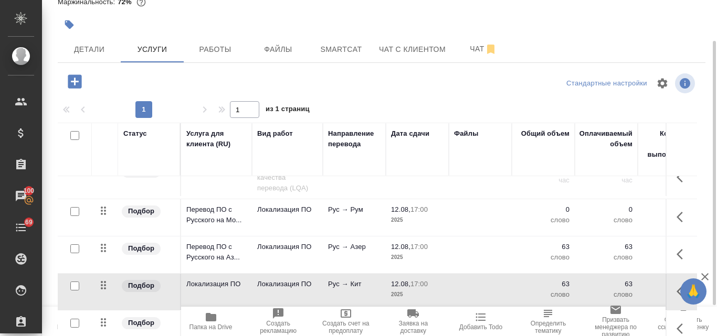
click at [78, 207] on input "checkbox" at bounding box center [74, 211] width 9 height 9
checkbox input "true"
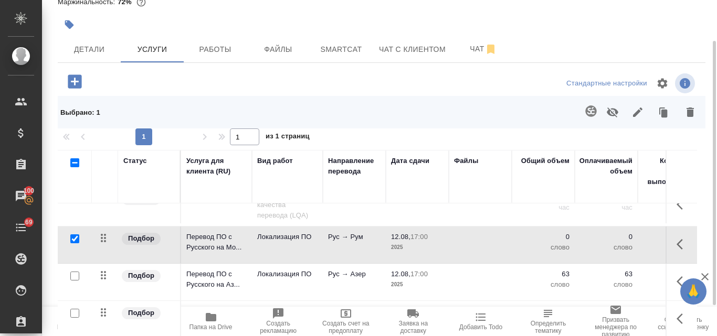
click at [611, 112] on icon "button" at bounding box center [612, 113] width 12 height 10
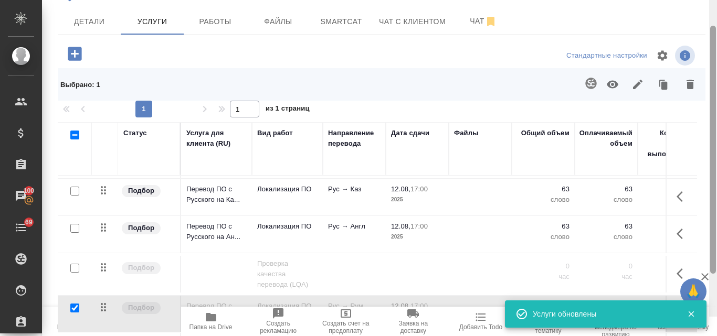
scroll to position [119, 0]
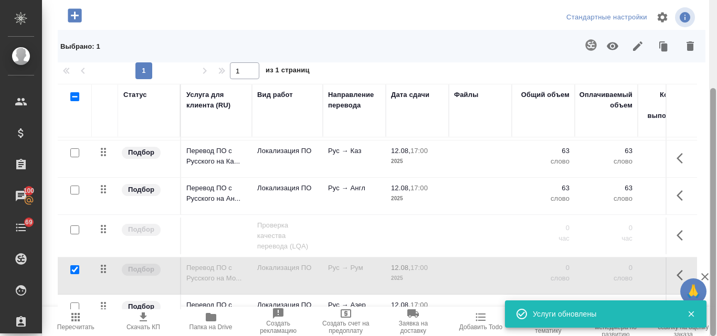
drag, startPoint x: 713, startPoint y: 62, endPoint x: 704, endPoint y: 210, distance: 148.7
click at [714, 204] on div at bounding box center [713, 212] width 6 height 248
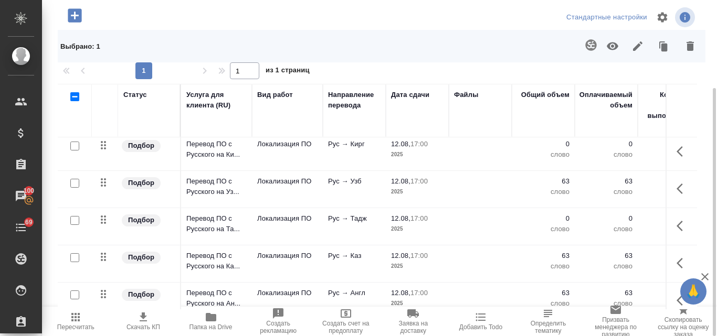
scroll to position [0, 0]
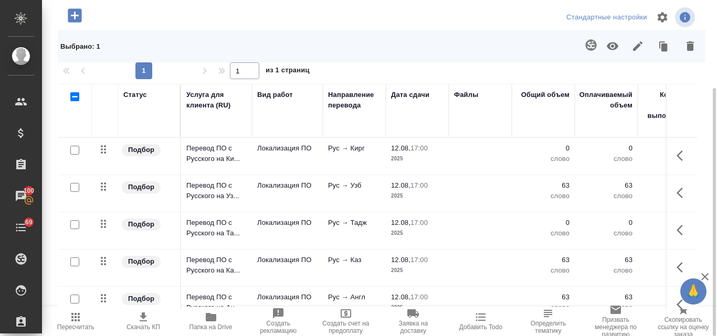
click at [77, 150] on input "checkbox" at bounding box center [74, 150] width 9 height 9
checkbox input "true"
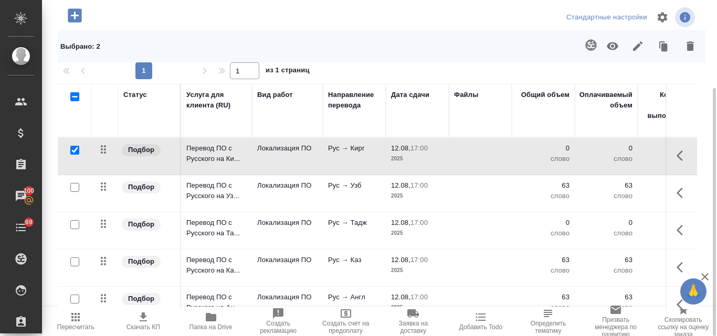
click at [74, 228] on input "checkbox" at bounding box center [74, 224] width 9 height 9
checkbox input "true"
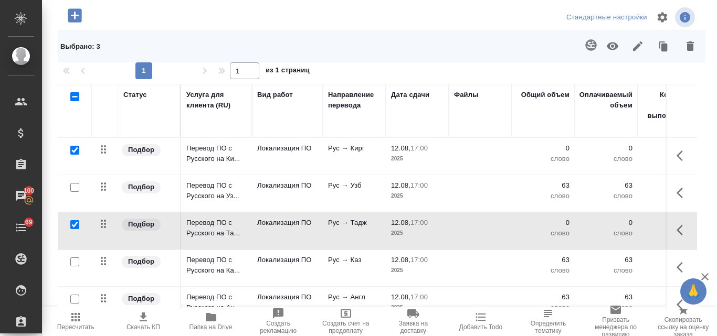
click at [606, 46] on icon "button" at bounding box center [612, 46] width 12 height 8
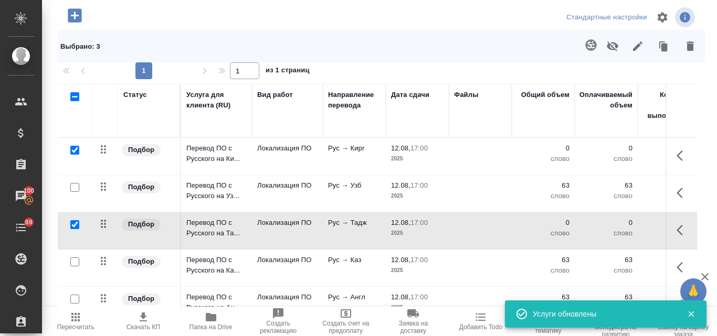
click at [606, 46] on icon "button" at bounding box center [612, 46] width 12 height 10
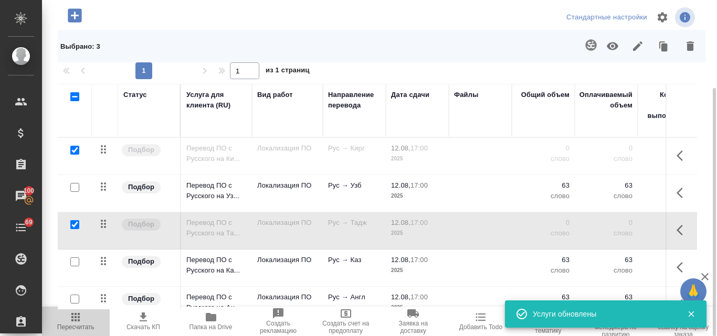
click at [69, 320] on span "Пересчитать" at bounding box center [75, 321] width 55 height 20
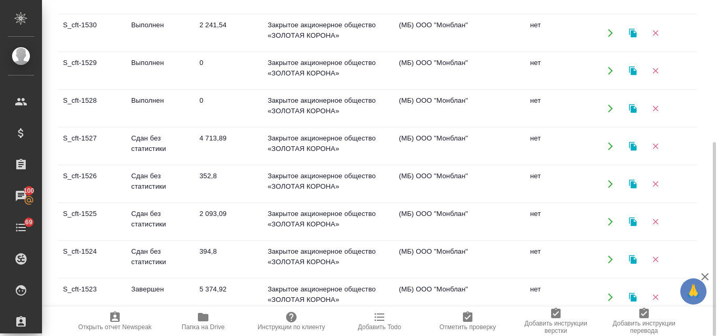
scroll to position [157, 0]
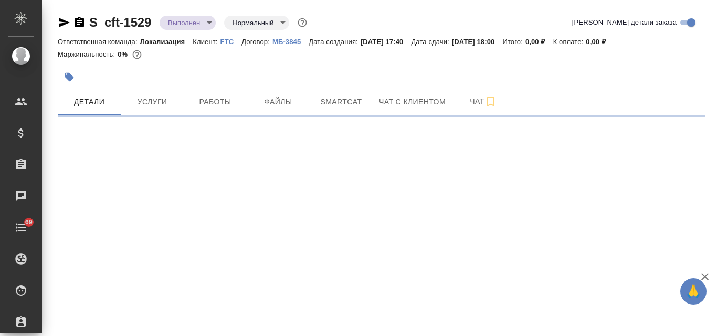
select select "RU"
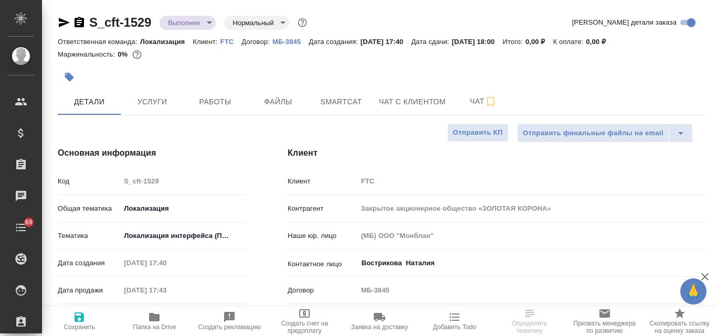
type textarea "x"
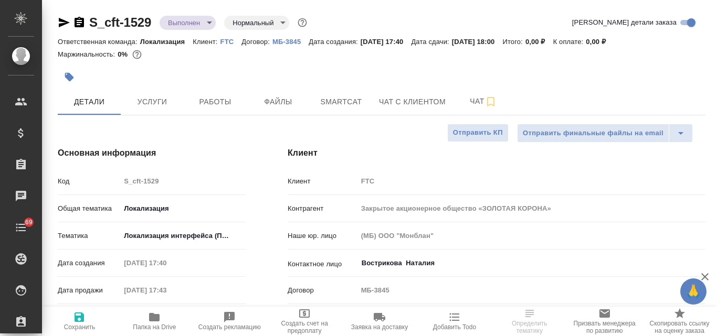
type textarea "x"
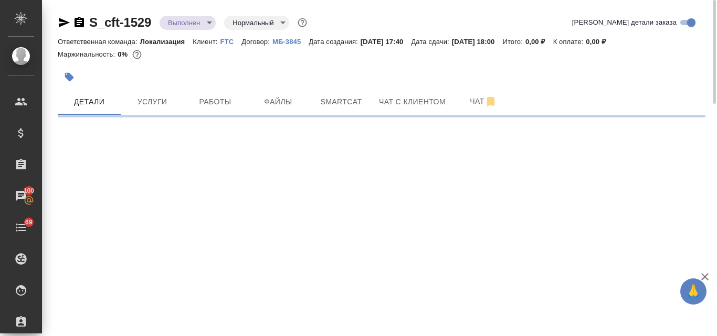
select select "RU"
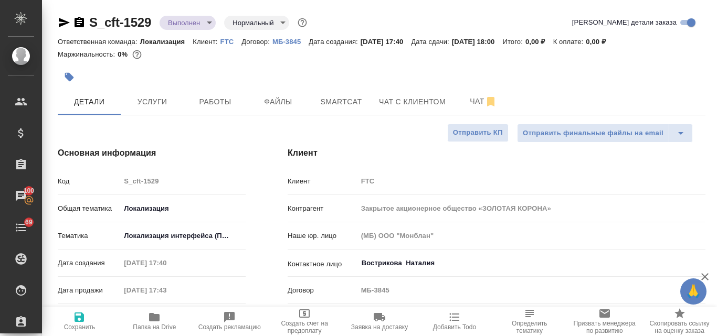
type textarea "x"
click at [350, 105] on span "Smartcat" at bounding box center [341, 101] width 50 height 13
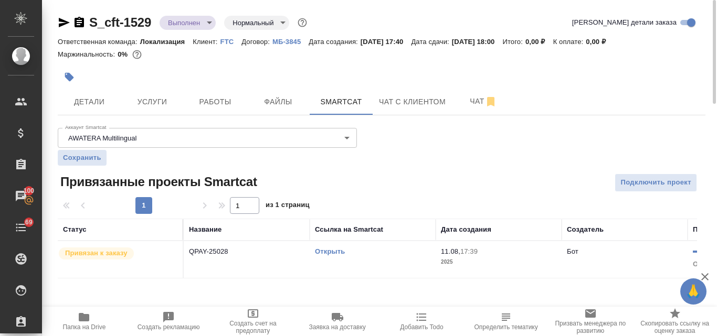
click at [336, 250] on link "Открыть" at bounding box center [330, 252] width 30 height 8
click at [164, 106] on span "Услуги" at bounding box center [152, 101] width 50 height 13
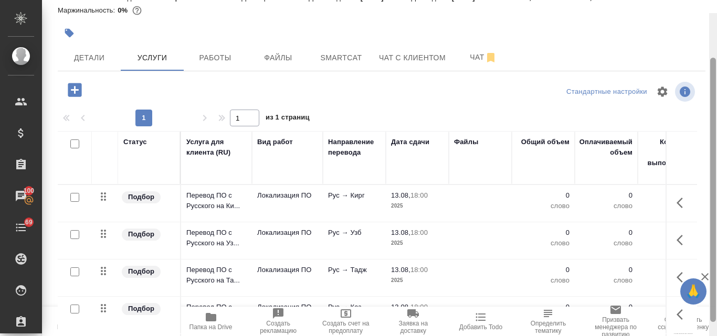
scroll to position [91, 0]
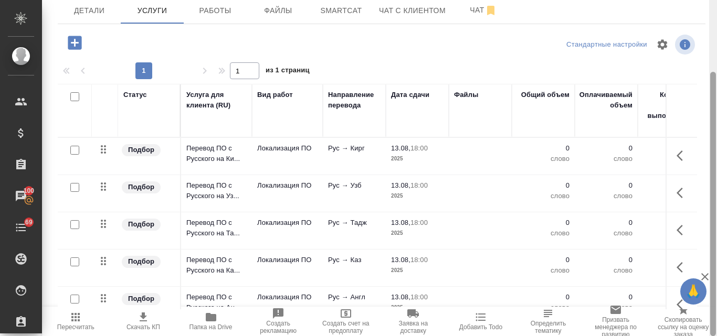
drag, startPoint x: 713, startPoint y: 57, endPoint x: 716, endPoint y: 108, distance: 51.0
click at [716, 108] on div at bounding box center [713, 168] width 8 height 336
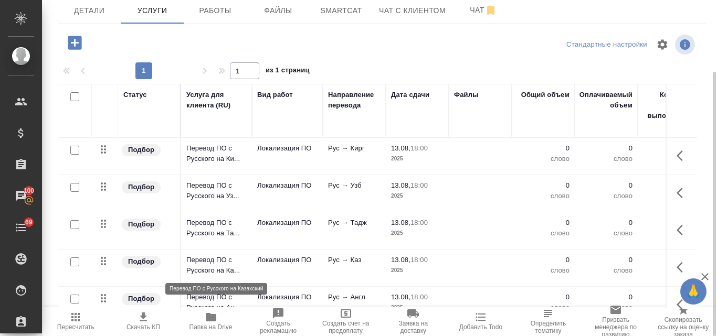
click at [213, 262] on p "Перевод ПО с Русского на Ка..." at bounding box center [216, 265] width 60 height 21
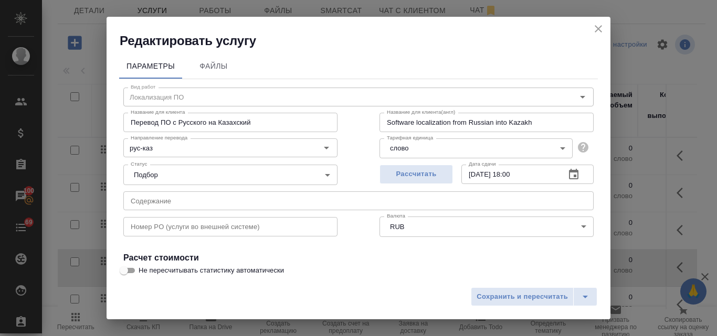
scroll to position [105, 0]
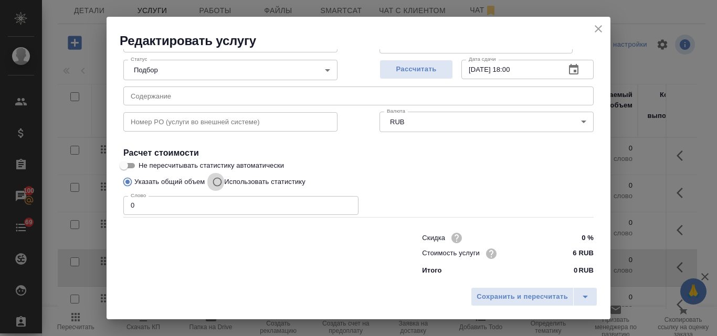
click at [220, 180] on input "Использовать статистику" at bounding box center [215, 182] width 17 height 20
radio input "true"
radio input "false"
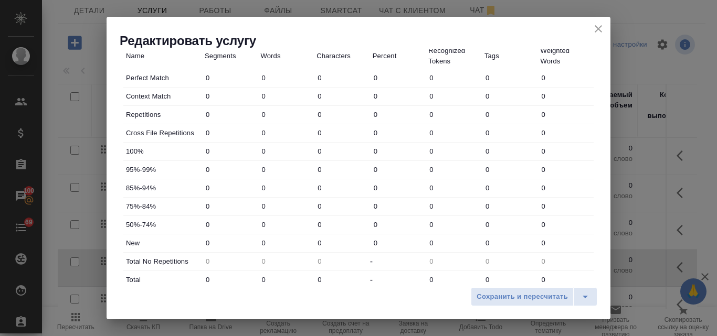
scroll to position [379, 0]
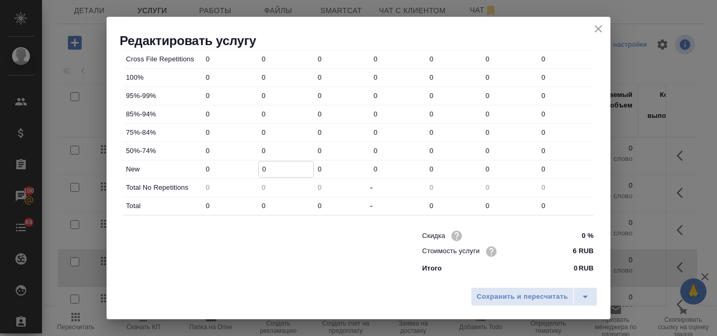
drag, startPoint x: 267, startPoint y: 168, endPoint x: 256, endPoint y: 166, distance: 11.2
click at [256, 166] on div "New 0 0 0 0 0 0 0" at bounding box center [358, 170] width 470 height 18
type input "391"
drag, startPoint x: 266, startPoint y: 204, endPoint x: 255, endPoint y: 205, distance: 11.0
click at [255, 205] on div "Total 0 0 0 - 0 0 0" at bounding box center [358, 206] width 470 height 18
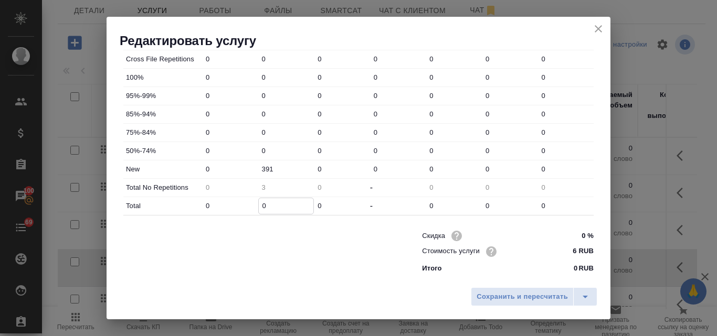
type input "3"
type input "39"
type input "391"
click at [528, 295] on span "Сохранить и пересчитать" at bounding box center [521, 297] width 91 height 12
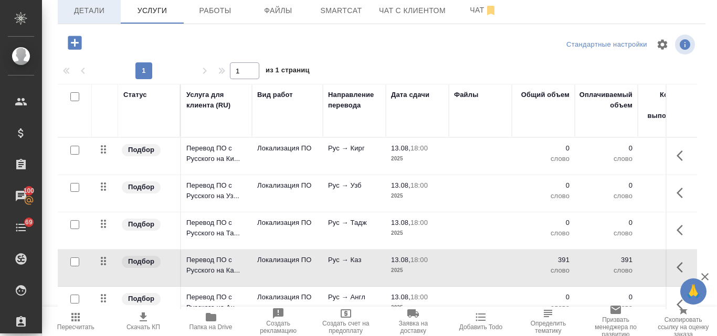
click at [95, 15] on span "Детали" at bounding box center [89, 10] width 50 height 13
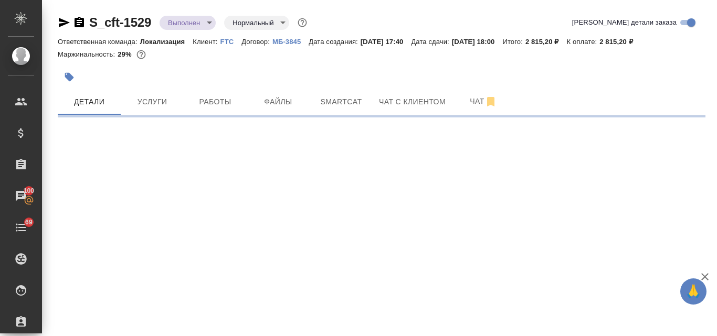
select select "RU"
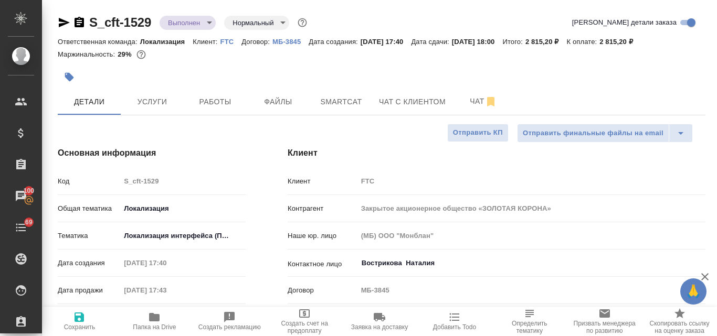
type textarea "x"
click at [155, 98] on span "Услуги" at bounding box center [152, 101] width 50 height 13
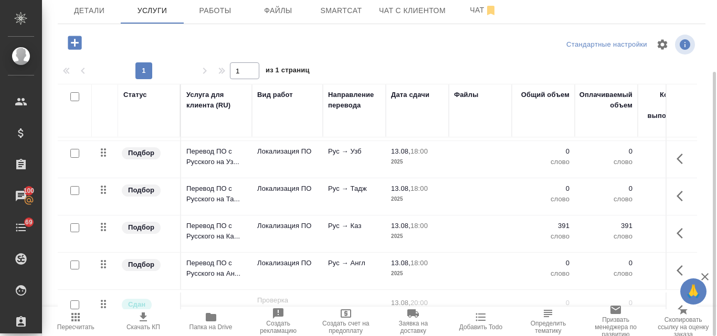
scroll to position [52, 0]
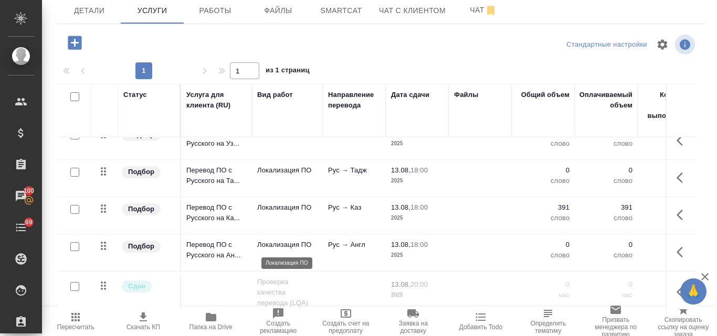
click at [276, 240] on p "Локализация ПО" at bounding box center [287, 245] width 60 height 10
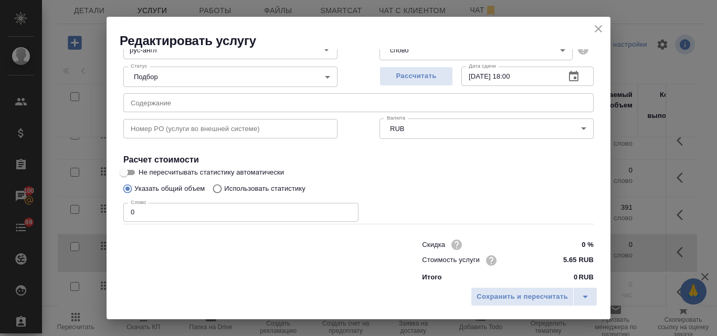
scroll to position [107, 0]
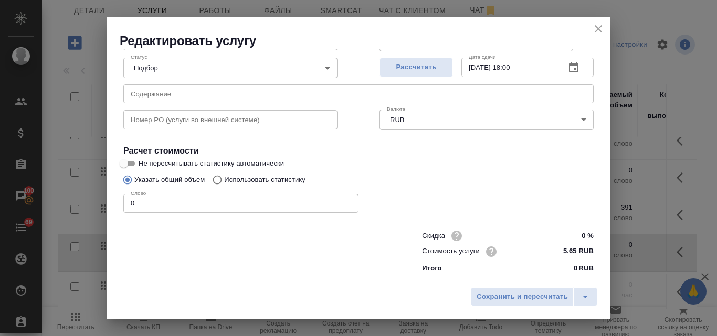
click at [219, 183] on input "Использовать статистику" at bounding box center [215, 180] width 17 height 20
radio input "true"
radio input "false"
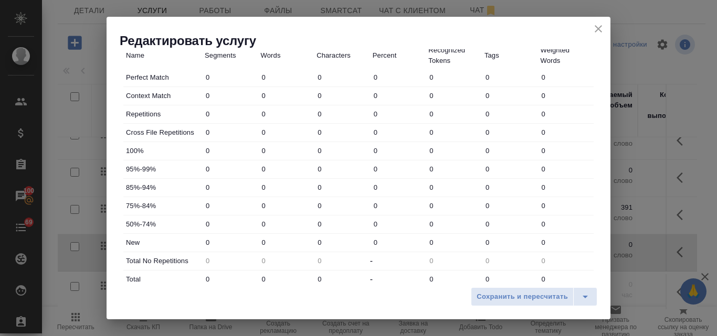
scroll to position [369, 0]
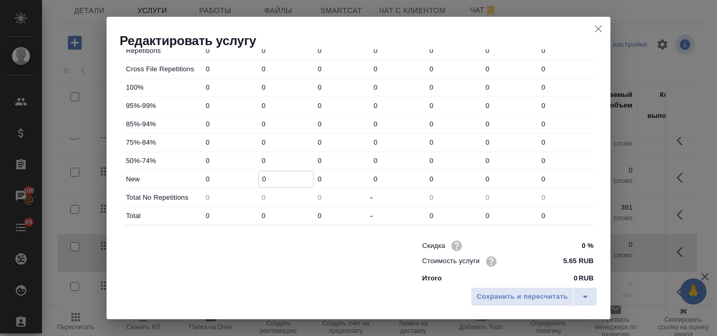
drag, startPoint x: 264, startPoint y: 179, endPoint x: 259, endPoint y: 179, distance: 5.8
click at [259, 179] on input "0" at bounding box center [286, 179] width 55 height 15
type input "291"
drag, startPoint x: 270, startPoint y: 214, endPoint x: 256, endPoint y: 215, distance: 13.1
click at [258, 215] on div "0" at bounding box center [286, 216] width 56 height 16
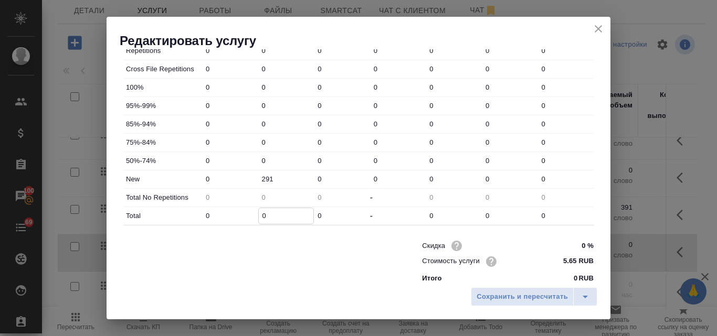
type input "2"
type input "29"
type input "291"
click at [505, 300] on span "Сохранить и пересчитать" at bounding box center [521, 297] width 91 height 12
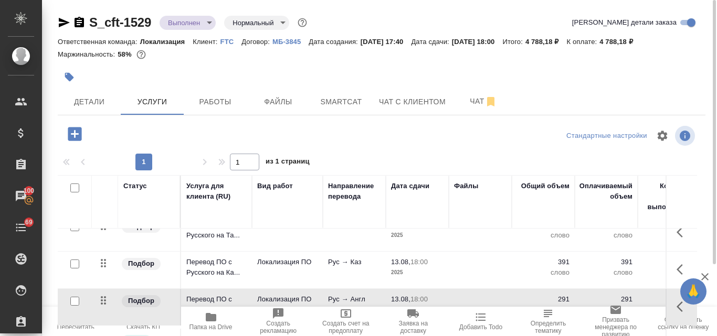
scroll to position [72, 0]
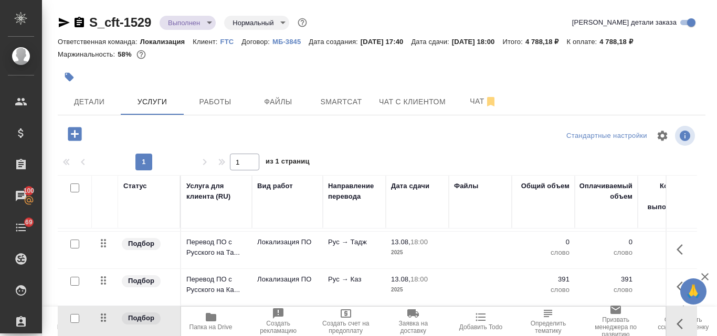
click at [354, 173] on p "Рус → Тадж" at bounding box center [354, 168] width 52 height 10
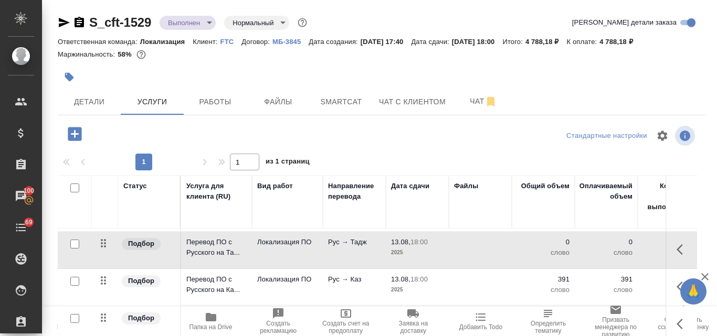
click at [354, 173] on p "Рус → Тадж" at bounding box center [354, 168] width 52 height 10
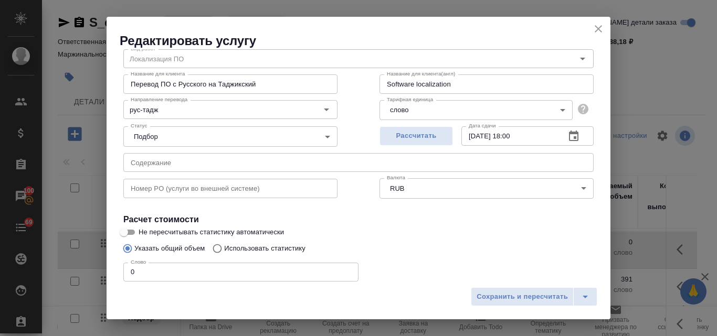
scroll to position [52, 0]
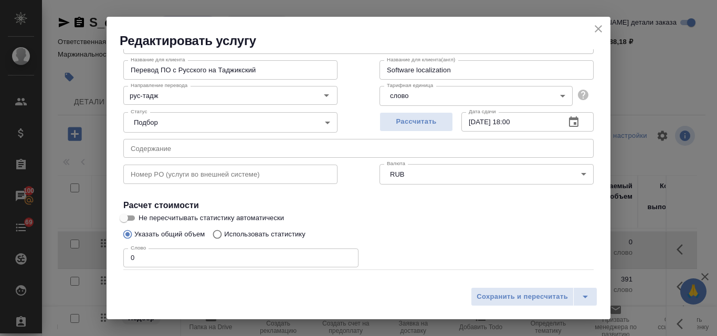
click at [219, 234] on input "Использовать статистику" at bounding box center [215, 235] width 17 height 20
radio input "true"
radio input "false"
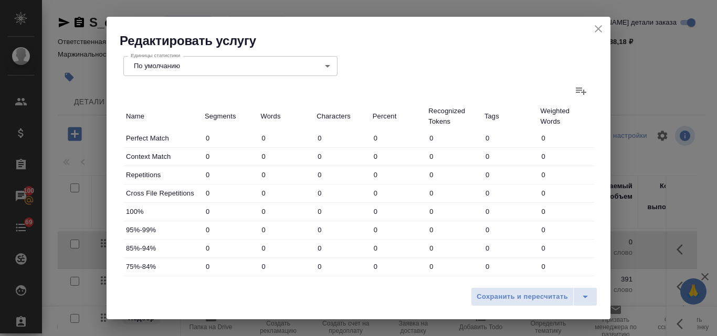
scroll to position [315, 0]
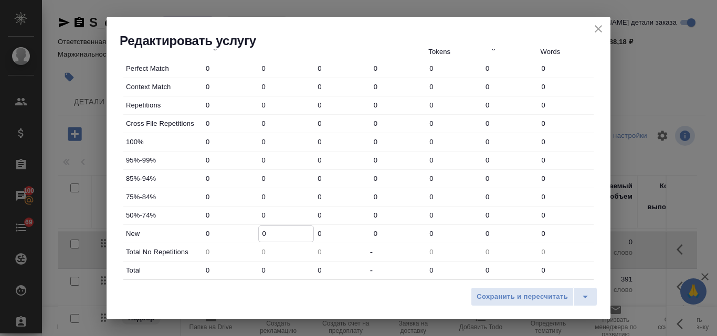
drag, startPoint x: 265, startPoint y: 233, endPoint x: 255, endPoint y: 231, distance: 10.2
click at [255, 231] on div "New 0 0 0 0 0 0 0" at bounding box center [358, 234] width 470 height 18
type input "291"
drag, startPoint x: 265, startPoint y: 271, endPoint x: 256, endPoint y: 271, distance: 8.4
click at [258, 271] on div "0" at bounding box center [286, 270] width 56 height 16
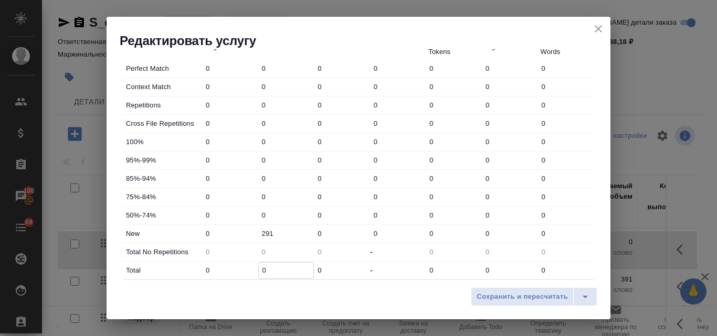
type input "2"
type input "29"
type input "291"
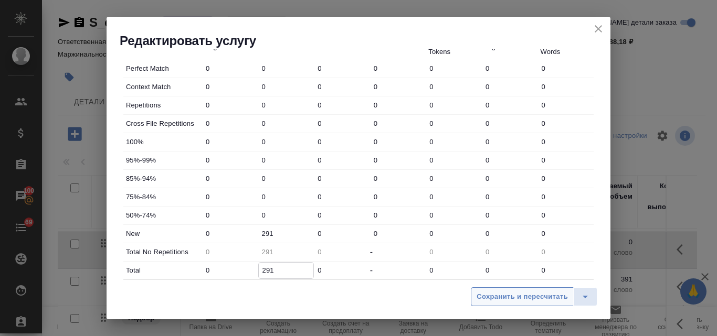
type input "291"
click at [499, 291] on span "Сохранить и пересчитать" at bounding box center [521, 297] width 91 height 12
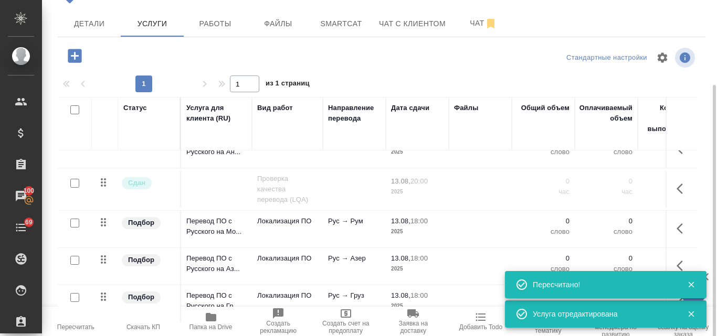
scroll to position [91, 0]
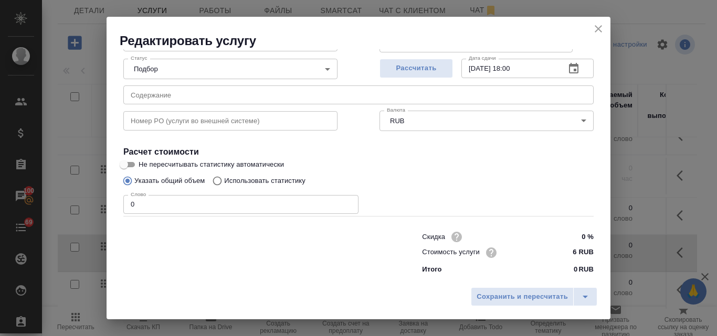
scroll to position [107, 0]
click at [218, 178] on input "Использовать статистику" at bounding box center [215, 180] width 17 height 20
radio input "true"
radio input "false"
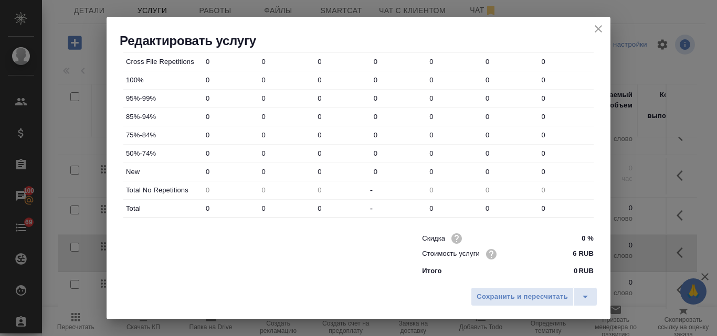
scroll to position [379, 0]
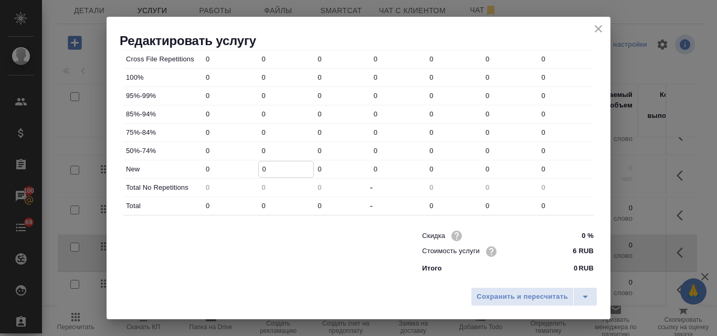
drag, startPoint x: 265, startPoint y: 172, endPoint x: 258, endPoint y: 169, distance: 8.1
click at [259, 169] on input "0" at bounding box center [286, 169] width 55 height 15
type input "291"
drag, startPoint x: 267, startPoint y: 206, endPoint x: 256, endPoint y: 205, distance: 10.5
click at [258, 205] on div "0" at bounding box center [286, 206] width 56 height 16
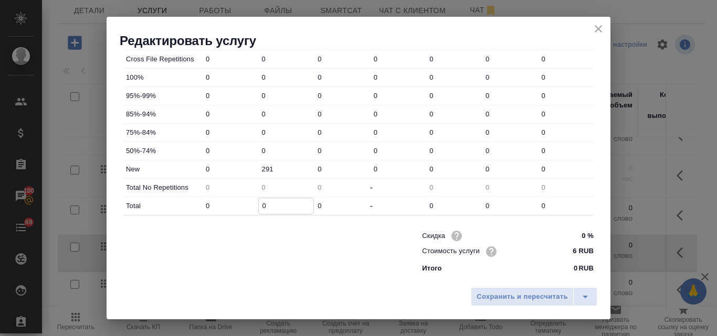
type input "2"
type input "29"
type input "291"
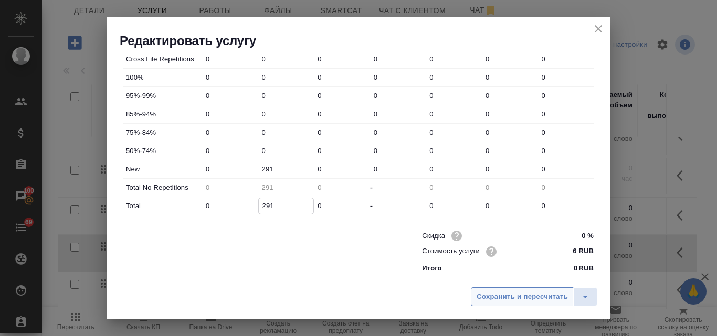
type input "291"
click at [504, 293] on span "Сохранить и пересчитать" at bounding box center [521, 297] width 91 height 12
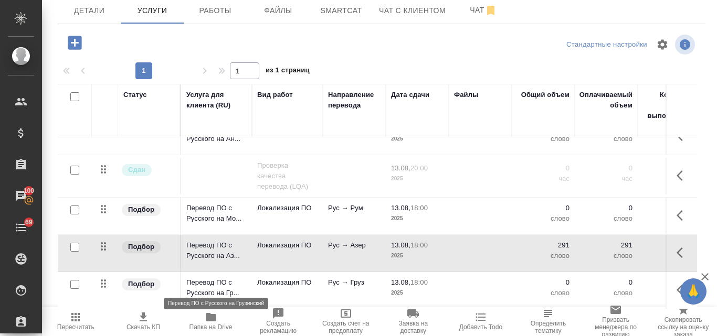
click at [221, 277] on p "Перевод ПО с Русского на Гр..." at bounding box center [216, 287] width 60 height 21
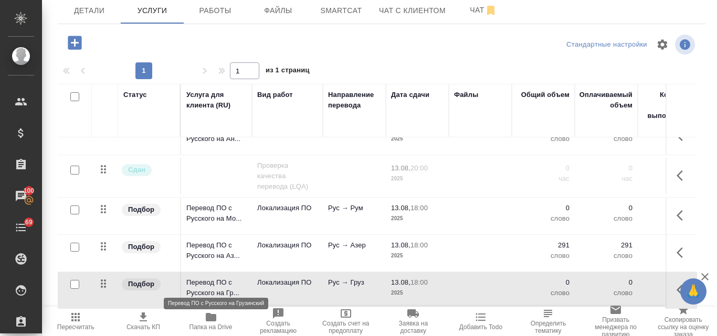
click at [221, 277] on p "Перевод ПО с Русского на Гр..." at bounding box center [216, 287] width 60 height 21
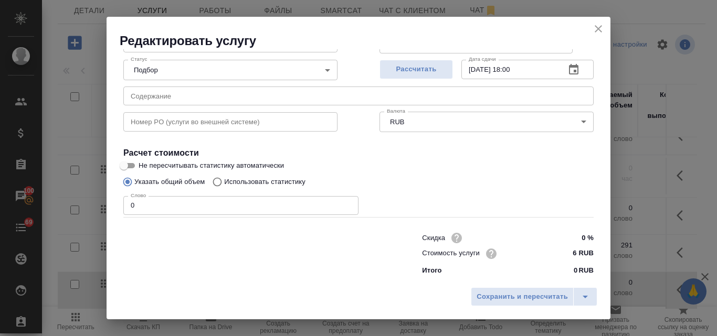
scroll to position [107, 0]
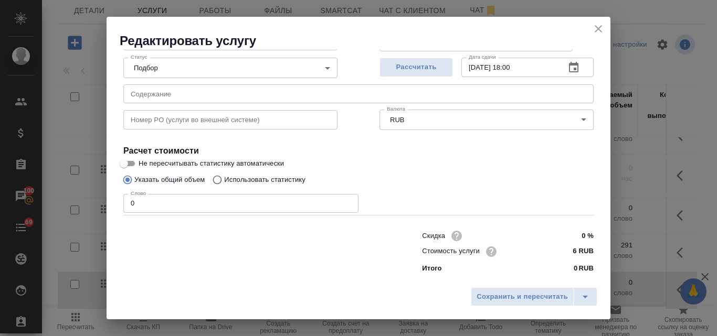
click at [215, 180] on input "Использовать статистику" at bounding box center [215, 180] width 17 height 20
radio input "true"
radio input "false"
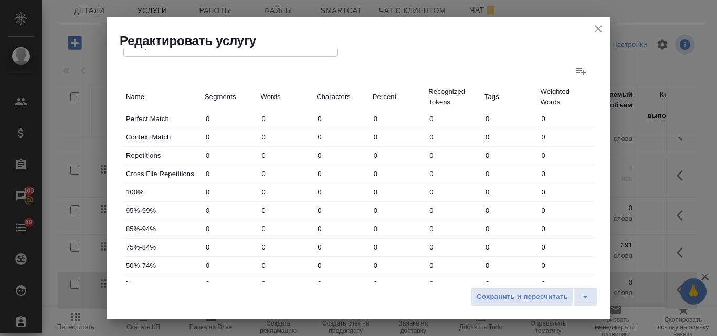
scroll to position [369, 0]
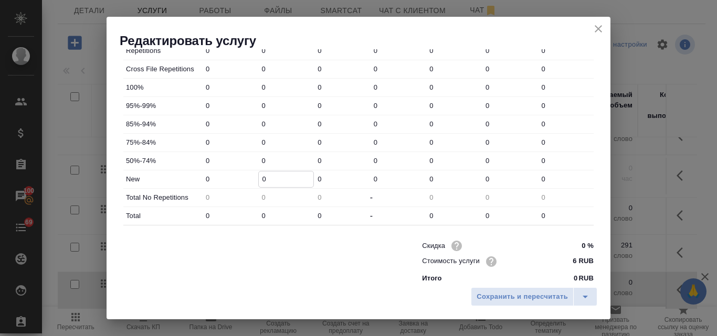
drag, startPoint x: 265, startPoint y: 179, endPoint x: 258, endPoint y: 177, distance: 7.0
click at [259, 177] on input "0" at bounding box center [286, 179] width 55 height 15
type input "291"
drag, startPoint x: 266, startPoint y: 215, endPoint x: 255, endPoint y: 215, distance: 11.0
click at [259, 215] on input "0" at bounding box center [286, 215] width 55 height 15
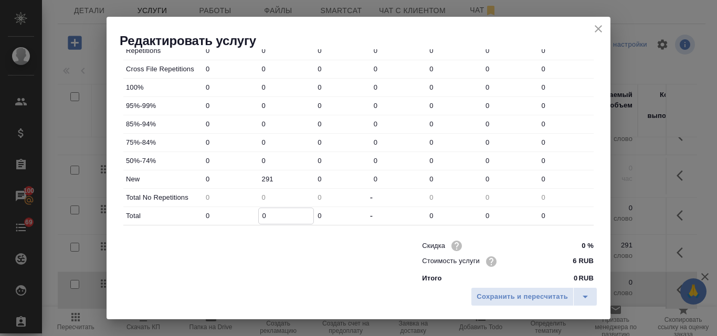
type input "2"
type input "29"
type input "291"
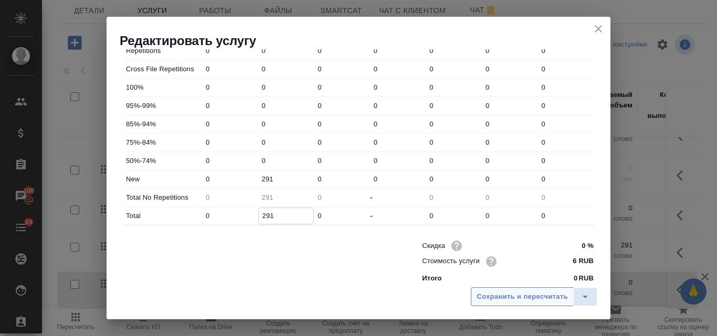
type input "291"
click at [537, 293] on span "Сохранить и пересчитать" at bounding box center [521, 297] width 91 height 12
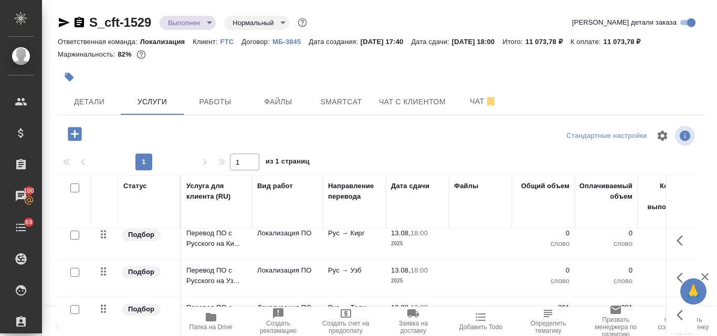
scroll to position [0, 0]
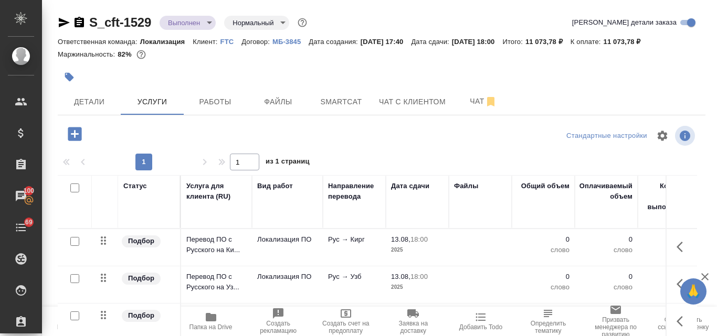
click at [355, 242] on p "Рус → Кирг" at bounding box center [354, 239] width 52 height 10
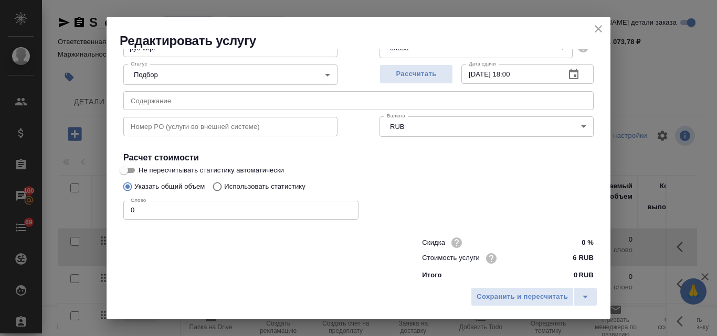
scroll to position [107, 0]
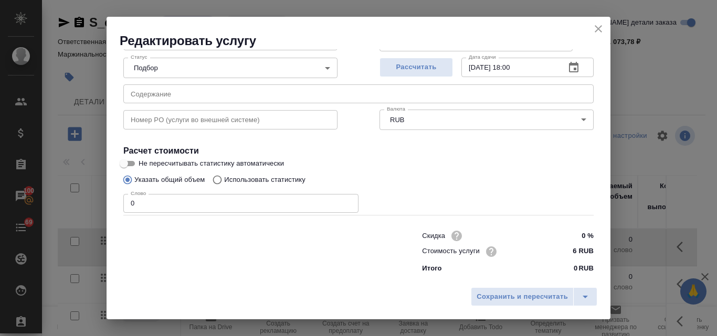
click at [219, 183] on input "Использовать статистику" at bounding box center [215, 180] width 17 height 20
radio input "true"
radio input "false"
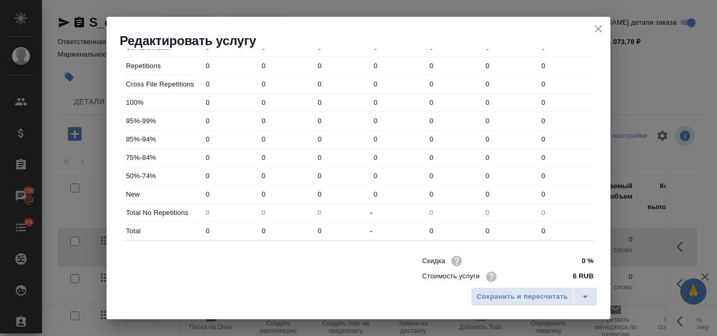
scroll to position [369, 0]
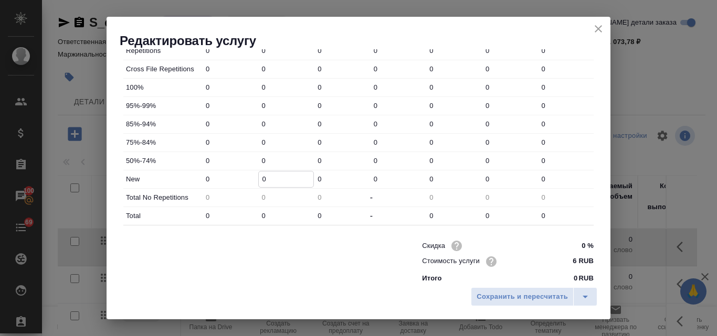
drag, startPoint x: 265, startPoint y: 180, endPoint x: 254, endPoint y: 179, distance: 10.5
click at [254, 179] on div "New 0 0 0 0 0 0 0" at bounding box center [358, 179] width 470 height 18
type input "291"
drag, startPoint x: 264, startPoint y: 214, endPoint x: 256, endPoint y: 214, distance: 7.9
click at [256, 214] on div "Total 0 0 0 - 0 0 0" at bounding box center [358, 216] width 470 height 18
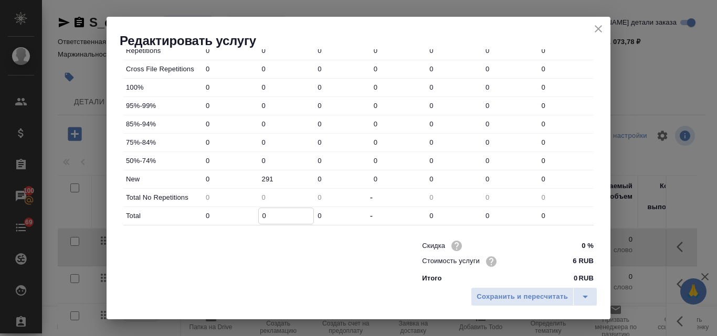
type input "2"
type input "29"
type input "291"
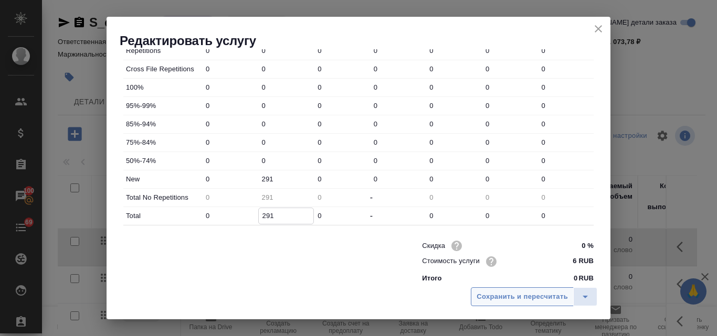
type input "291"
click at [504, 296] on span "Сохранить и пересчитать" at bounding box center [521, 297] width 91 height 12
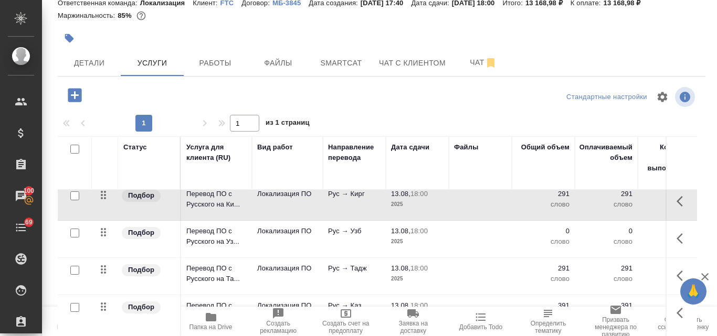
scroll to position [0, 0]
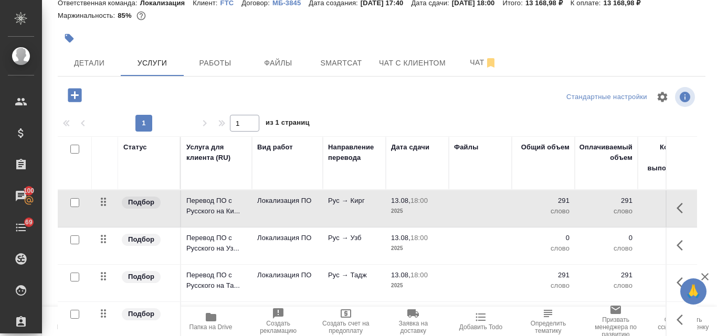
click at [350, 206] on p "Рус → Узб" at bounding box center [354, 201] width 52 height 10
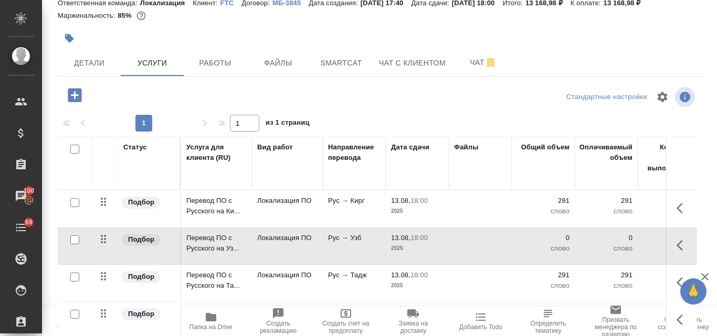
click at [350, 206] on p "Рус → Узб" at bounding box center [354, 201] width 52 height 10
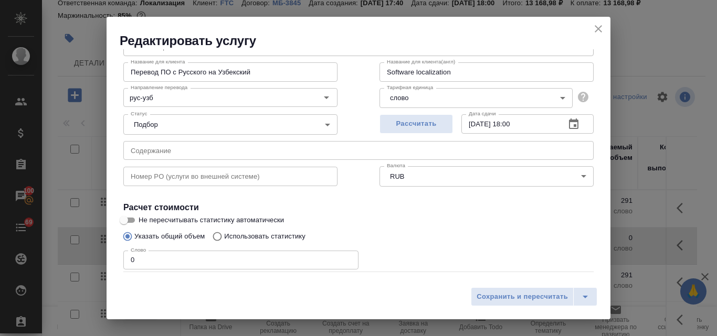
scroll to position [105, 0]
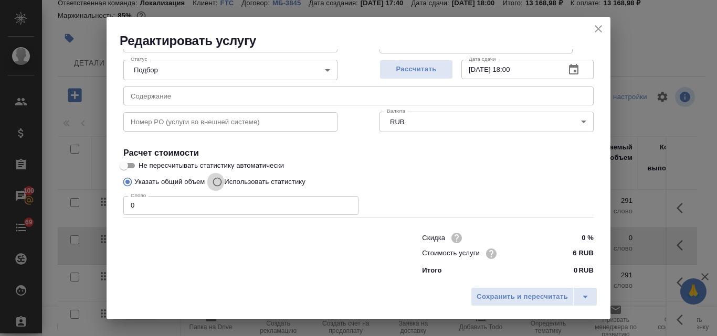
click at [218, 182] on input "Использовать статистику" at bounding box center [215, 182] width 17 height 20
radio input "true"
radio input "false"
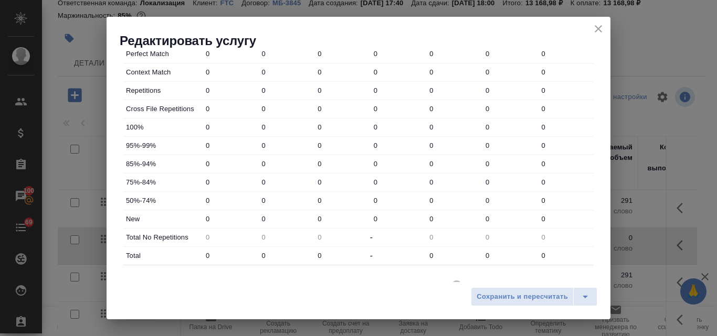
scroll to position [367, 0]
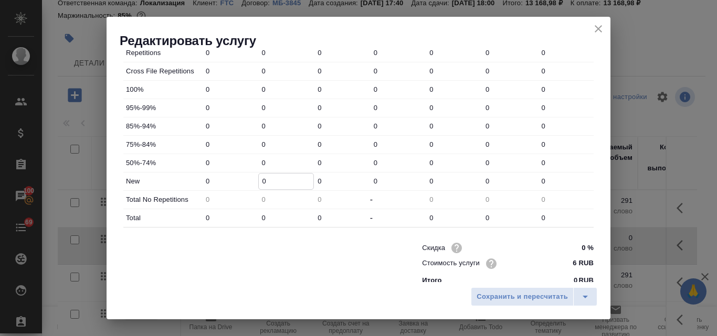
drag, startPoint x: 264, startPoint y: 181, endPoint x: 255, endPoint y: 181, distance: 8.9
click at [255, 181] on div "New 0 0 0 0 0 0 0" at bounding box center [358, 182] width 470 height 18
type input "291"
drag, startPoint x: 267, startPoint y: 217, endPoint x: 253, endPoint y: 218, distance: 13.6
click at [253, 218] on div "Total 0 0 0 - 0 0 0" at bounding box center [358, 218] width 470 height 18
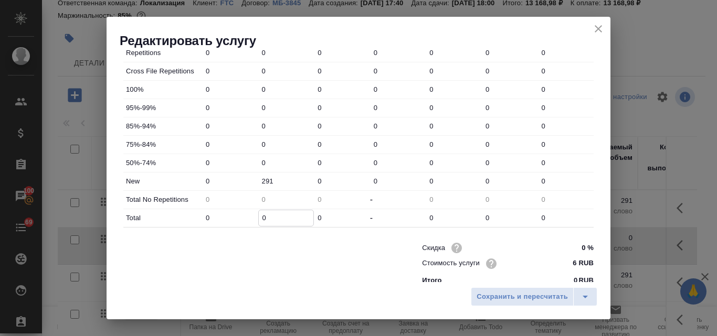
type input "2"
type input "29"
type input "291"
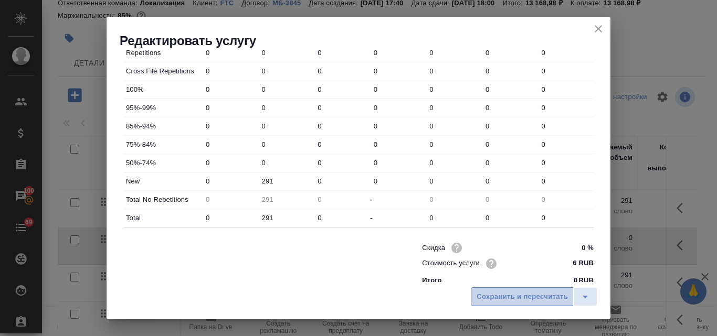
click at [510, 296] on span "Сохранить и пересчитать" at bounding box center [521, 297] width 91 height 12
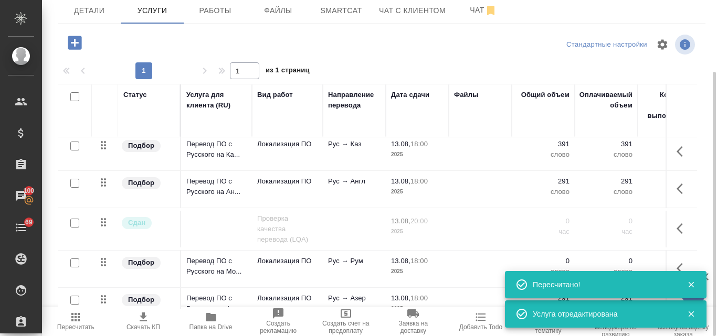
scroll to position [157, 0]
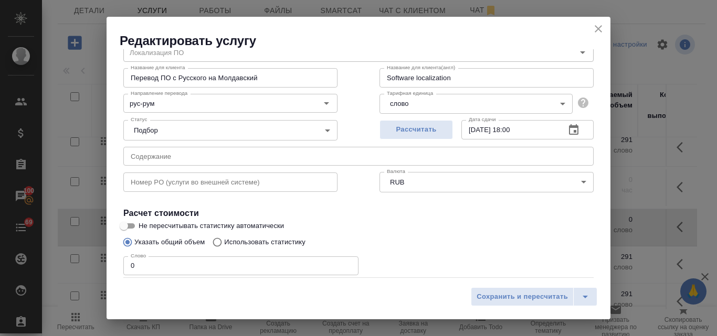
scroll to position [105, 0]
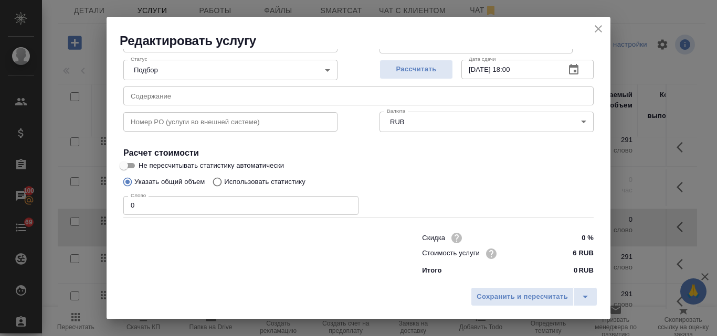
click at [220, 180] on input "Использовать статистику" at bounding box center [215, 182] width 17 height 20
radio input "true"
radio input "false"
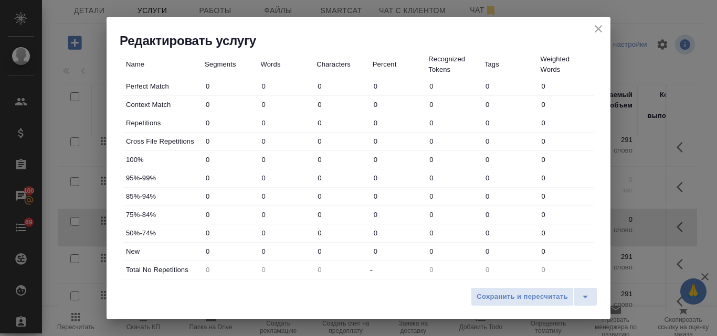
scroll to position [315, 0]
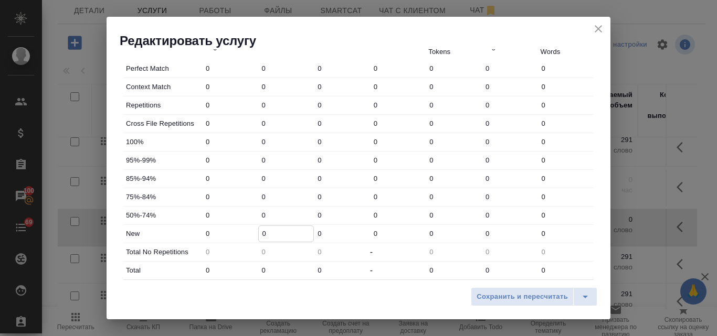
drag, startPoint x: 263, startPoint y: 233, endPoint x: 258, endPoint y: 232, distance: 5.5
click at [259, 232] on input "0" at bounding box center [286, 233] width 55 height 15
type input "291"
drag, startPoint x: 266, startPoint y: 271, endPoint x: 259, endPoint y: 270, distance: 7.4
click at [259, 270] on input "0" at bounding box center [286, 270] width 55 height 15
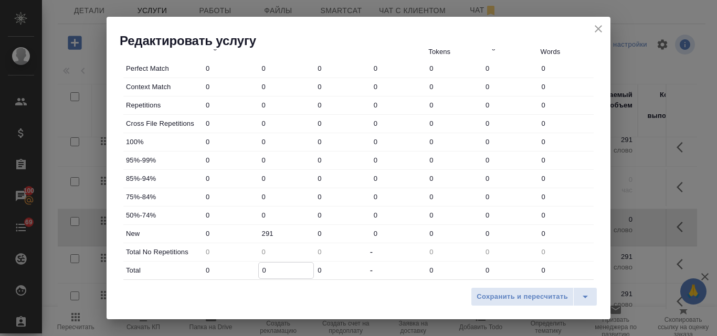
type input "2"
type input "29"
type input "291"
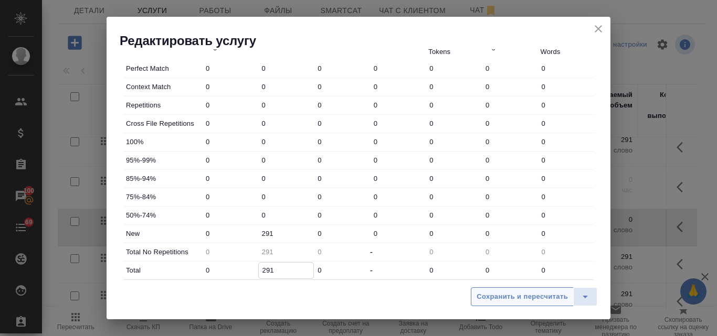
type input "291"
click at [496, 296] on span "Сохранить и пересчитать" at bounding box center [521, 297] width 91 height 12
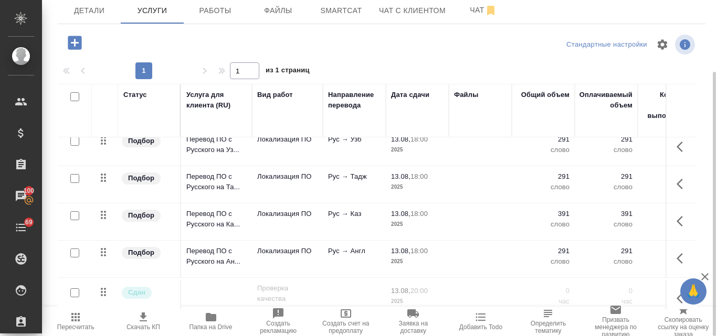
scroll to position [105, 0]
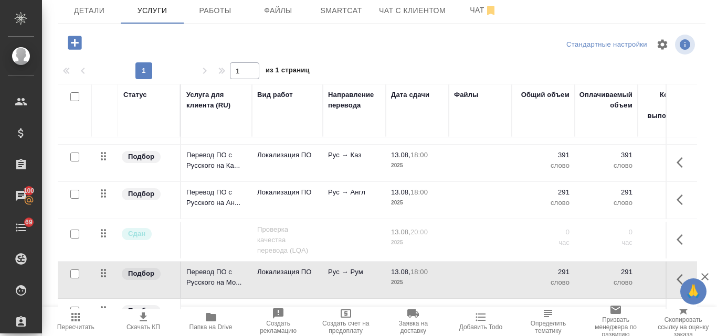
click at [74, 324] on span "Пересчитать" at bounding box center [75, 327] width 37 height 7
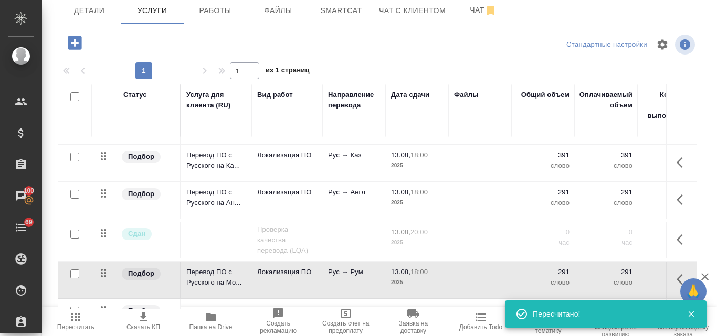
scroll to position [0, 0]
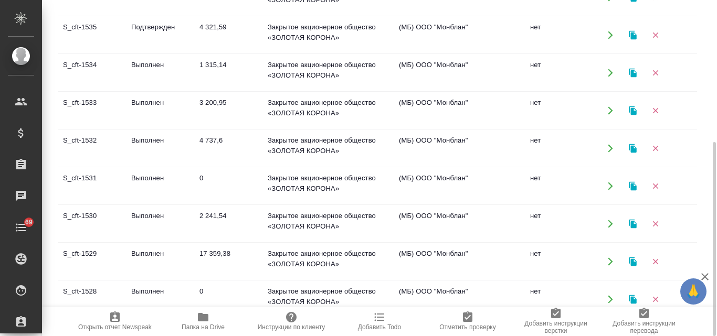
scroll to position [157, 0]
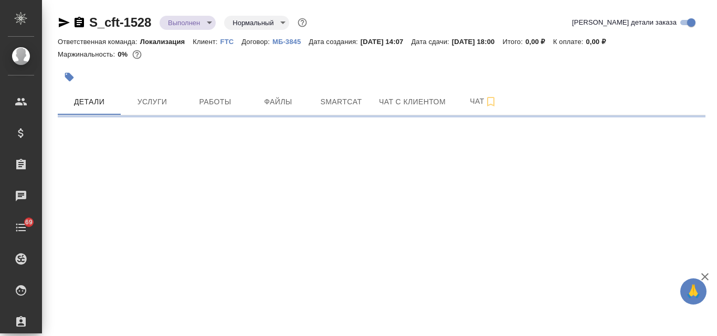
select select "RU"
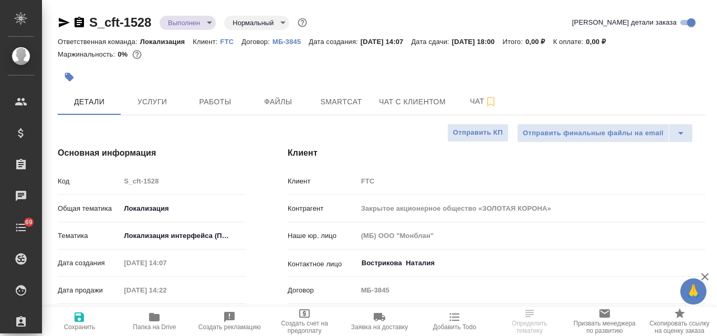
type textarea "x"
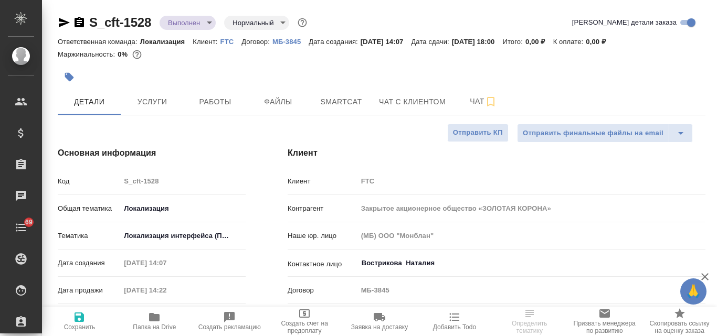
type textarea "x"
click at [334, 101] on span "Smartcat" at bounding box center [341, 101] width 50 height 13
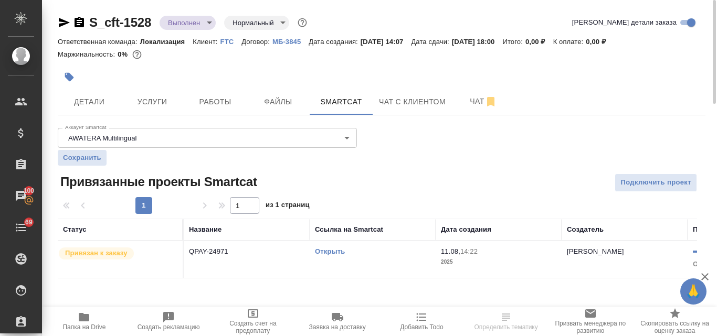
click at [339, 253] on link "Открыть" at bounding box center [330, 252] width 30 height 8
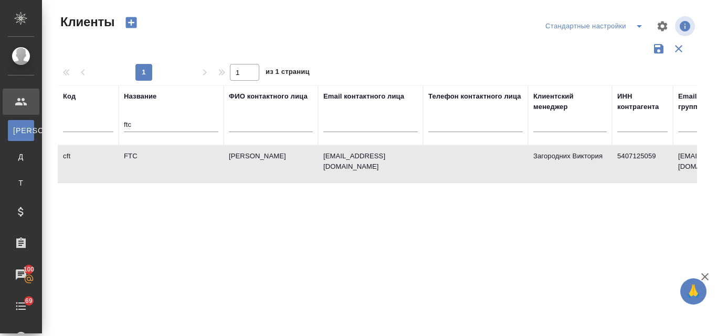
select select "RU"
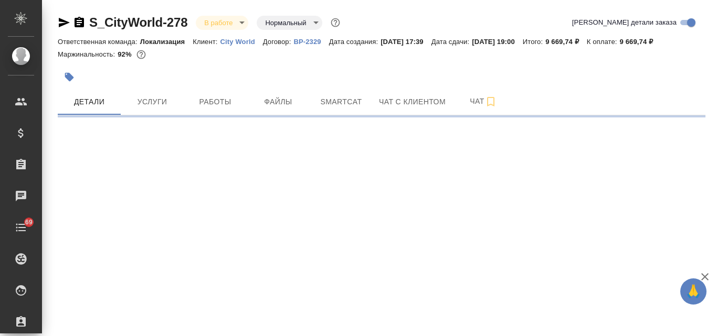
select select "RU"
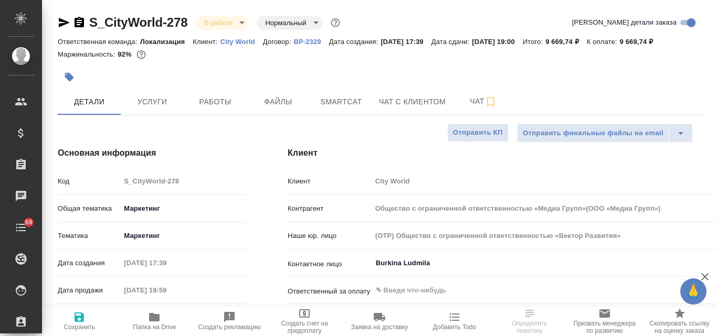
type input "Общество с ограниченной ответственностью «Медиа Групп»(ООО «Медиа Групп»)"
type textarea "x"
type input "Общество с ограниченной ответственностью «Медиа Групп»(ООО «Медиа Групп»)"
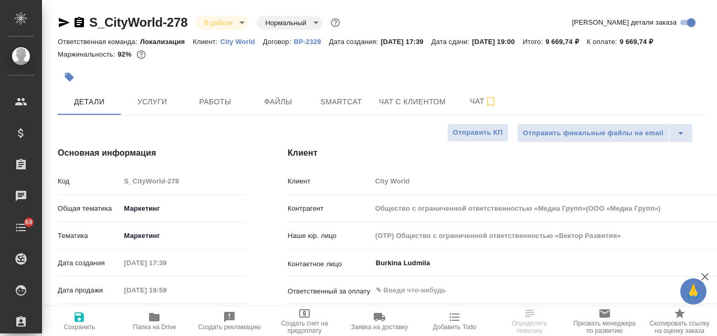
type textarea "x"
click at [345, 95] on span "Smartcat" at bounding box center [341, 101] width 50 height 13
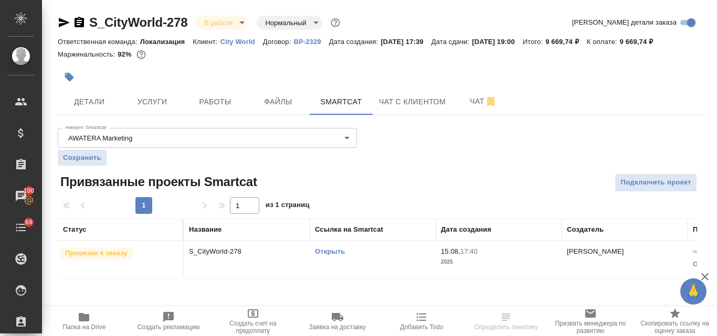
click at [330, 253] on link "Открыть" at bounding box center [330, 252] width 30 height 8
click at [163, 102] on span "Услуги" at bounding box center [152, 101] width 50 height 13
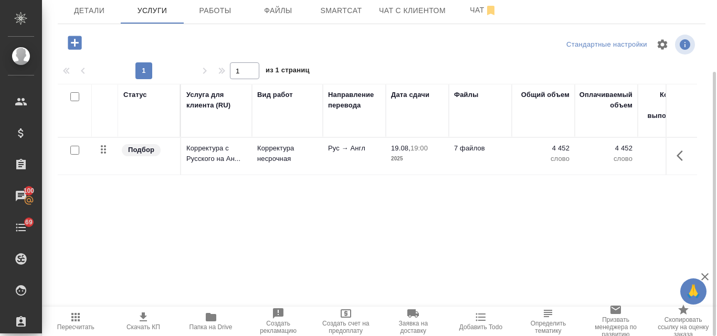
scroll to position [39, 0]
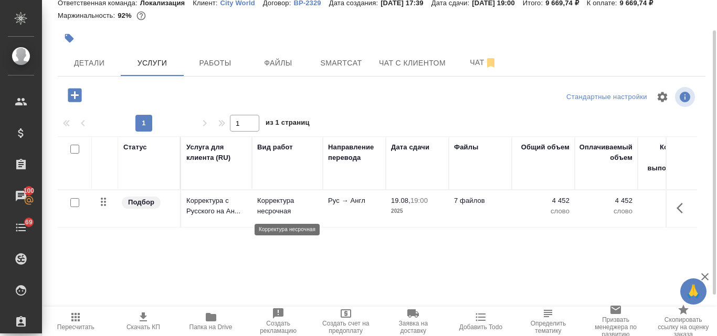
click at [271, 204] on p "Корректура несрочная" at bounding box center [287, 206] width 60 height 21
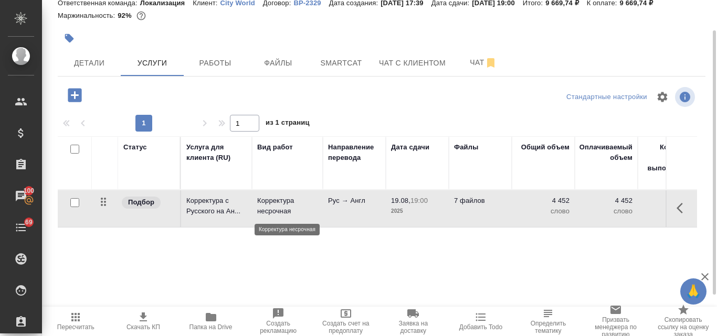
click at [271, 204] on p "Корректура несрочная" at bounding box center [287, 206] width 60 height 21
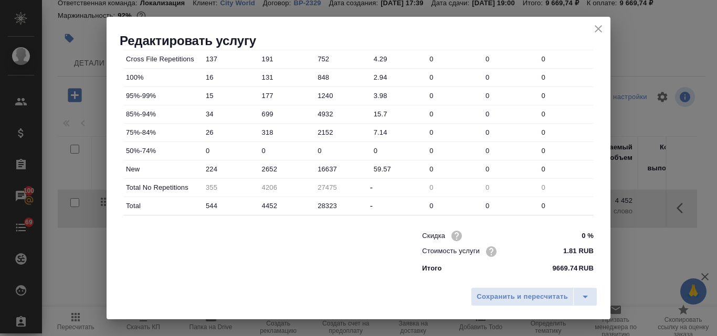
scroll to position [222, 0]
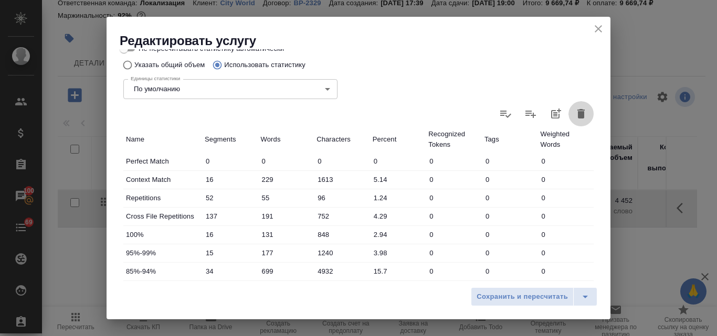
click at [577, 111] on icon "button" at bounding box center [580, 113] width 7 height 9
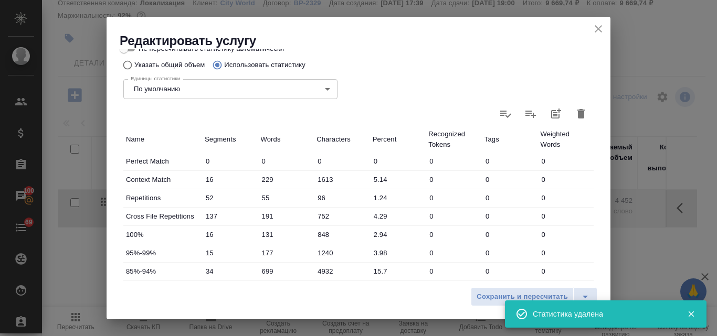
type input "0"
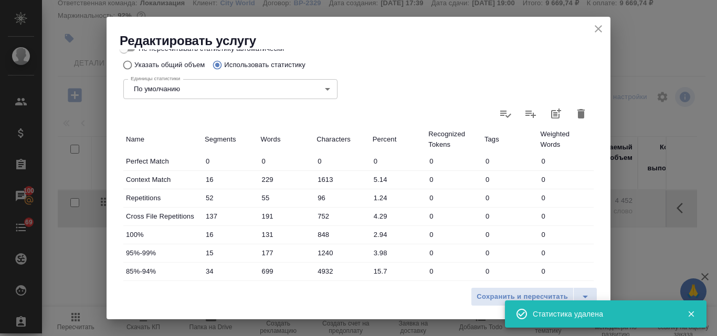
type input "0"
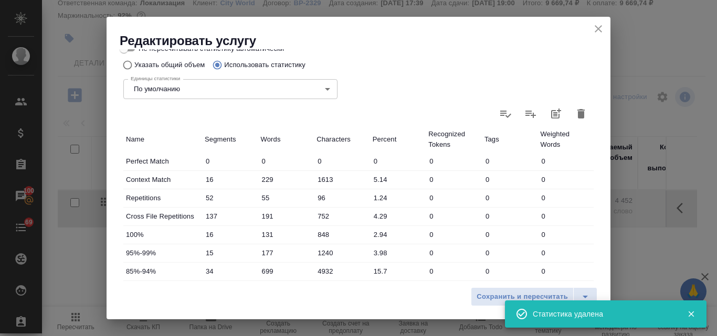
type input "0"
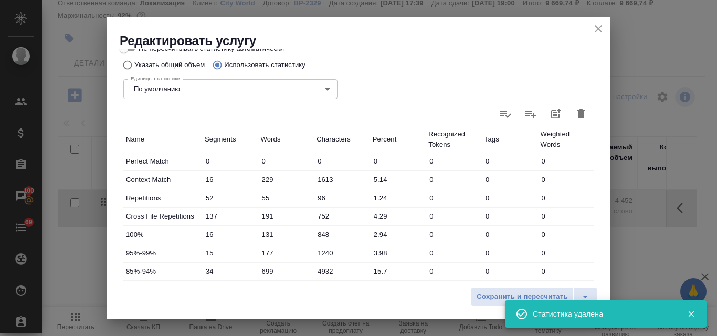
type input "0"
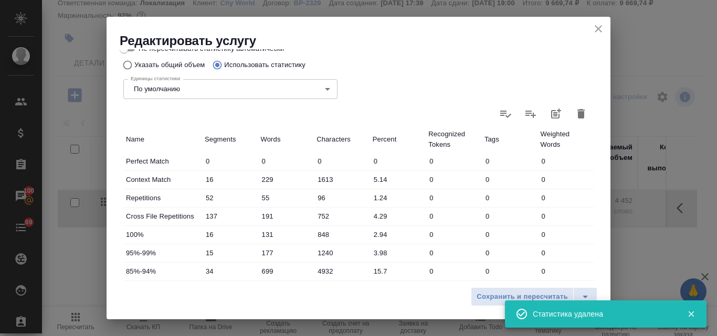
type input "0"
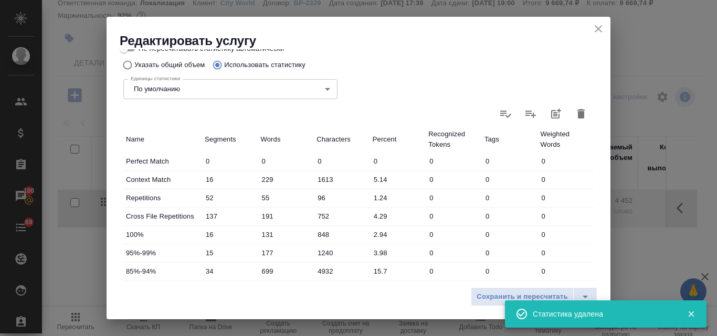
type input "0"
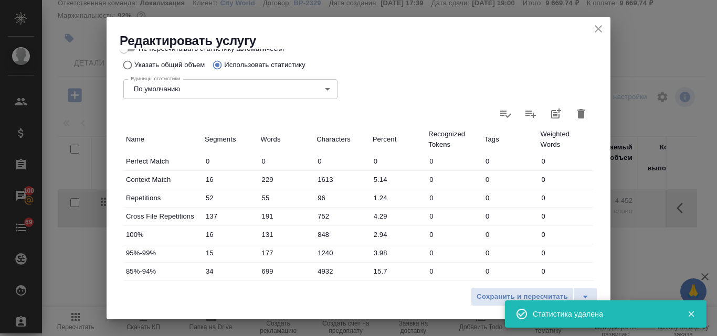
type input "0"
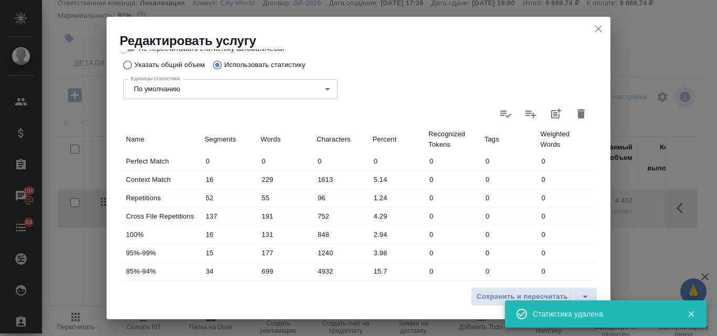
type input "0"
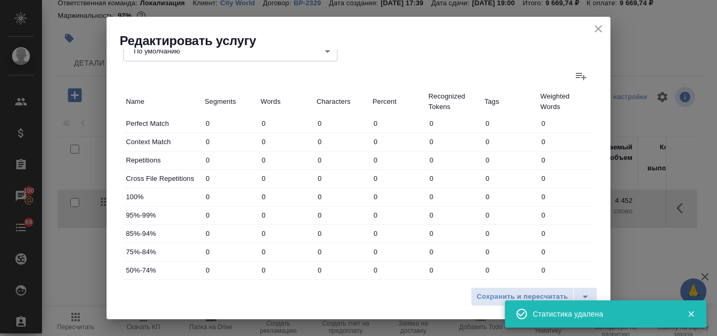
scroll to position [274, 0]
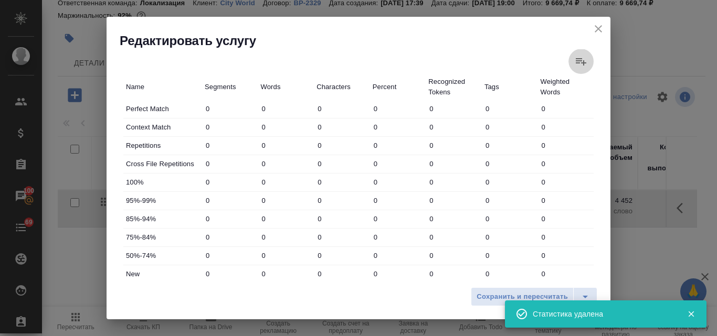
click at [575, 61] on icon at bounding box center [580, 61] width 10 height 7
click at [0, 0] on input "file" at bounding box center [0, 0] width 0 height 0
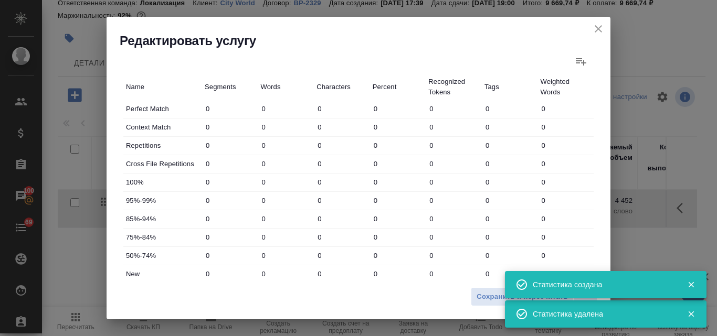
type input "10"
type input "139"
type input "897"
type input "16"
type input "19"
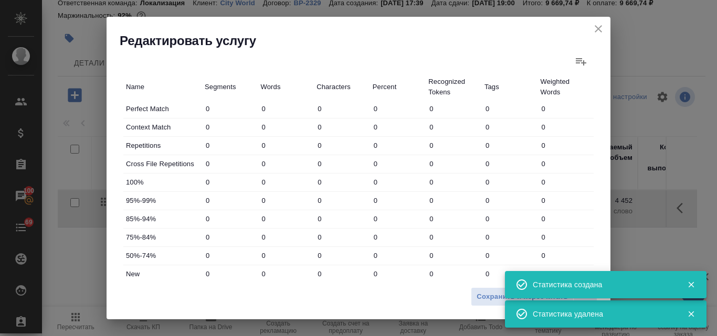
type input "50"
type input "30"
type input "45"
type input "200"
type input "8"
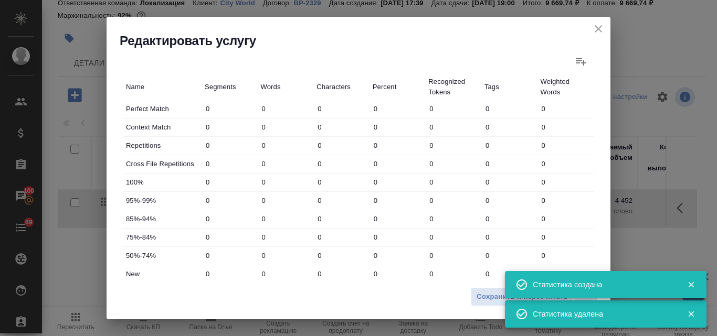
type input "89"
type input "534"
type input "6"
type input "47"
type input "328"
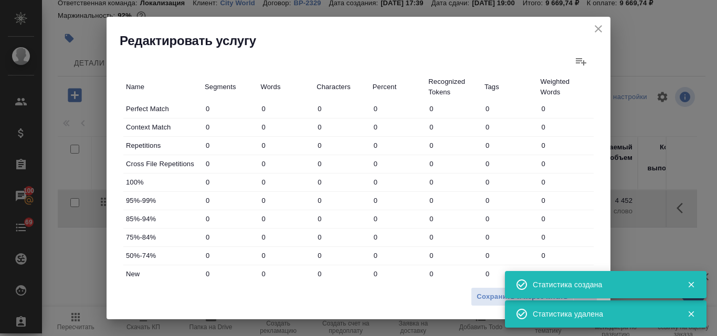
type input "17"
type input "370"
type input "2572"
type input "8"
type input "122"
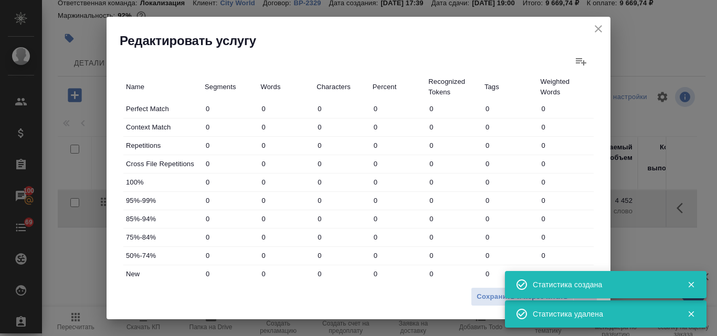
type input "879"
type input "116"
type input "1378"
type input "8312"
type input "165"
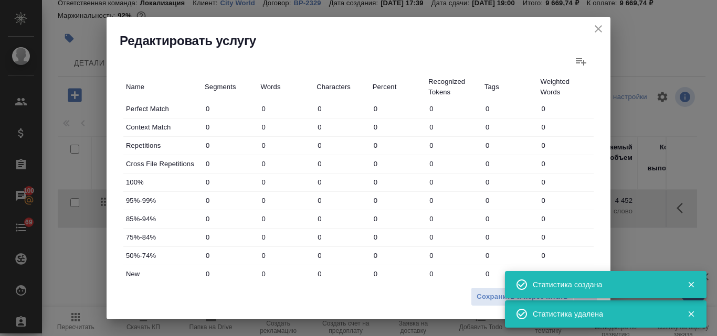
type input "2145"
type input "13522"
type input "211"
type input "2209"
type input "13772"
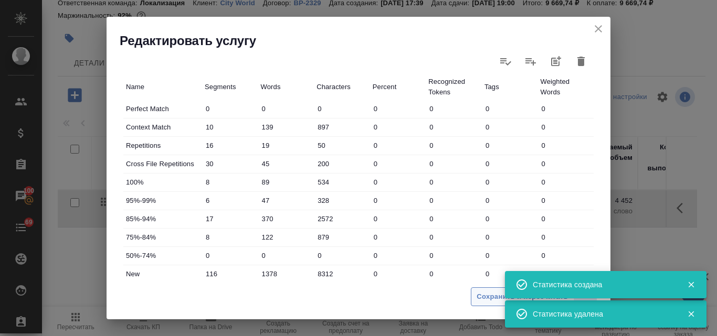
click at [487, 296] on span "Сохранить и пересчитать" at bounding box center [521, 297] width 91 height 12
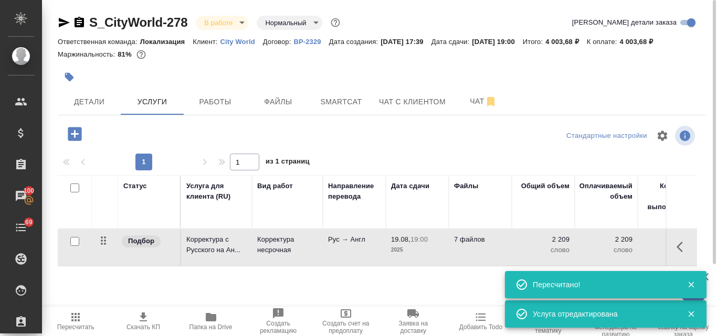
scroll to position [91, 0]
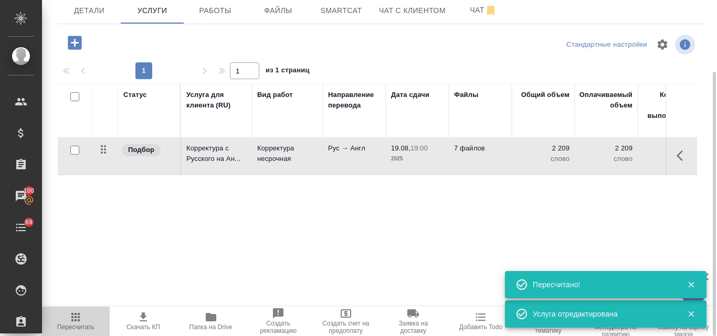
click at [74, 317] on icon "button" at bounding box center [75, 317] width 13 height 13
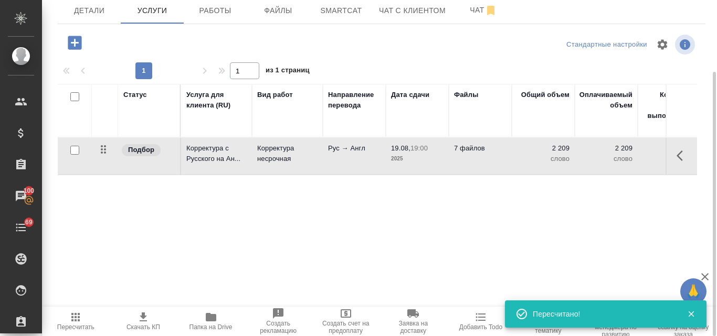
scroll to position [0, 0]
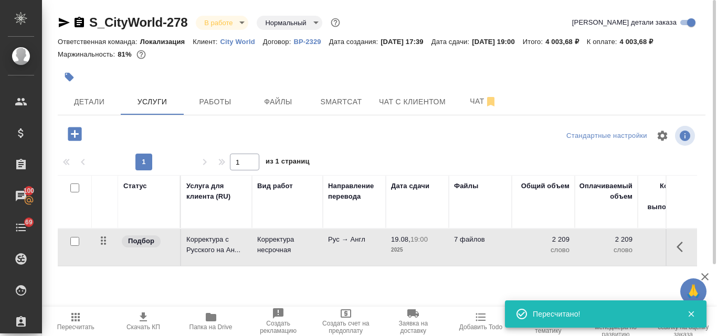
click at [144, 316] on icon "button" at bounding box center [143, 317] width 7 height 9
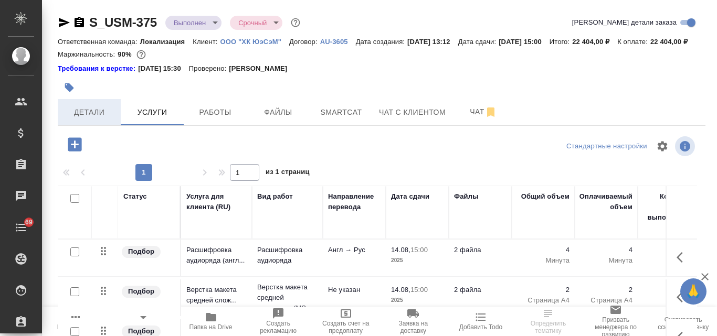
scroll to position [105, 0]
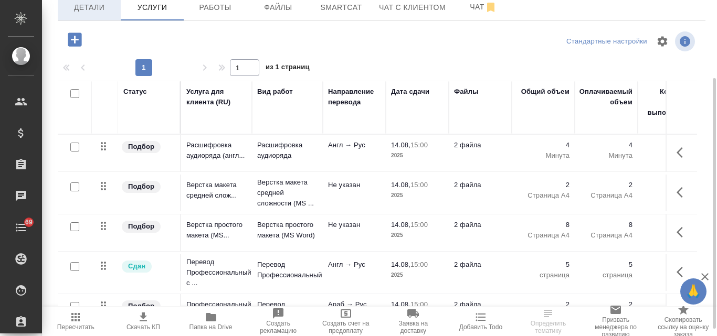
click at [97, 14] on span "Детали" at bounding box center [89, 7] width 50 height 13
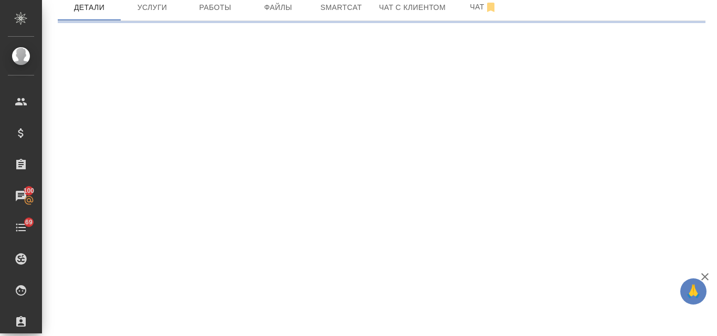
select select "RU"
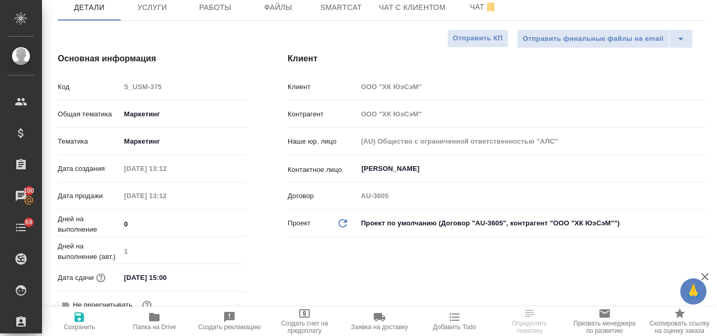
type textarea "x"
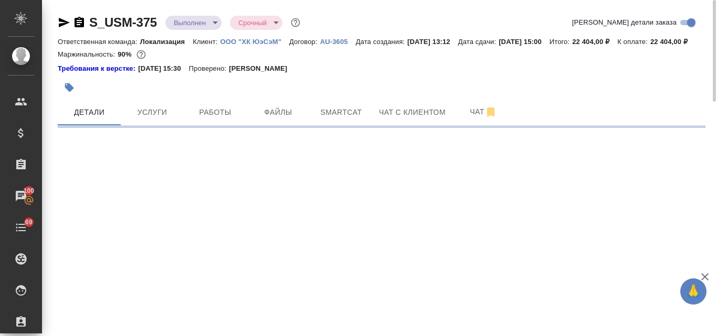
select select "RU"
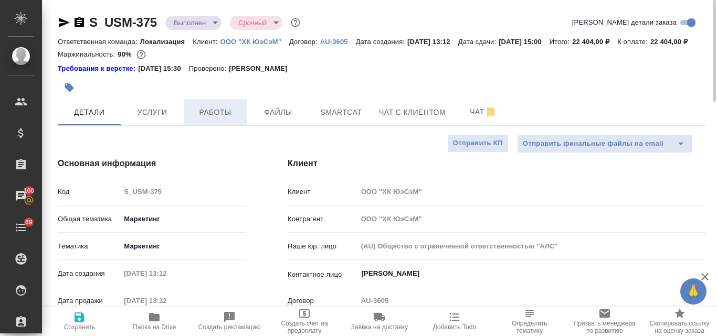
type textarea "x"
drag, startPoint x: 214, startPoint y: 55, endPoint x: 185, endPoint y: 56, distance: 29.4
click at [650, 46] on p "22 404,00 ₽" at bounding box center [672, 42] width 45 height 8
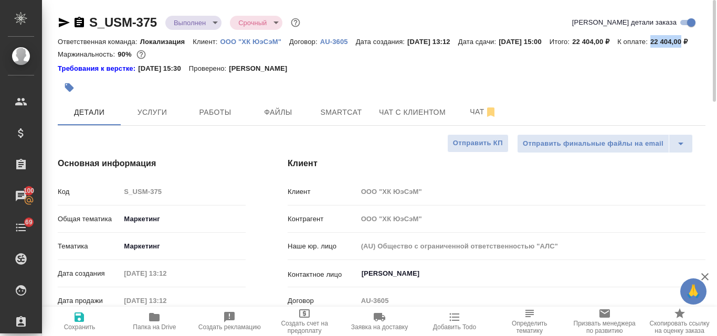
copy p "22 404,00"
type textarea "x"
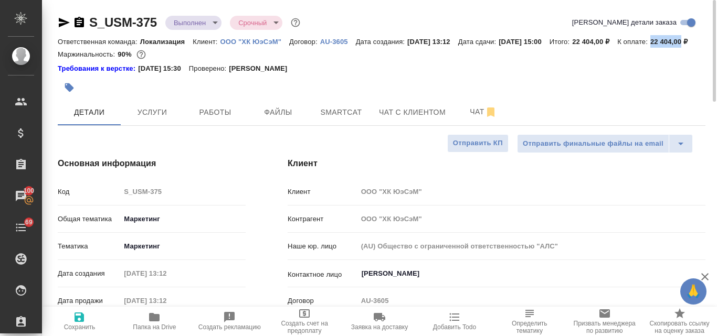
type textarea "x"
click at [168, 119] on span "Услуги" at bounding box center [152, 112] width 50 height 13
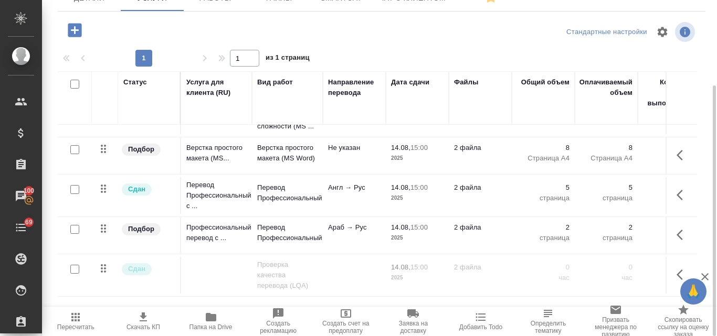
scroll to position [76, 0]
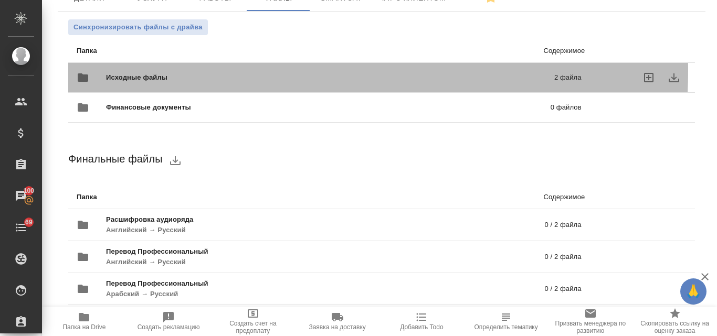
click at [204, 84] on div "Исходные файлы 2 файла" at bounding box center [329, 77] width 505 height 25
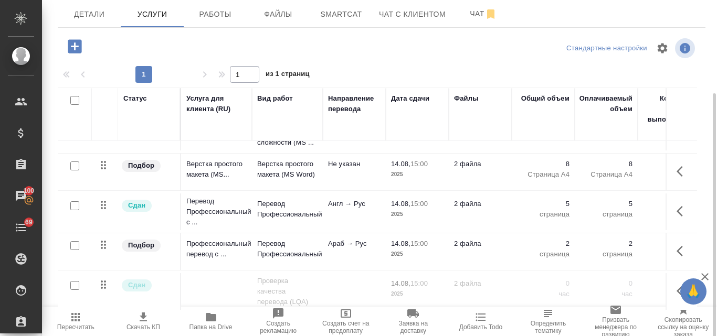
scroll to position [114, 0]
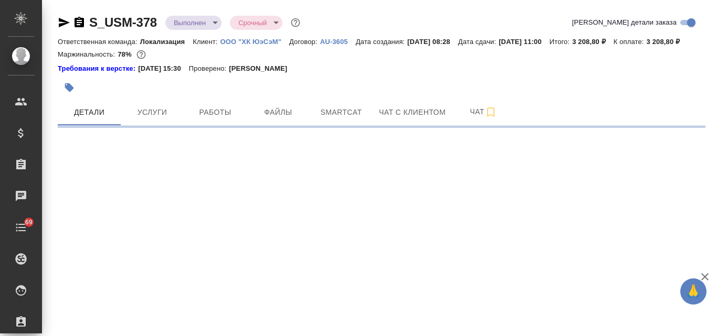
select select "RU"
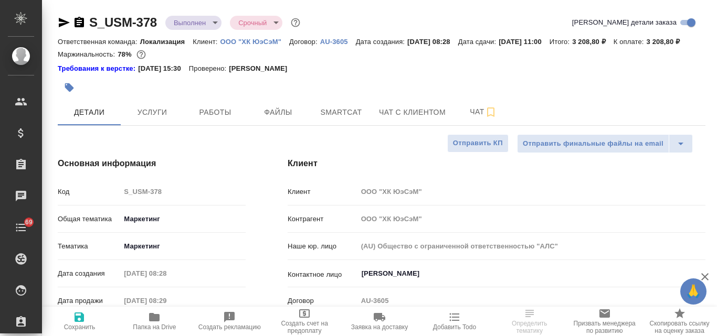
type textarea "x"
click at [156, 119] on span "Услуги" at bounding box center [152, 112] width 50 height 13
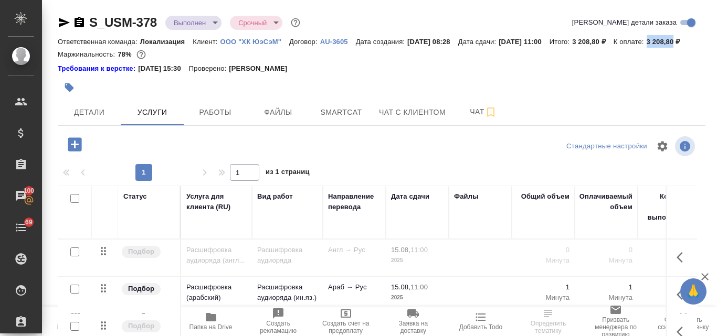
drag, startPoint x: 204, startPoint y: 52, endPoint x: 179, endPoint y: 52, distance: 25.2
click at [179, 48] on div "Ответственная команда: Локализация Клиент: ООО "ХК ЮэСэМ" Договор: AU-3605 Дата…" at bounding box center [381, 41] width 647 height 13
copy p "3 208,80"
click at [148, 119] on span "Услуги" at bounding box center [152, 112] width 50 height 13
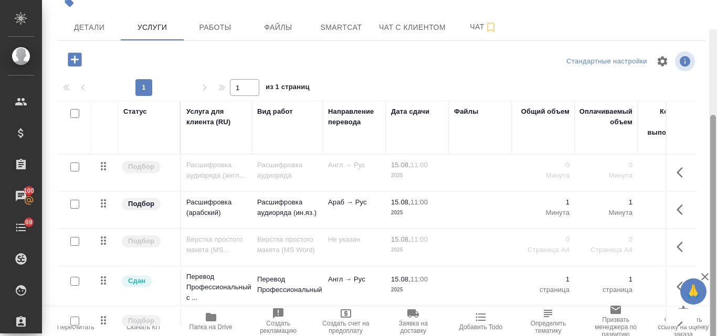
scroll to position [114, 0]
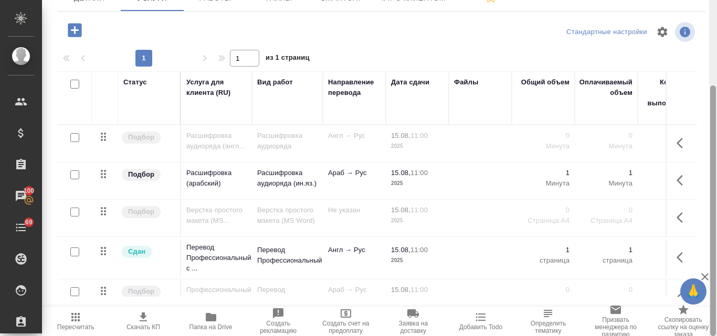
drag, startPoint x: 715, startPoint y: 50, endPoint x: 715, endPoint y: 177, distance: 126.4
click at [716, 177] on div at bounding box center [713, 168] width 8 height 336
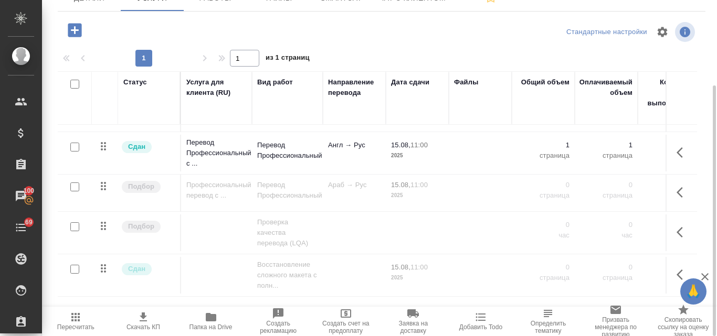
scroll to position [0, 0]
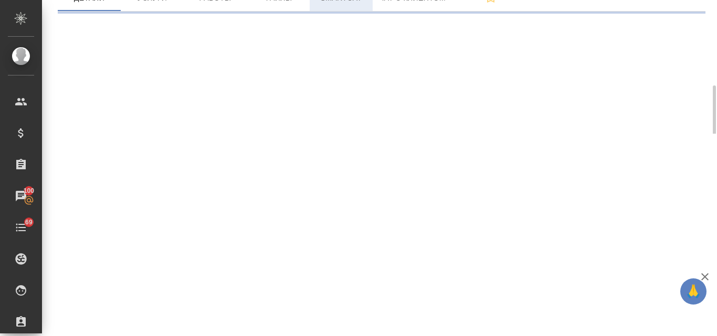
select select "RU"
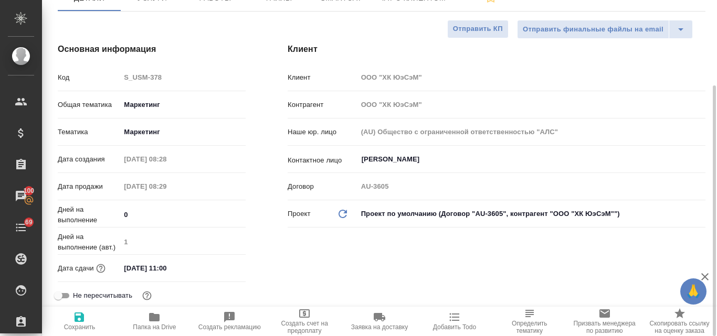
type textarea "x"
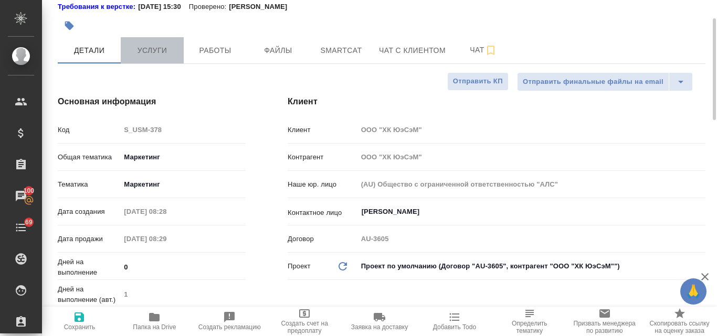
click at [160, 57] on span "Услуги" at bounding box center [152, 50] width 50 height 13
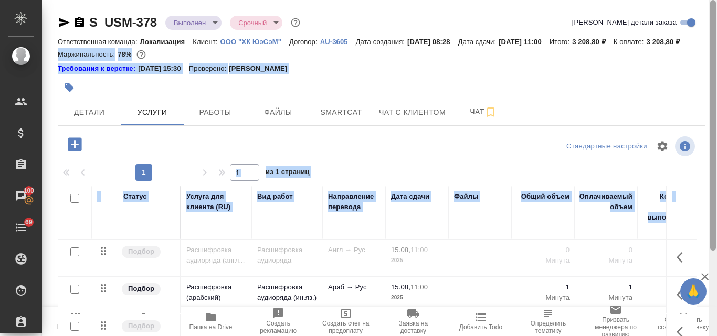
drag, startPoint x: 708, startPoint y: 51, endPoint x: 716, endPoint y: 118, distance: 67.6
click at [716, 118] on div "S_USM-378 Выполнен completed Срочный urgent Кратко детали заказа Ответственная …" at bounding box center [379, 168] width 675 height 336
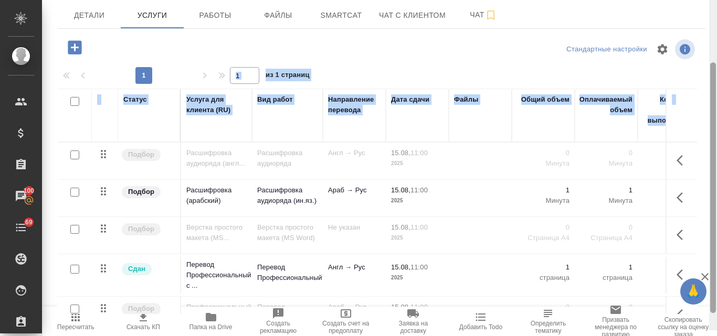
scroll to position [114, 0]
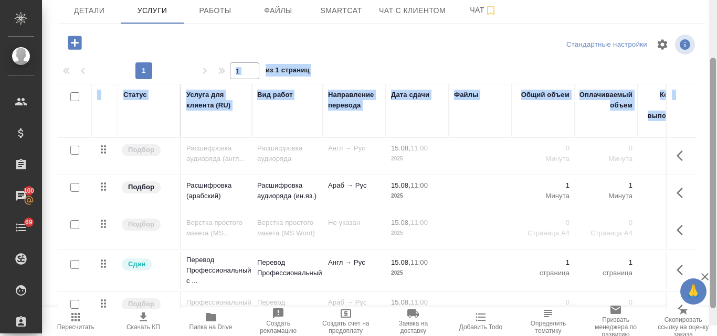
drag, startPoint x: 712, startPoint y: 102, endPoint x: 716, endPoint y: 193, distance: 90.8
click at [716, 193] on div at bounding box center [713, 158] width 8 height 336
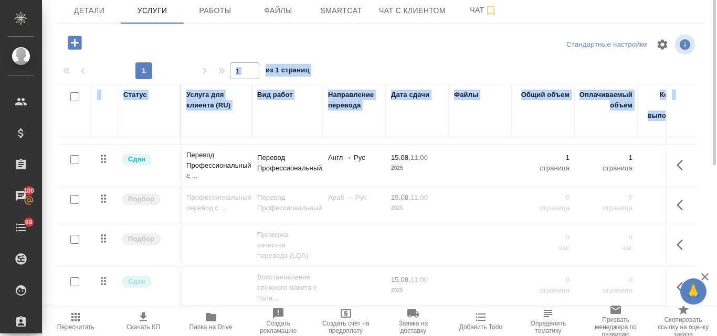
scroll to position [9, 0]
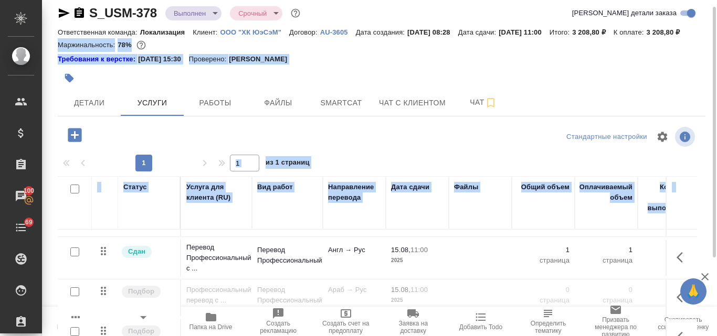
click at [350, 65] on div "Требования к верстке: [DATE] 15:30 Проверено: [PERSON_NAME]" at bounding box center [381, 59] width 647 height 10
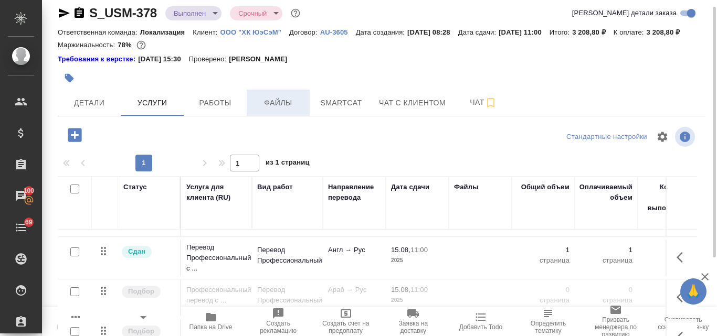
click at [292, 110] on span "Файлы" at bounding box center [278, 103] width 50 height 13
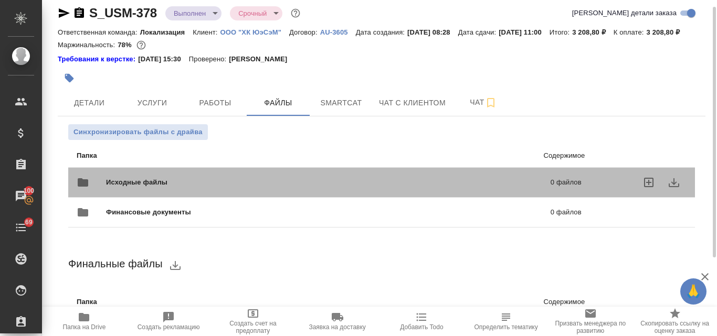
click at [255, 188] on span "Исходные файлы" at bounding box center [232, 182] width 253 height 10
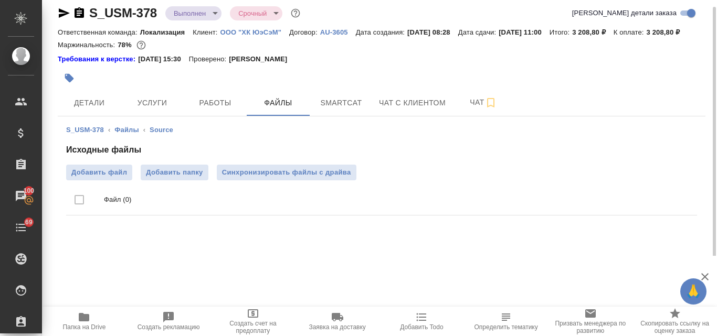
click at [85, 315] on icon "button" at bounding box center [84, 317] width 10 height 8
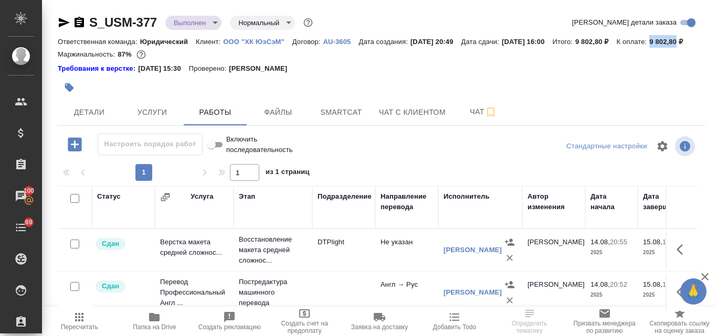
drag, startPoint x: 207, startPoint y: 54, endPoint x: 180, endPoint y: 48, distance: 27.4
click at [180, 48] on div "Ответственная команда: Юридический Клиент: ООО "ХК ЮэСэМ" Договор: AU-3605 Дата…" at bounding box center [381, 41] width 647 height 13
copy p "9 802,80"
click at [161, 119] on span "Услуги" at bounding box center [152, 112] width 50 height 13
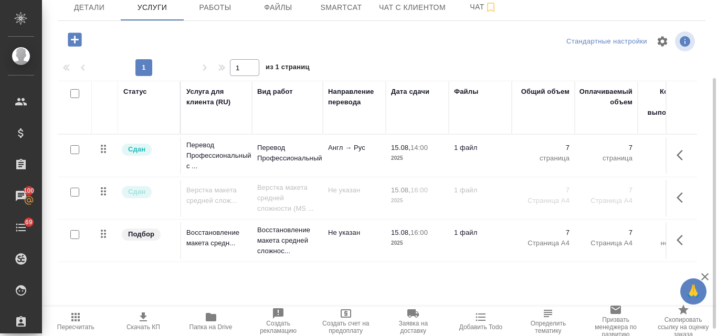
scroll to position [114, 0]
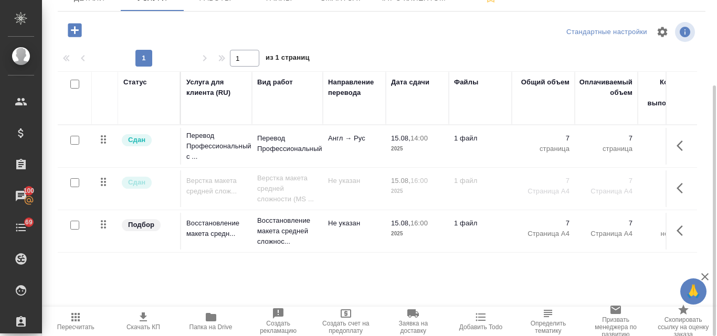
click at [212, 325] on span "Папка на Drive" at bounding box center [210, 327] width 43 height 7
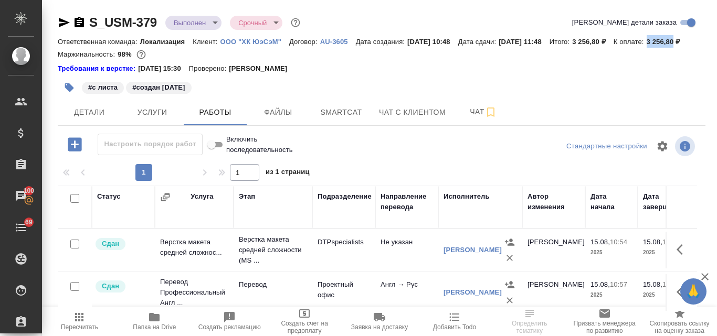
drag, startPoint x: 207, startPoint y: 54, endPoint x: 179, endPoint y: 54, distance: 28.3
click at [179, 48] on div "Ответственная команда: Локализация Клиент: ООО "ХК ЮэСэМ" Договор: AU-3605 Дата…" at bounding box center [381, 41] width 647 height 13
copy p "3 256,80"
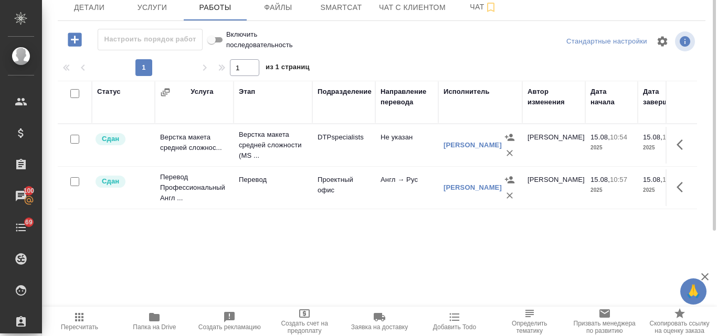
scroll to position [52, 0]
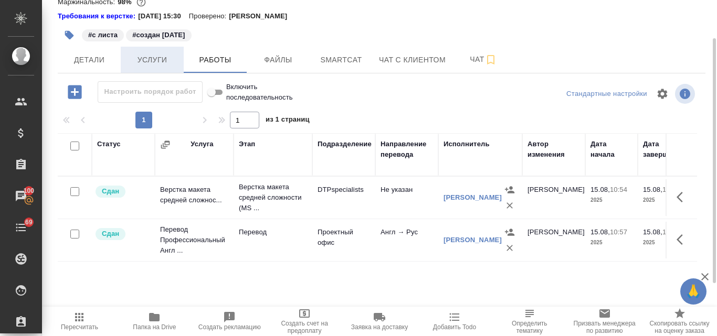
click at [151, 67] on span "Услуги" at bounding box center [152, 60] width 50 height 13
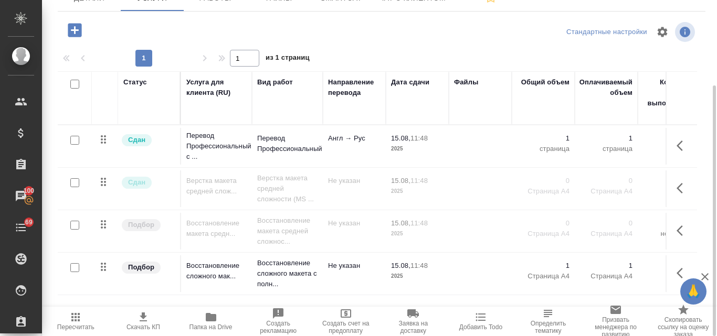
scroll to position [6, 0]
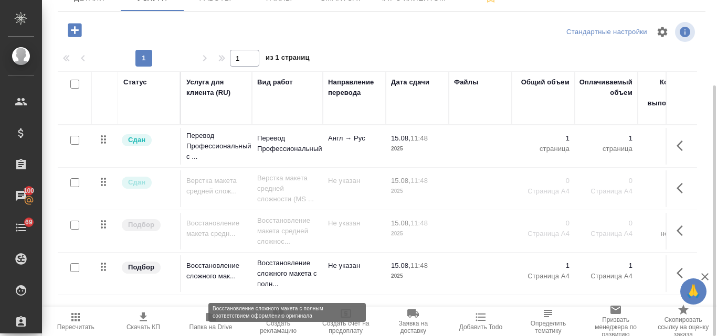
click at [282, 280] on p "Восстановление сложного макета с полн..." at bounding box center [287, 273] width 60 height 31
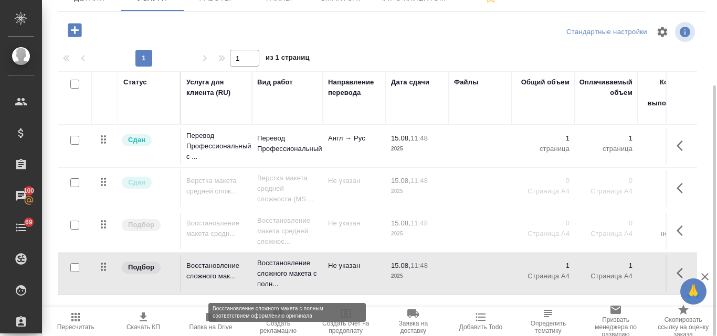
click at [282, 280] on p "Восстановление сложного макета с полн..." at bounding box center [287, 273] width 60 height 31
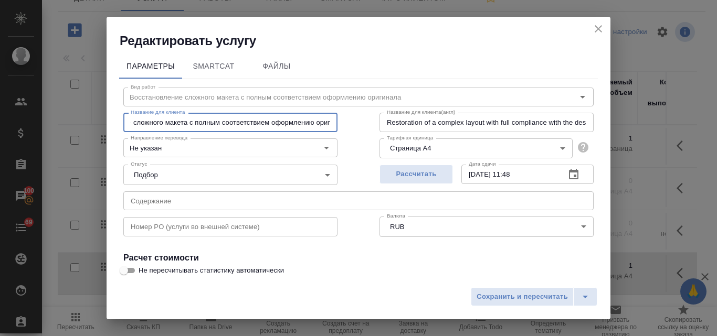
scroll to position [0, 76]
drag, startPoint x: 130, startPoint y: 121, endPoint x: 333, endPoint y: 125, distance: 202.5
click at [333, 125] on input "Восстановление сложного макета с полным соответствием оформлению оригинала" at bounding box center [230, 122] width 214 height 19
click at [598, 27] on icon "close" at bounding box center [598, 29] width 13 height 13
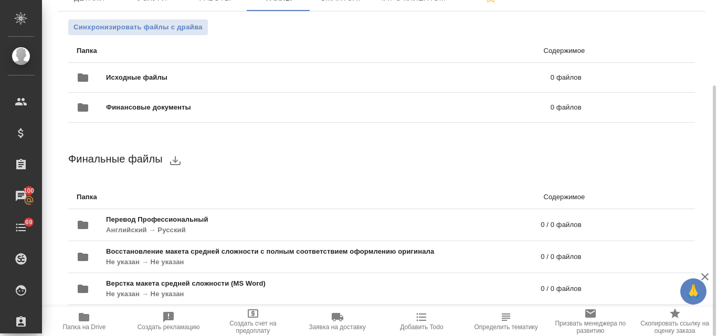
click at [96, 322] on span "Папка на Drive" at bounding box center [84, 321] width 72 height 20
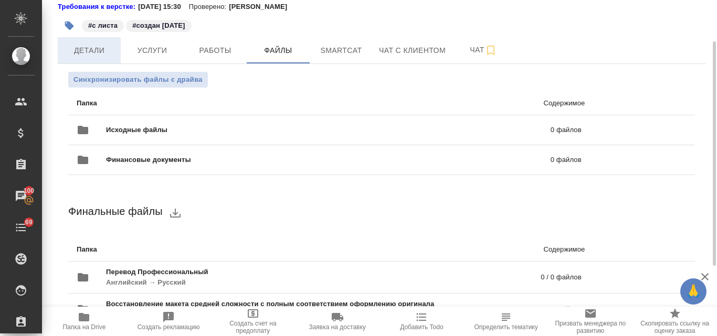
click at [98, 57] on span "Детали" at bounding box center [89, 50] width 50 height 13
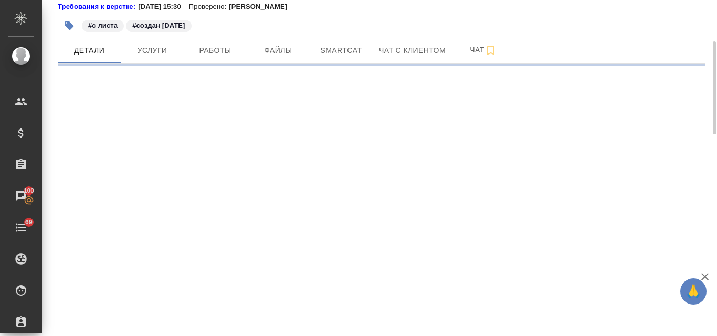
select select "RU"
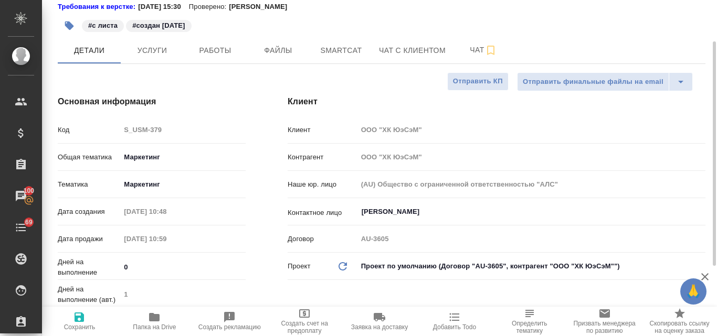
type textarea "x"
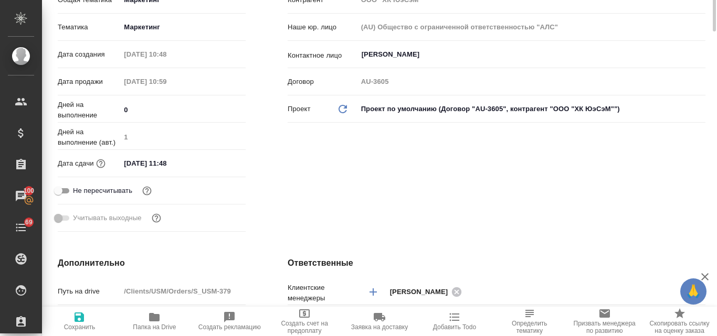
scroll to position [62, 0]
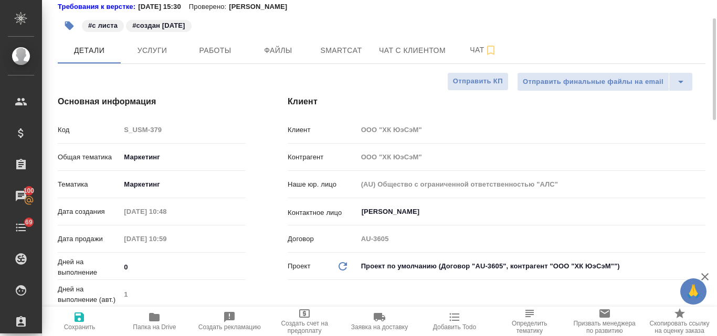
type textarea "x"
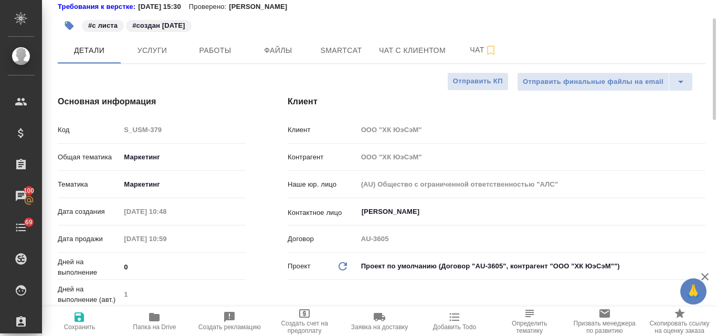
type textarea "x"
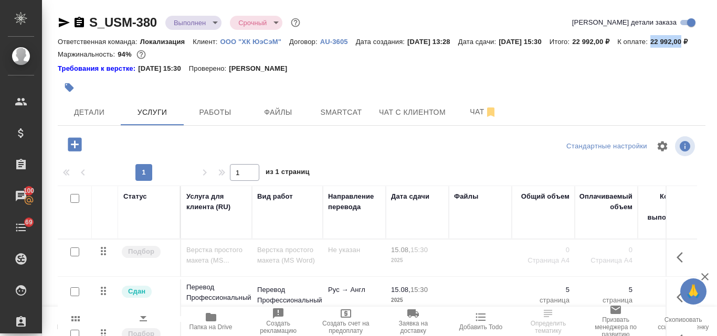
drag, startPoint x: 215, startPoint y: 52, endPoint x: 180, endPoint y: 50, distance: 34.7
click at [180, 48] on div "Ответственная команда: Локализация Клиент: ООО "ХК ЮэСэМ" Договор: AU-3605 Дата…" at bounding box center [381, 41] width 647 height 13
copy p "22 992,00"
click at [82, 119] on span "Детали" at bounding box center [89, 112] width 50 height 13
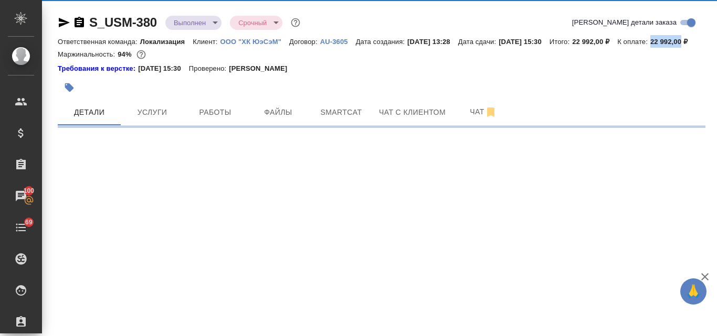
select select "RU"
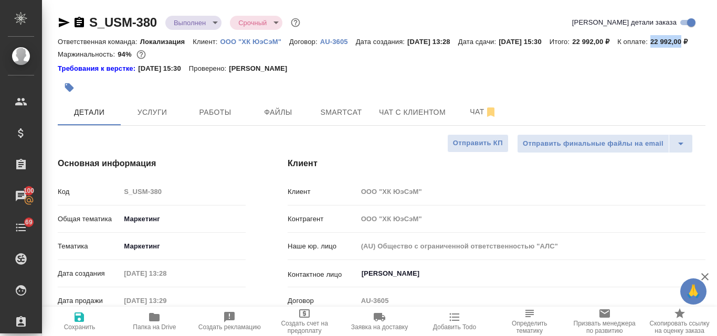
type textarea "x"
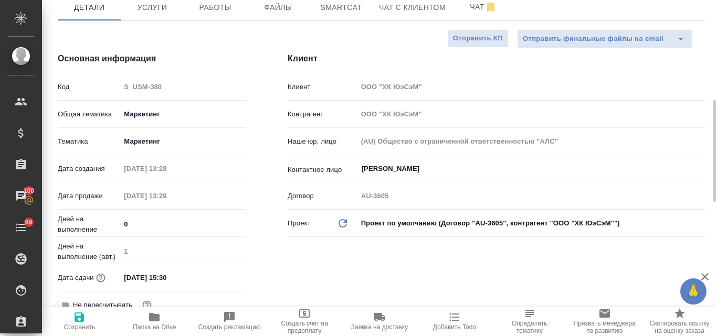
scroll to position [52, 0]
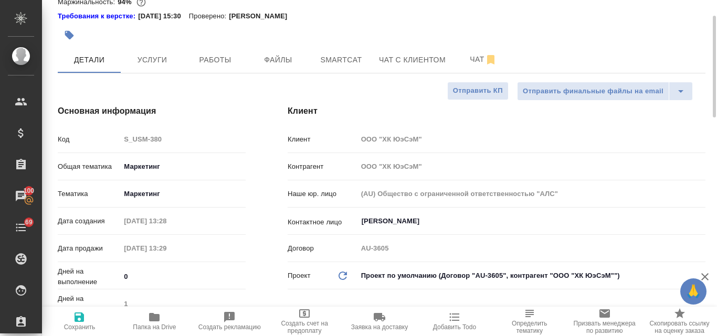
type textarea "x"
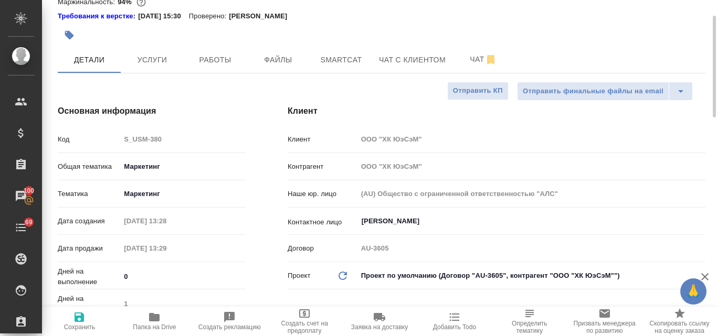
type textarea "x"
click at [148, 67] on span "Услуги" at bounding box center [152, 60] width 50 height 13
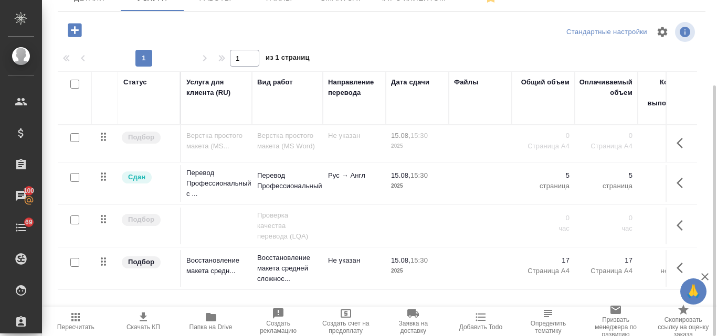
scroll to position [1, 0]
click at [147, 319] on icon "button" at bounding box center [143, 317] width 13 height 13
click at [77, 322] on icon "button" at bounding box center [75, 317] width 8 height 8
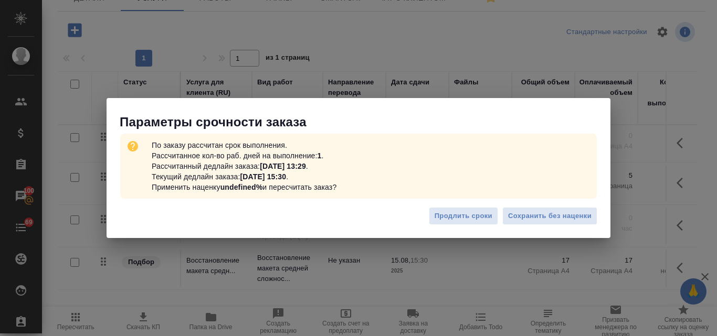
click at [468, 252] on div "Параметры срочности заказа По заказу рассчитан срок выполнения. Рассчитанное ко…" at bounding box center [358, 168] width 717 height 336
click at [148, 325] on div "Параметры срочности заказа По заказу рассчитан срок выполнения. Рассчитанное ко…" at bounding box center [358, 168] width 717 height 336
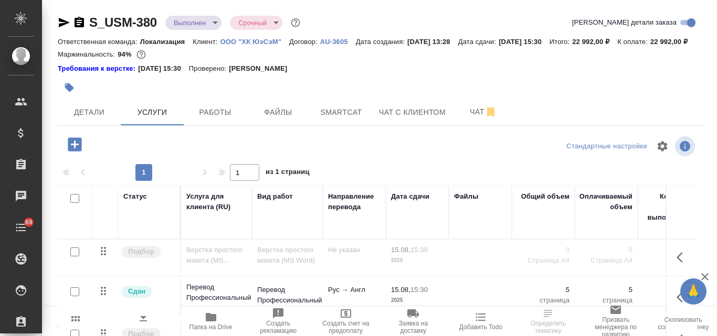
click at [220, 319] on span "Папка на Drive" at bounding box center [210, 321] width 55 height 20
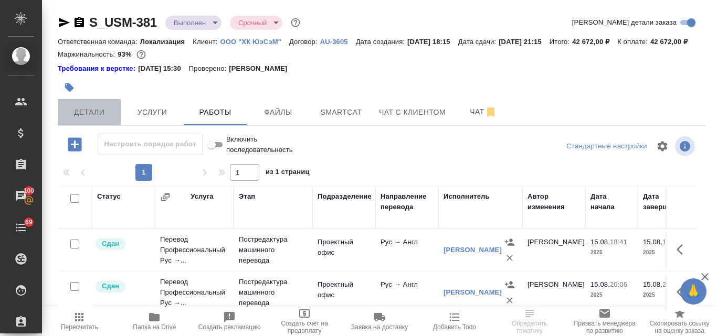
click at [90, 119] on span "Детали" at bounding box center [89, 112] width 50 height 13
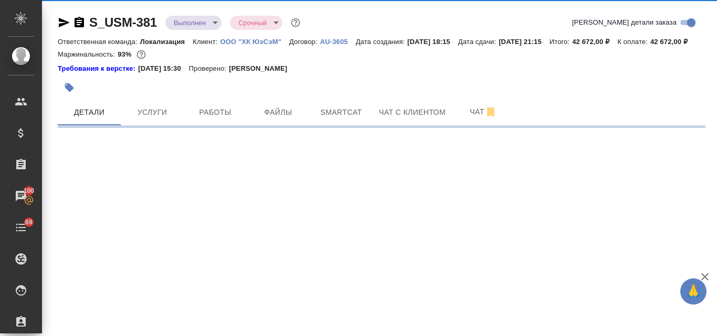
select select "RU"
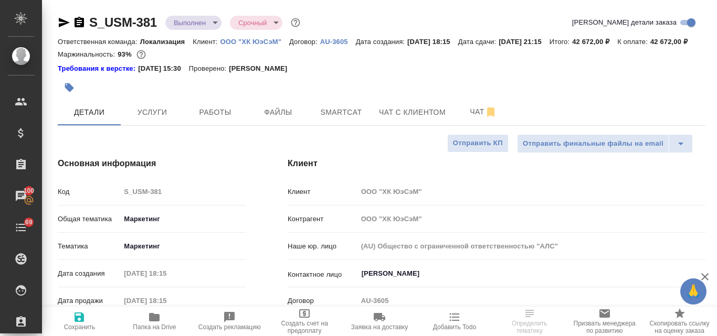
type textarea "x"
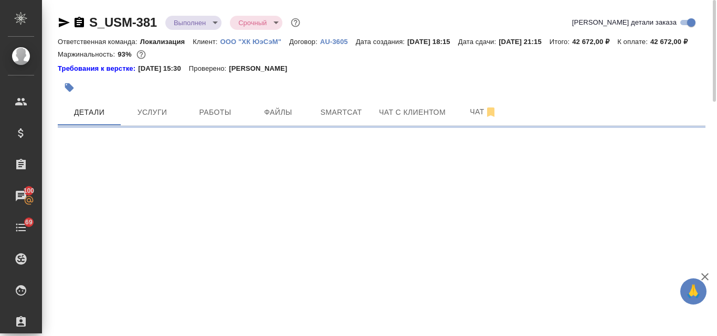
select select "RU"
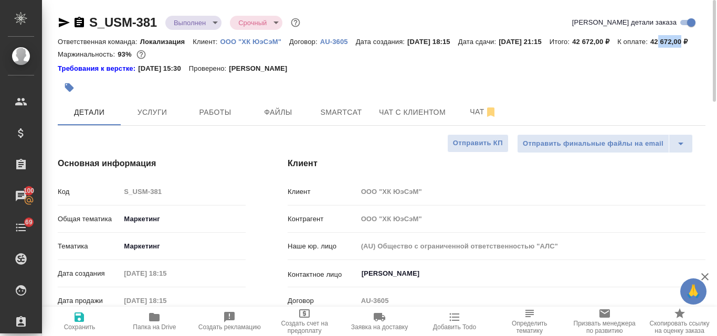
type textarea "x"
drag, startPoint x: 213, startPoint y: 53, endPoint x: 184, endPoint y: 51, distance: 29.4
click at [650, 46] on p "42 672,00 ₽" at bounding box center [672, 42] width 45 height 8
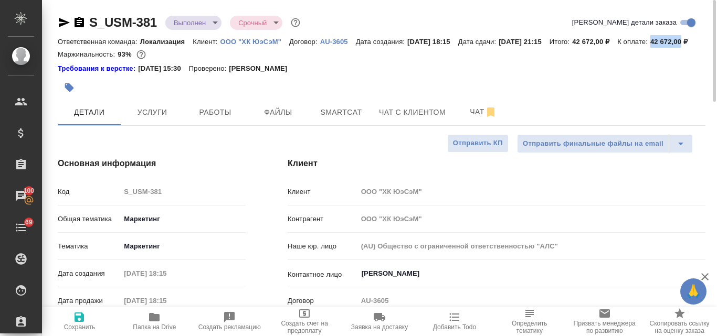
copy p "42 672,00"
type textarea "x"
